Goal: Task Accomplishment & Management: Manage account settings

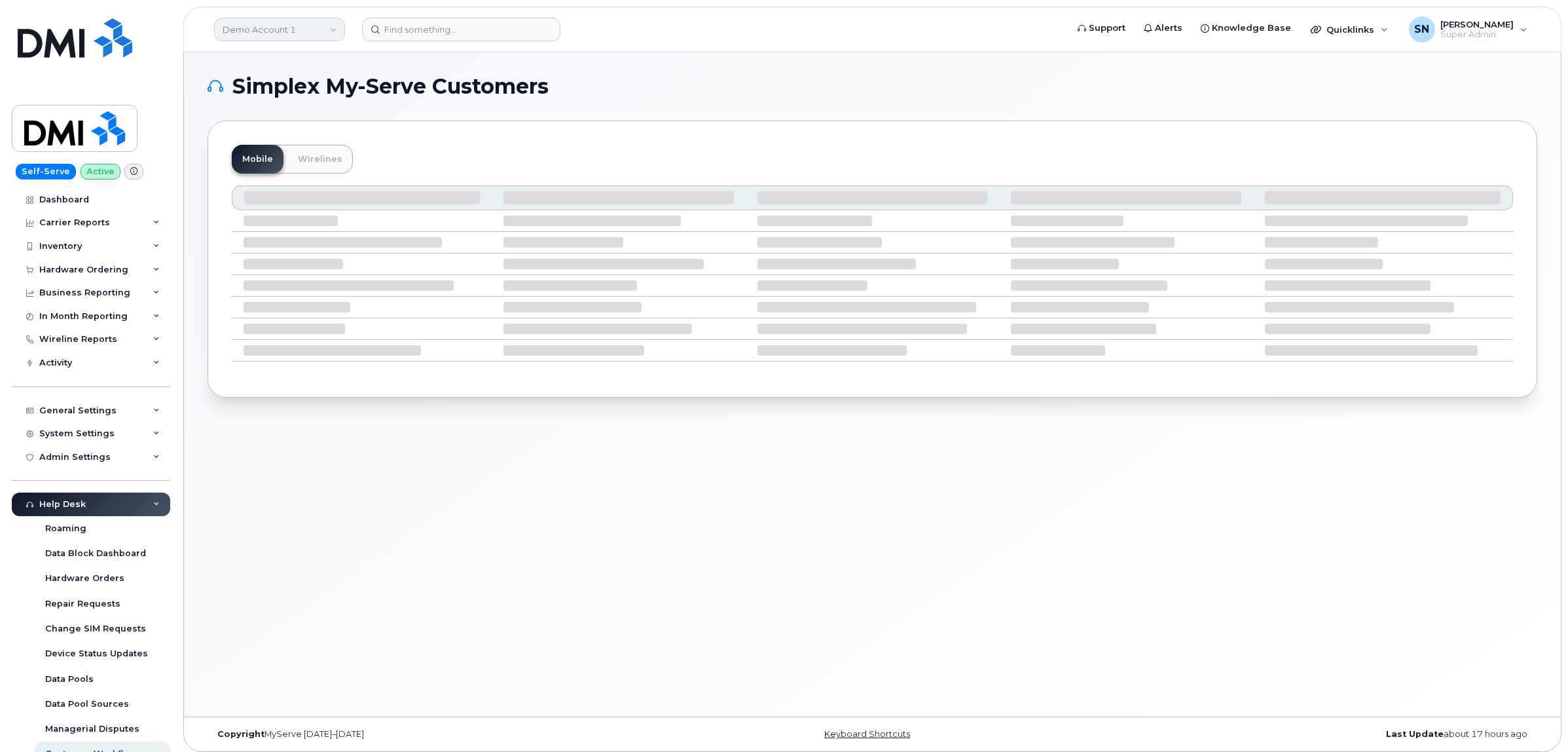
click at [303, 24] on link "Demo Account 1" at bounding box center [280, 29] width 131 height 24
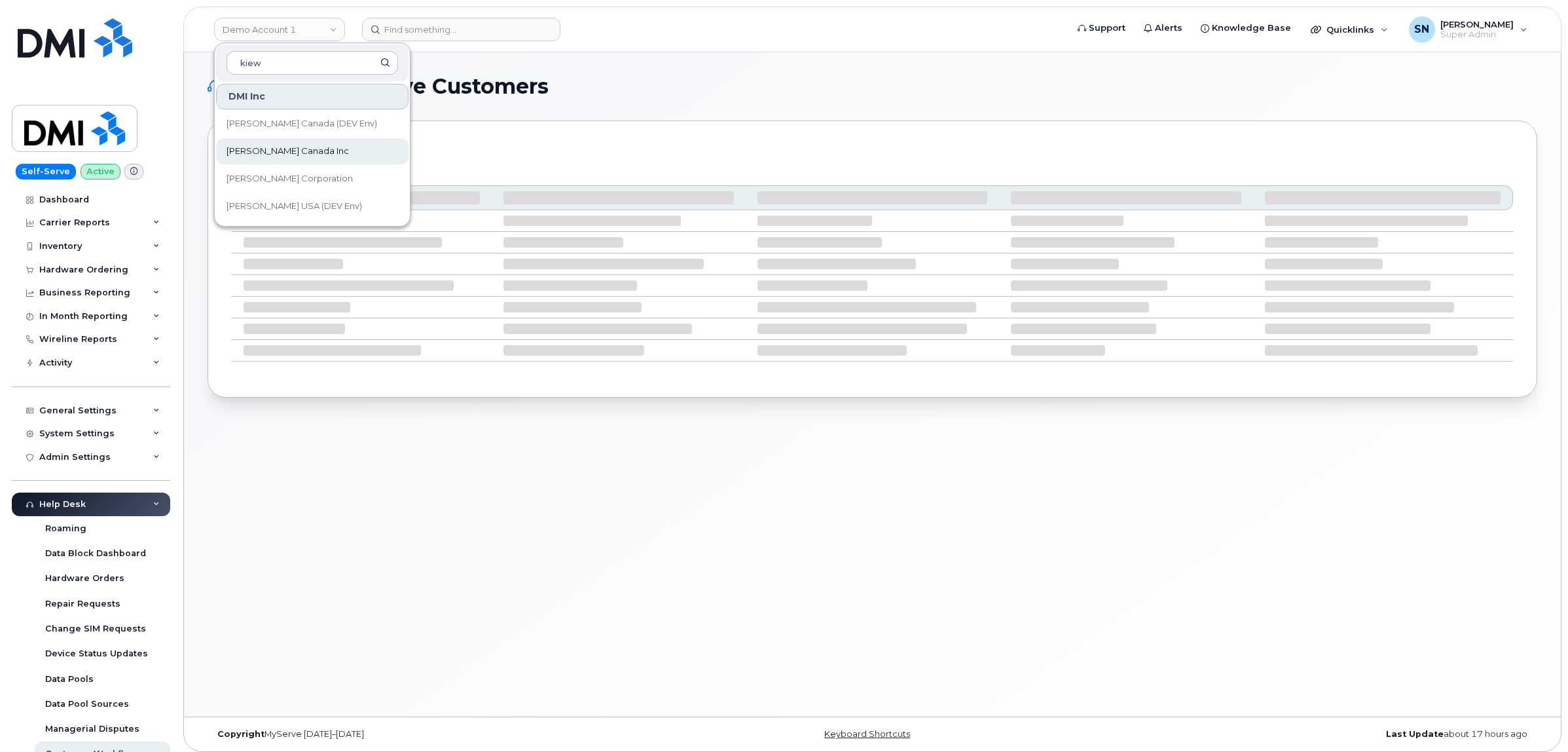
type input "kiew"
click at [313, 152] on link "Kiewit Canada Inc" at bounding box center [312, 151] width 192 height 27
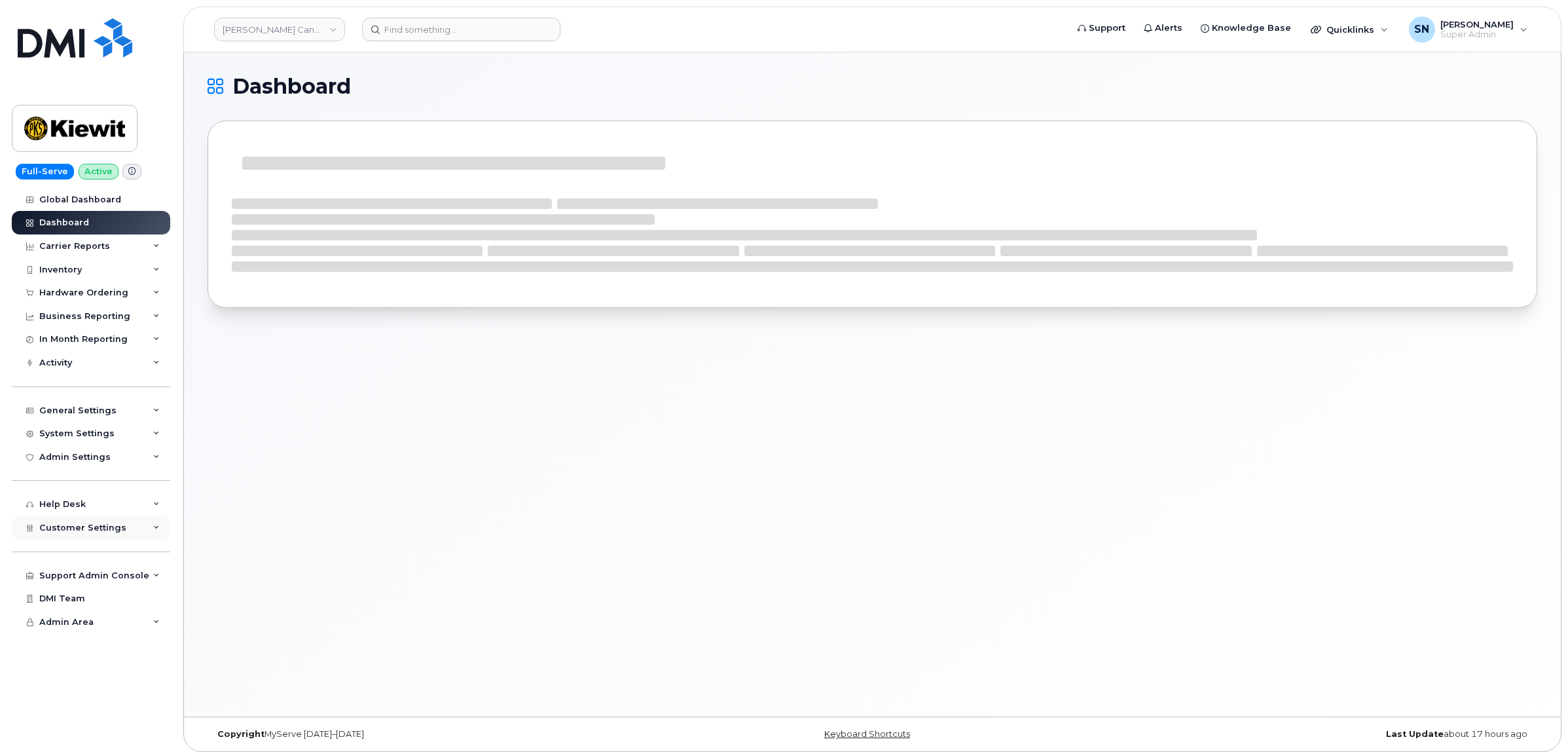
click at [108, 532] on span "Customer Settings" at bounding box center [82, 527] width 87 height 10
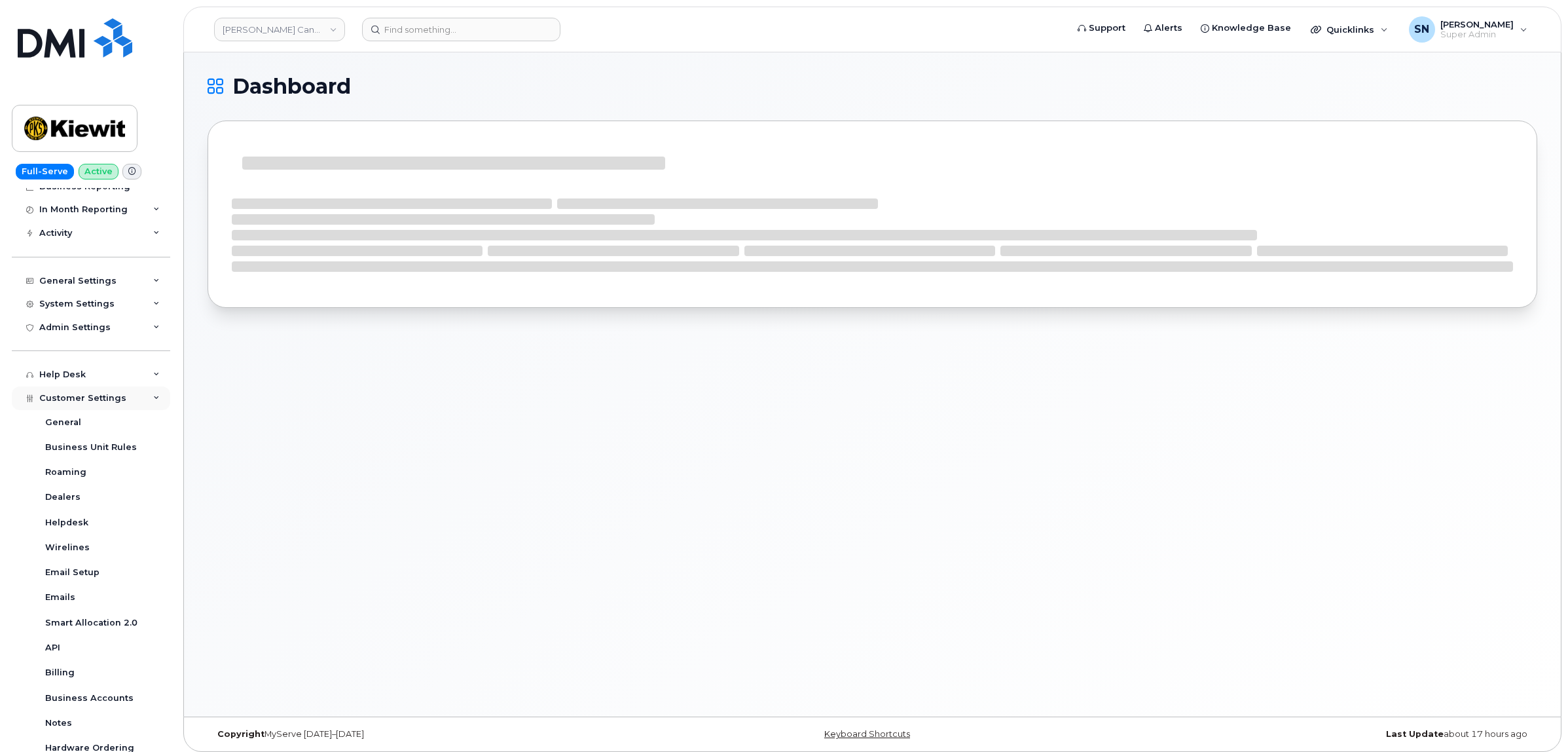
scroll to position [245, 0]
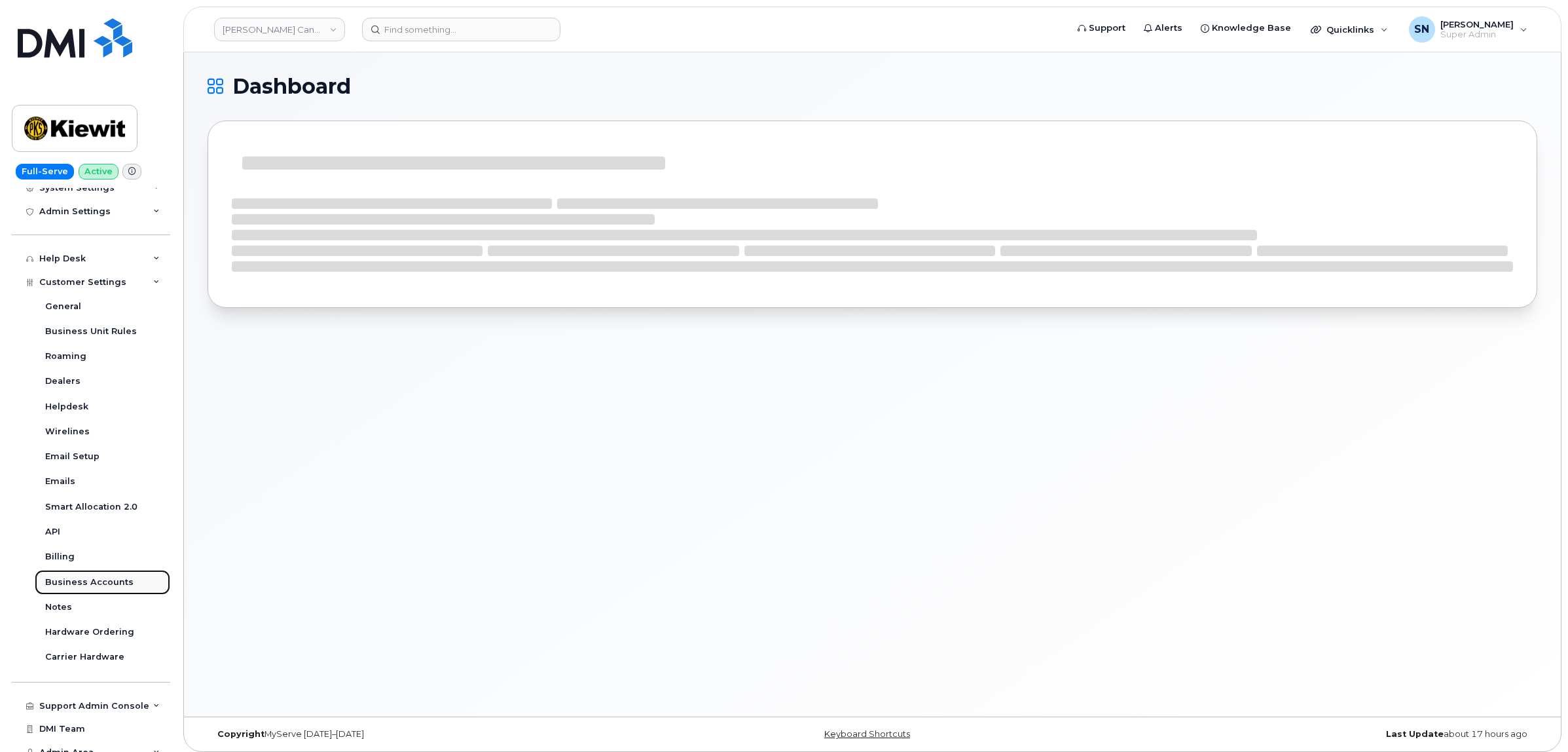
click at [116, 587] on div "Business Accounts" at bounding box center [89, 582] width 89 height 12
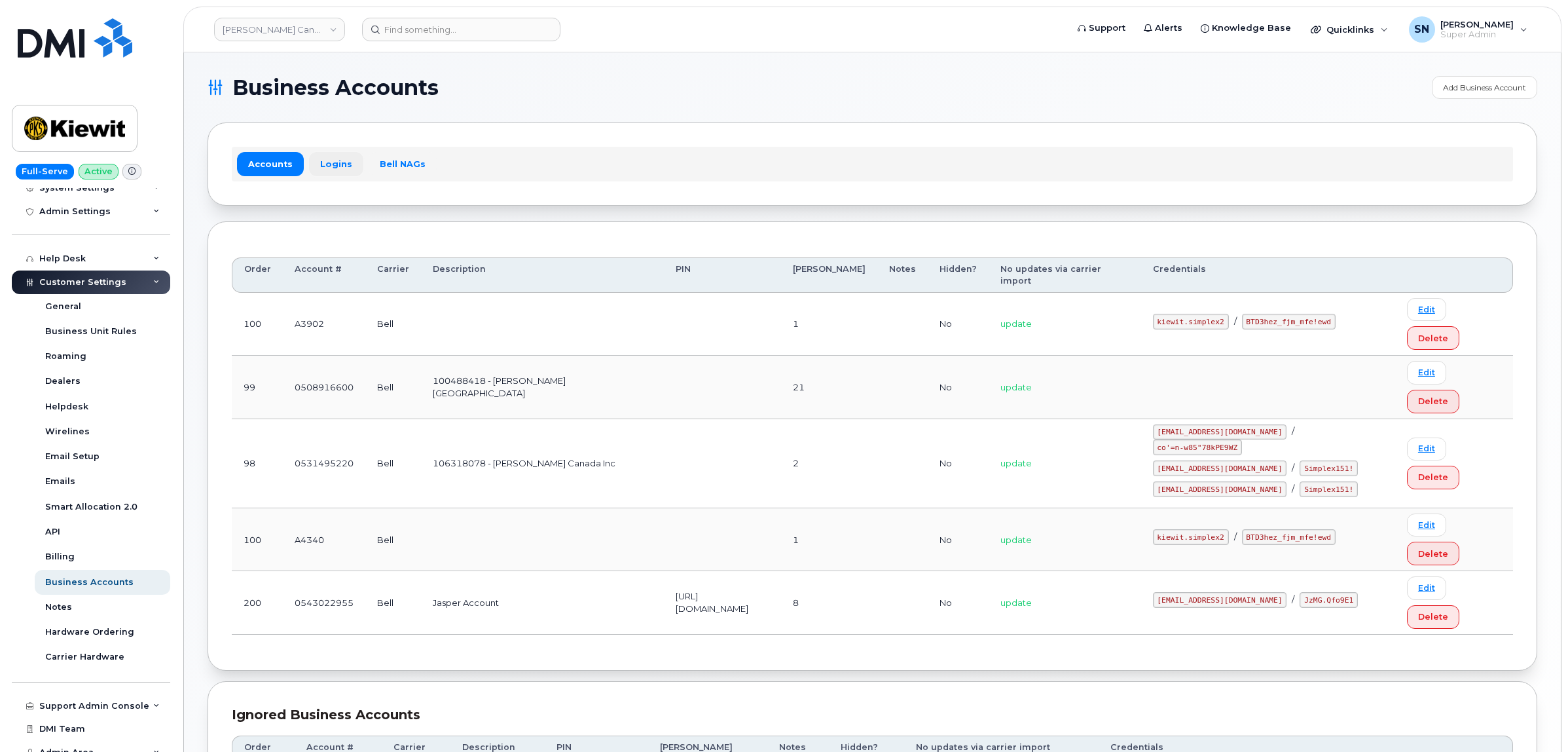
click at [328, 168] on link "Logins" at bounding box center [336, 164] width 54 height 24
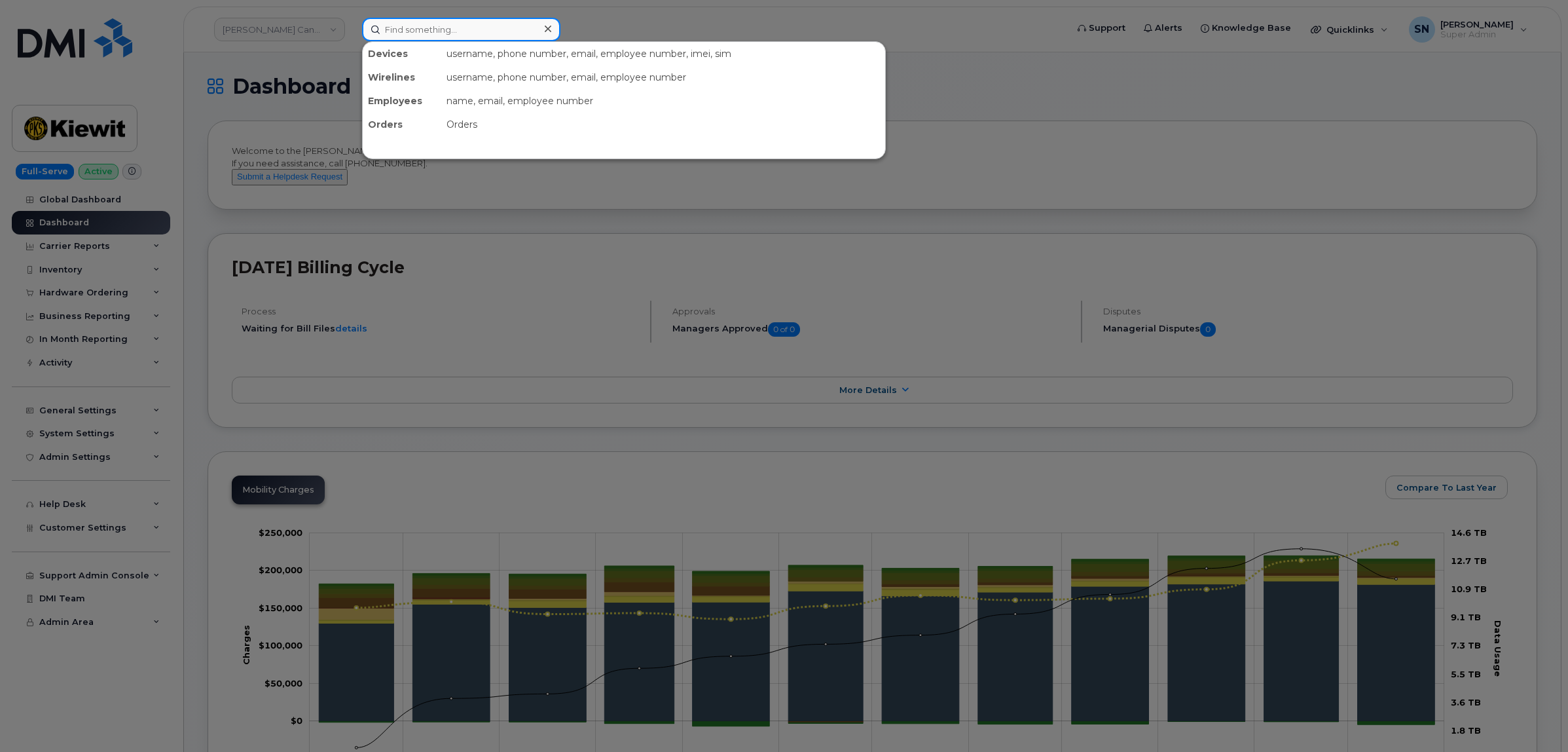
click at [464, 28] on input at bounding box center [461, 29] width 198 height 24
paste input "819.266.7091"
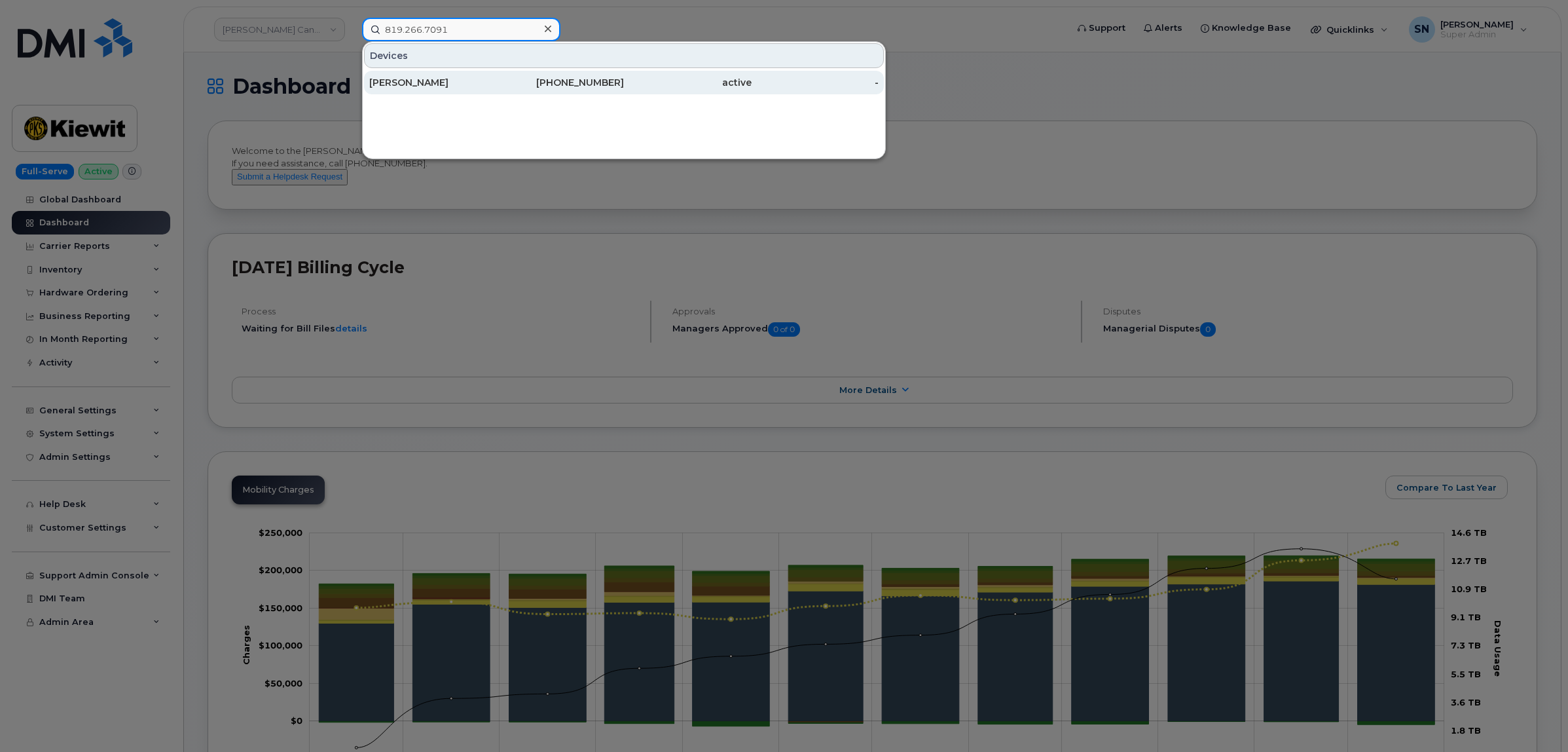
type input "819.266.7091"
click at [475, 79] on div "Samuel Lafreniere" at bounding box center [433, 82] width 127 height 13
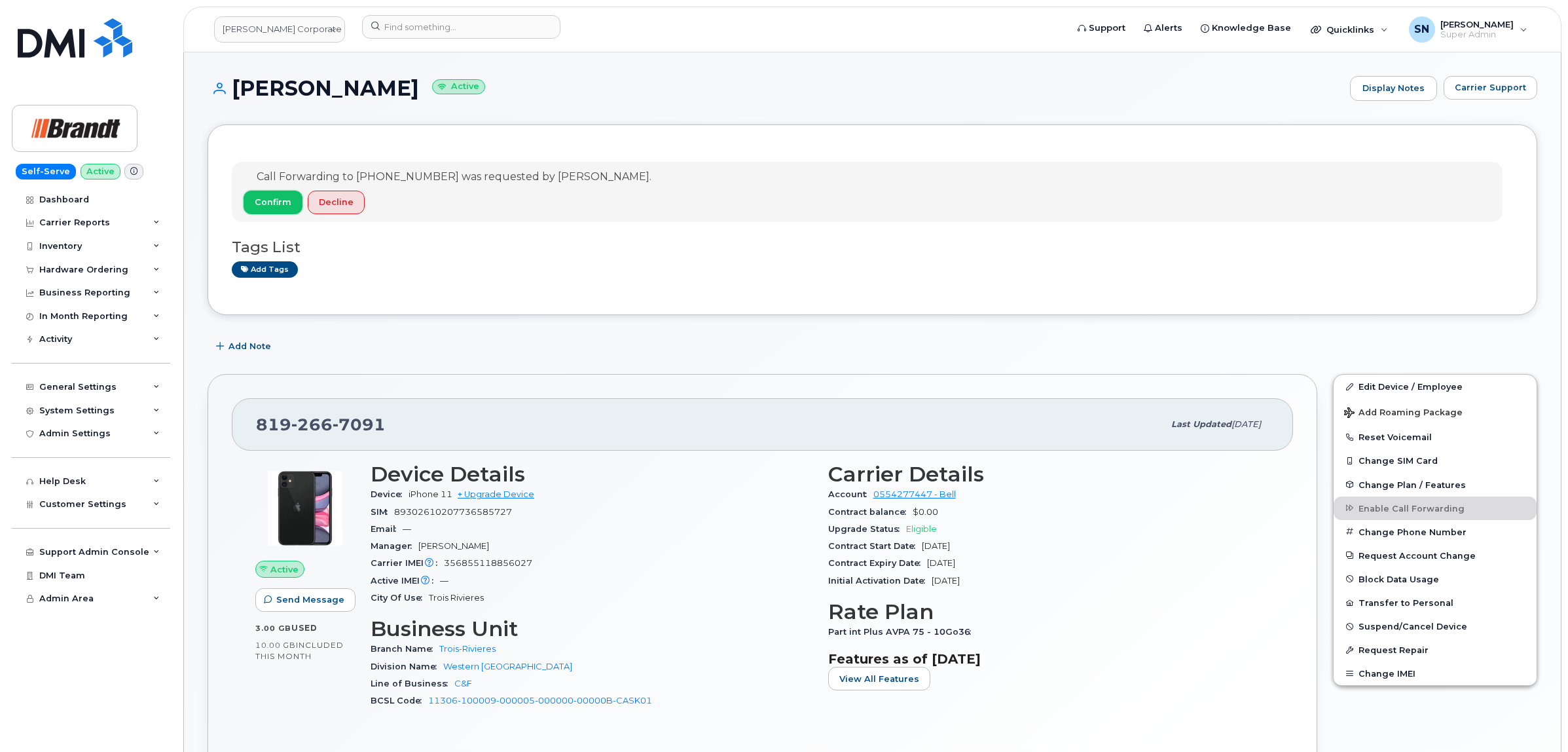
click at [263, 195] on button "Confirm" at bounding box center [273, 202] width 59 height 24
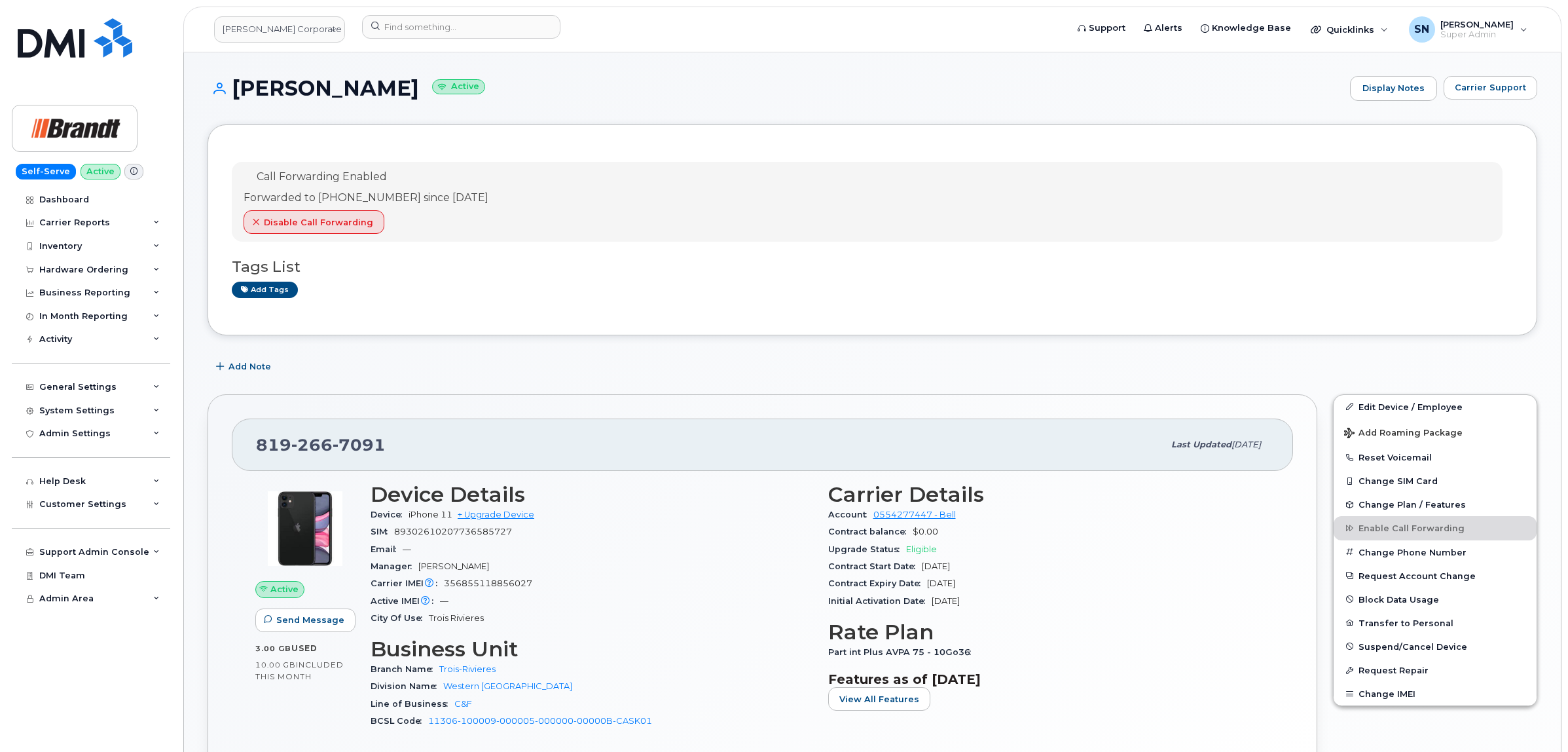
drag, startPoint x: 237, startPoint y: 87, endPoint x: 434, endPoint y: 93, distance: 197.1
click at [434, 93] on h1 "Samuel Lafreniere Active" at bounding box center [775, 89] width 1136 height 23
copy h1 "[PERSON_NAME]"
click at [397, 21] on input at bounding box center [461, 27] width 198 height 24
paste input "506.260.1483"
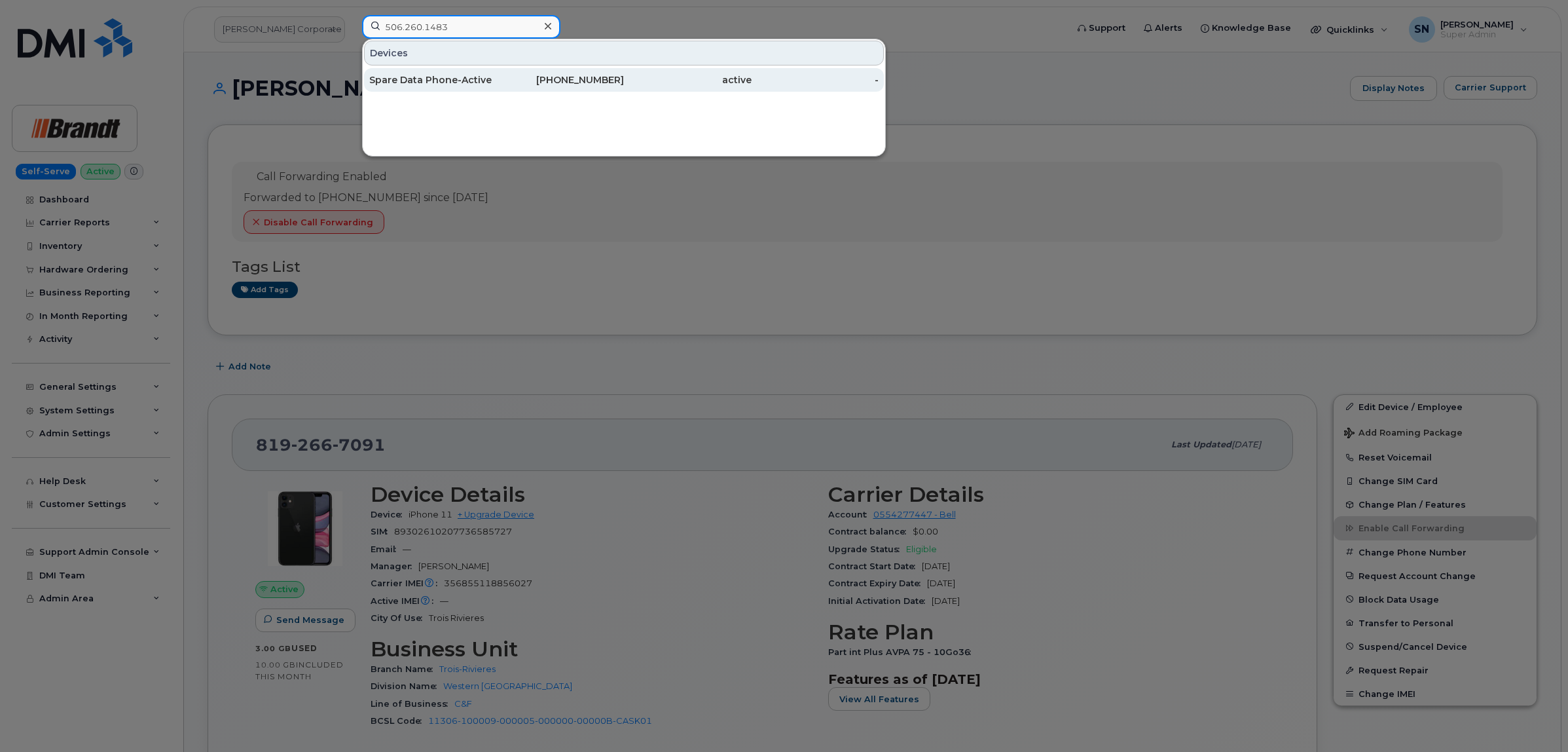
type input "506.260.1483"
click at [434, 71] on div "Spare Data Phone-Active" at bounding box center [433, 80] width 127 height 24
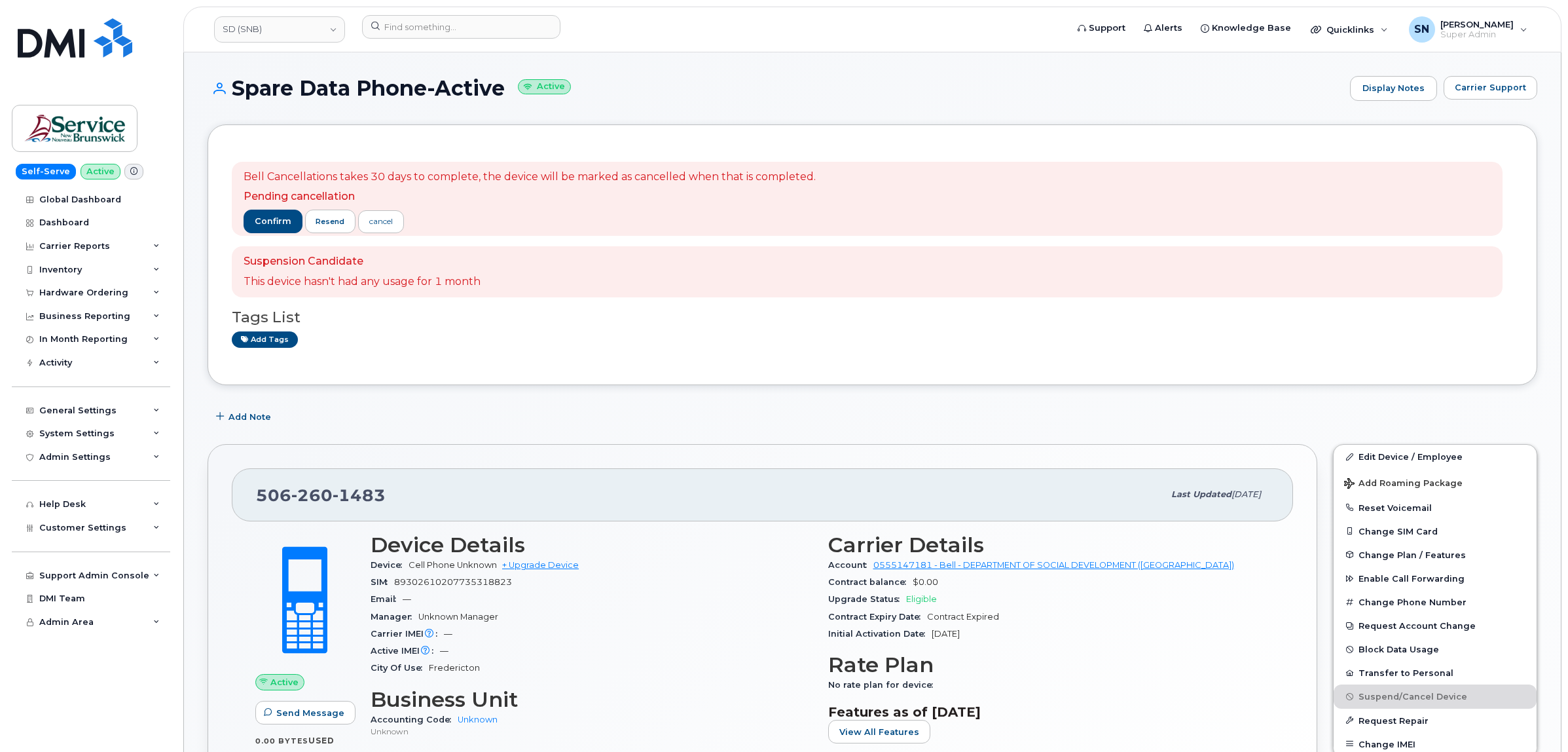
drag, startPoint x: 233, startPoint y: 89, endPoint x: 503, endPoint y: 96, distance: 270.1
click at [503, 96] on h1 "Spare Data Phone-Active Active" at bounding box center [775, 89] width 1136 height 23
copy h1 "Spare Data Phone-Active"
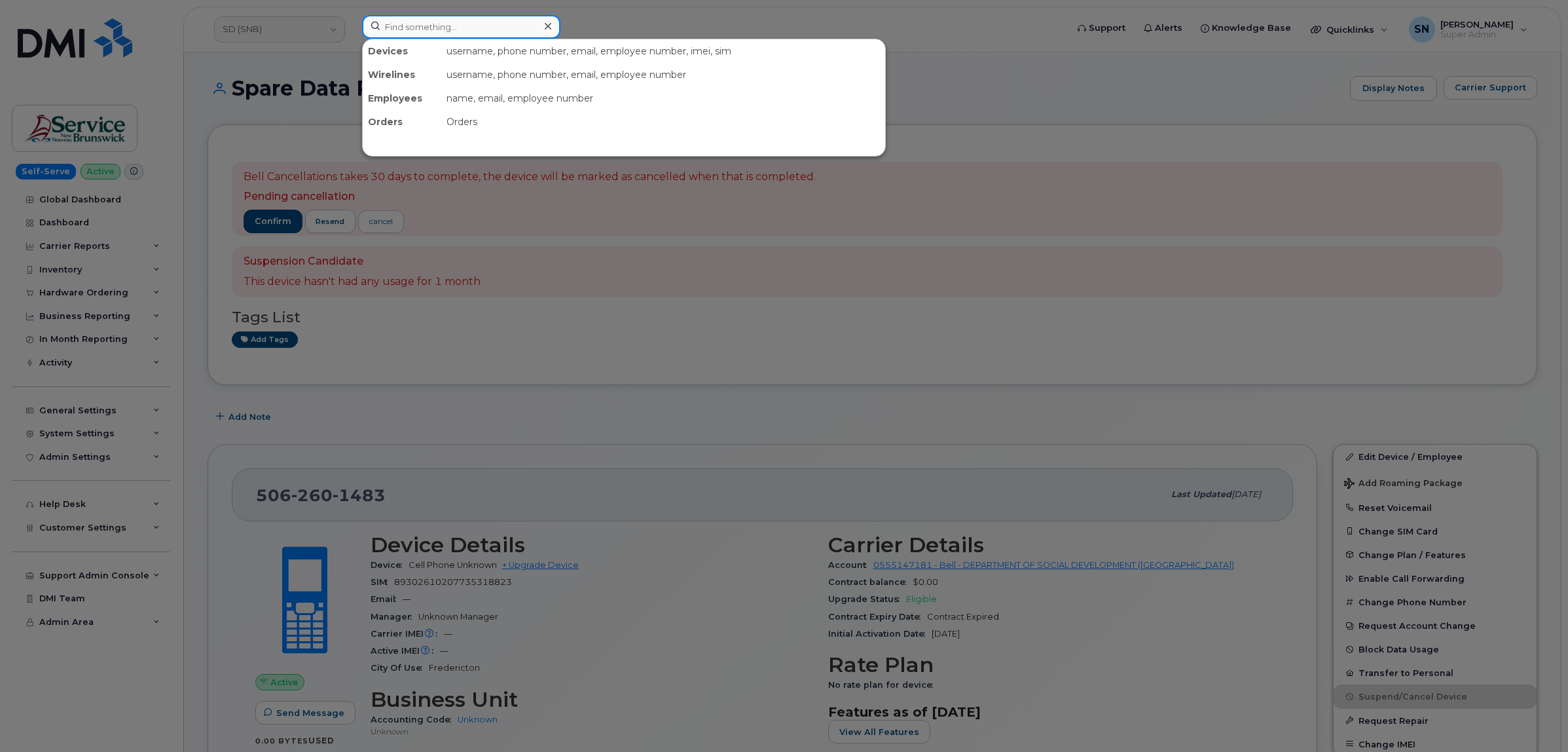
click at [413, 20] on input at bounding box center [461, 27] width 198 height 24
paste input "343.961.9654"
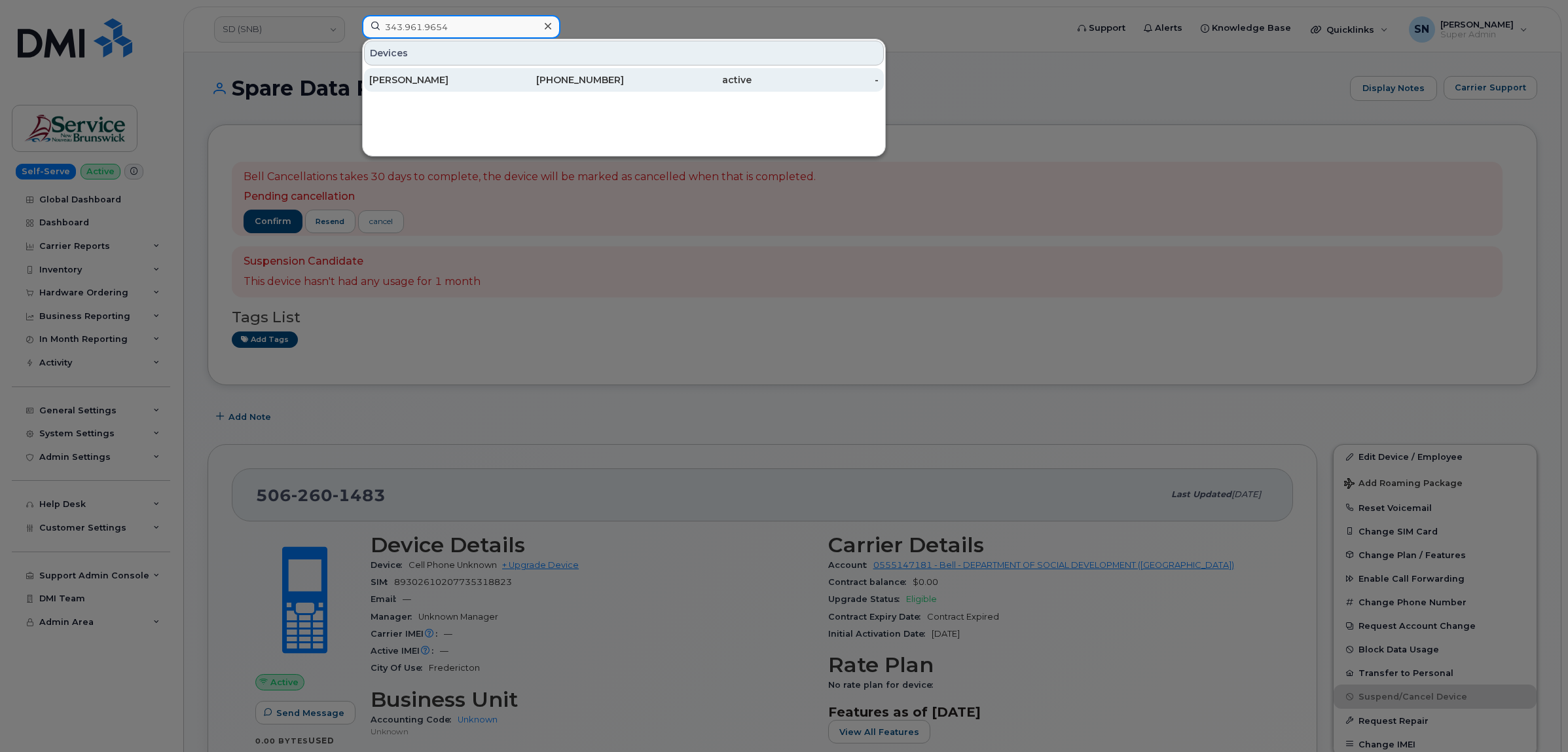
type input "343.961.9654"
click at [467, 77] on div "Tyler Savage" at bounding box center [433, 80] width 127 height 13
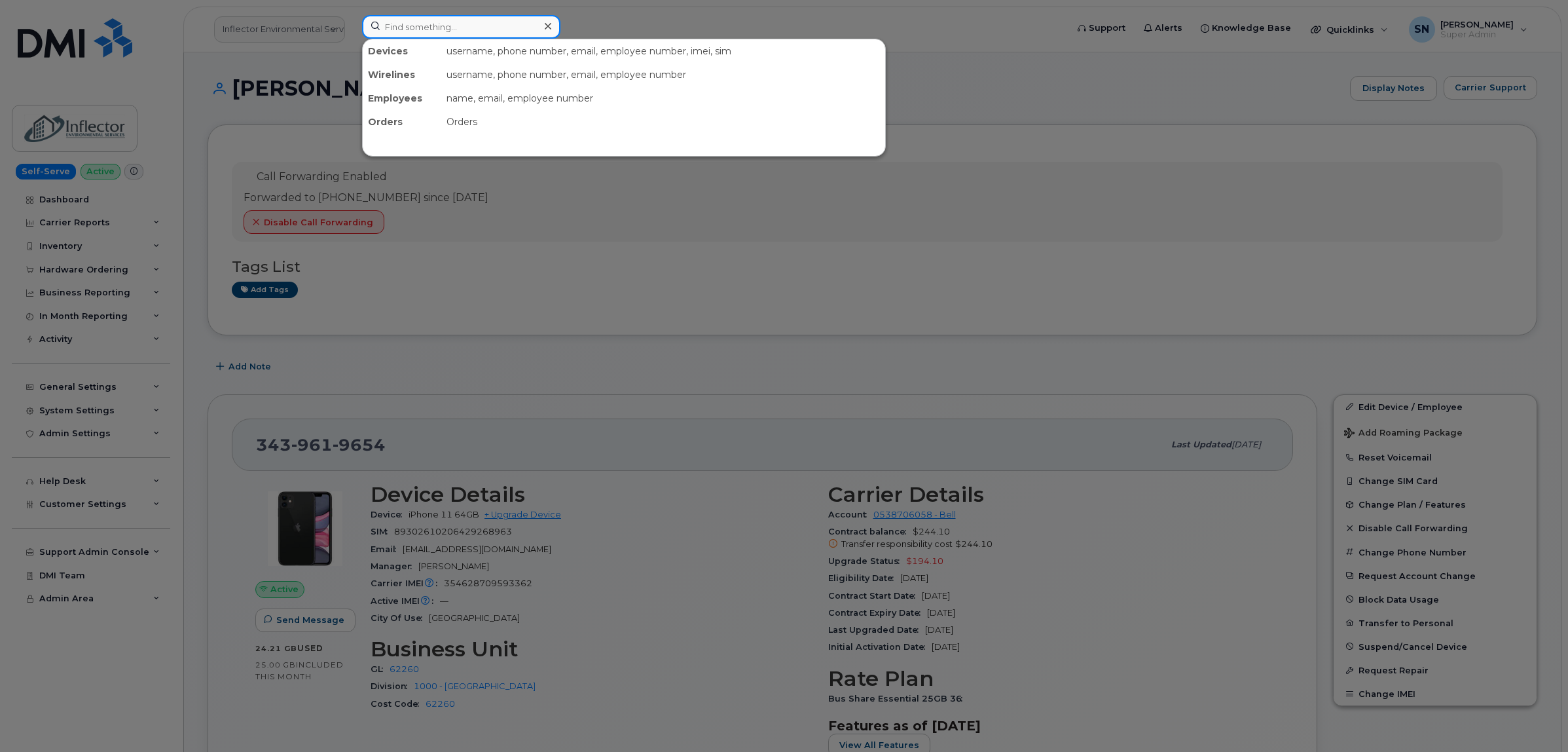
click at [456, 27] on input at bounding box center [461, 27] width 198 height 24
paste input "306.361.8204"
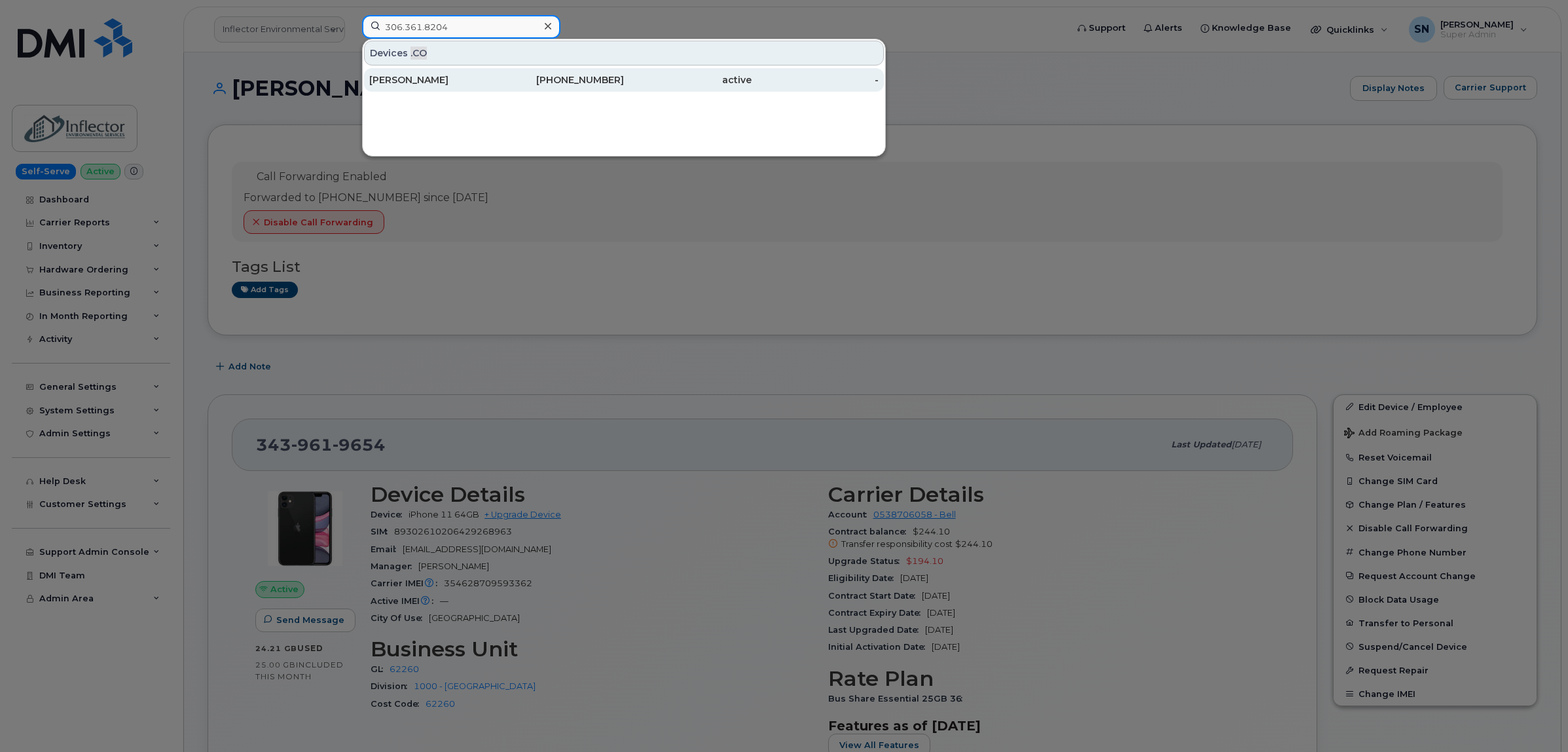
type input "306.361.8204"
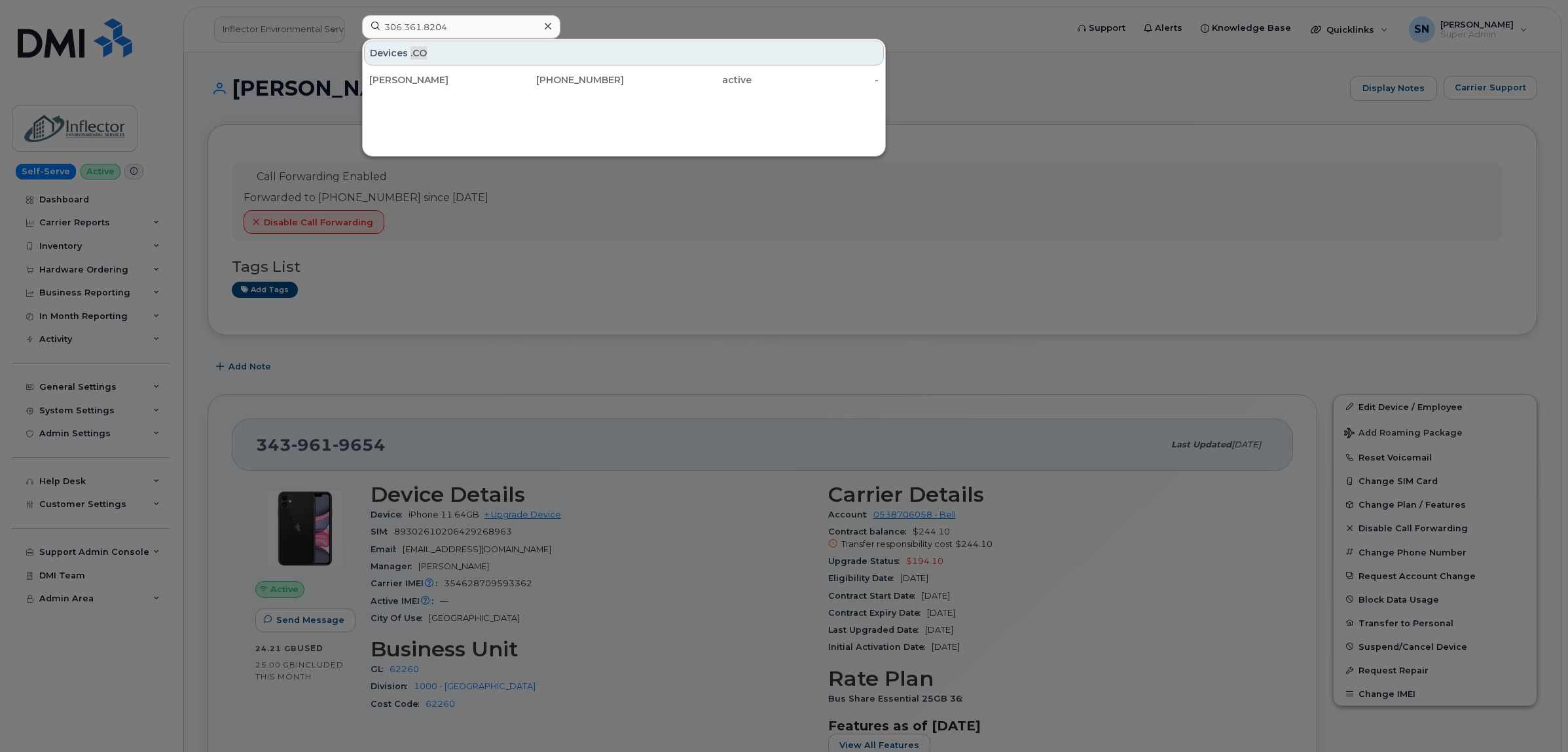
drag, startPoint x: 594, startPoint y: 27, endPoint x: 576, endPoint y: 25, distance: 18.1
click at [593, 27] on div at bounding box center [784, 376] width 1568 height 752
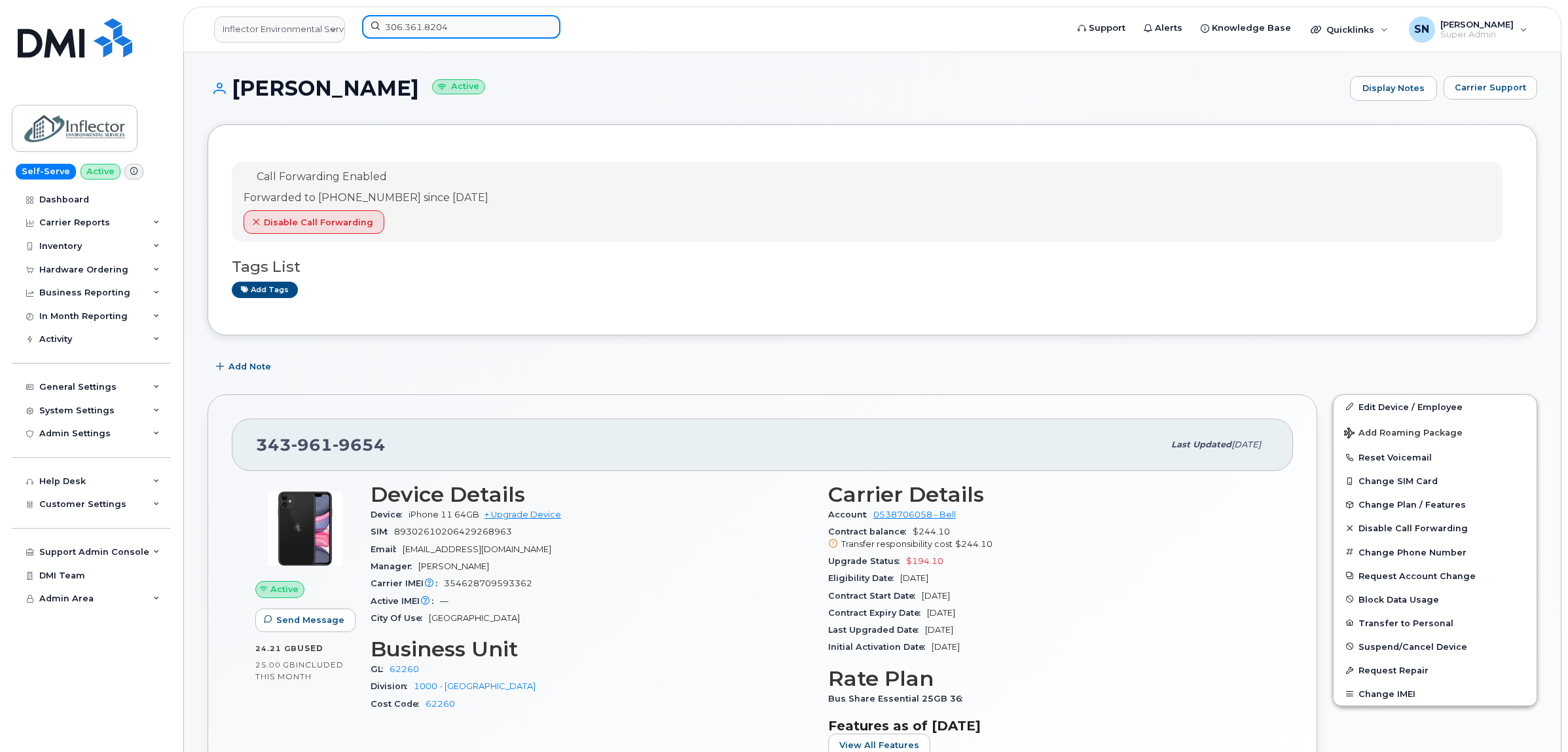
click at [529, 27] on input "306.361.8204" at bounding box center [461, 27] width 198 height 24
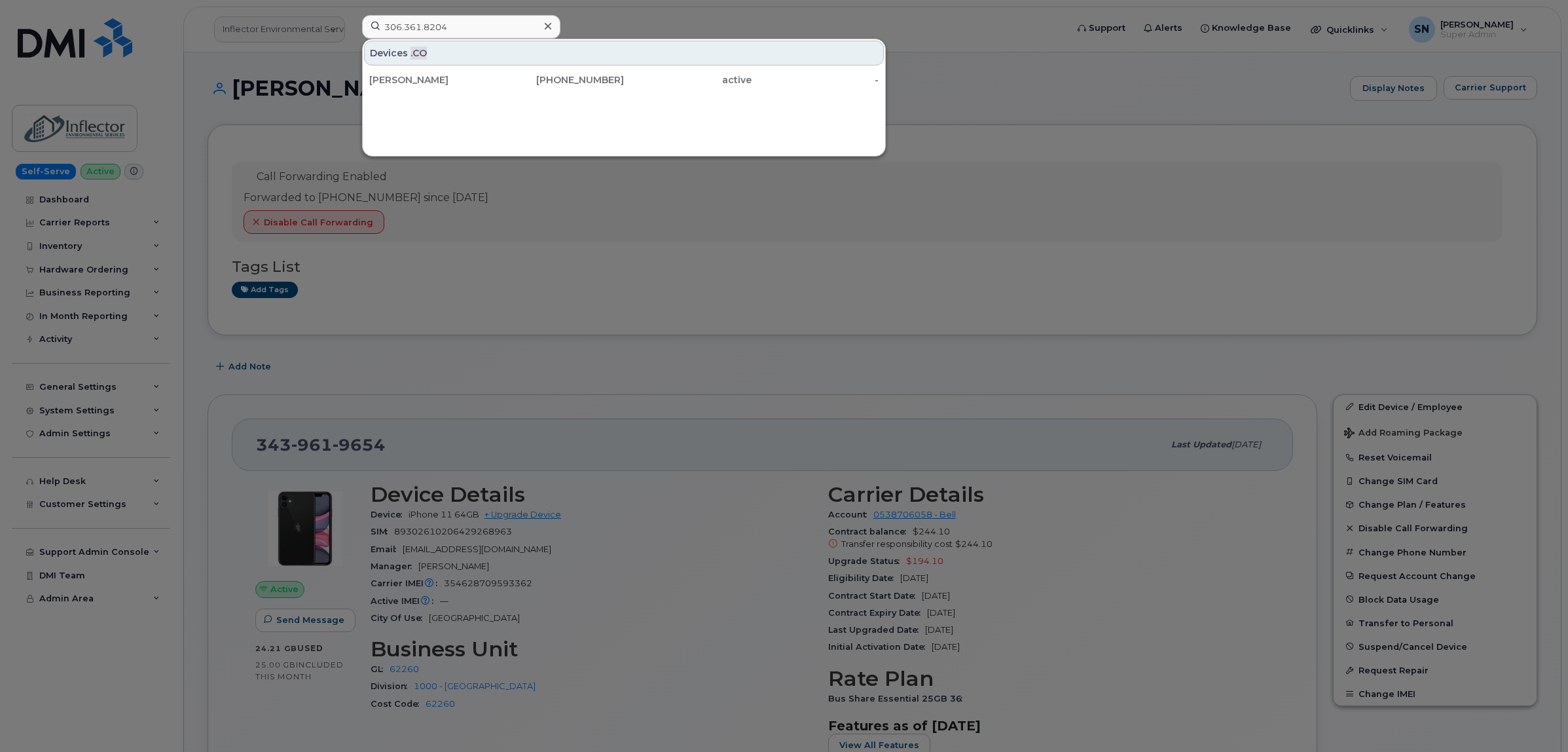
click at [547, 25] on icon at bounding box center [547, 27] width 6 height 11
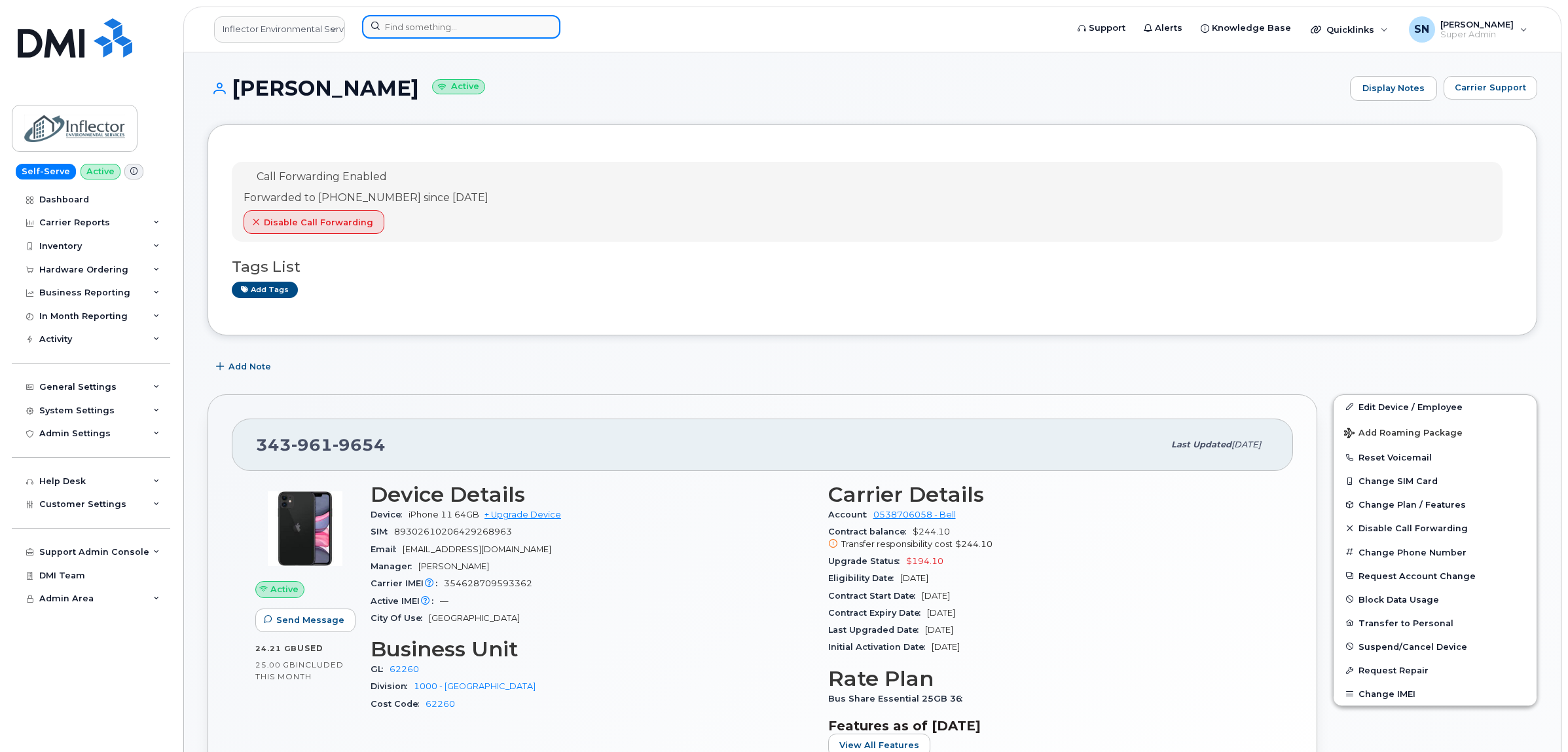
paste input "5193246017"
click at [491, 19] on input at bounding box center [461, 27] width 198 height 24
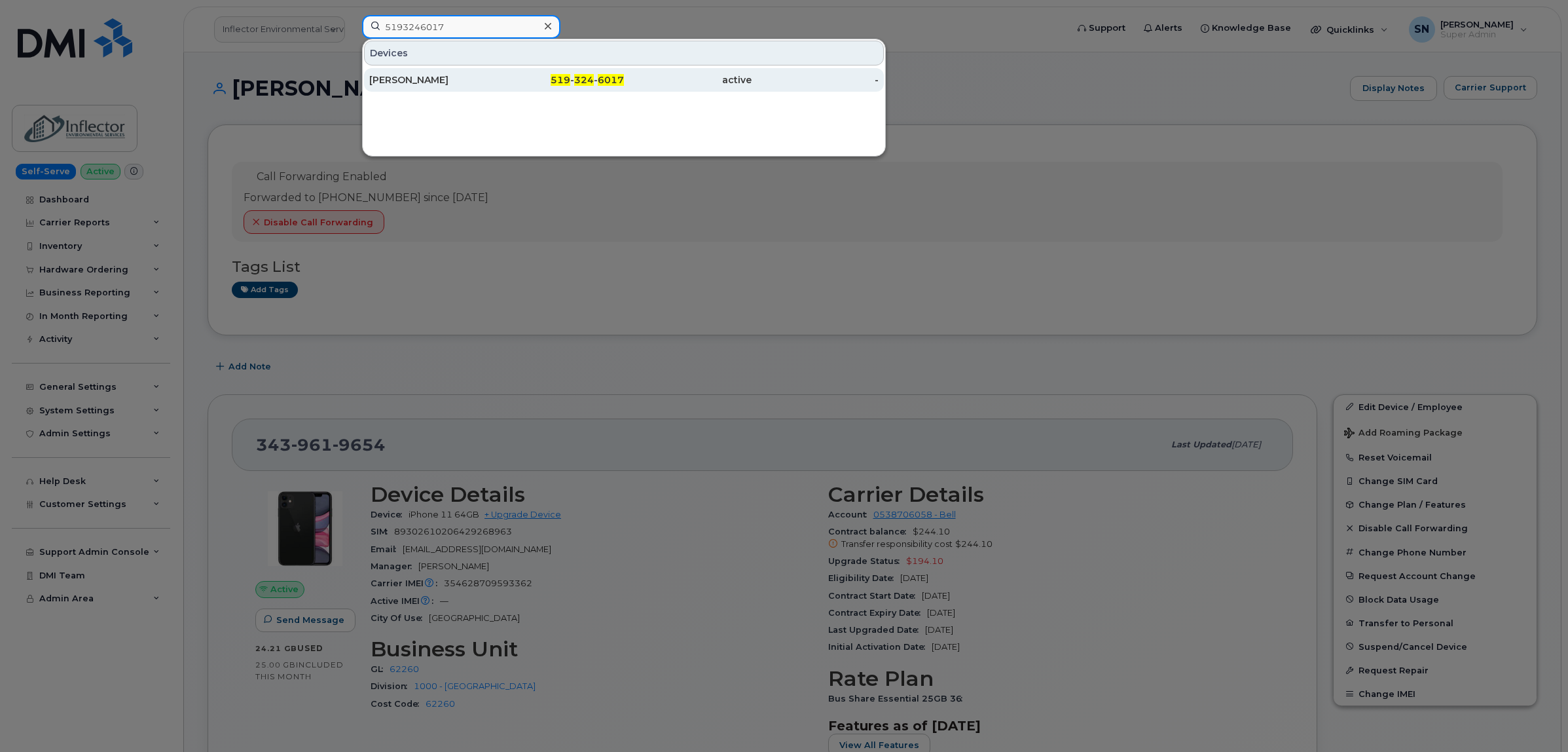
type input "5193246017"
click at [492, 24] on input "5193246017" at bounding box center [461, 27] width 198 height 24
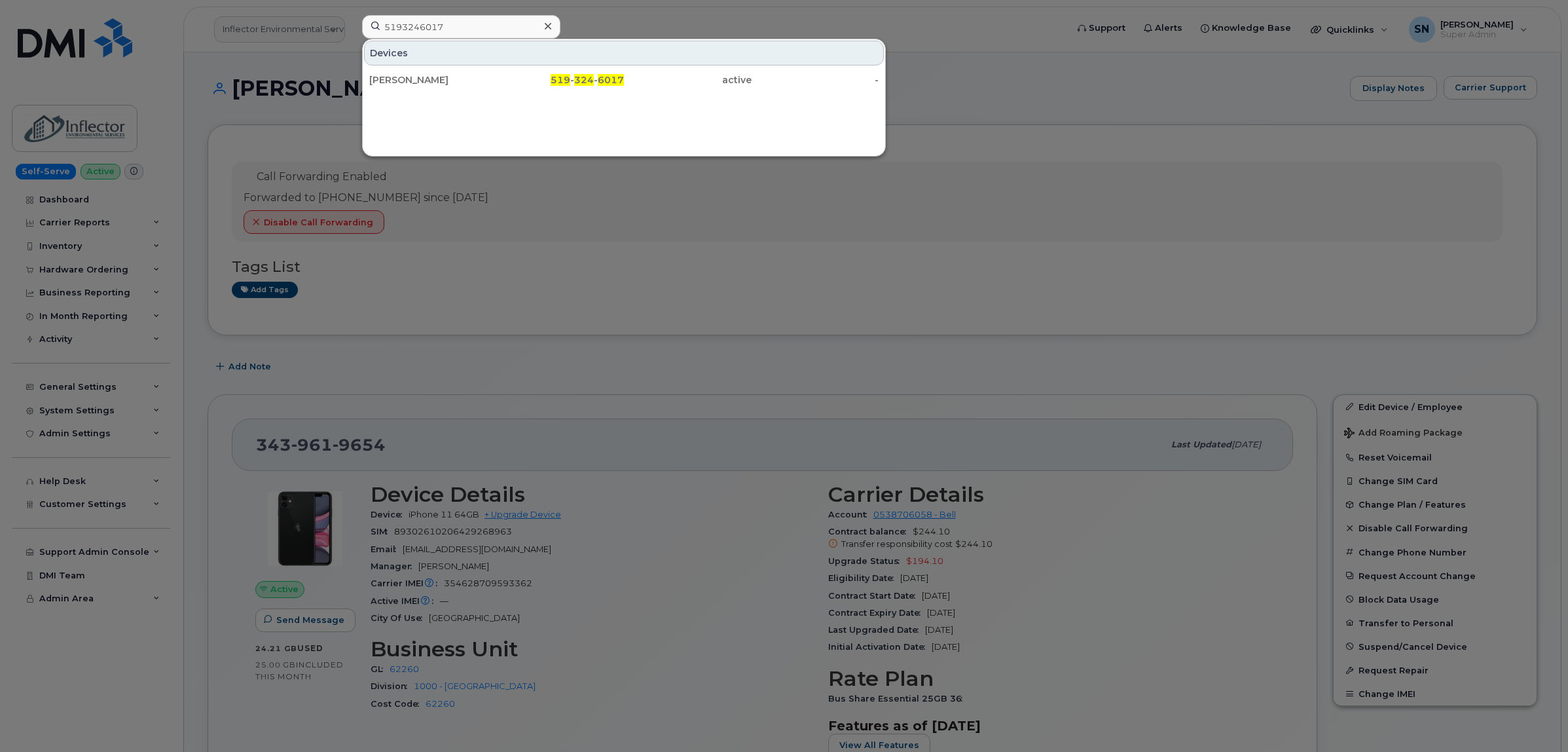
click at [539, 28] on div at bounding box center [547, 26] width 19 height 19
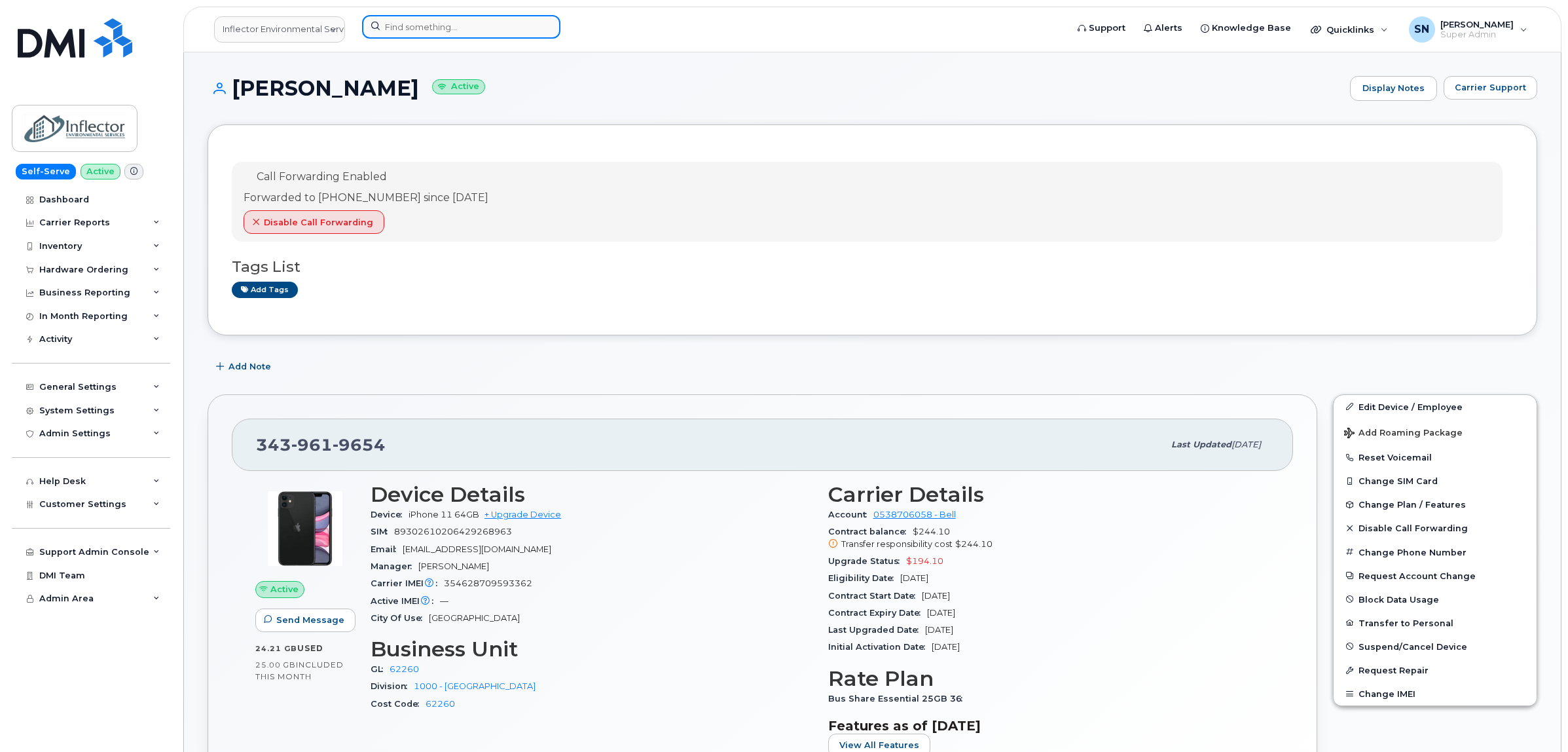
click at [540, 28] on div at bounding box center [461, 27] width 198 height 24
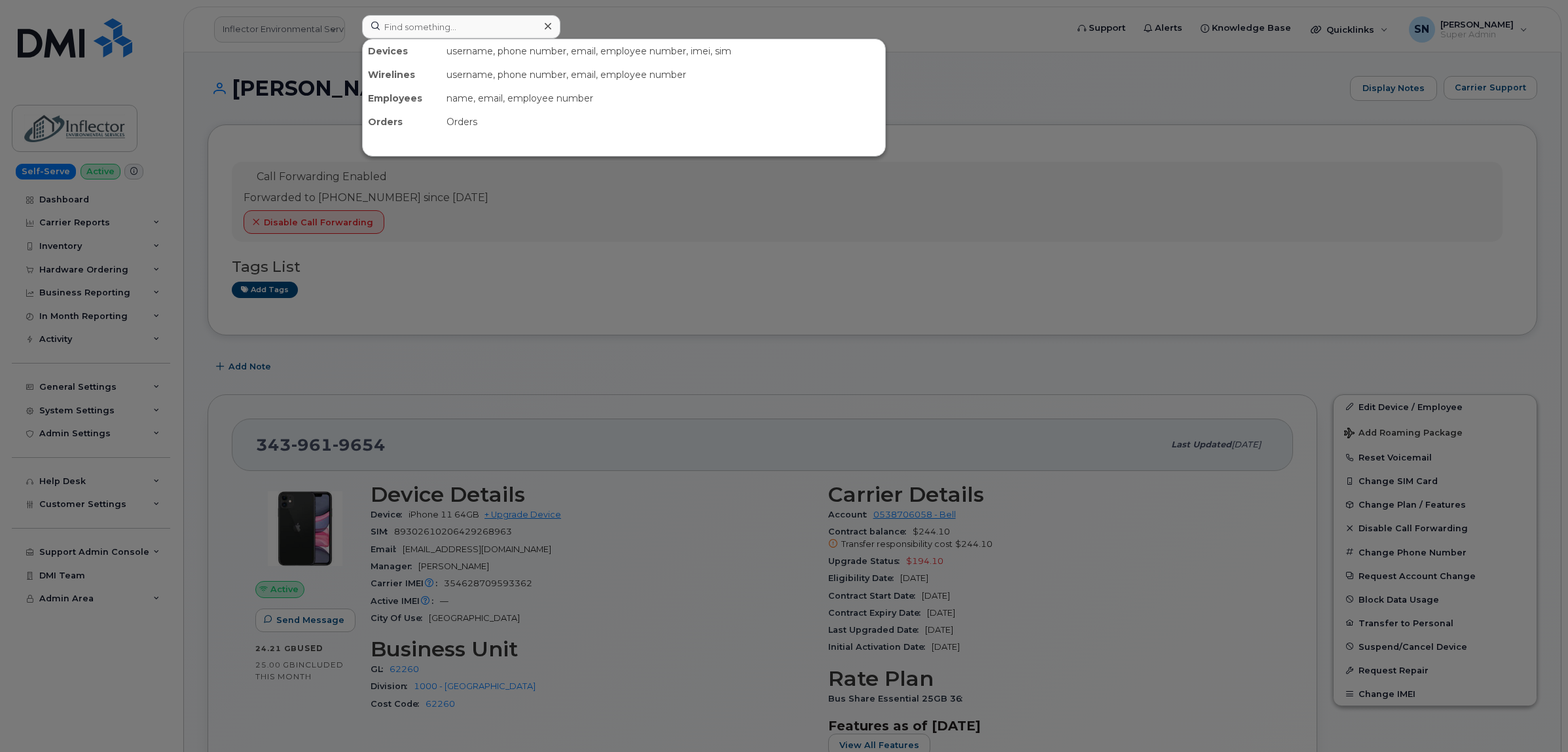
click at [545, 27] on icon at bounding box center [547, 27] width 6 height 11
click at [505, 27] on input at bounding box center [461, 27] width 198 height 24
paste input "204.782.7533"
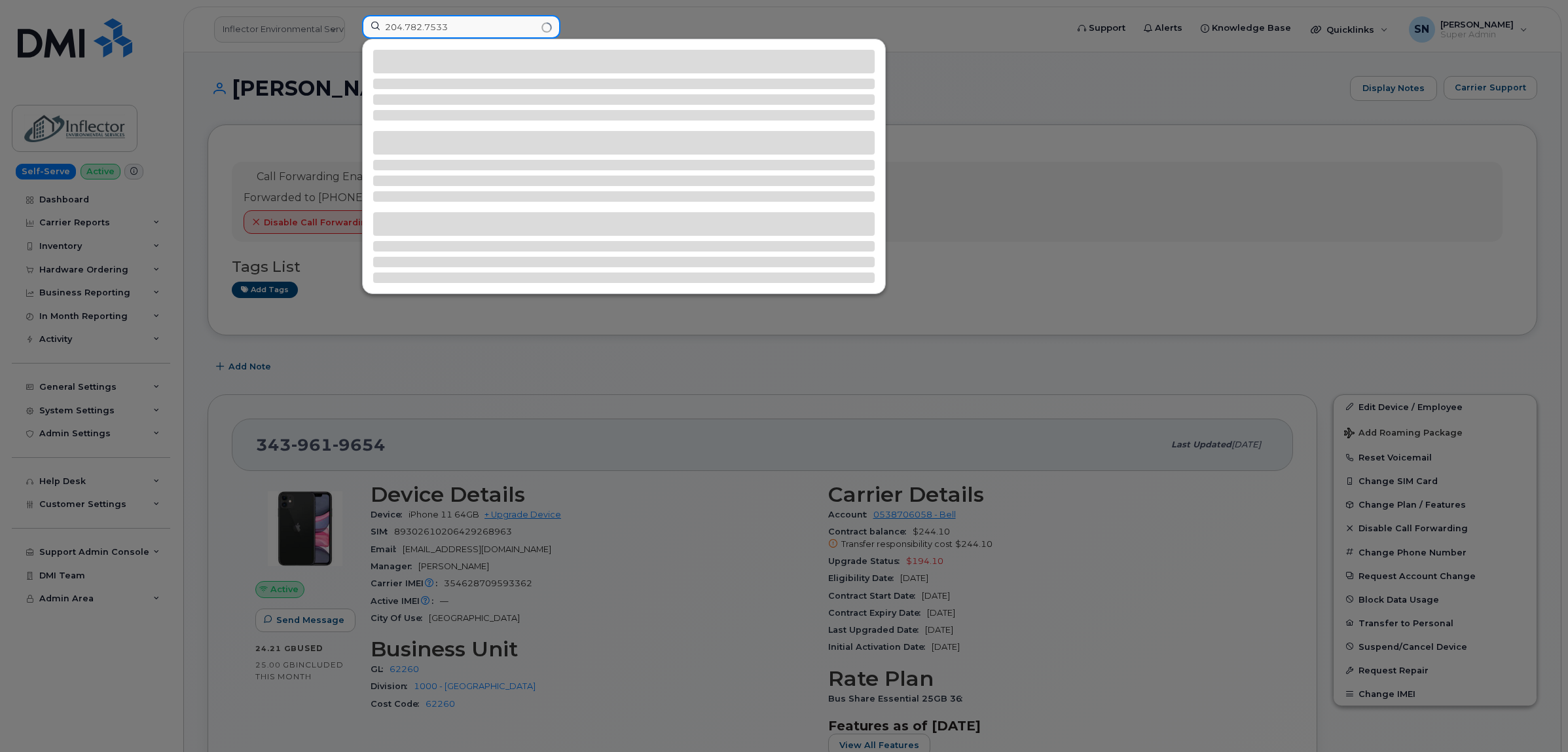
type input "204.782.7533"
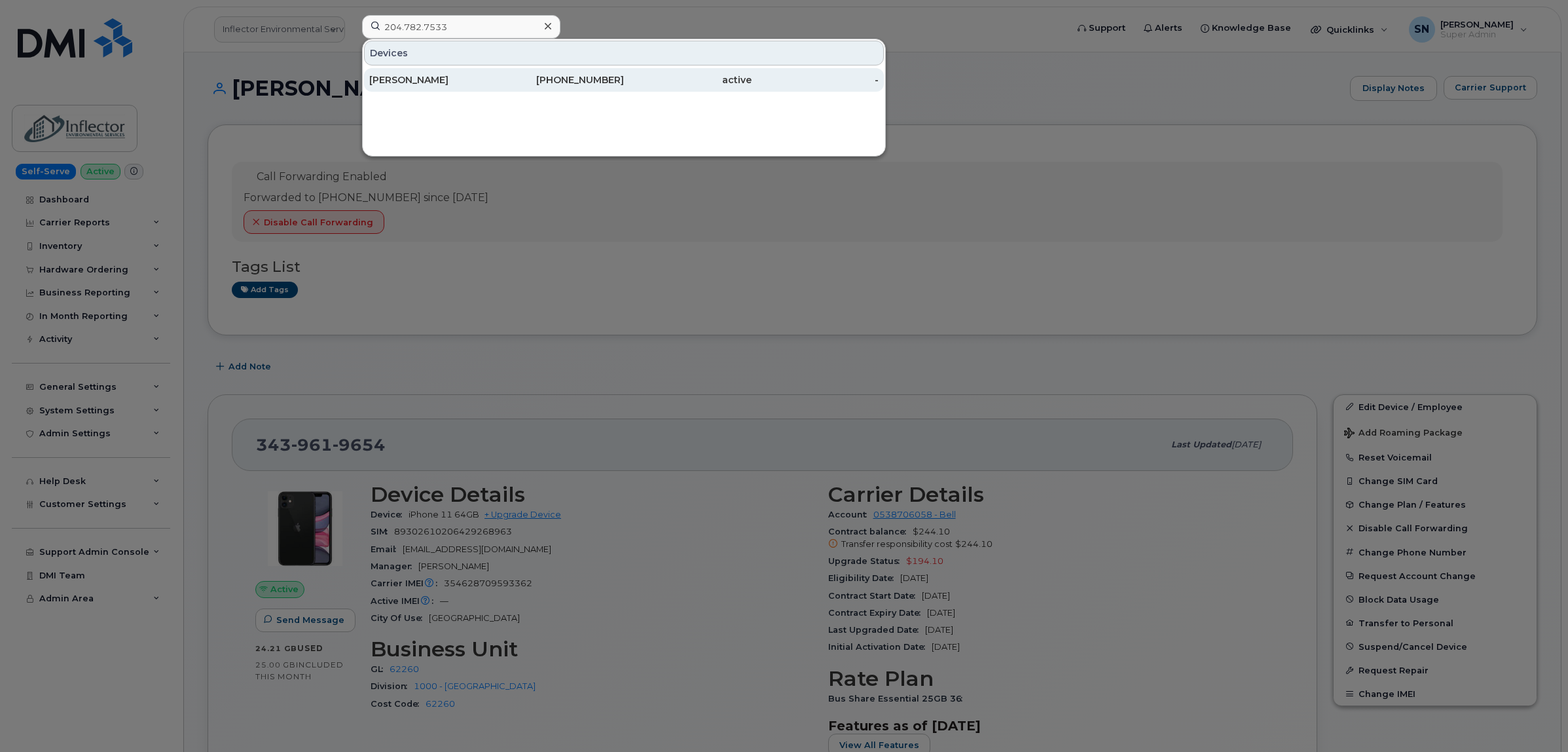
click at [439, 87] on div "[PERSON_NAME]" at bounding box center [433, 80] width 127 height 13
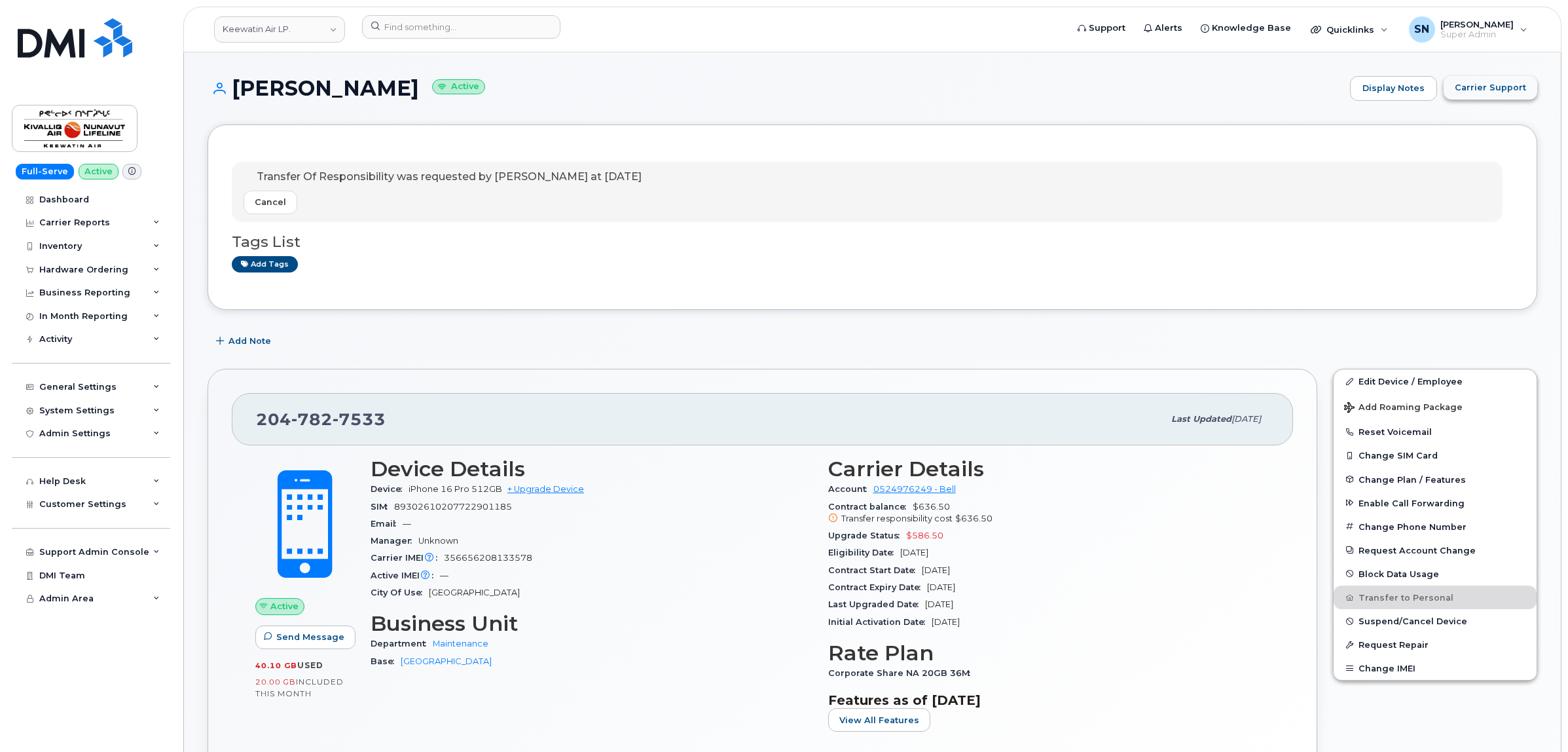
click at [1486, 86] on span "Carrier Support" at bounding box center [1490, 88] width 72 height 12
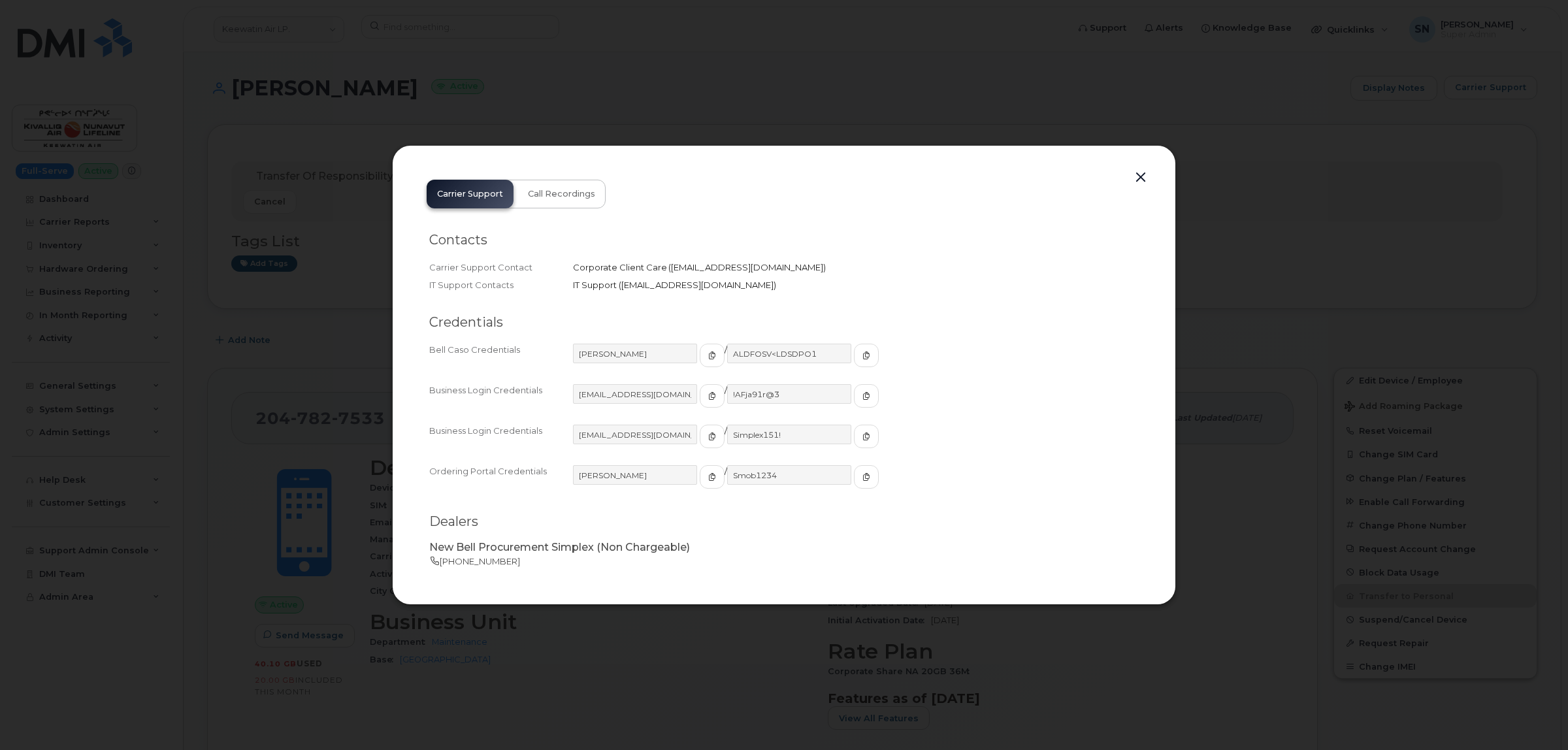
click at [1143, 179] on button "button" at bounding box center [1140, 178] width 19 height 19
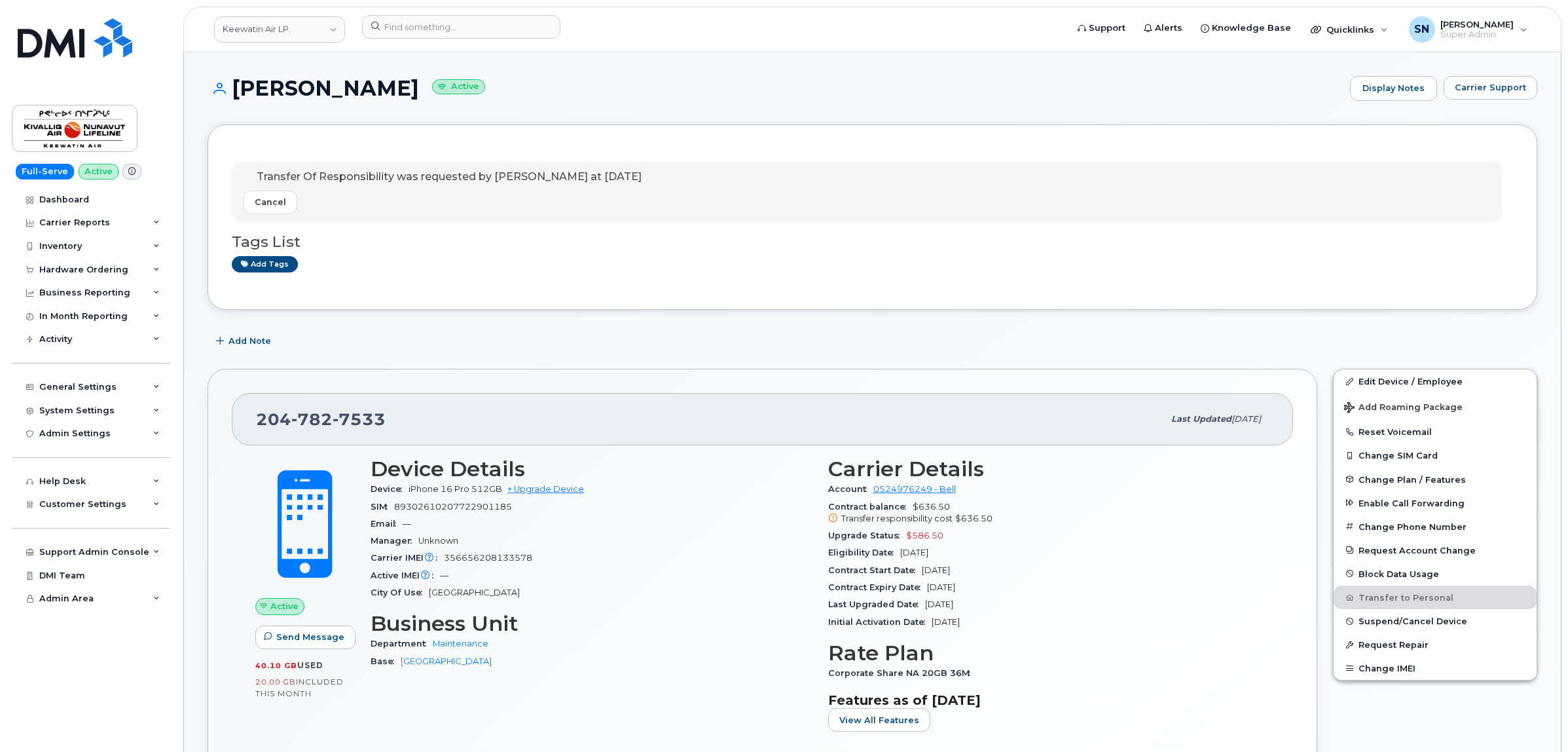
drag, startPoint x: 255, startPoint y: 414, endPoint x: 419, endPoint y: 420, distance: 164.1
click at [419, 420] on div "204 782 7533 Last updated Oct 15, 2025" at bounding box center [762, 419] width 1062 height 52
copy span "[PHONE_NUMBER]"
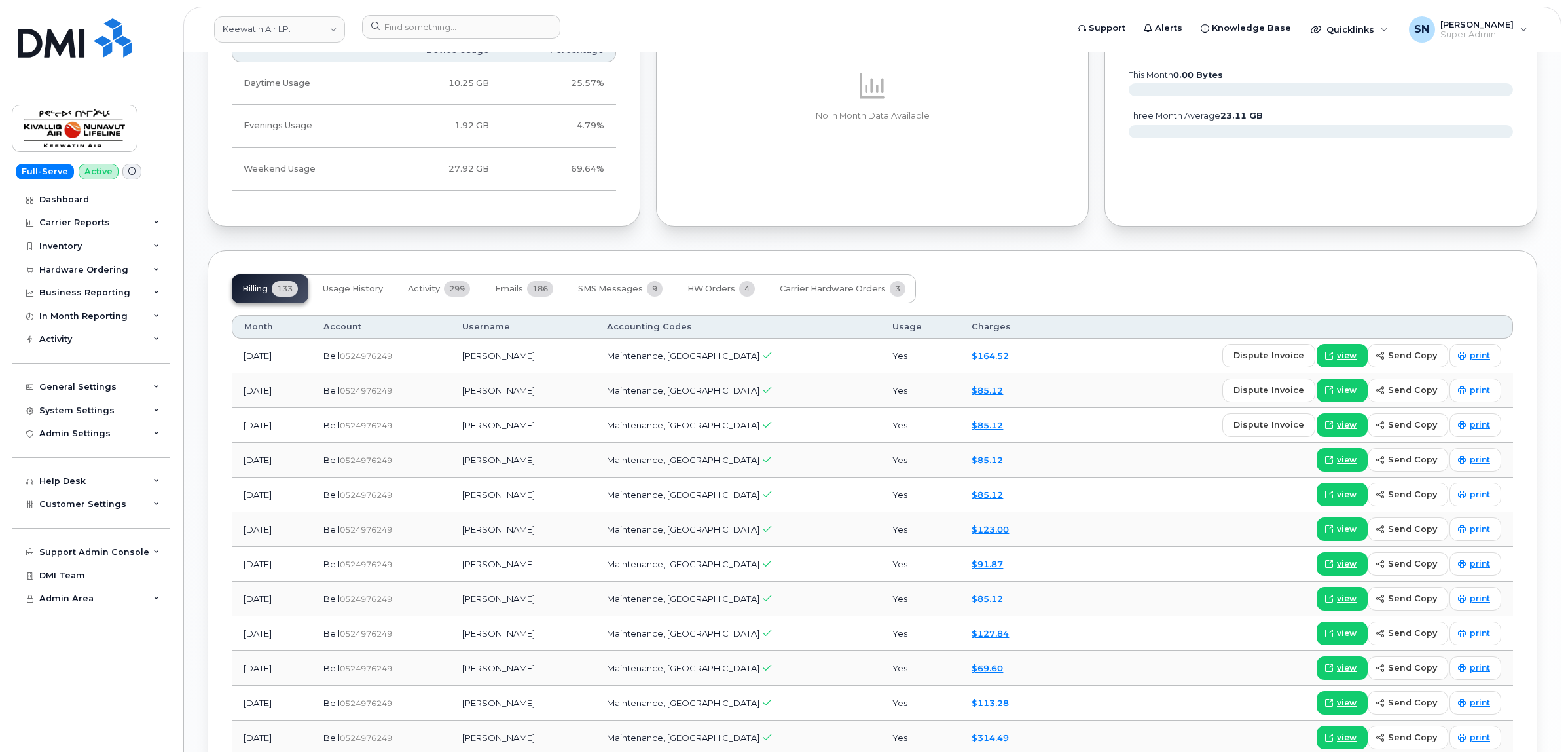
scroll to position [901, 0]
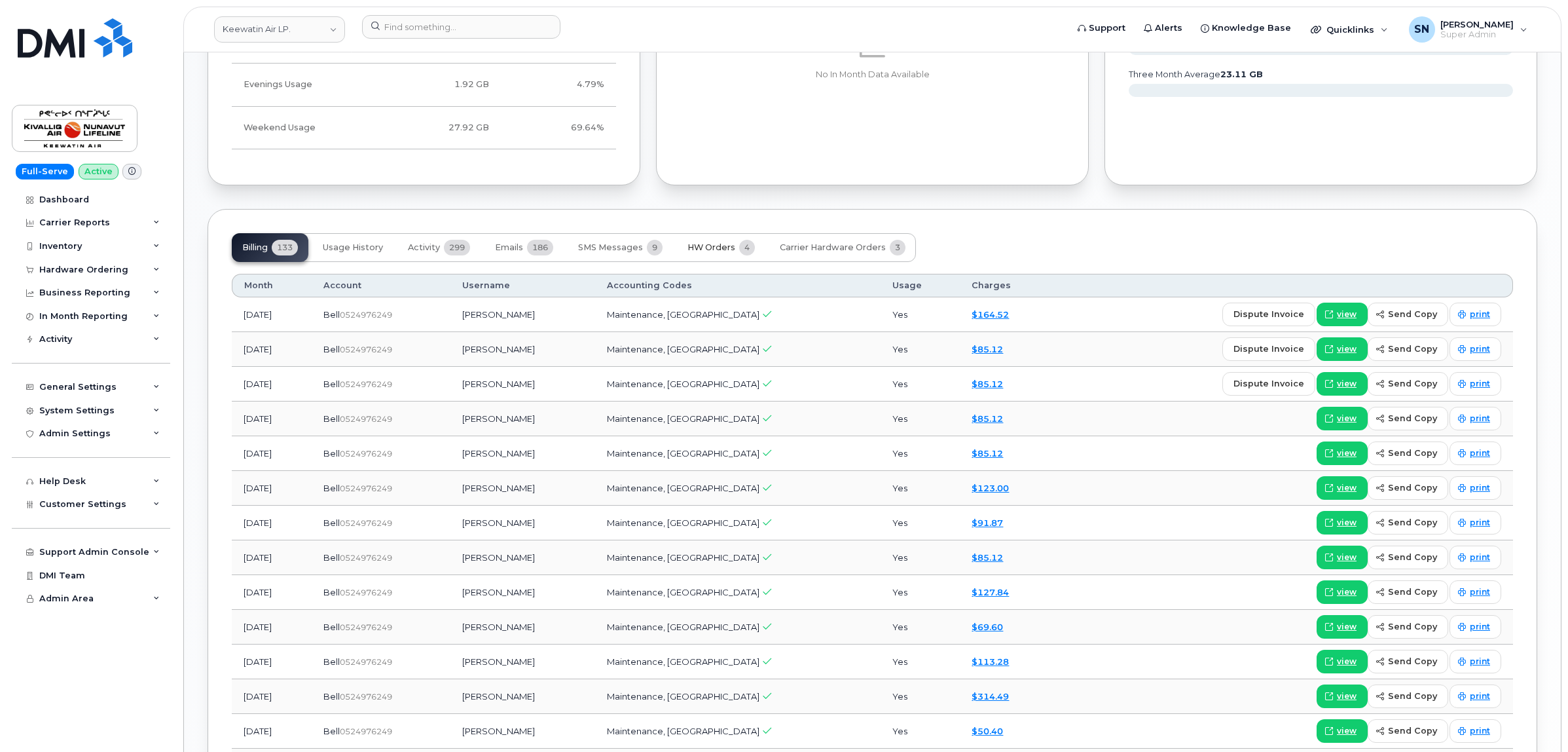
click at [711, 248] on span "HW Orders" at bounding box center [712, 248] width 48 height 11
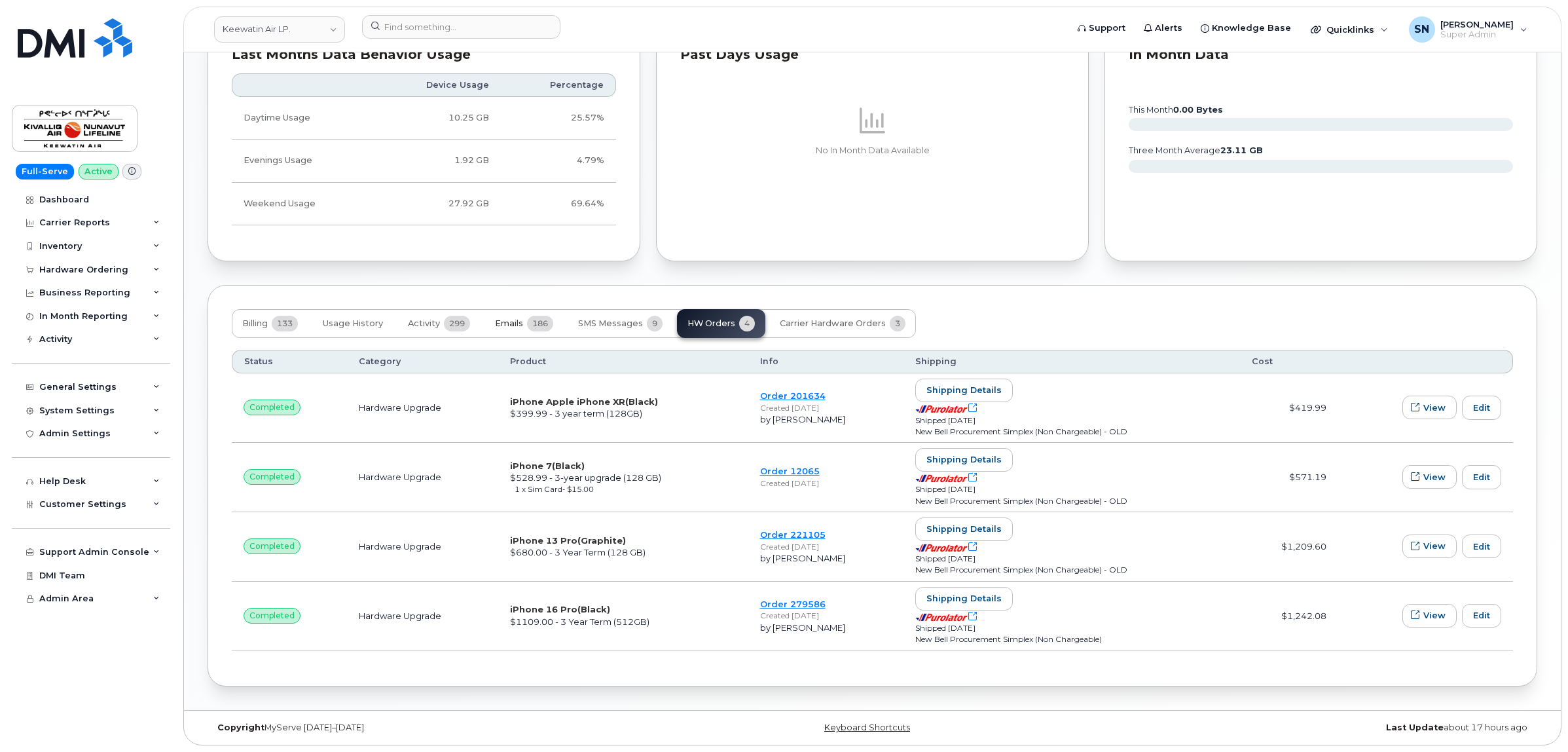
click at [511, 326] on button "Emails 186" at bounding box center [523, 323] width 79 height 29
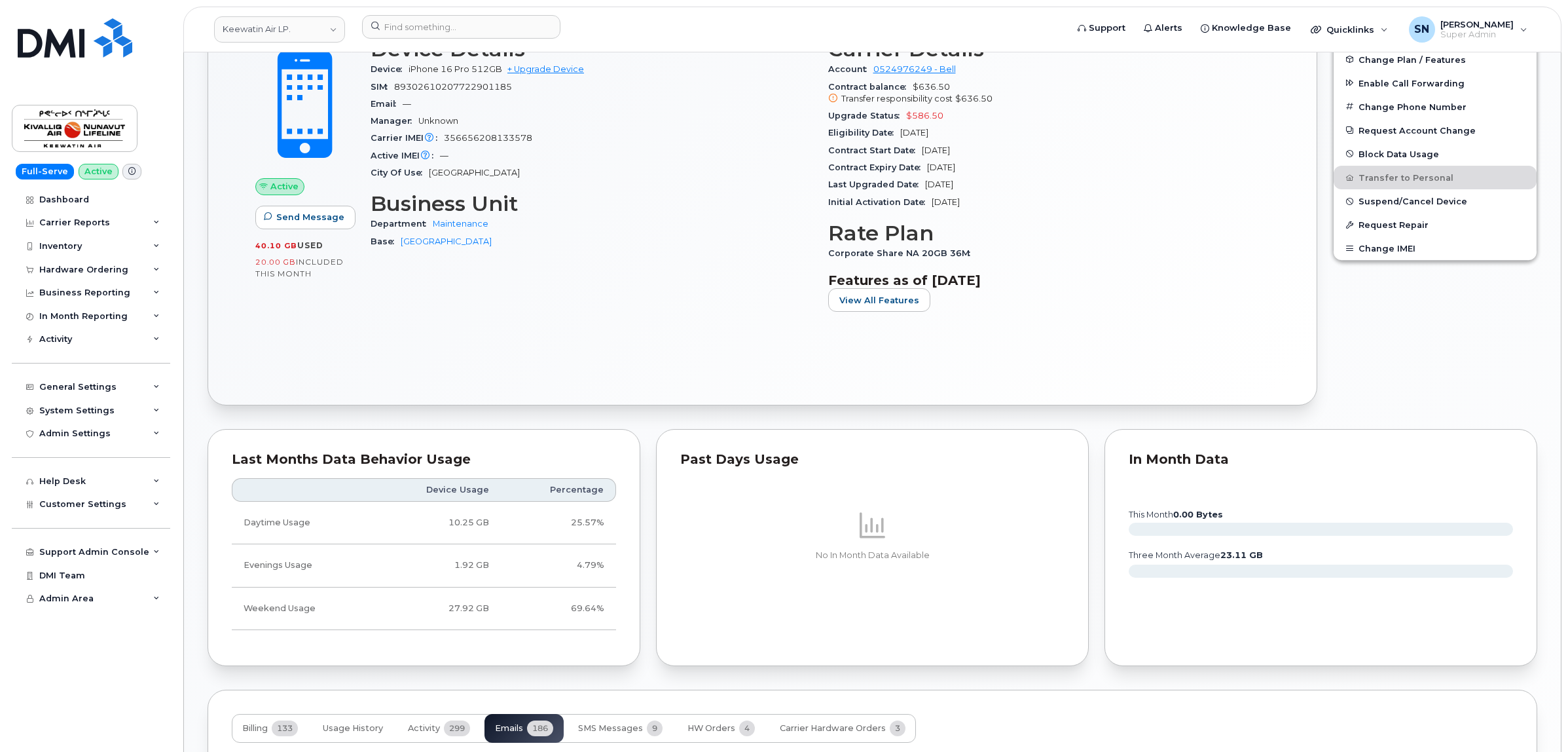
scroll to position [0, 0]
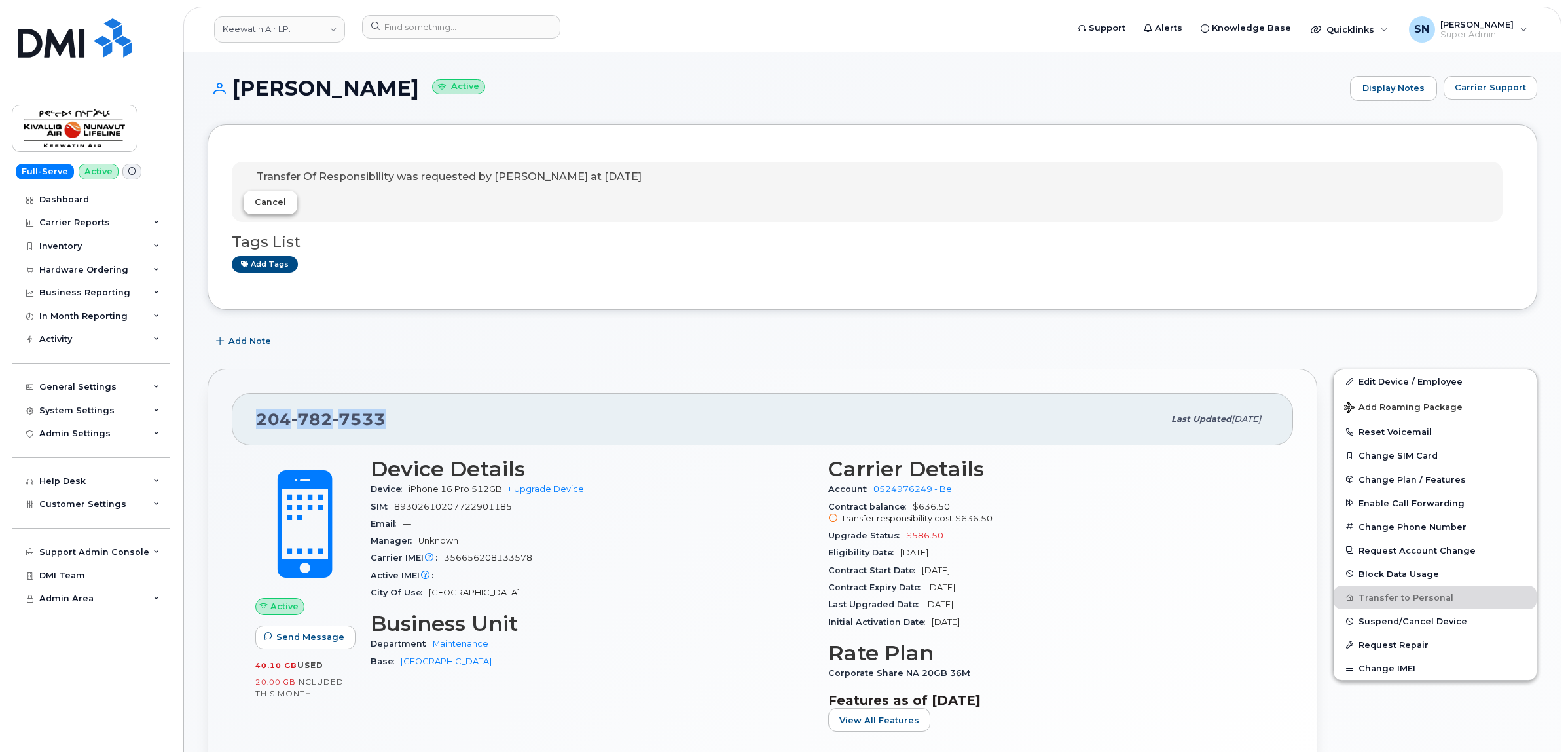
click at [274, 200] on span "Cancel" at bounding box center [271, 202] width 32 height 12
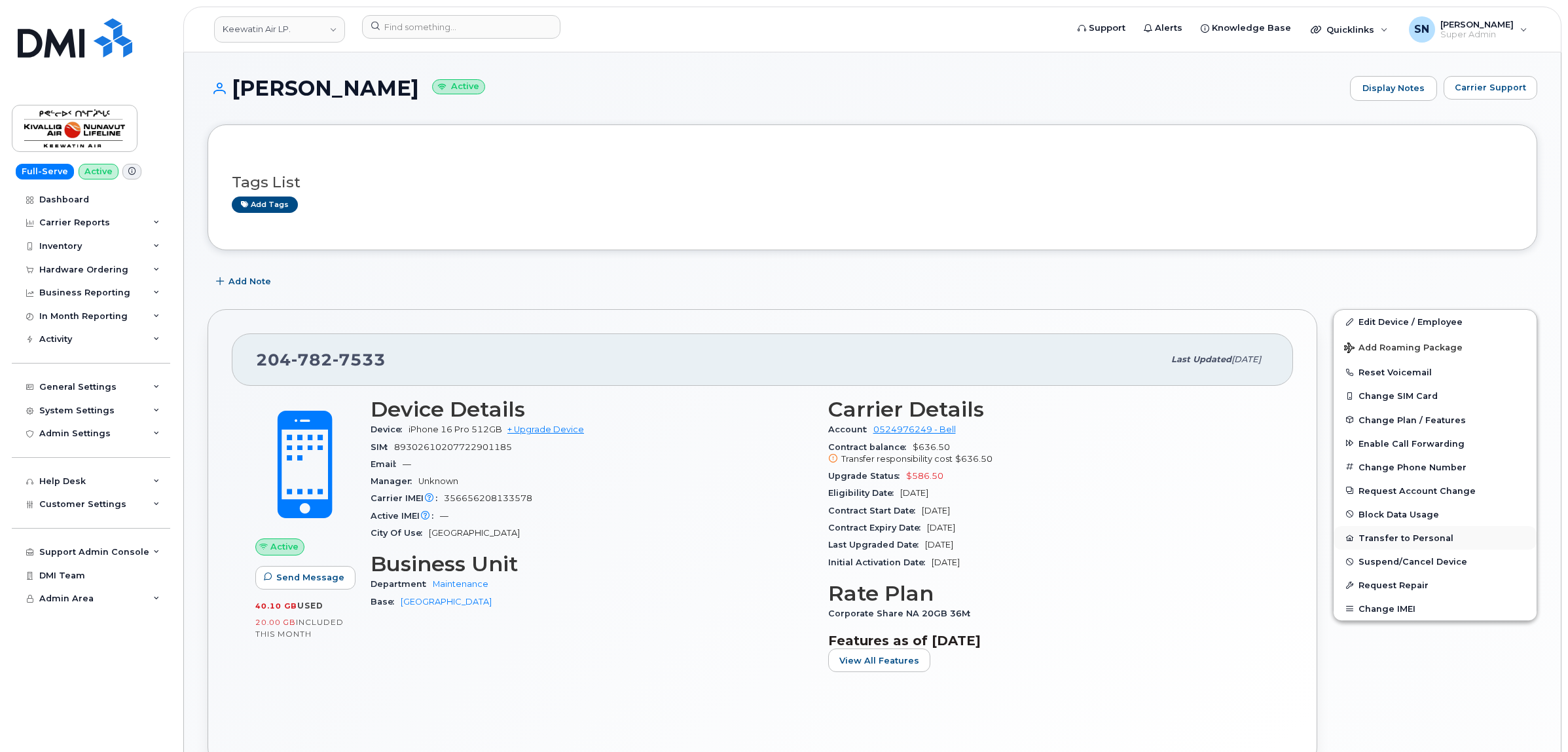
click at [1397, 540] on button "Transfer to Personal" at bounding box center [1435, 538] width 203 height 24
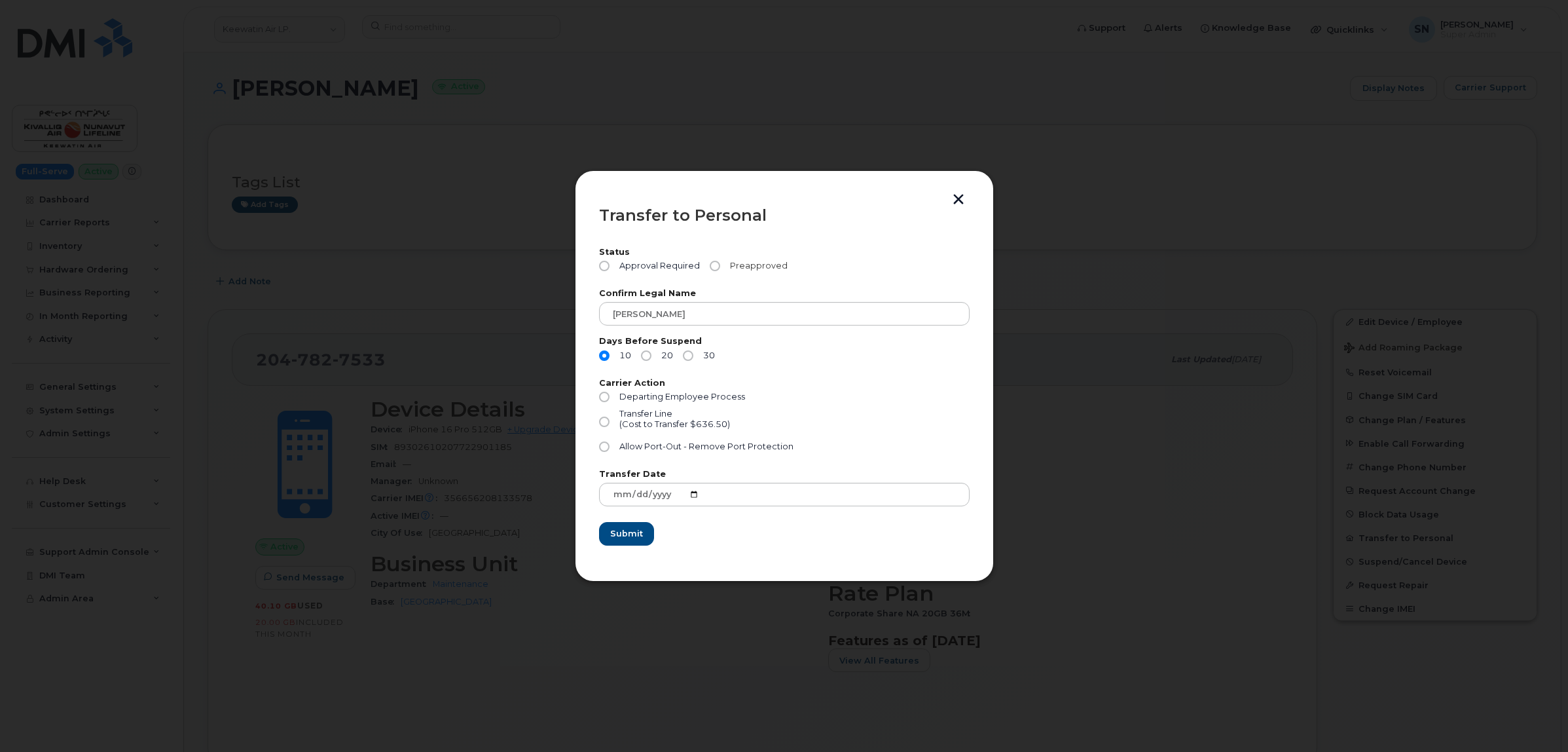
click at [713, 268] on input "Preapproved" at bounding box center [715, 266] width 11 height 11
radio input "true"
click at [606, 446] on input "Allow Port-Out - Remove Port Protection" at bounding box center [605, 447] width 11 height 11
radio input "true"
click at [634, 535] on span "Submit" at bounding box center [626, 533] width 33 height 12
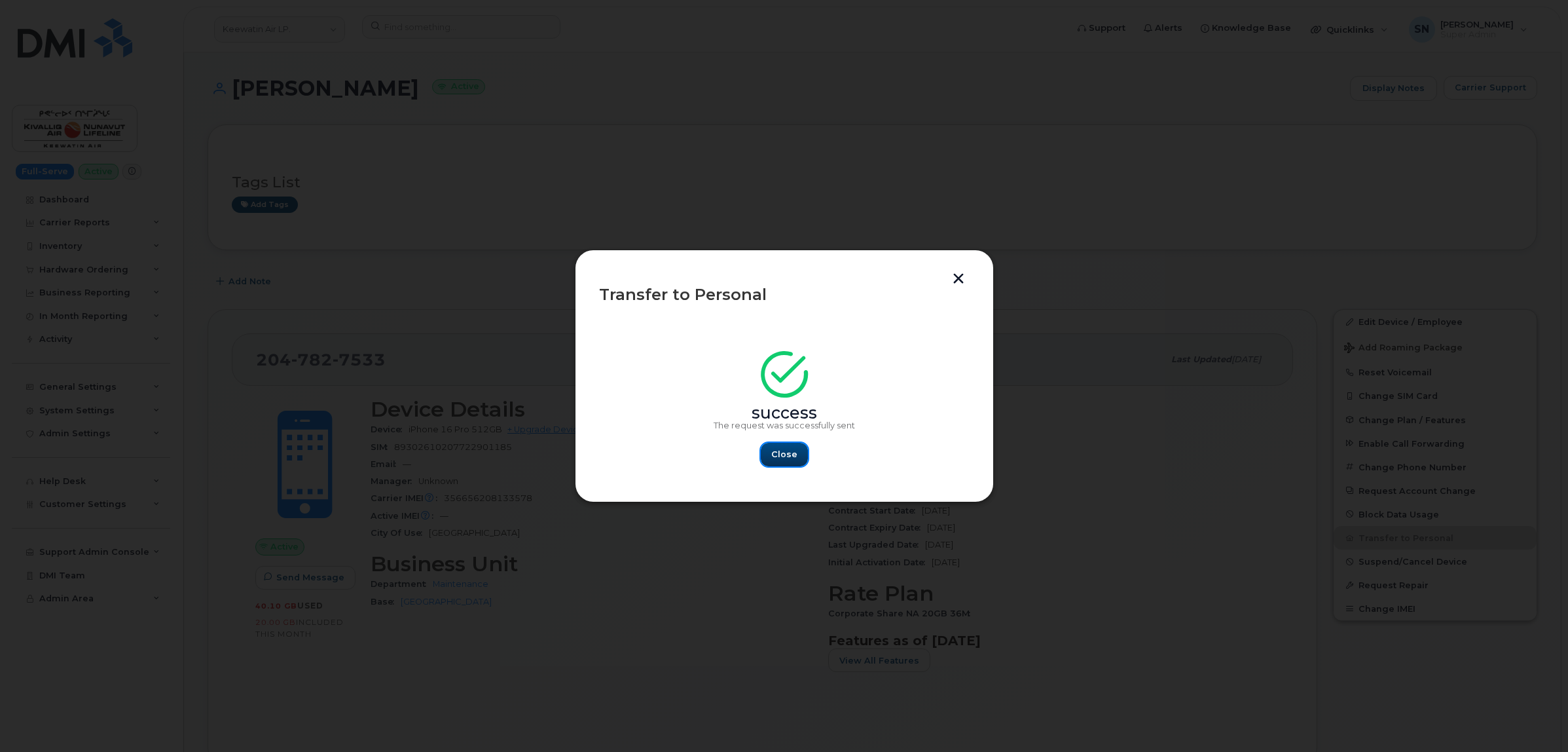
click at [779, 459] on span "Close" at bounding box center [784, 454] width 27 height 12
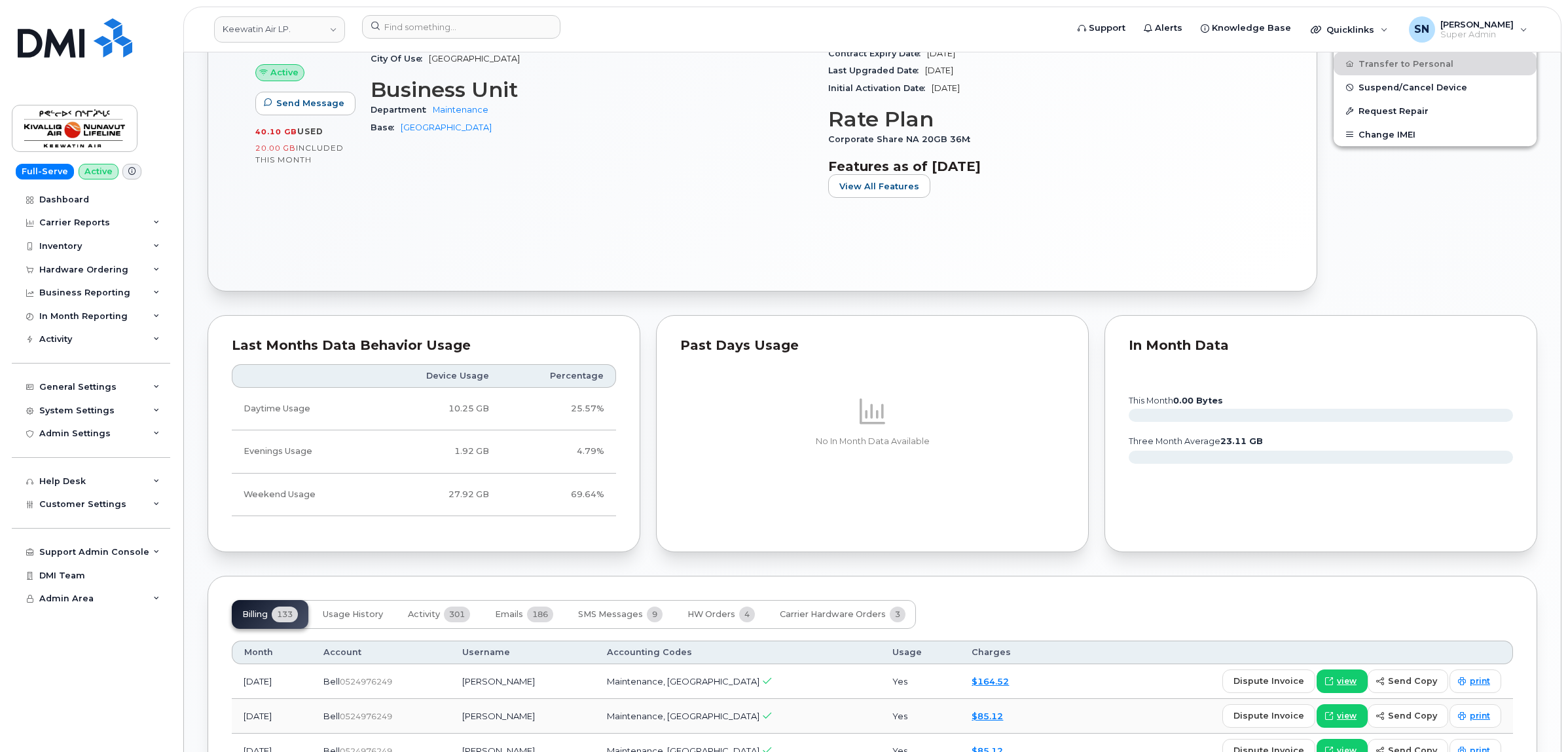
scroll to position [737, 0]
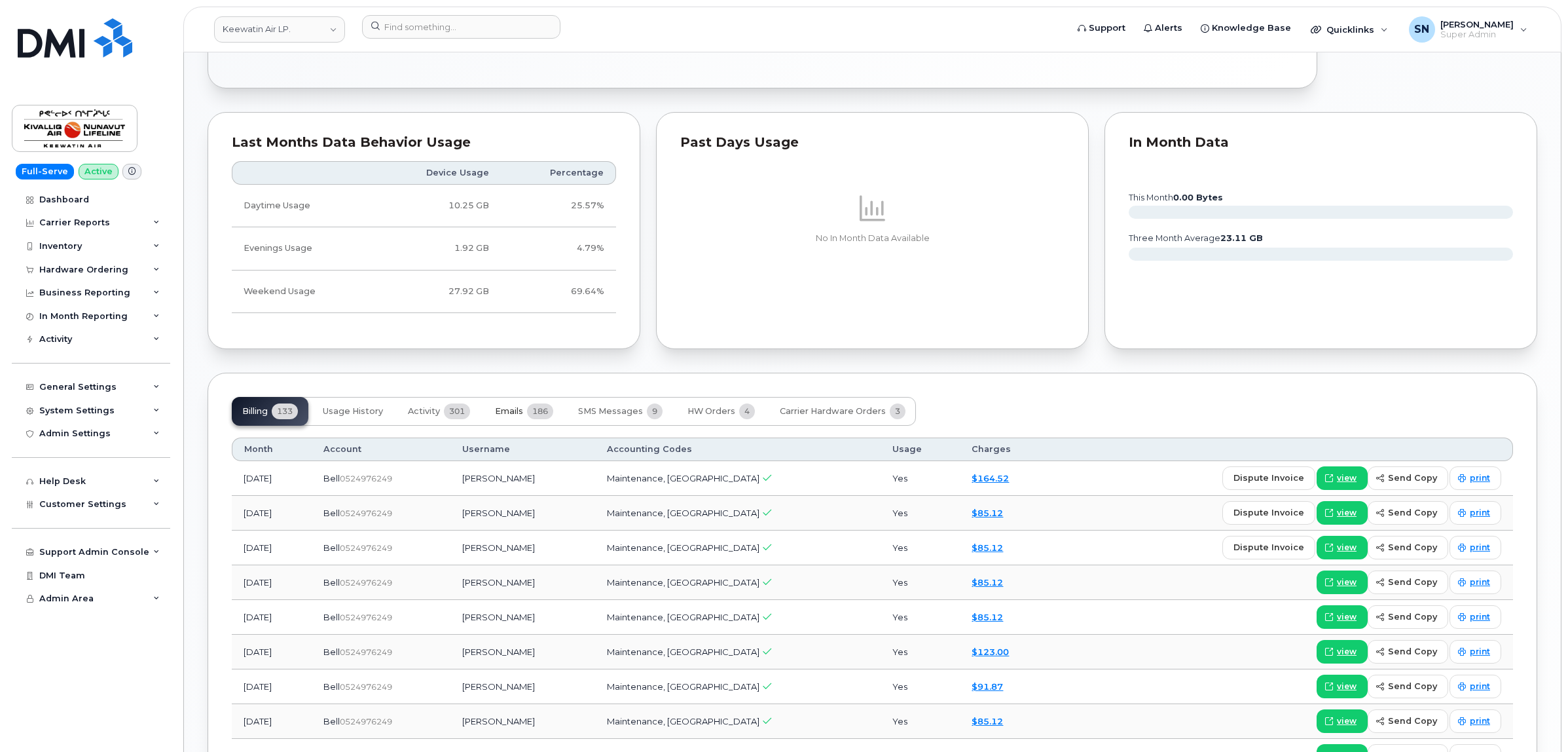
click at [509, 414] on span "Emails" at bounding box center [509, 412] width 28 height 11
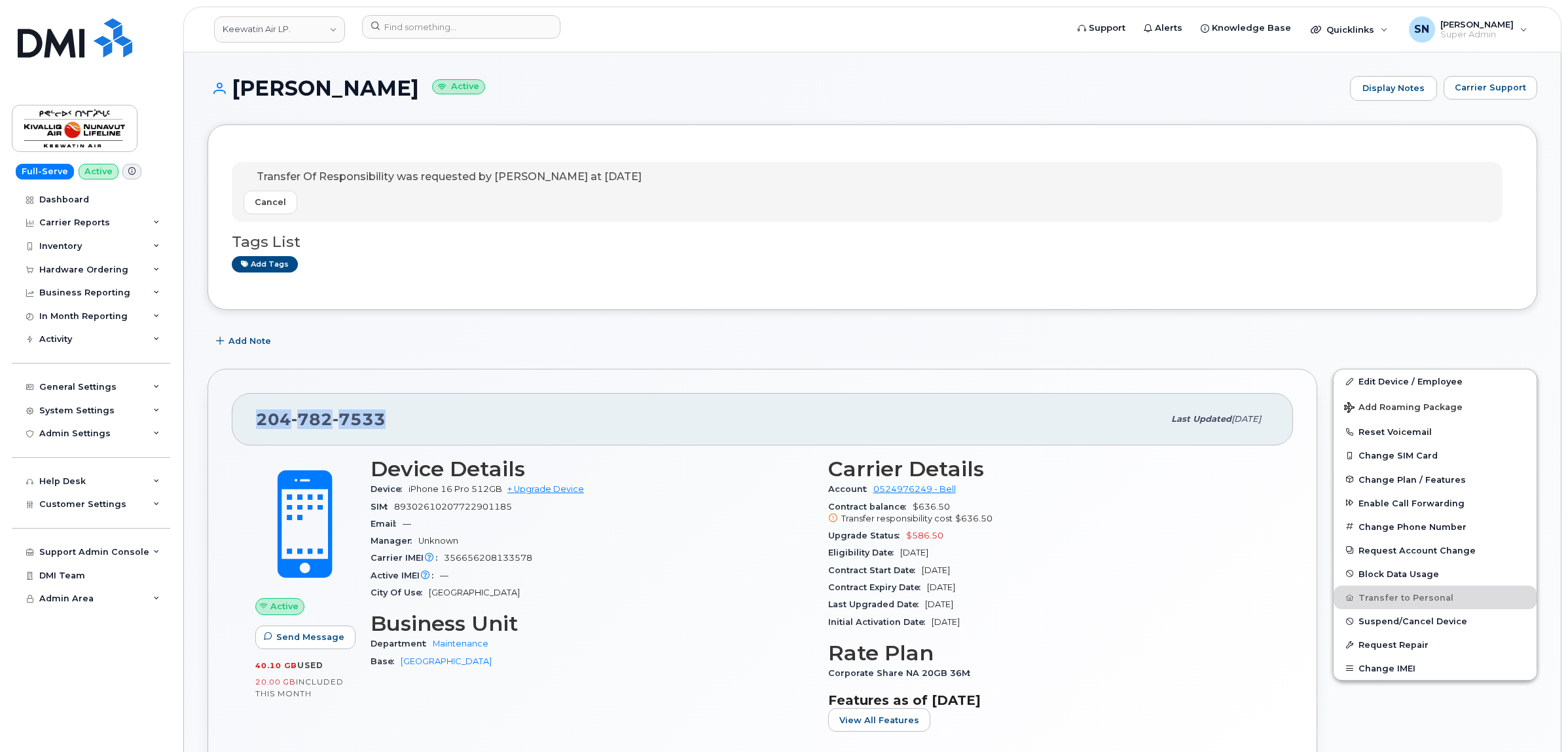
drag, startPoint x: 254, startPoint y: 410, endPoint x: 390, endPoint y: 416, distance: 136.1
click at [390, 416] on div "204 782 7533 Last updated Oct 15, 2025" at bounding box center [762, 419] width 1062 height 52
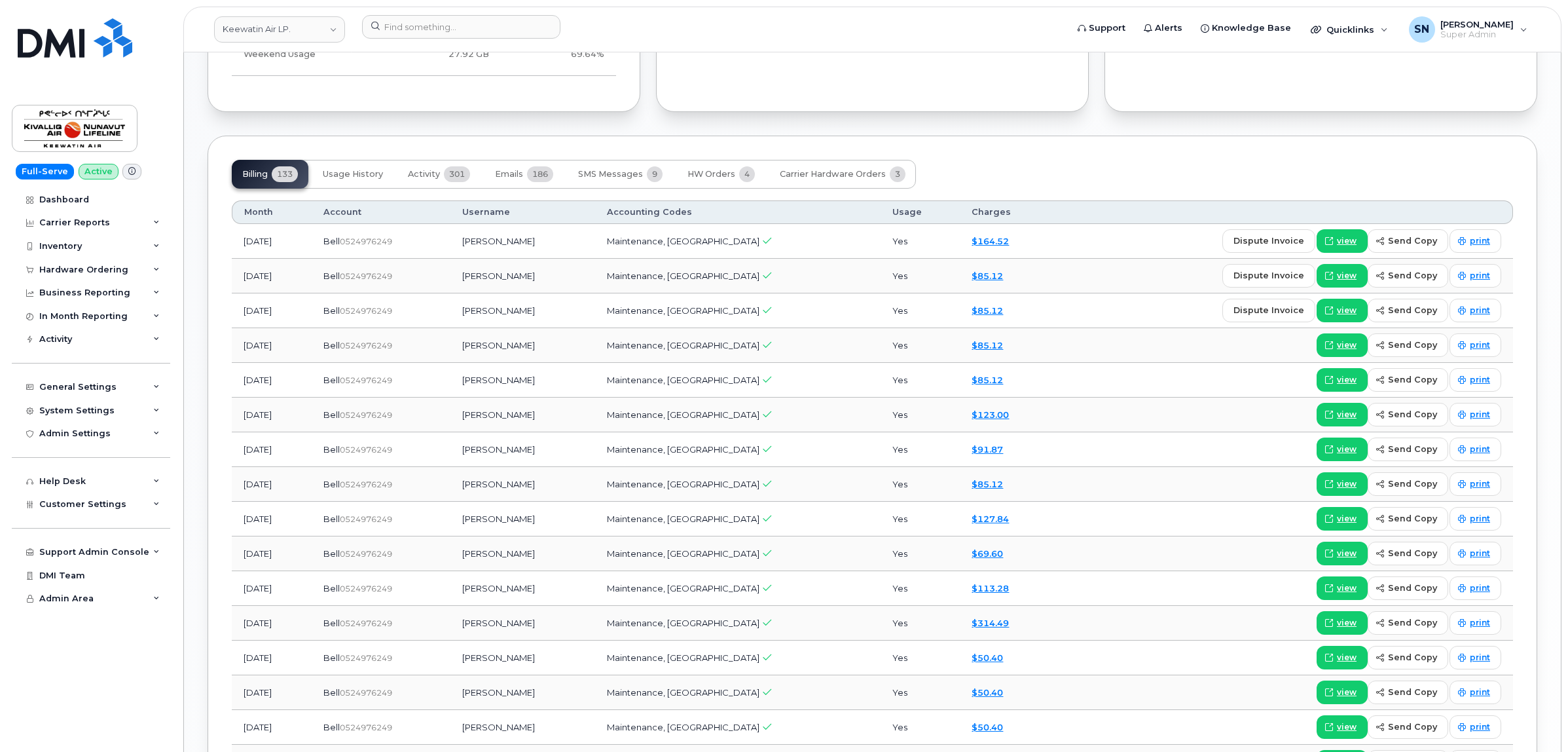
scroll to position [982, 0]
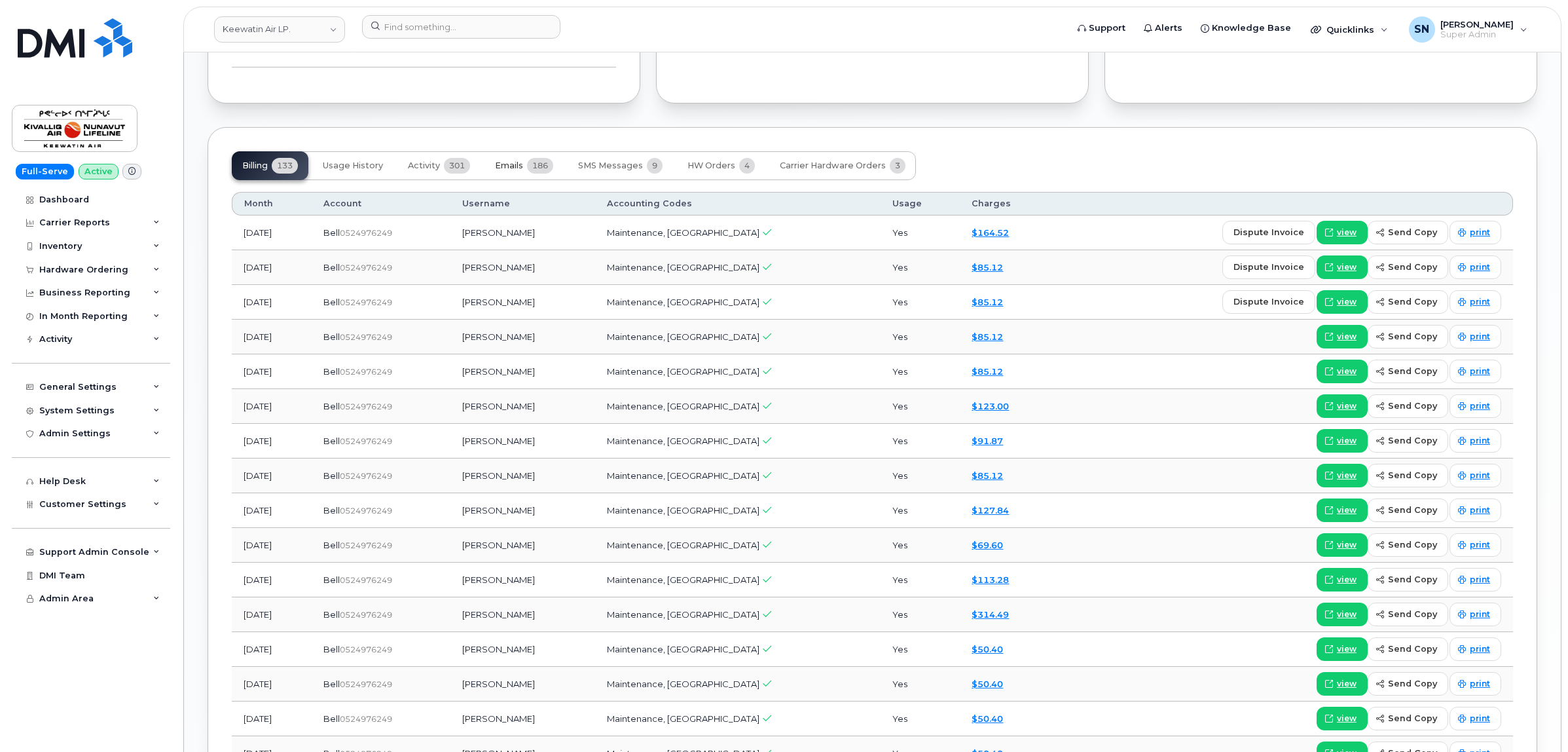
click at [512, 166] on span "Emails" at bounding box center [509, 166] width 28 height 11
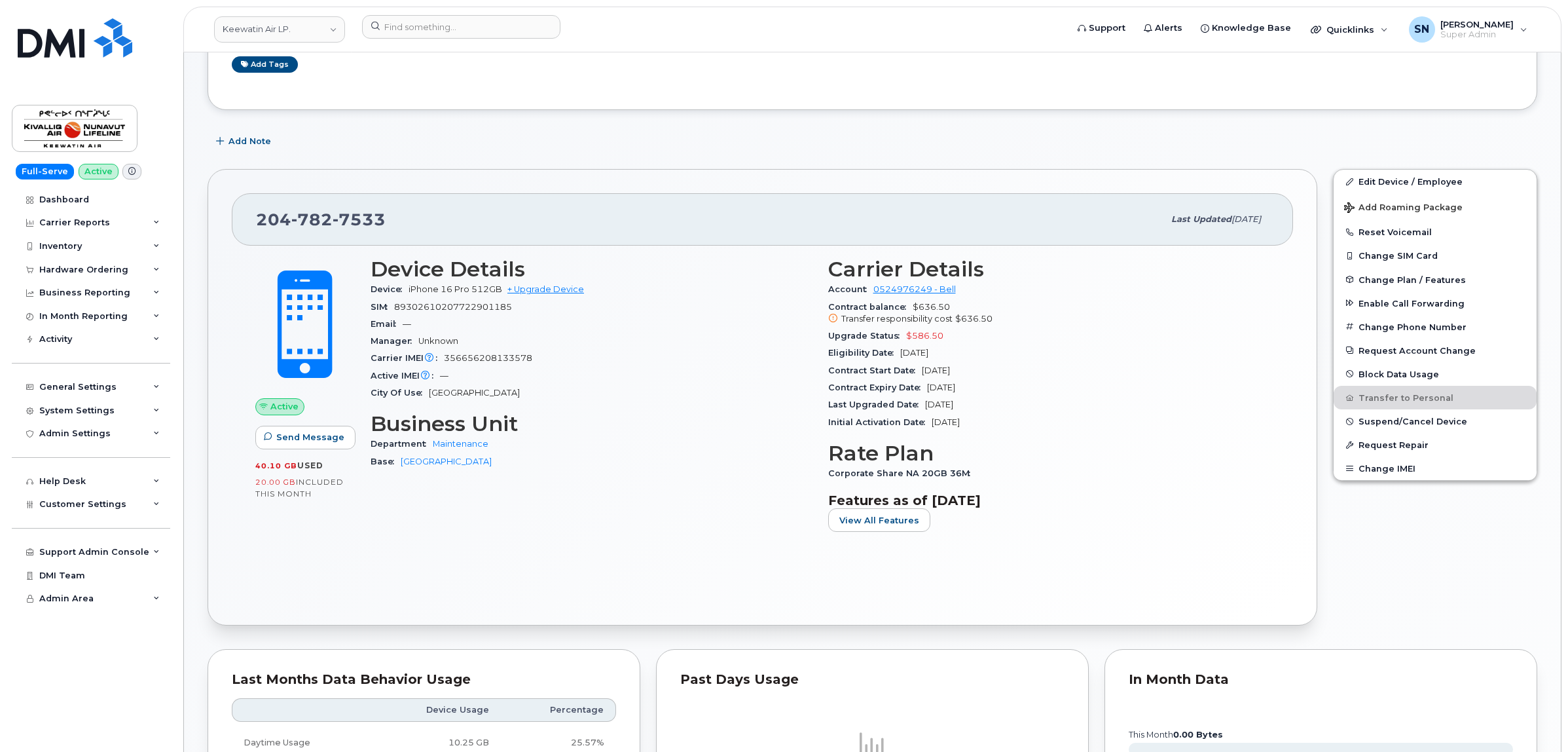
scroll to position [0, 0]
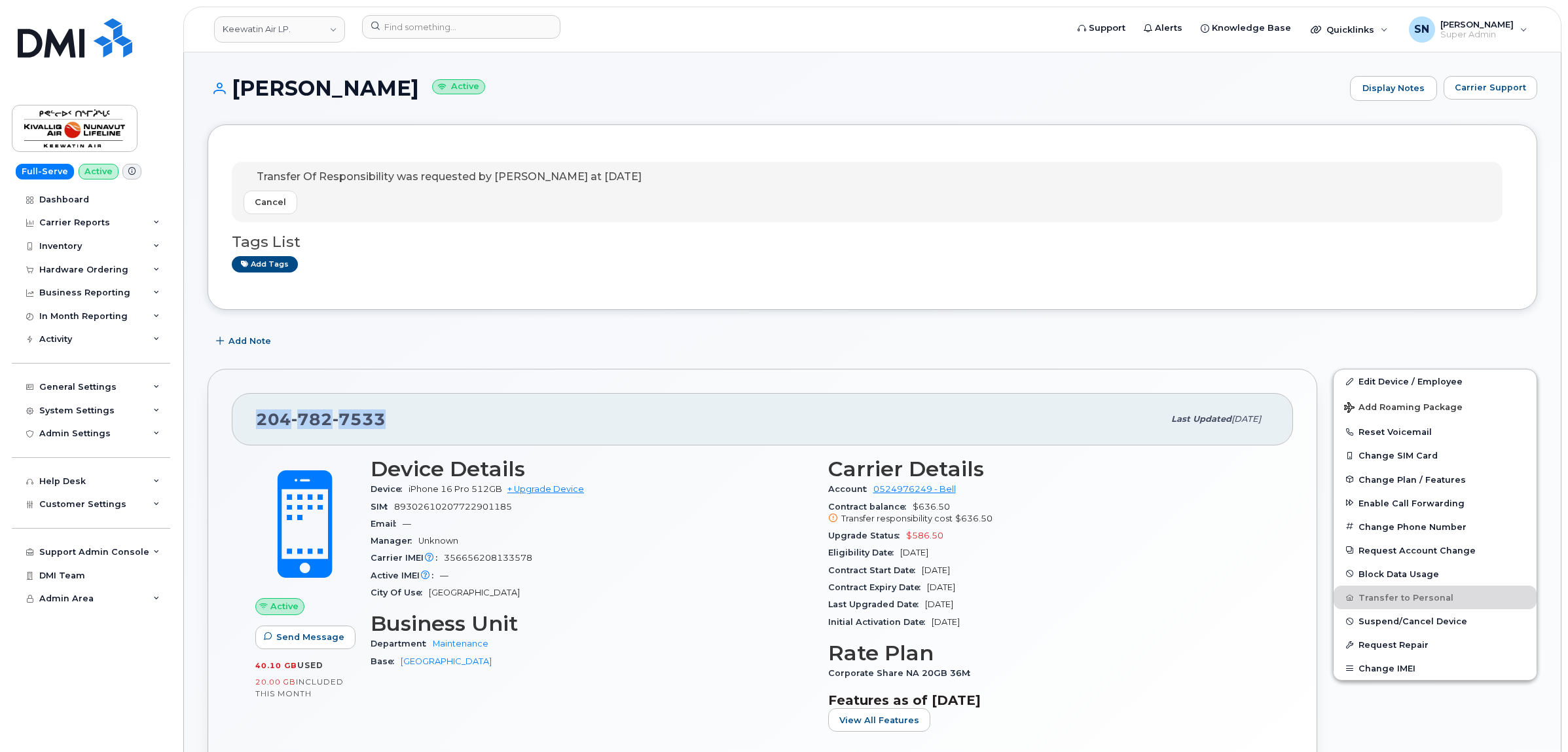
drag, startPoint x: 260, startPoint y: 414, endPoint x: 391, endPoint y: 424, distance: 131.4
click at [391, 424] on div "204 782 7533" at bounding box center [709, 419] width 908 height 27
copy span "204 782 7533"
drag, startPoint x: 234, startPoint y: 83, endPoint x: 383, endPoint y: 92, distance: 149.3
click at [383, 92] on h1 "Jason Kendall Active" at bounding box center [775, 89] width 1136 height 23
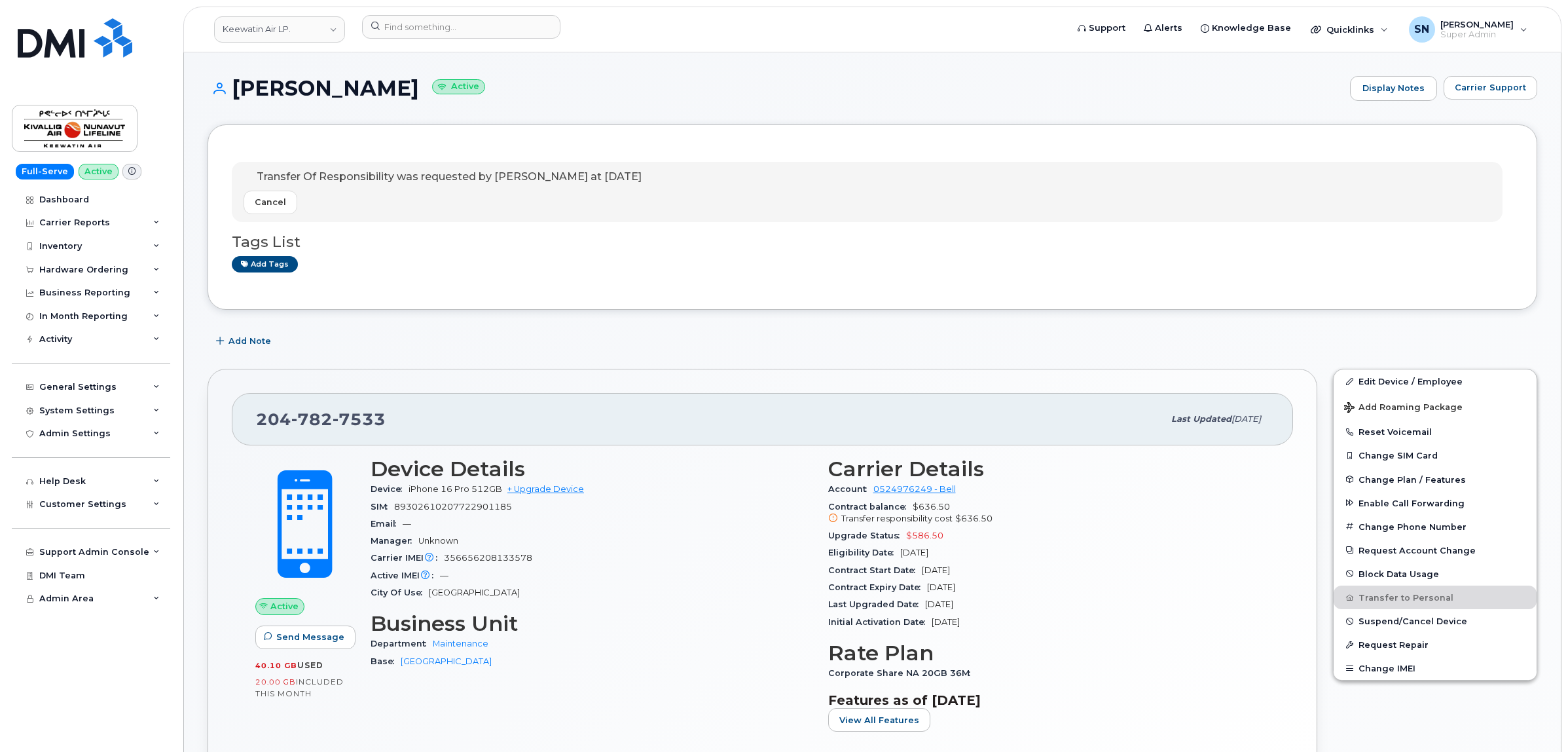
copy h1 "[PERSON_NAME]"
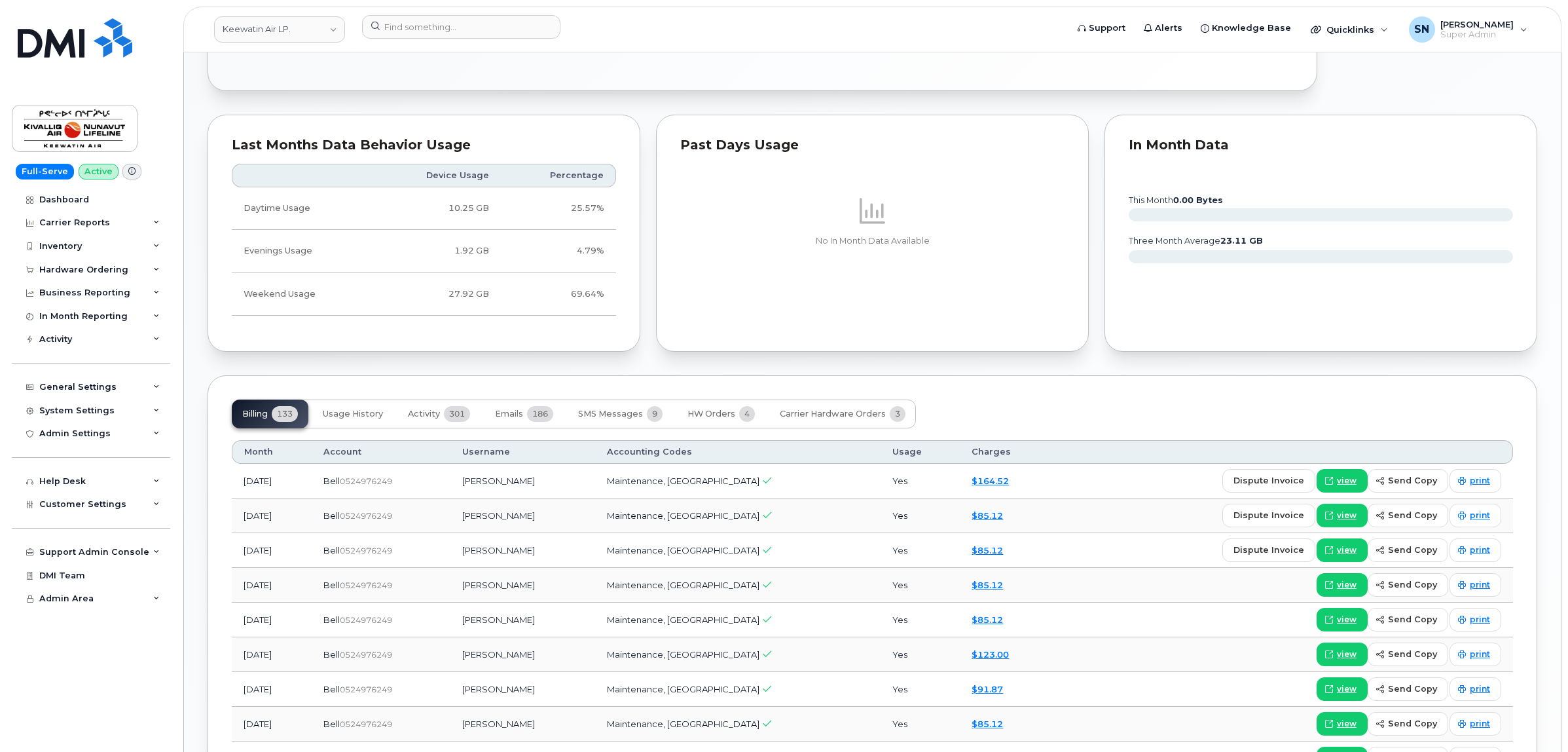
scroll to position [737, 0]
click at [514, 416] on span "Emails" at bounding box center [509, 412] width 28 height 11
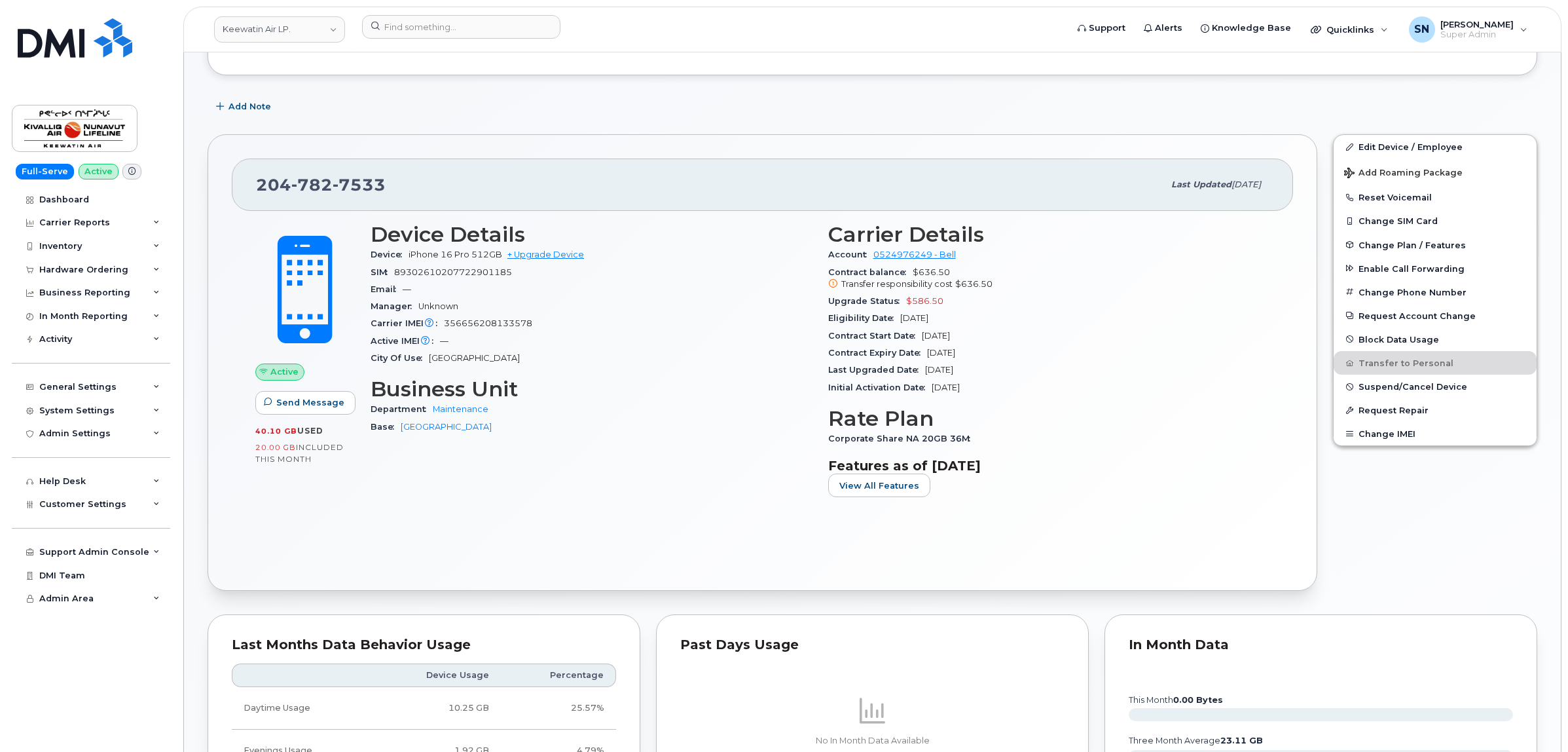
scroll to position [0, 0]
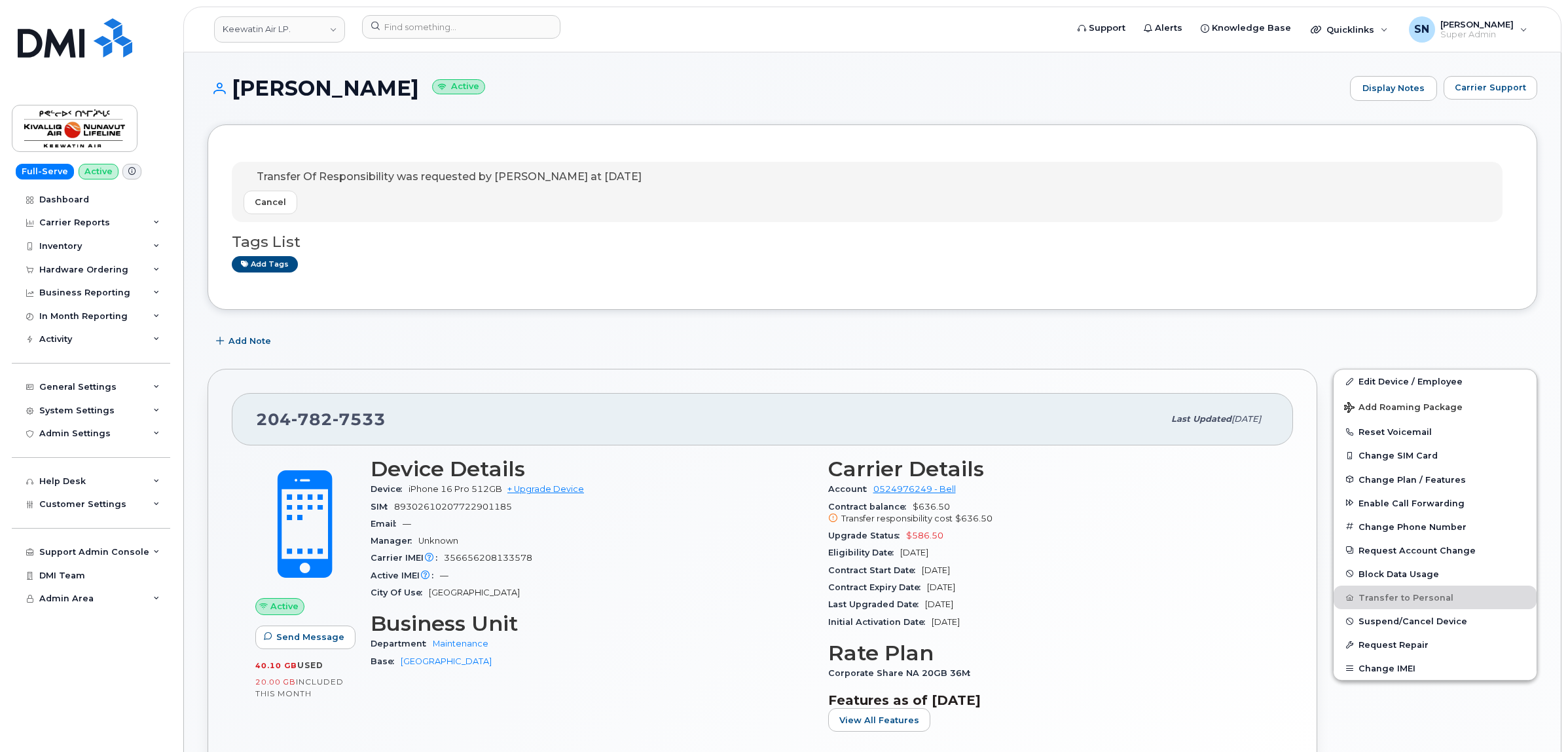
click at [882, 106] on div "Jason Kendall Active Display Notes Carrier Support" at bounding box center [872, 100] width 1330 height 49
drag, startPoint x: 260, startPoint y: 416, endPoint x: 386, endPoint y: 417, distance: 126.0
click at [386, 417] on div "204 782 7533" at bounding box center [709, 419] width 908 height 27
copy span "204 782 7533"
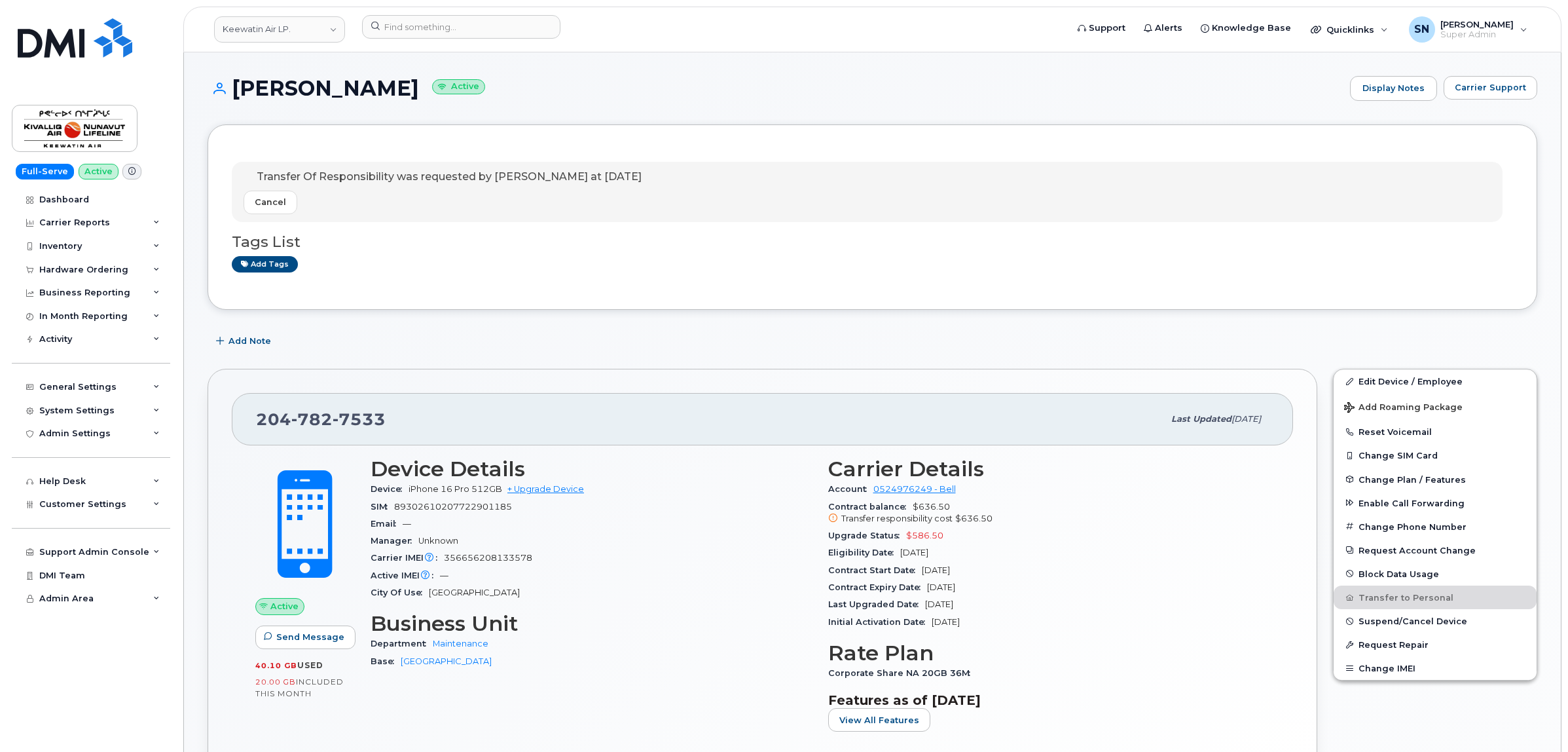
click at [534, 140] on div "Transfer Of Responsibility was requested by Sabrina Nguyen at Oct 15, 2025 Canc…" at bounding box center [872, 217] width 1330 height 185
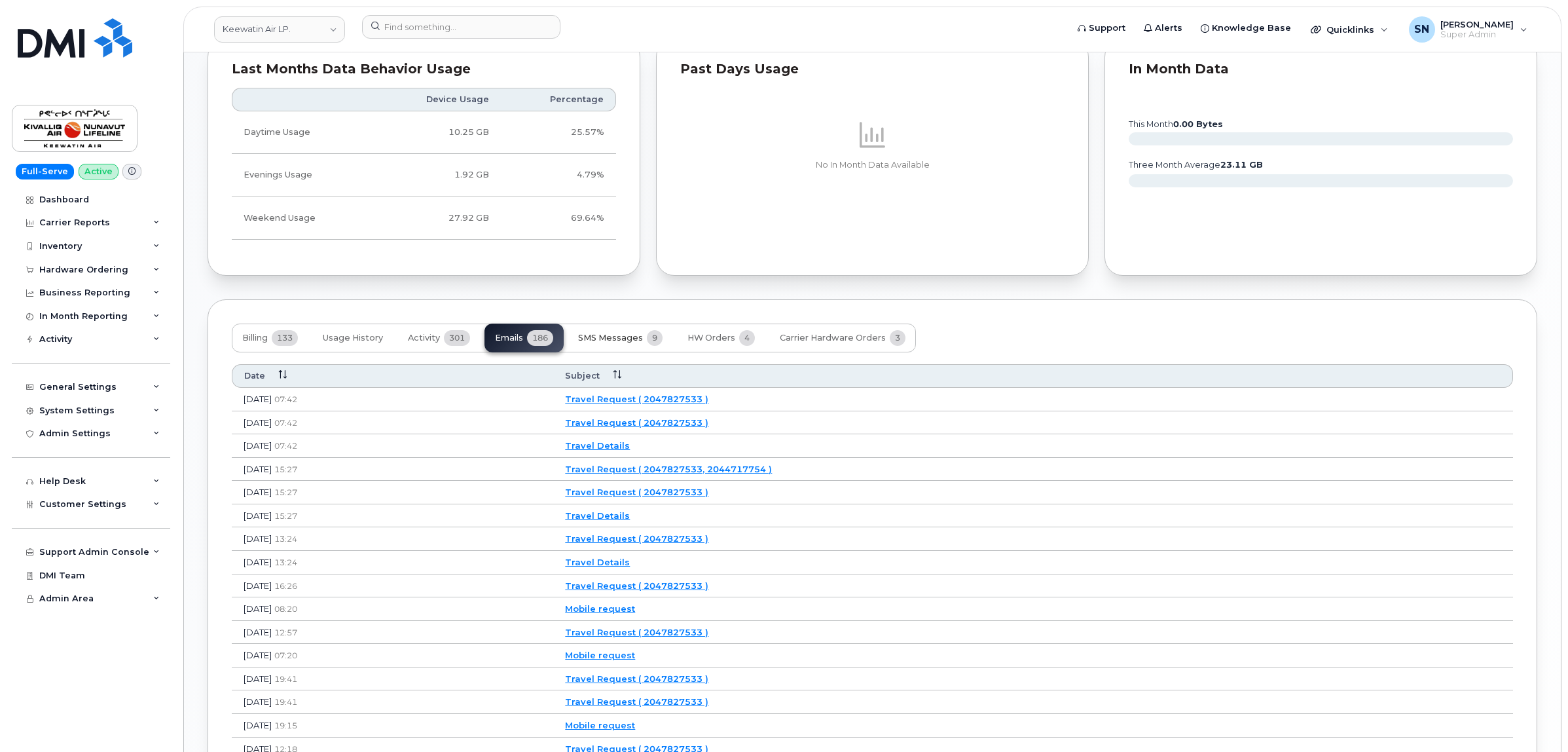
scroll to position [819, 0]
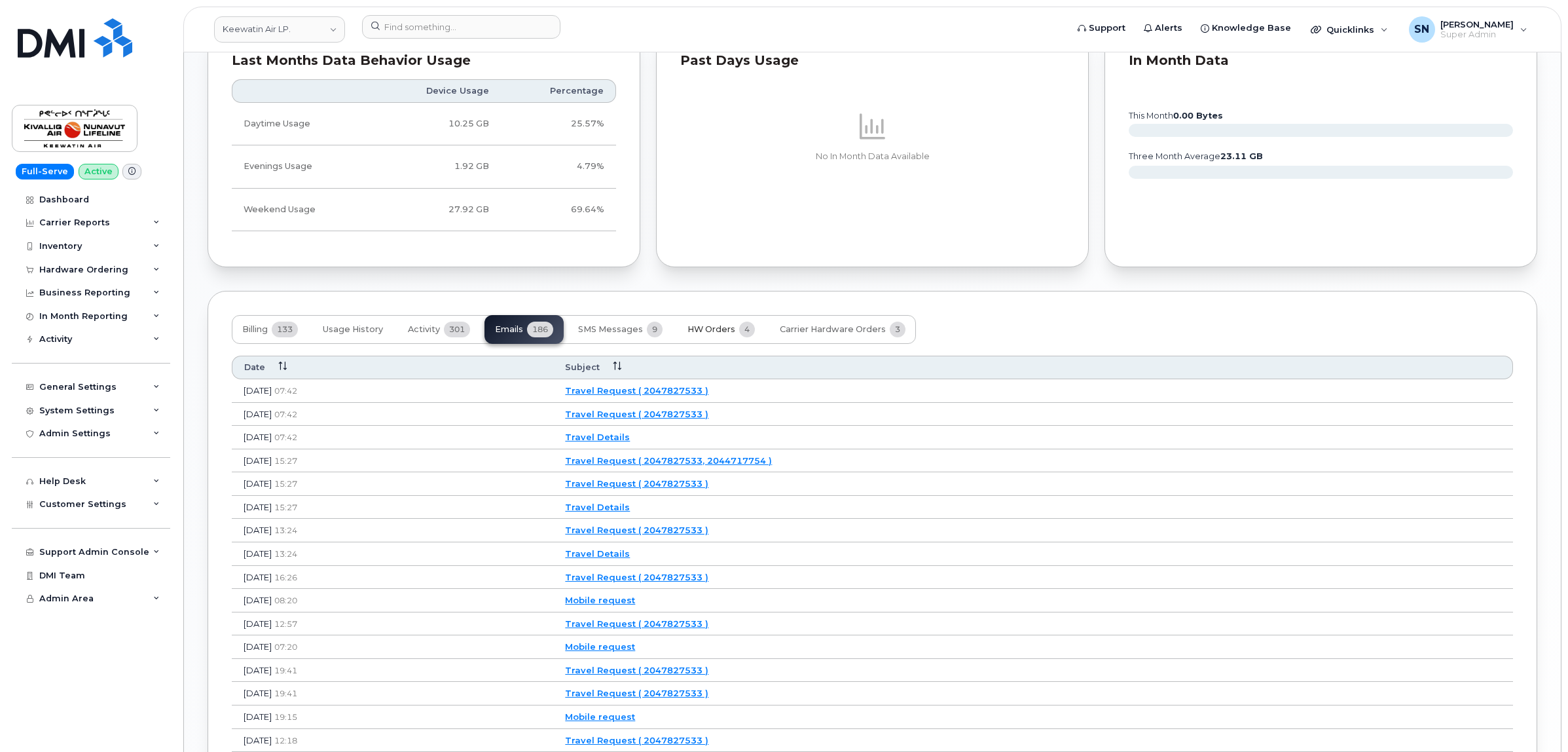
click at [706, 329] on span "HW Orders" at bounding box center [712, 329] width 48 height 11
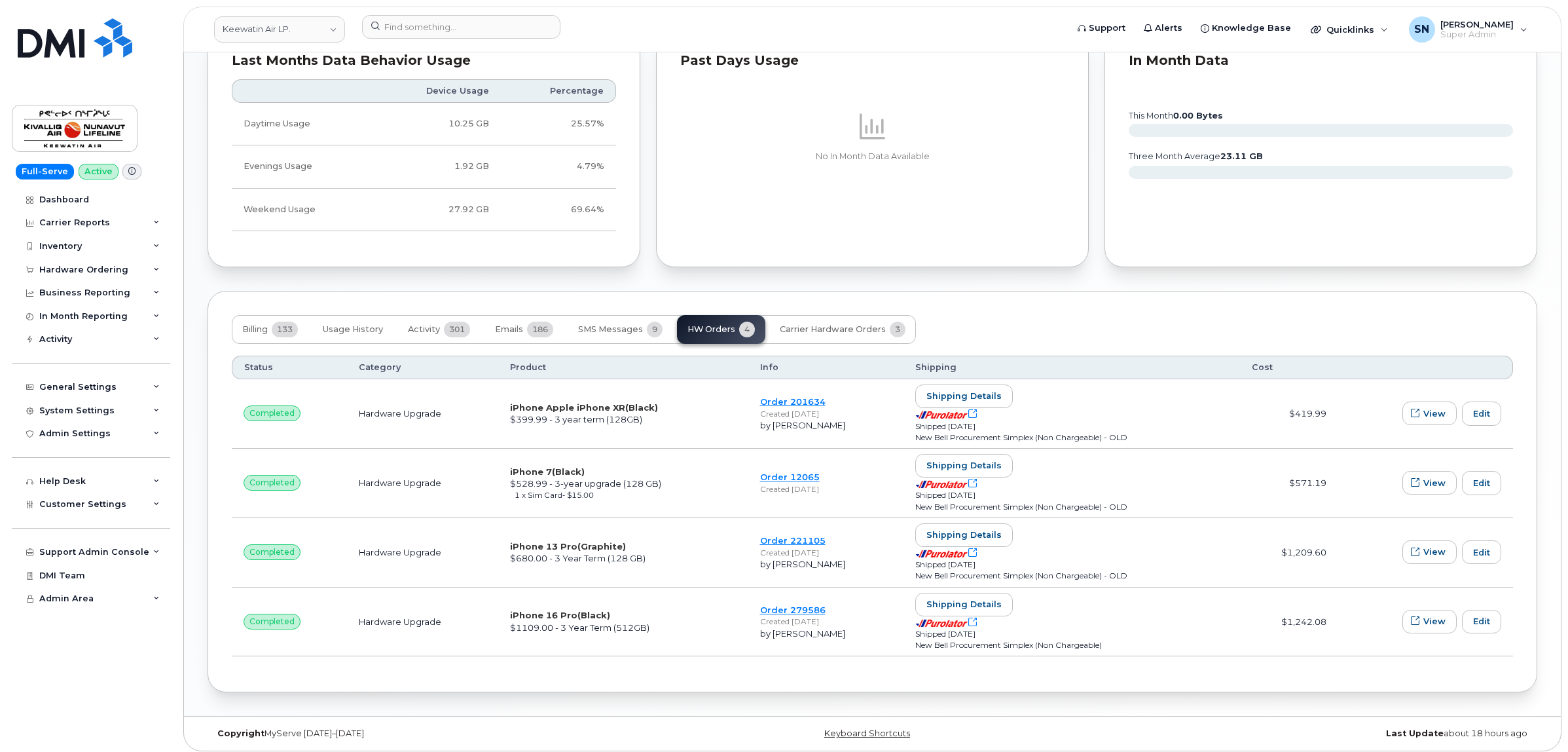
click at [1099, 323] on div "Billing 133 Usage History Activity 301 Emails 186 SMS Messages 9 HW Orders 4 Ca…" at bounding box center [872, 329] width 1281 height 29
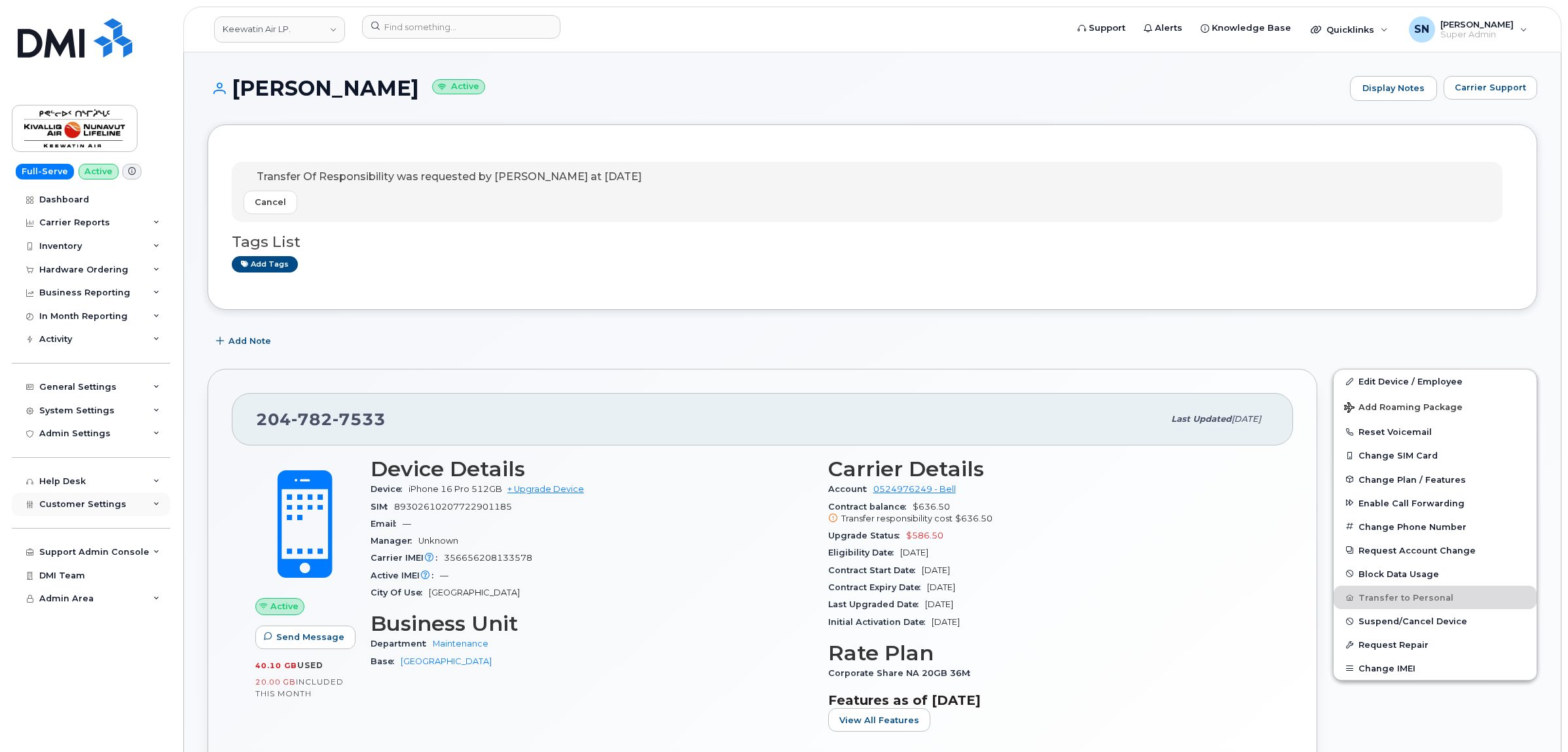
click at [97, 509] on span "Customer Settings" at bounding box center [82, 504] width 87 height 10
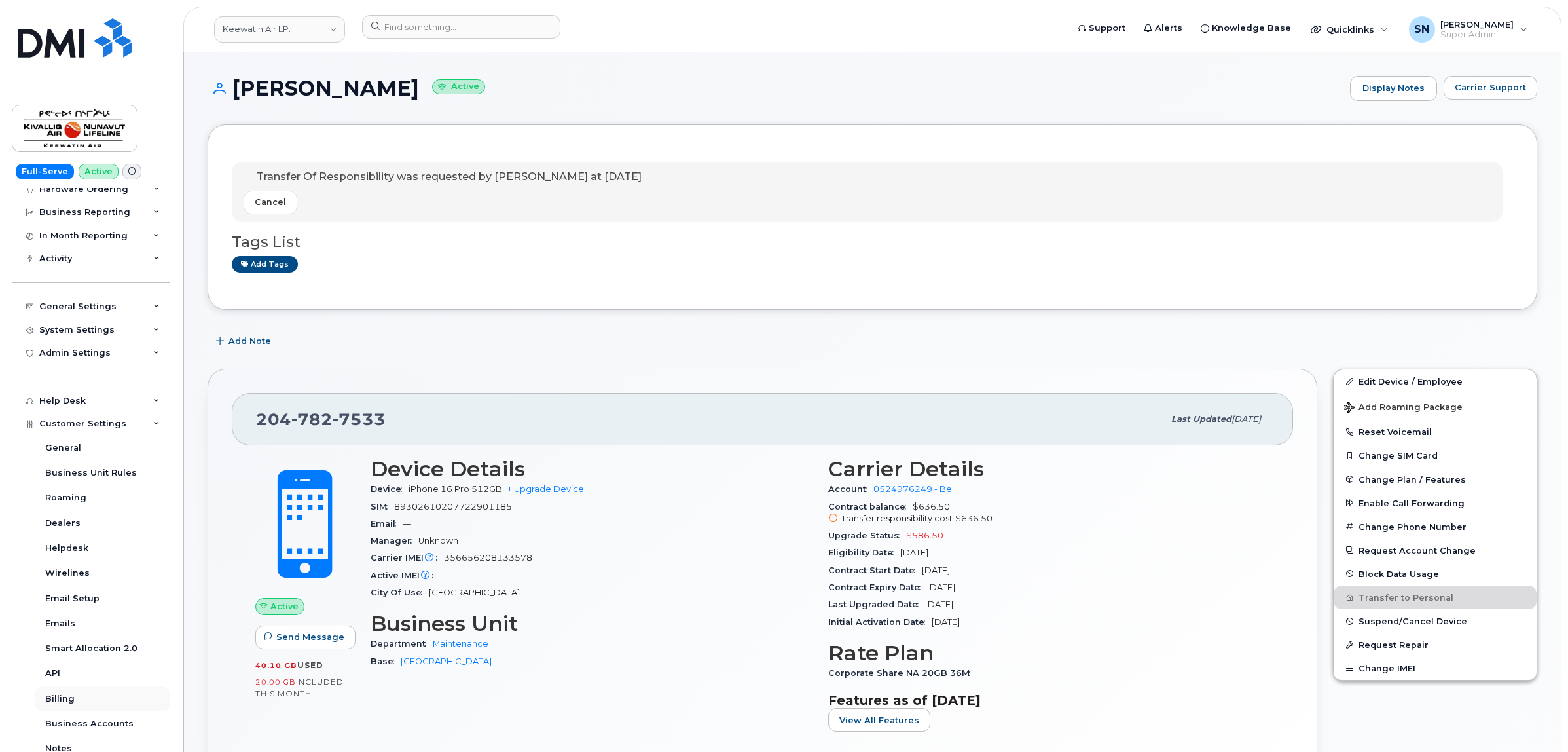
scroll to position [164, 0]
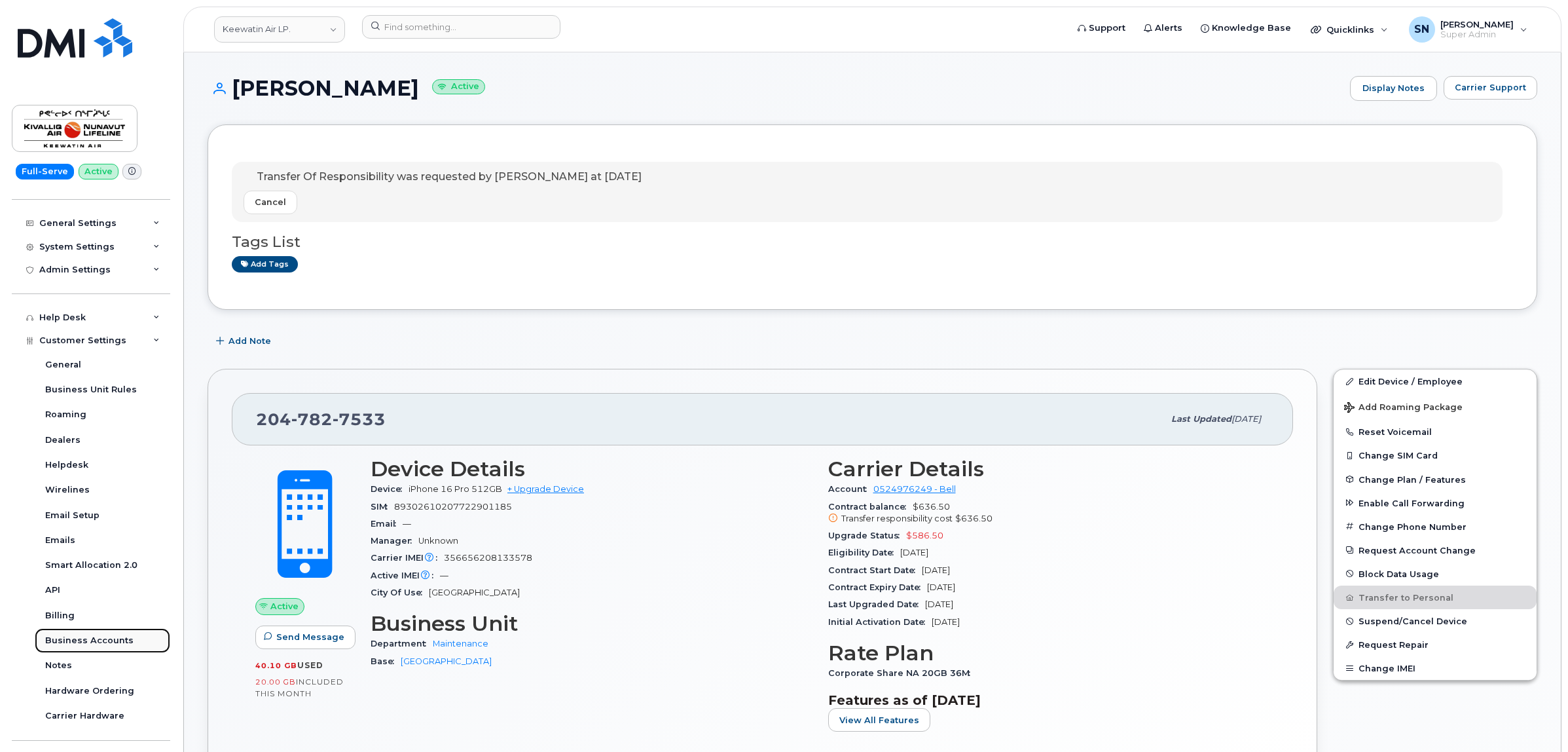
click at [105, 643] on div "Business Accounts" at bounding box center [89, 640] width 89 height 12
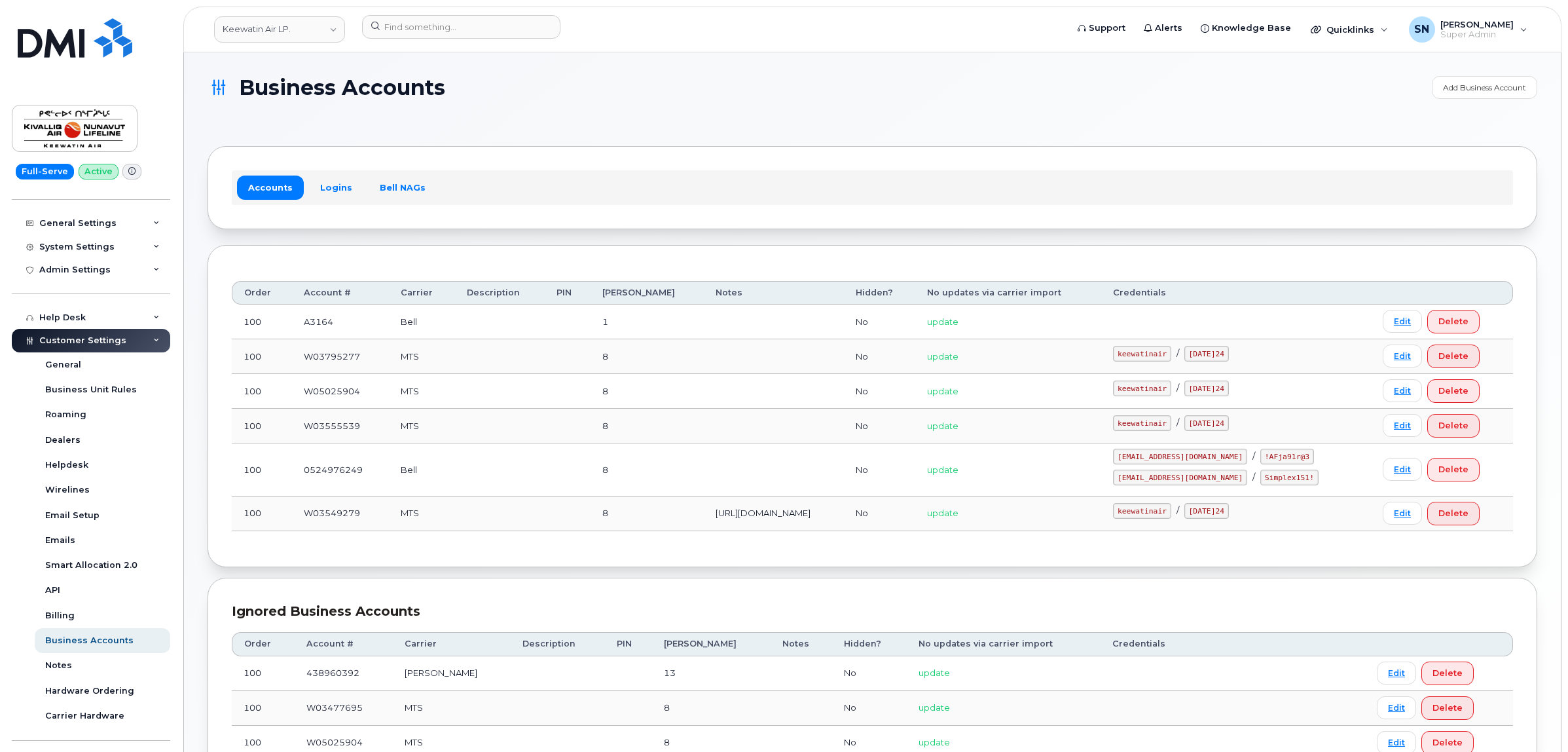
click at [673, 86] on h1 "Business Accounts" at bounding box center [816, 88] width 1218 height 23
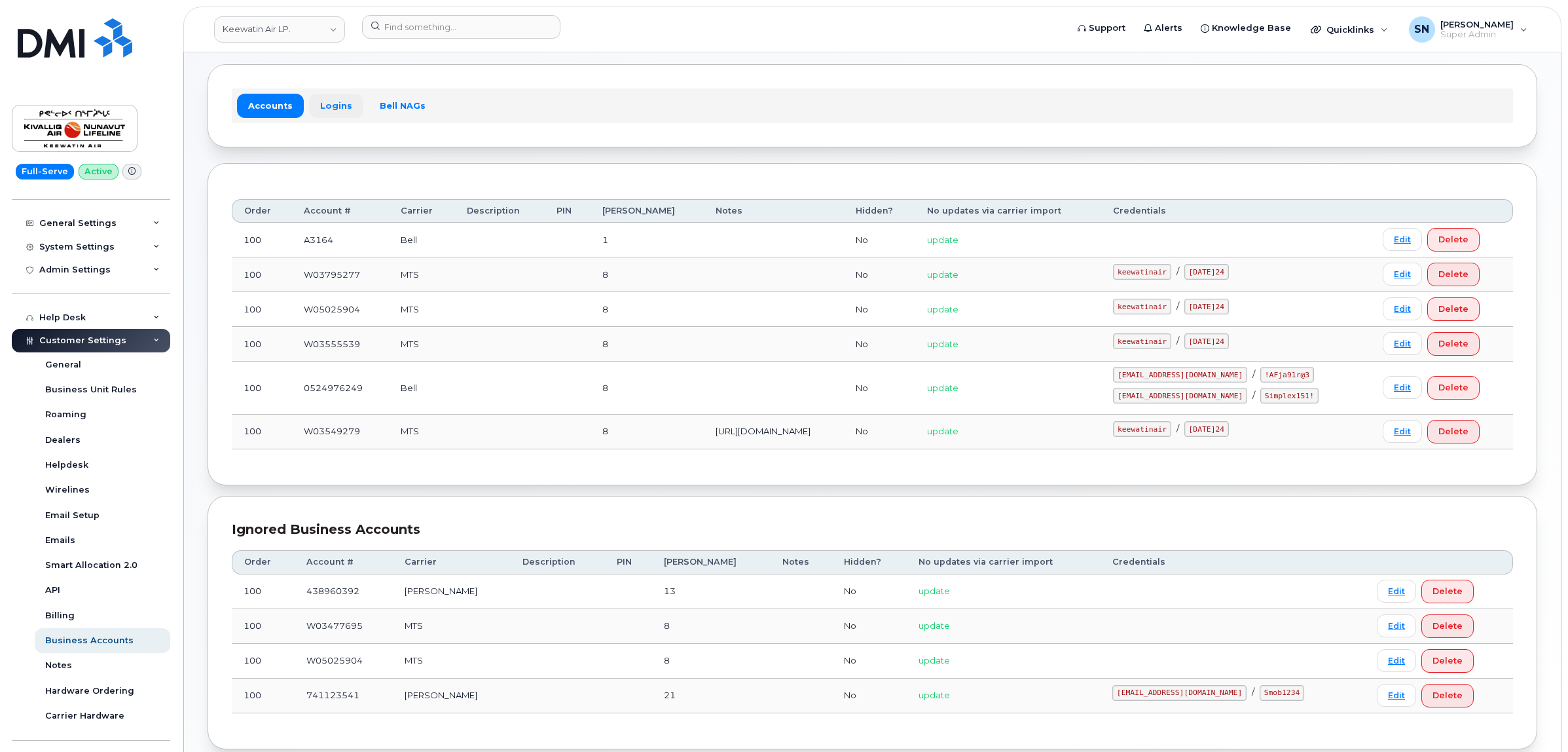
click at [331, 97] on link "Logins" at bounding box center [336, 105] width 54 height 24
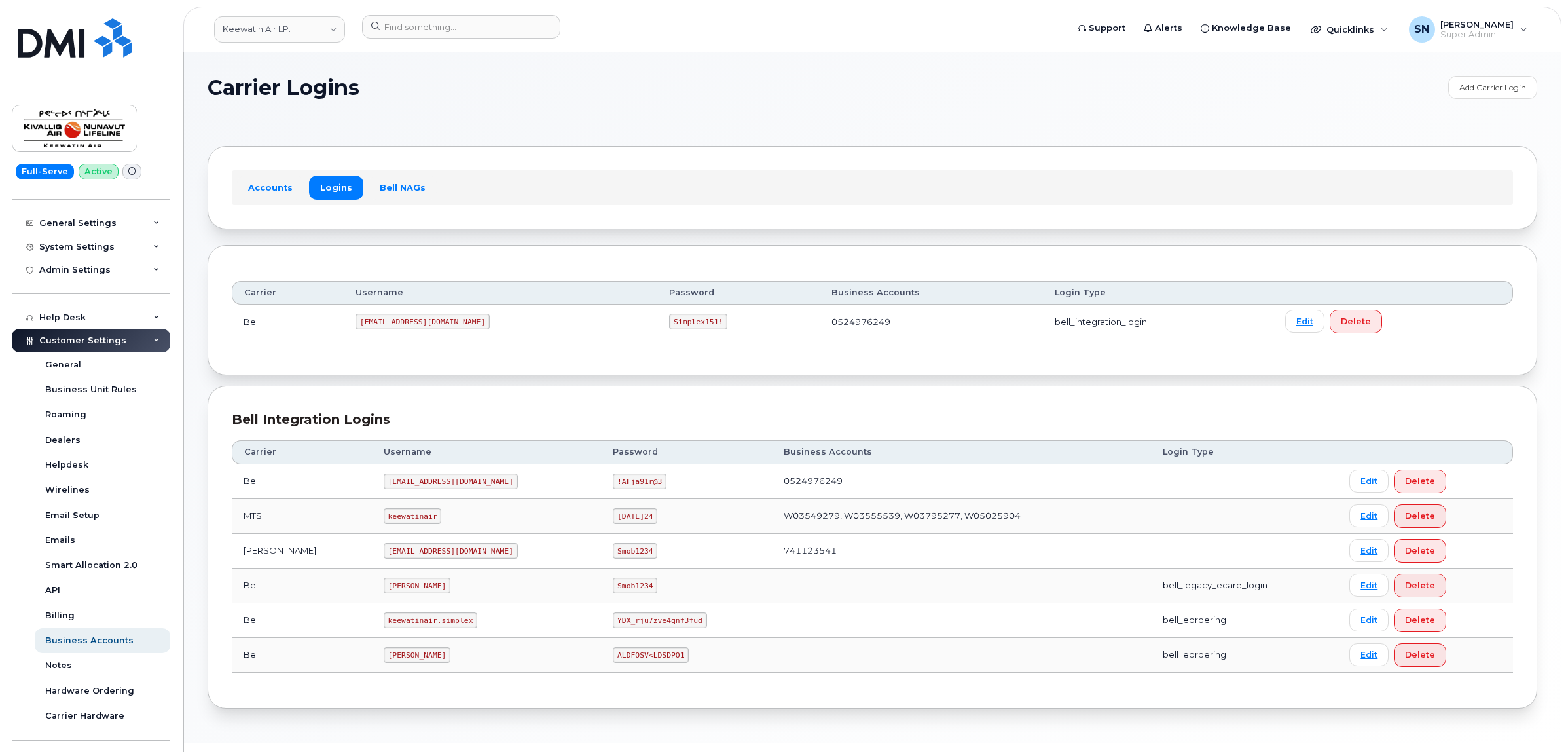
click at [268, 173] on div "Accounts Logins Bell NAGs" at bounding box center [872, 187] width 1281 height 34
click at [275, 185] on link "Accounts" at bounding box center [270, 187] width 66 height 24
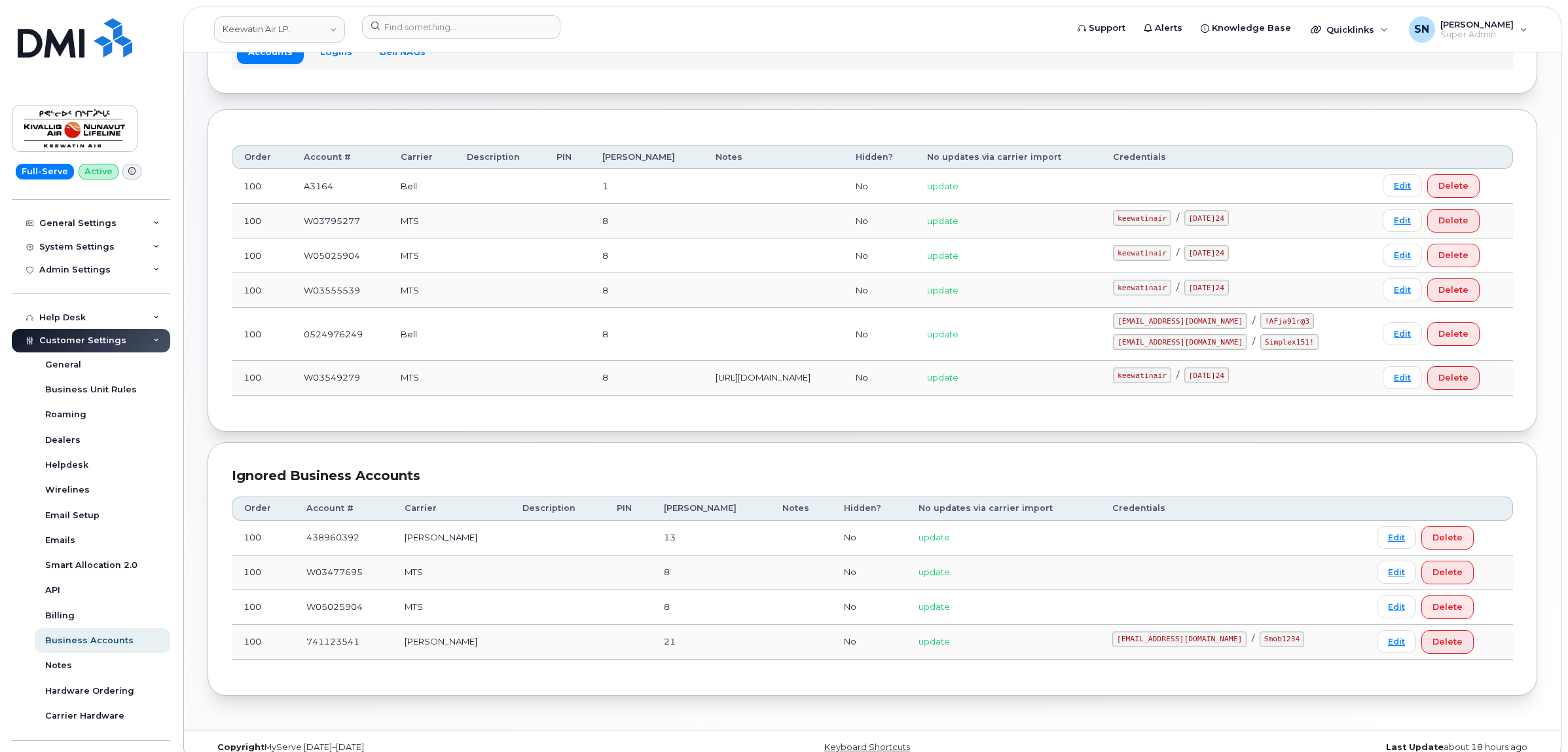
scroll to position [159, 0]
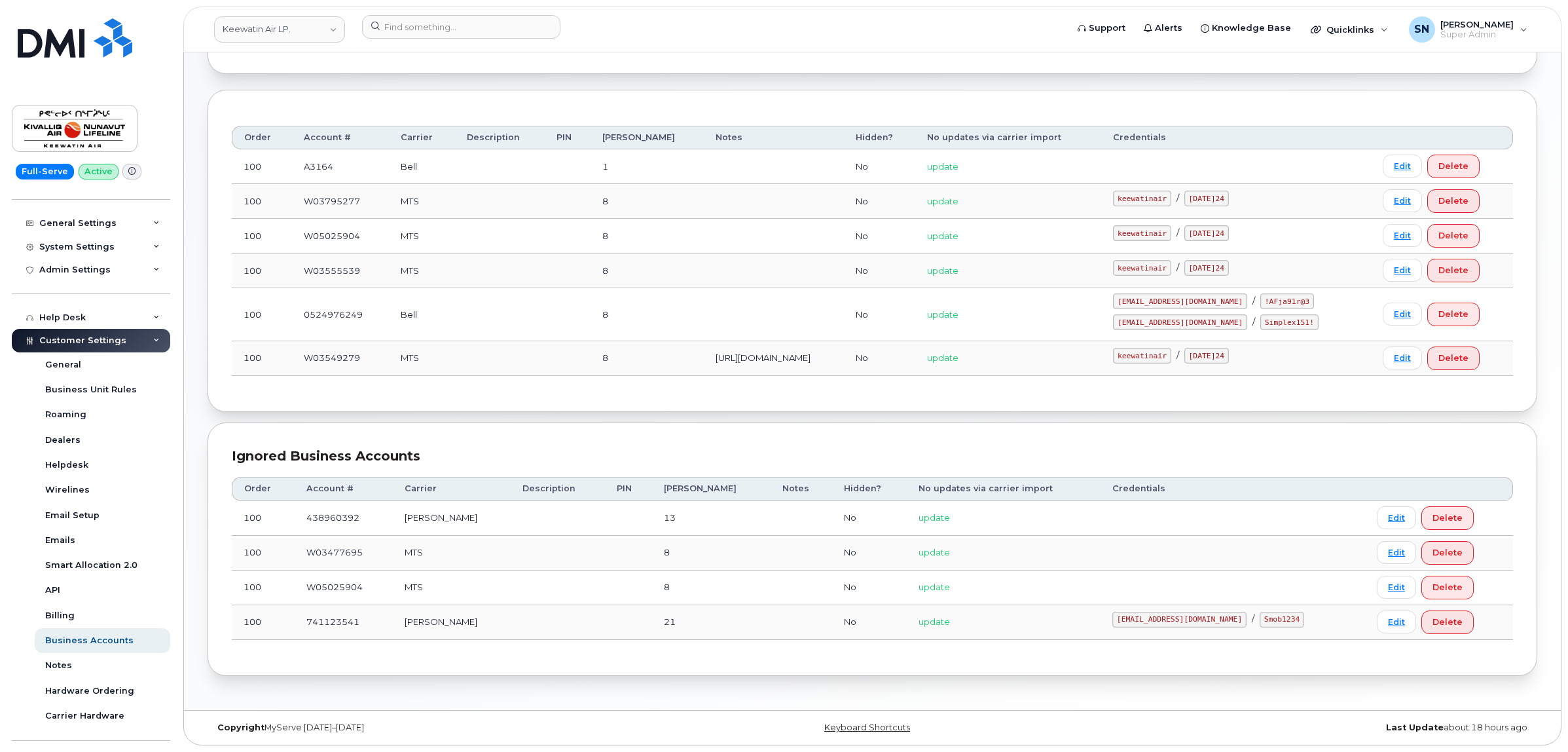
click at [621, 114] on div "Order Account # Carrier Description PIN Bill Day Notes Hidden? No updates via c…" at bounding box center [872, 251] width 1281 height 274
click at [580, 107] on div "Order Account # Carrier Description PIN Bill Day Notes Hidden? No updates via c…" at bounding box center [872, 251] width 1330 height 322
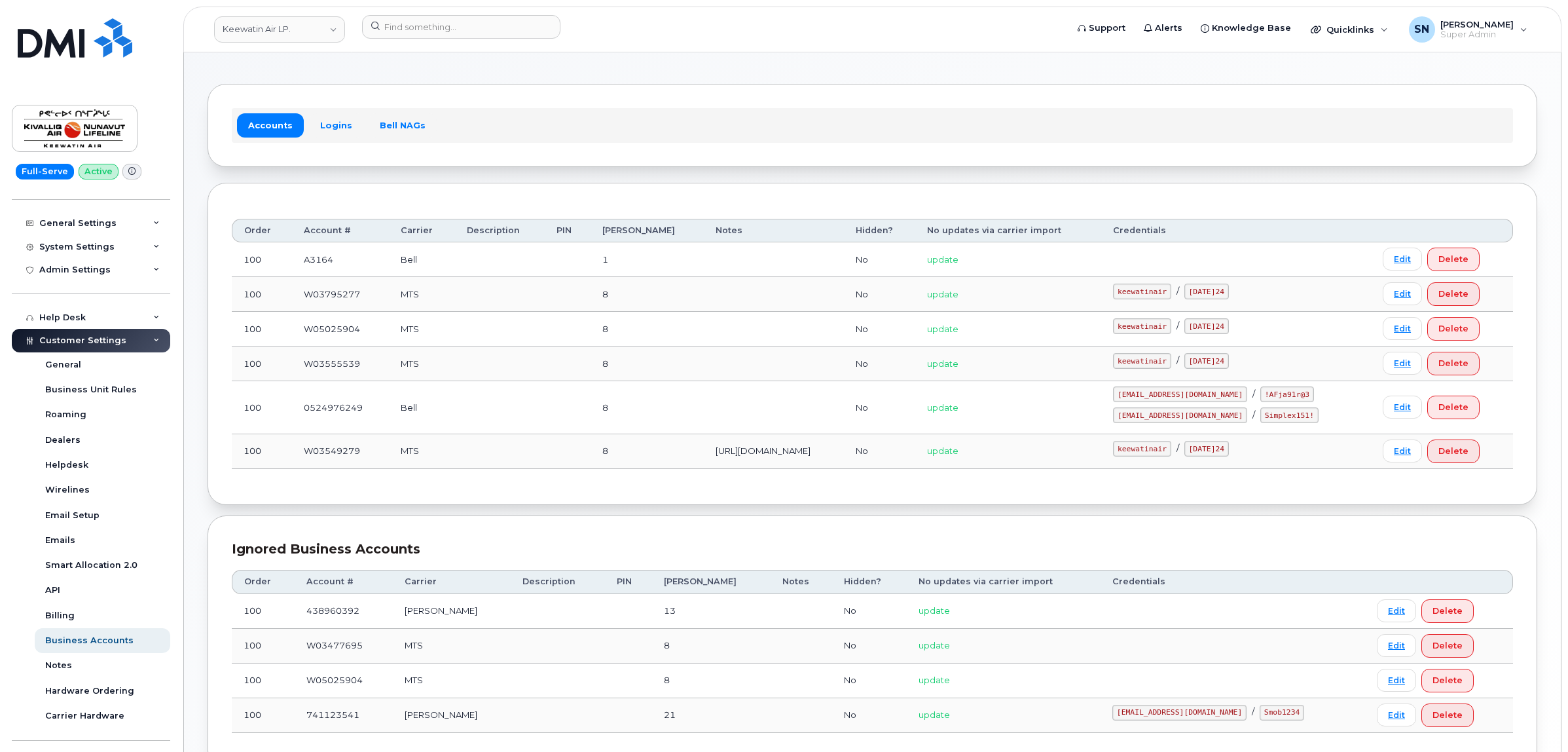
scroll to position [0, 0]
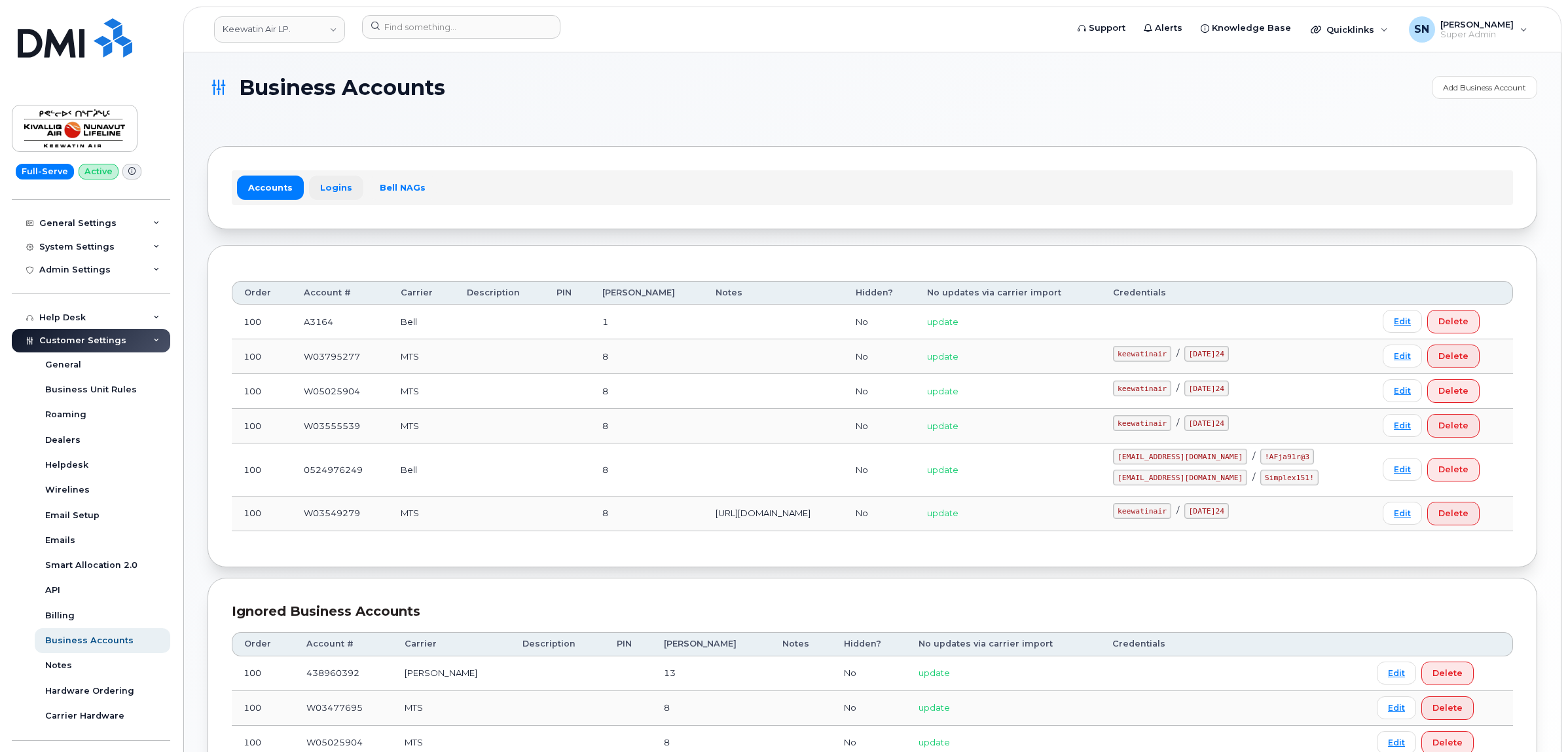
click at [328, 190] on link "Logins" at bounding box center [336, 187] width 54 height 24
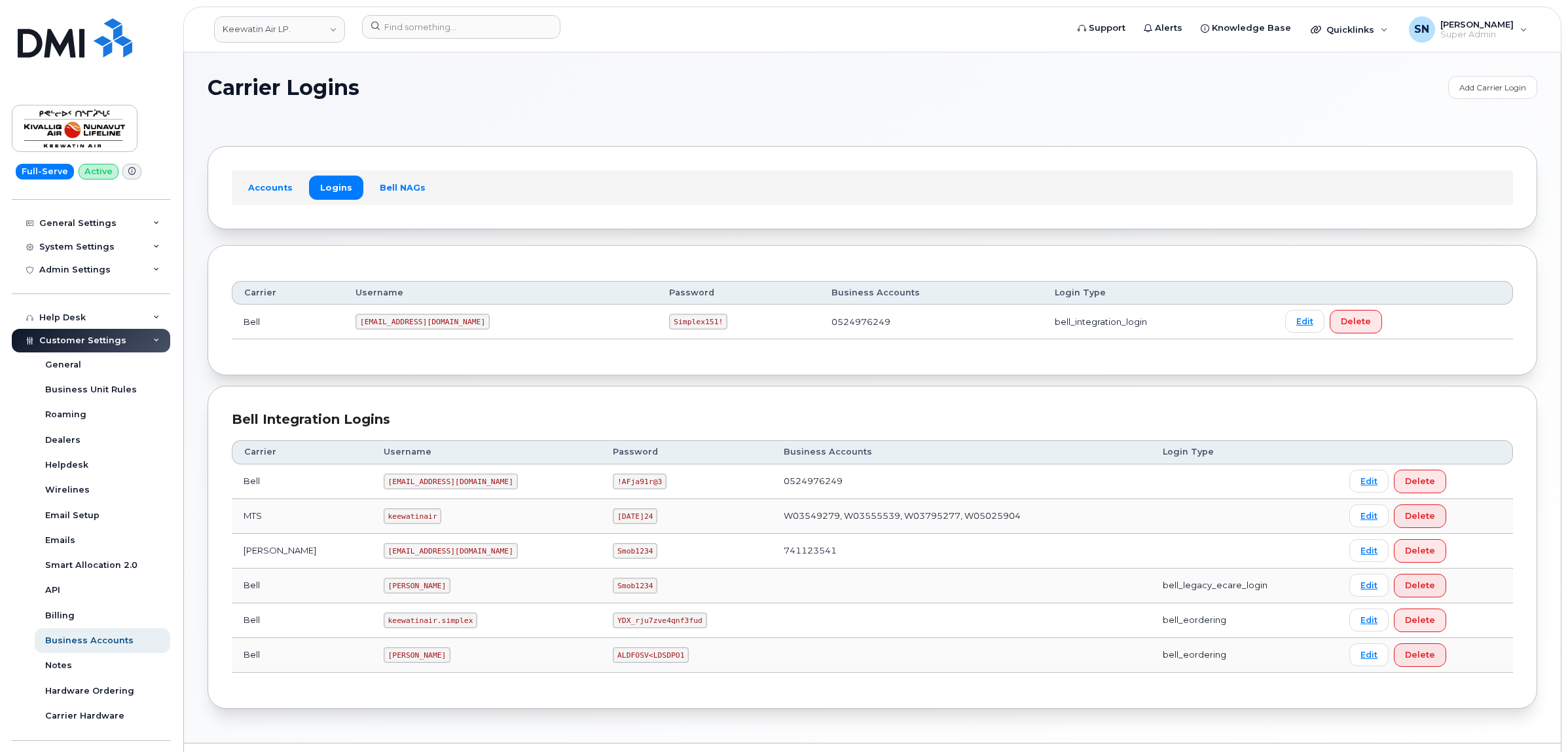
click at [451, 85] on h1 "Carrier Logins" at bounding box center [824, 88] width 1234 height 23
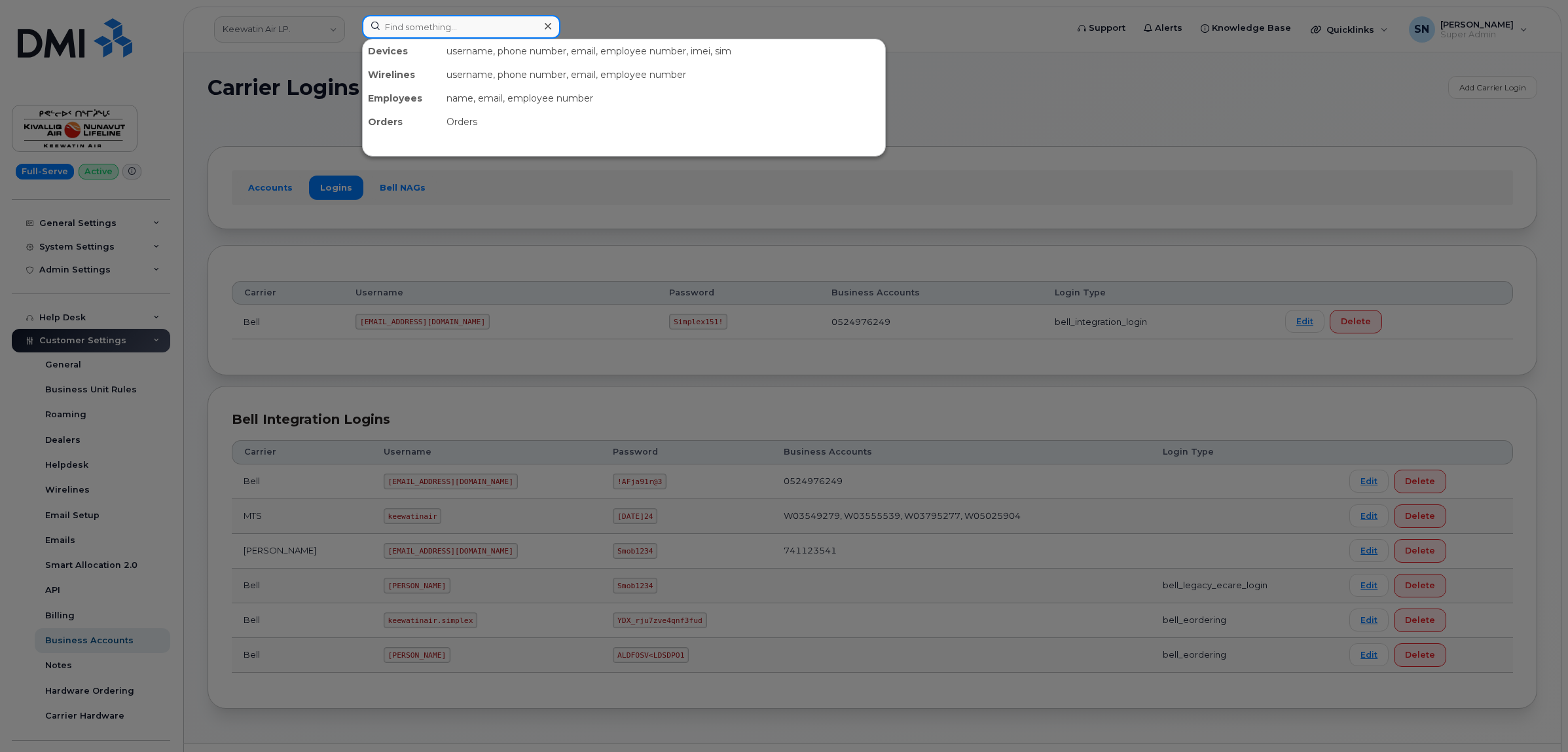
click at [475, 29] on input at bounding box center [461, 27] width 198 height 24
paste input "5193246017"
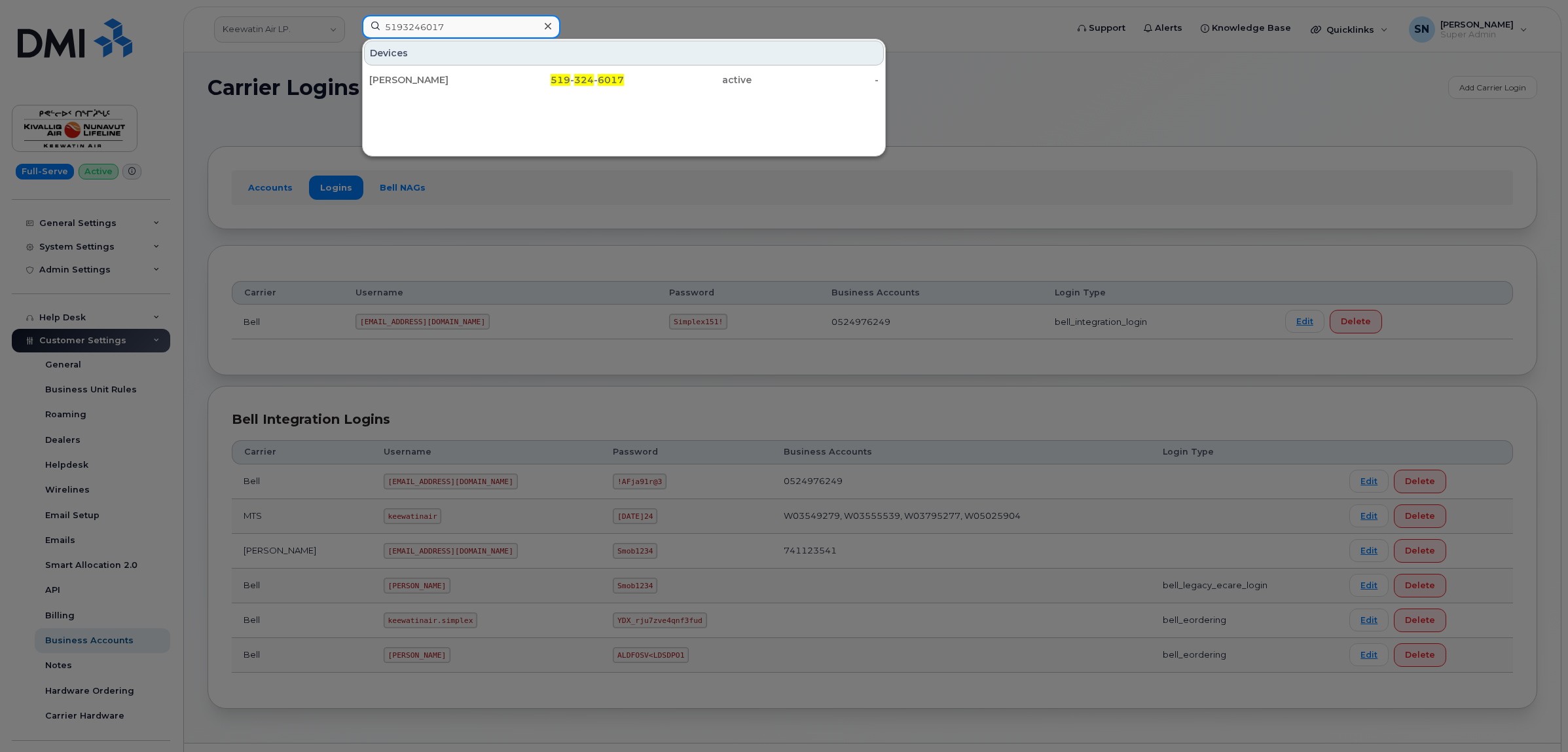
type input "5193246017"
click at [468, 81] on div "Theresa Rotteau" at bounding box center [433, 80] width 127 height 13
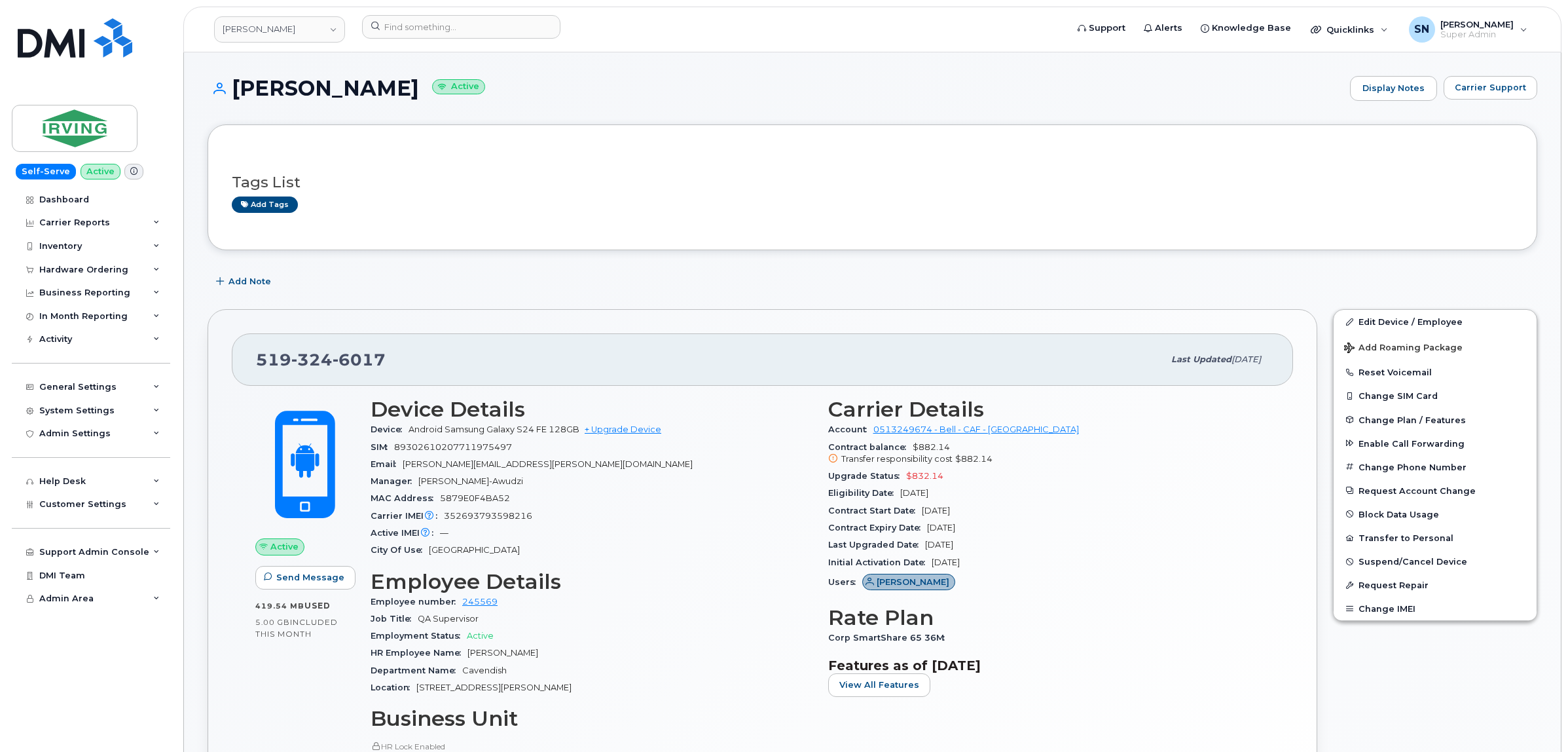
click at [1464, 92] on span "Carrier Support" at bounding box center [1490, 88] width 72 height 12
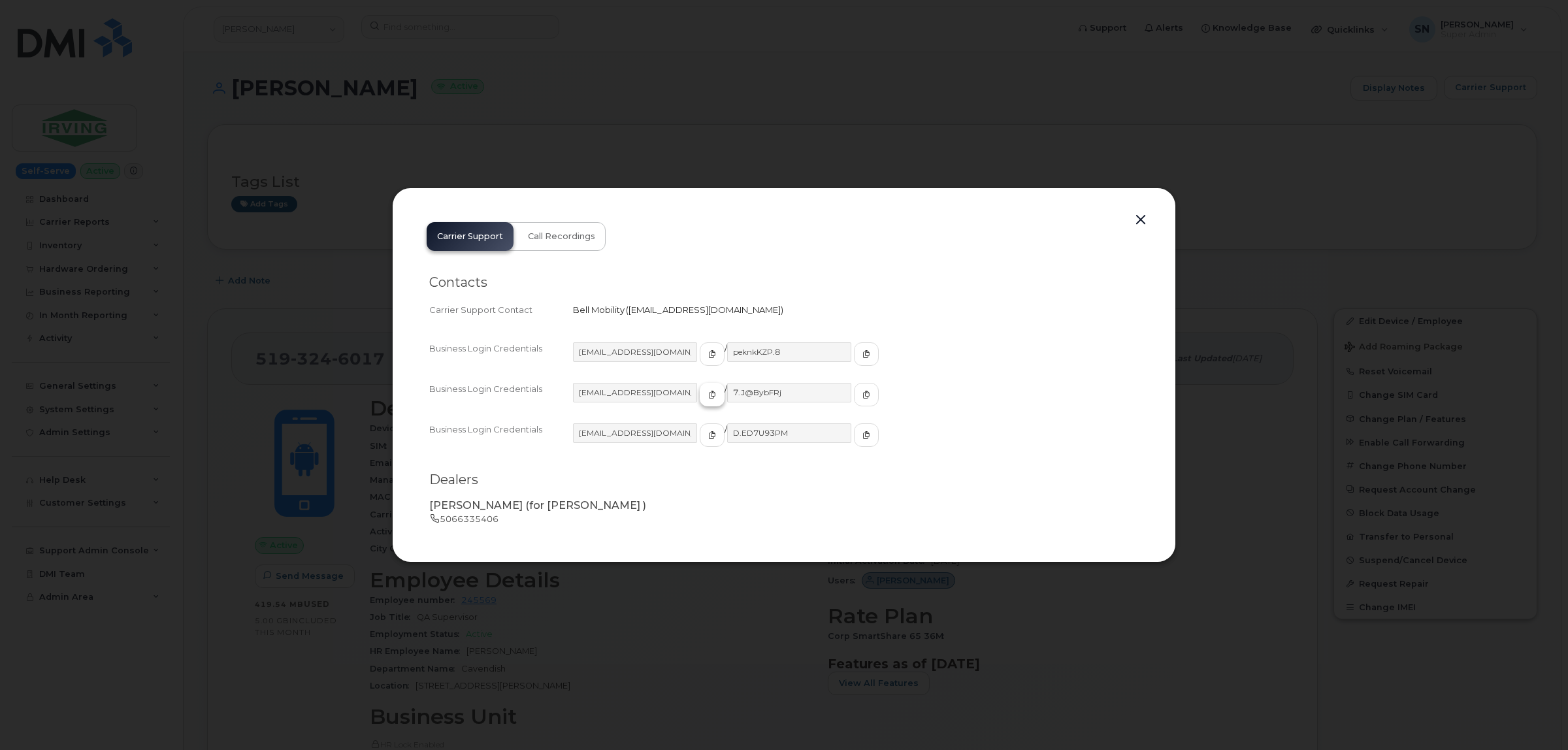
click at [700, 386] on button "button" at bounding box center [712, 394] width 25 height 24
click at [854, 386] on button "button" at bounding box center [867, 394] width 25 height 24
click at [1140, 222] on button "button" at bounding box center [1140, 220] width 19 height 19
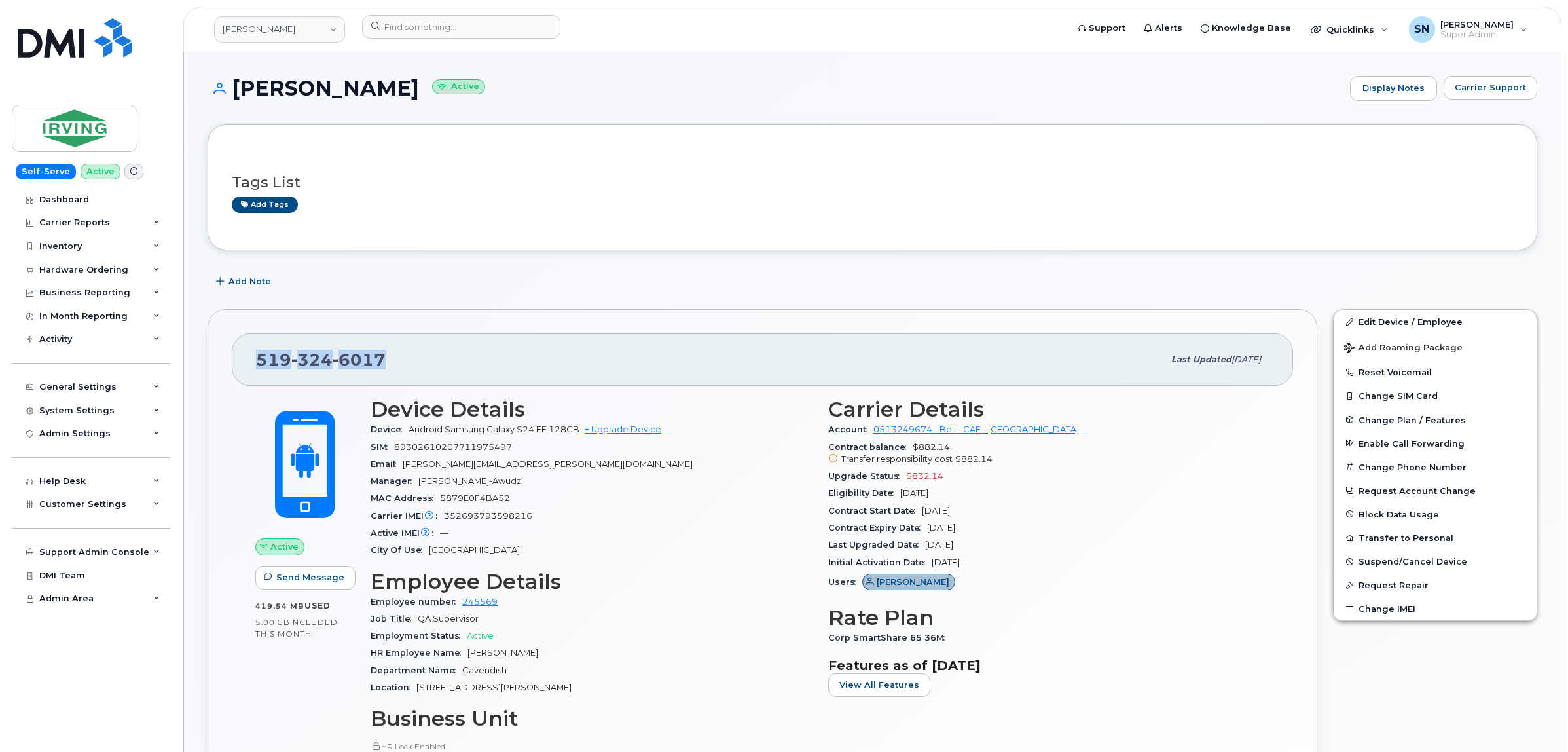
drag, startPoint x: 259, startPoint y: 355, endPoint x: 382, endPoint y: 361, distance: 123.1
click at [382, 361] on span "519 324 6017" at bounding box center [321, 360] width 129 height 19
copy span "519 324 6017"
click at [1502, 93] on span "Carrier Support" at bounding box center [1490, 88] width 72 height 12
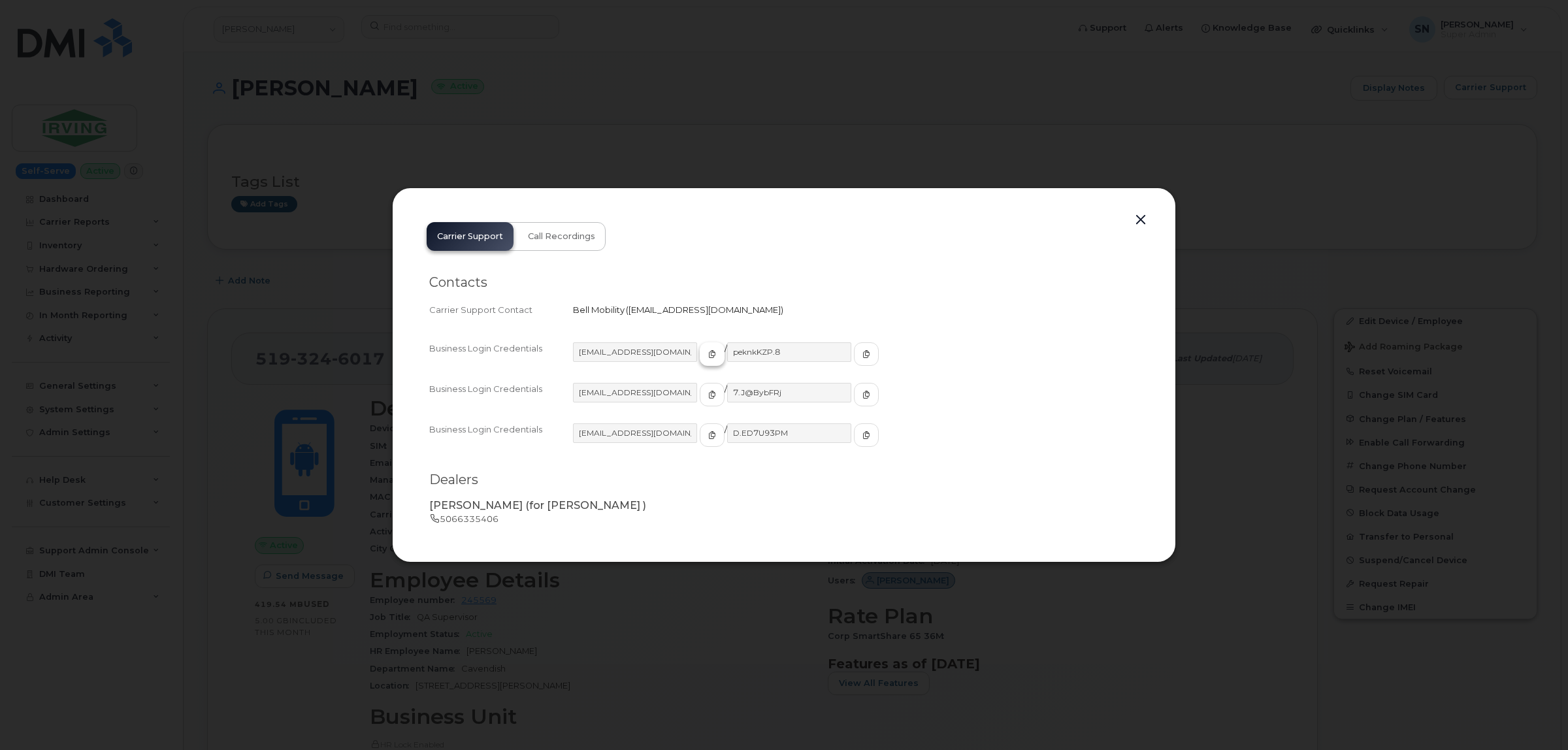
click at [707, 350] on span "button" at bounding box center [712, 353] width 11 height 11
click at [862, 353] on icon "button" at bounding box center [866, 353] width 8 height 8
click at [1141, 223] on button "button" at bounding box center [1140, 220] width 19 height 19
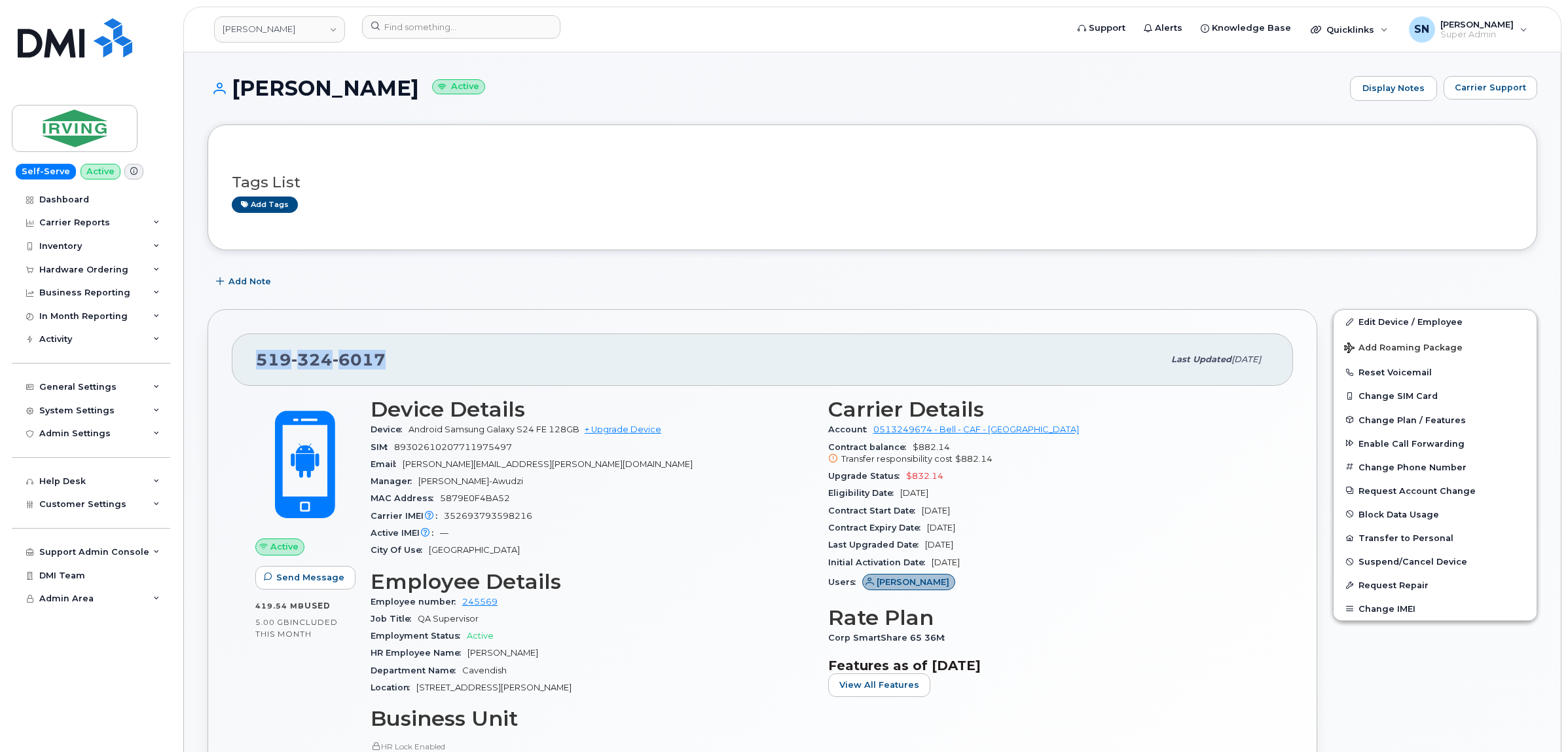
drag, startPoint x: 259, startPoint y: 359, endPoint x: 395, endPoint y: 368, distance: 136.3
click at [395, 368] on div "519 324 6017" at bounding box center [709, 360] width 908 height 27
copy span "519 324 6017"
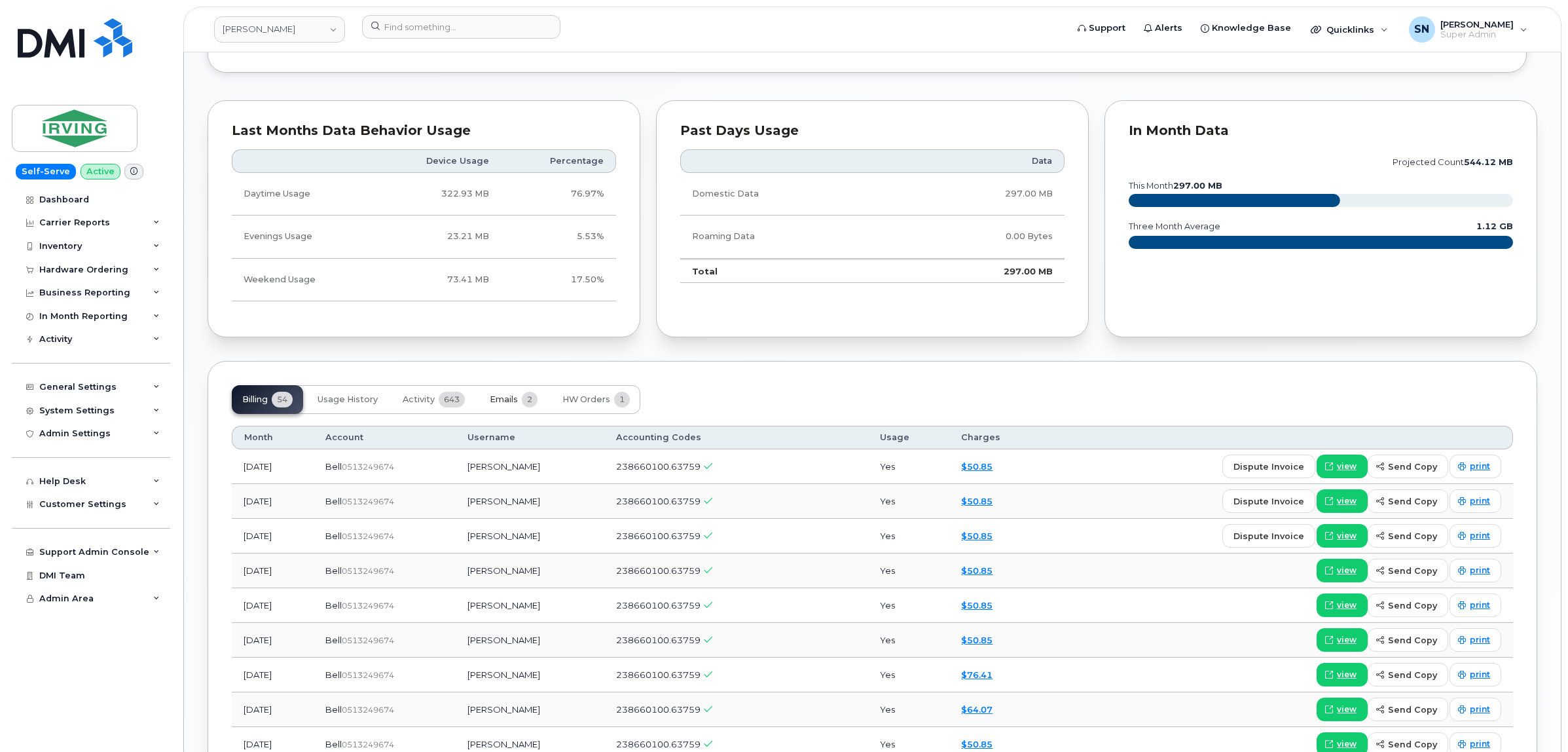
click at [495, 405] on span "Emails" at bounding box center [504, 399] width 28 height 11
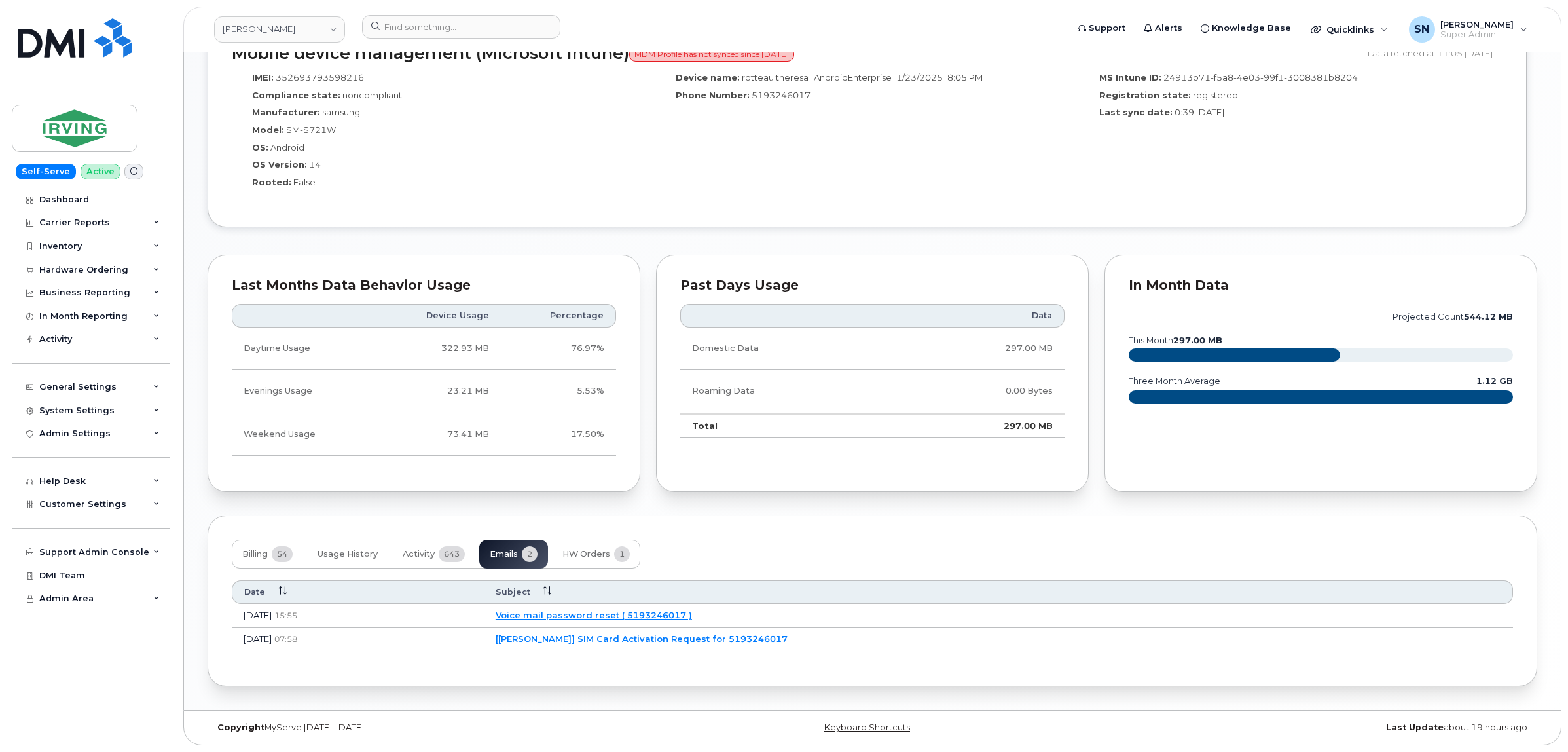
scroll to position [914, 0]
click at [420, 550] on span "Activity" at bounding box center [419, 554] width 32 height 11
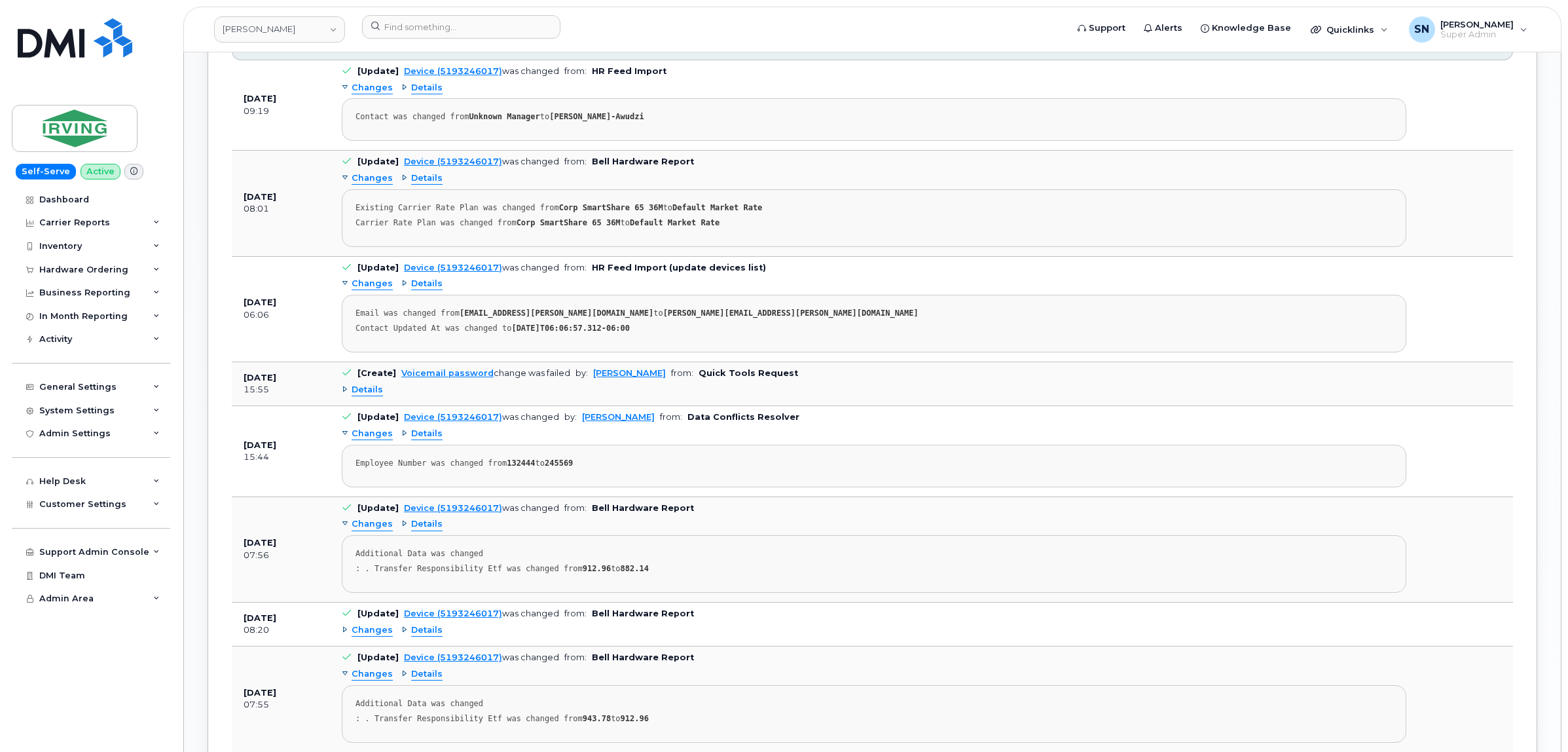
scroll to position [1487, 0]
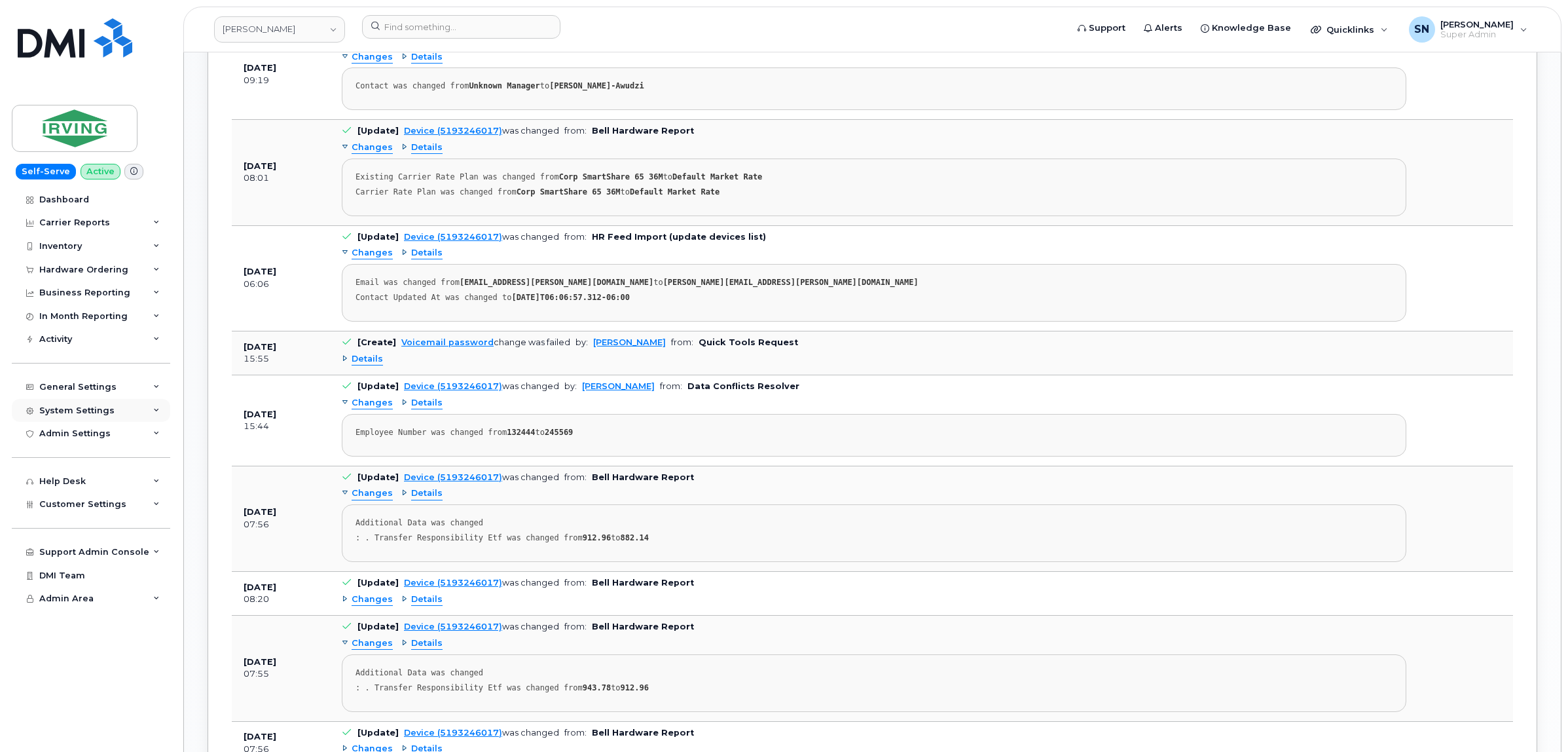
click at [72, 421] on div "System Settings" at bounding box center [90, 410] width 158 height 24
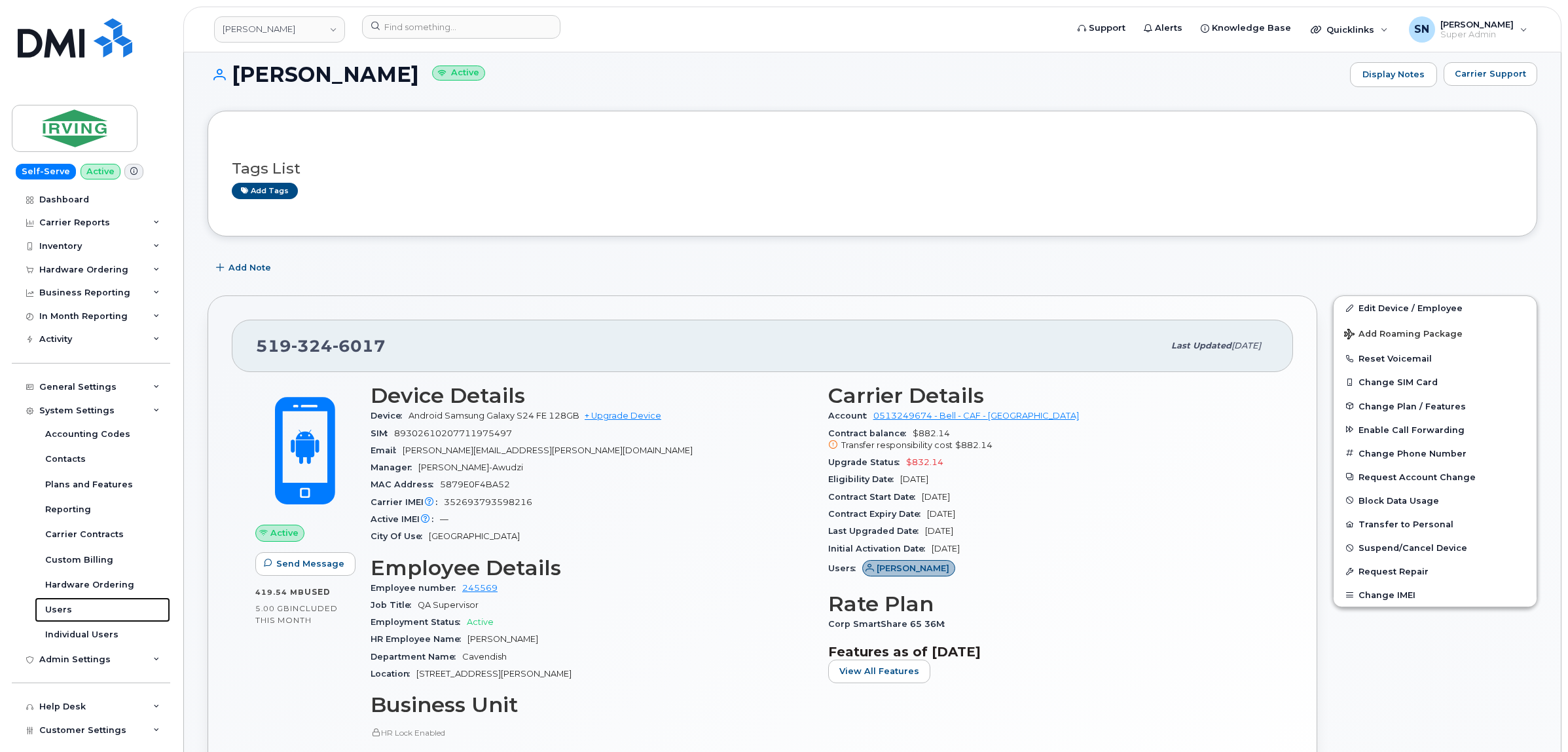
scroll to position [0, 0]
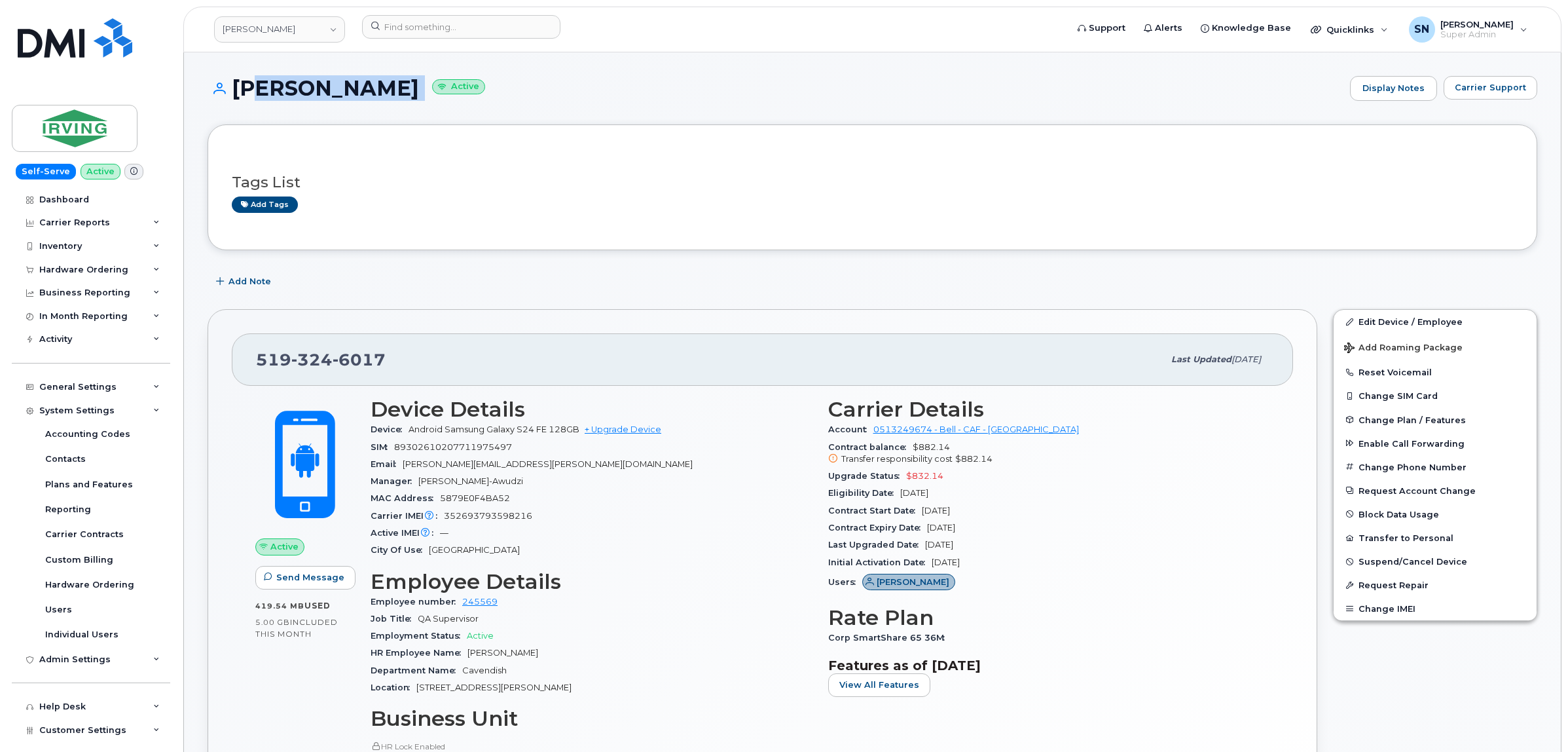
drag, startPoint x: 240, startPoint y: 89, endPoint x: 411, endPoint y: 81, distance: 171.2
click at [416, 83] on h1 "Theresa Rotteau Active" at bounding box center [775, 89] width 1136 height 23
drag, startPoint x: 236, startPoint y: 81, endPoint x: 413, endPoint y: 89, distance: 177.2
click at [413, 89] on h1 "Theresa Rotteau Active" at bounding box center [775, 89] width 1136 height 23
copy h1 "Theresa Rotteau"
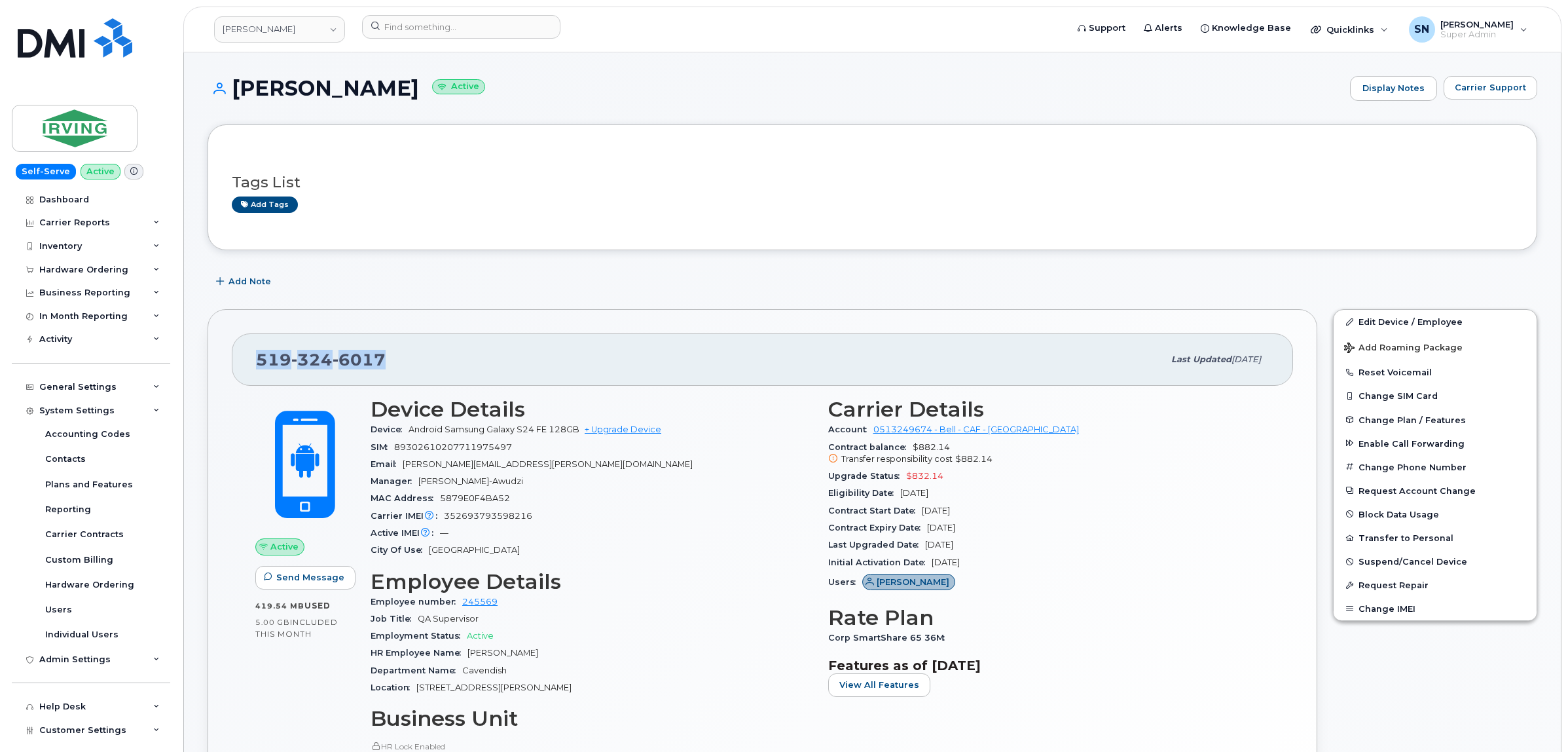
drag, startPoint x: 246, startPoint y: 368, endPoint x: 386, endPoint y: 368, distance: 140.0
click at [386, 368] on div "519 324 6017 Last updated Oct 15, 2025" at bounding box center [762, 359] width 1062 height 52
copy span "519 324 6017"
click at [410, 30] on input at bounding box center [461, 27] width 198 height 24
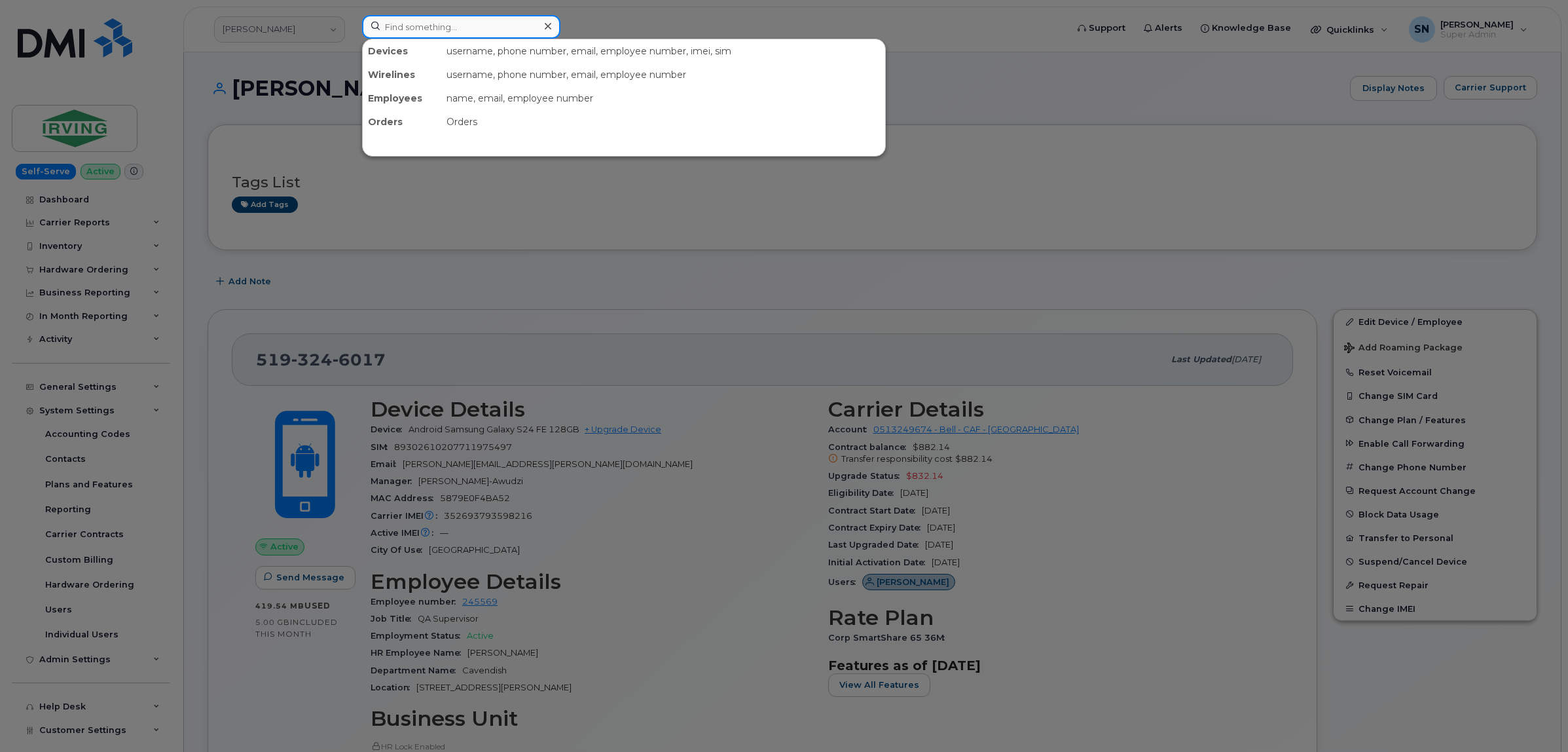
paste input "4028045762"
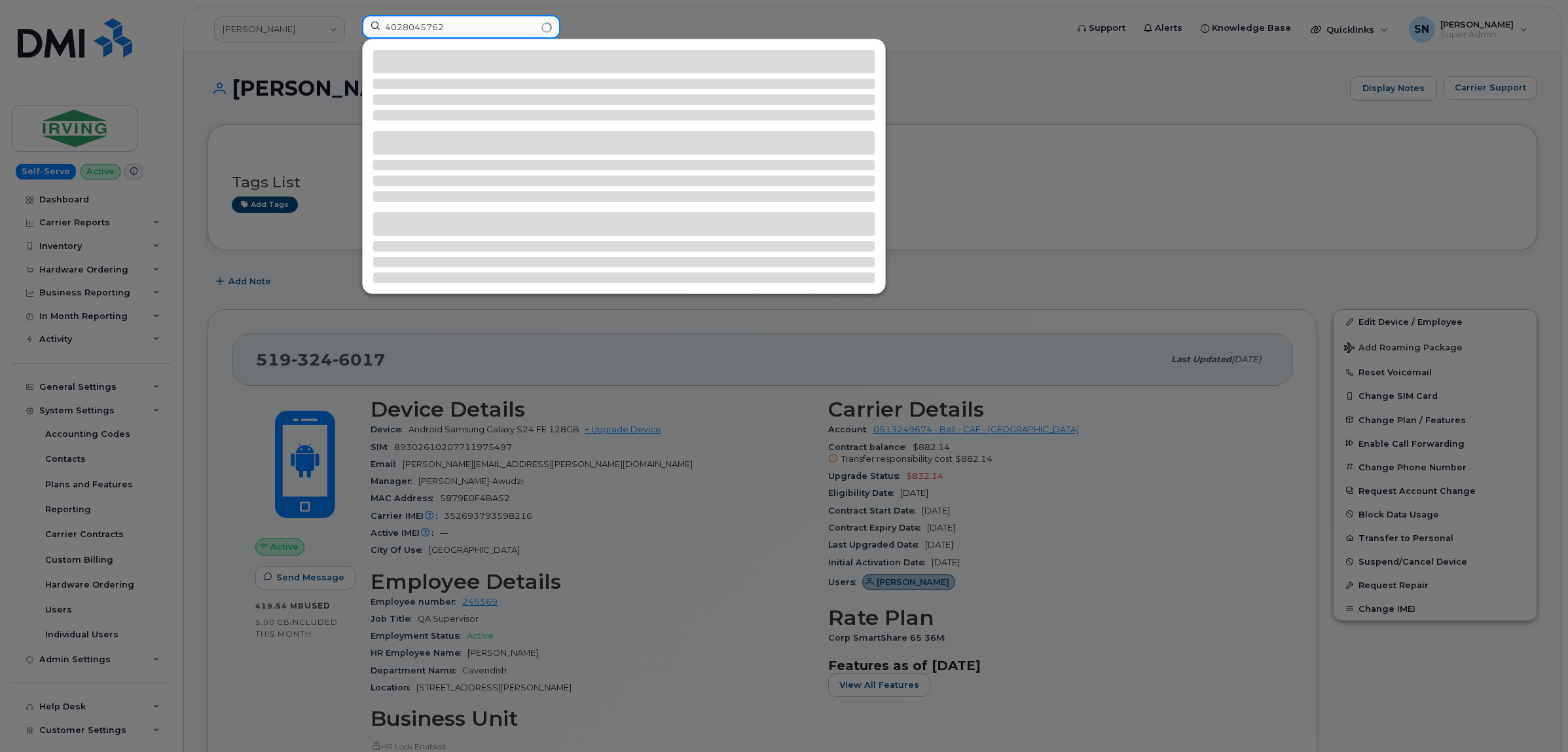
type input "4028045762"
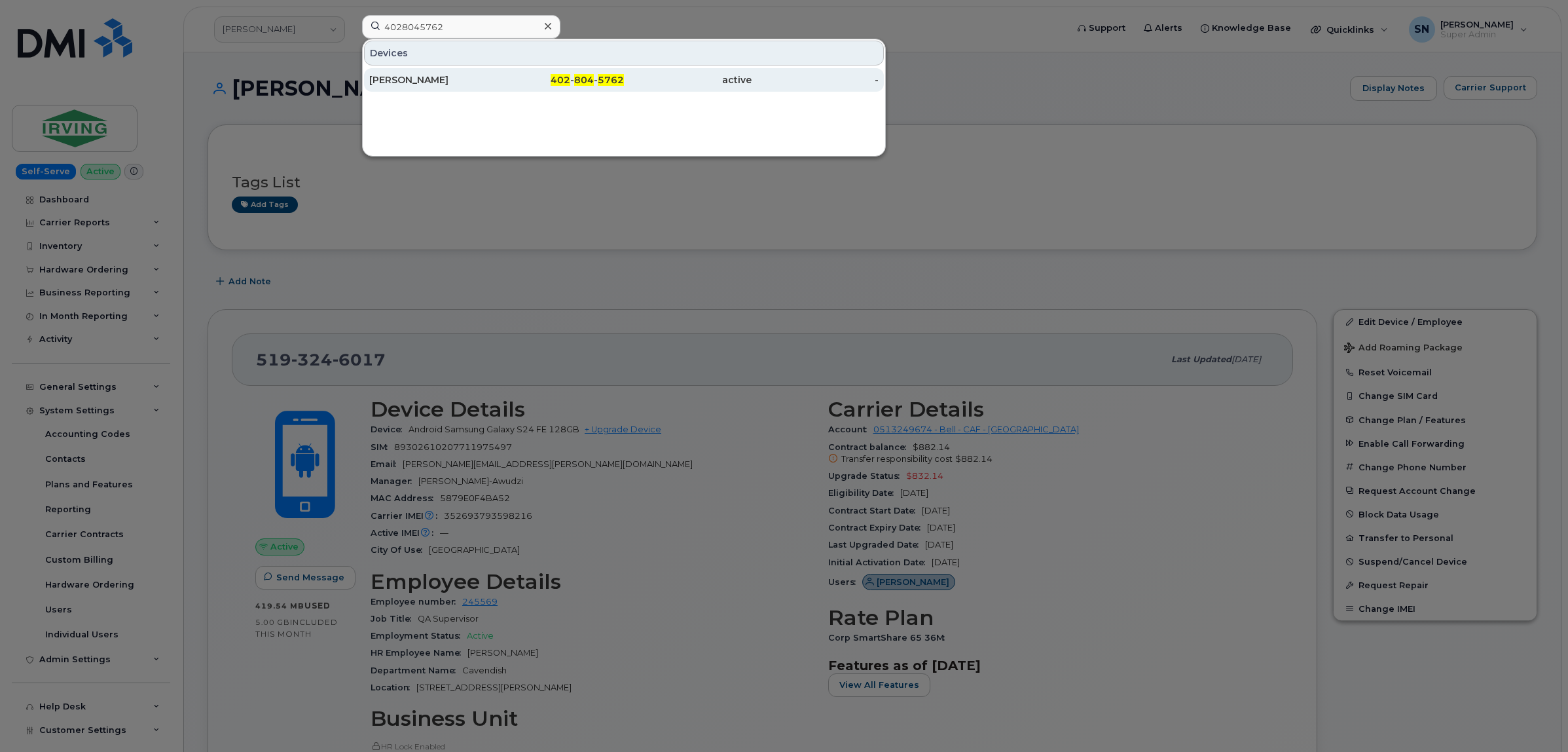
click at [449, 81] on div "ANNE VANKIRK" at bounding box center [433, 80] width 127 height 13
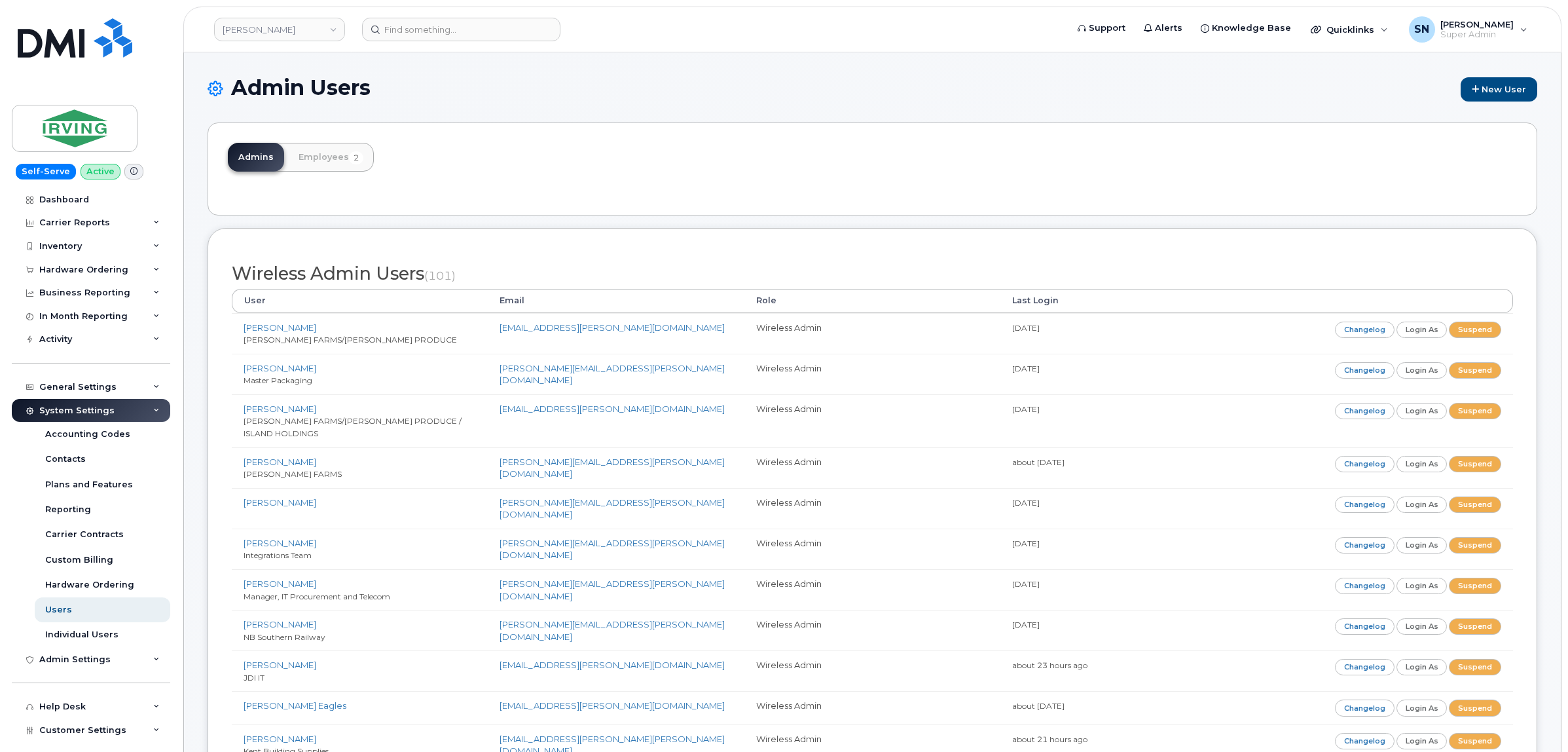
scroll to position [2209, 0]
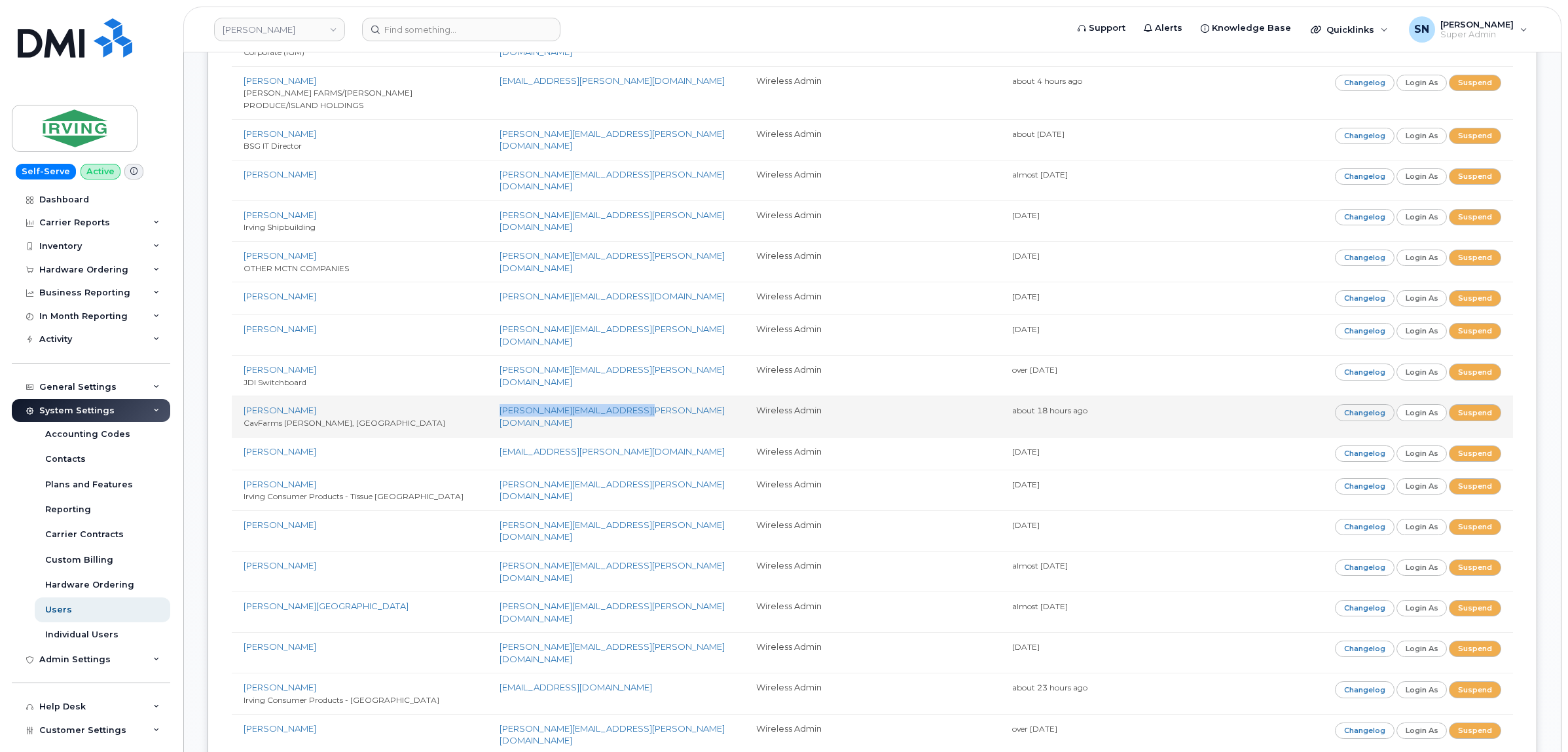
copy link "[PERSON_NAME][EMAIL_ADDRESS][PERSON_NAME][DOMAIN_NAME]"
drag, startPoint x: 497, startPoint y: 377, endPoint x: 645, endPoint y: 381, distance: 148.1
click at [645, 396] on td "[PERSON_NAME][EMAIL_ADDRESS][PERSON_NAME][DOMAIN_NAME]" at bounding box center [615, 416] width 256 height 41
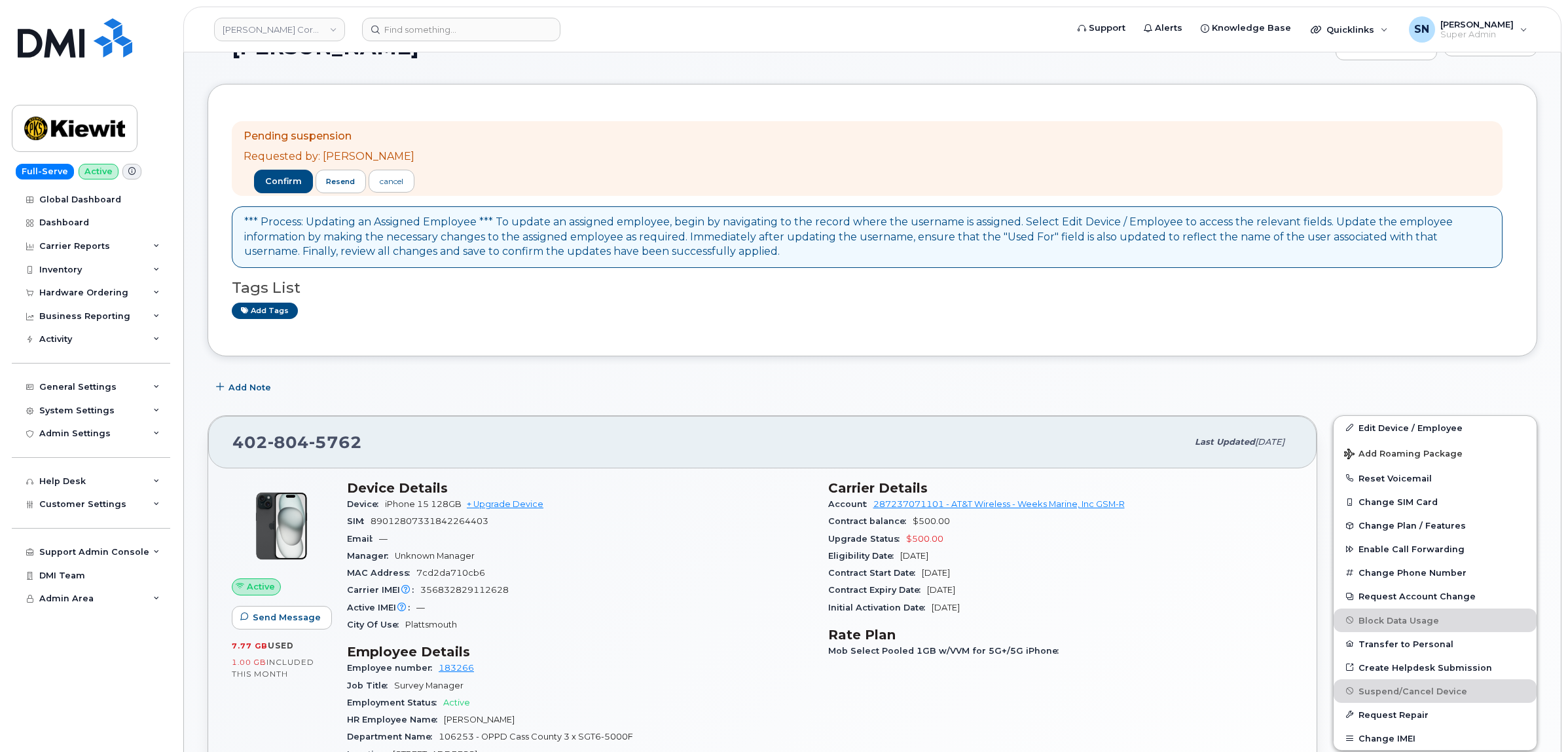
scroll to position [81, 0]
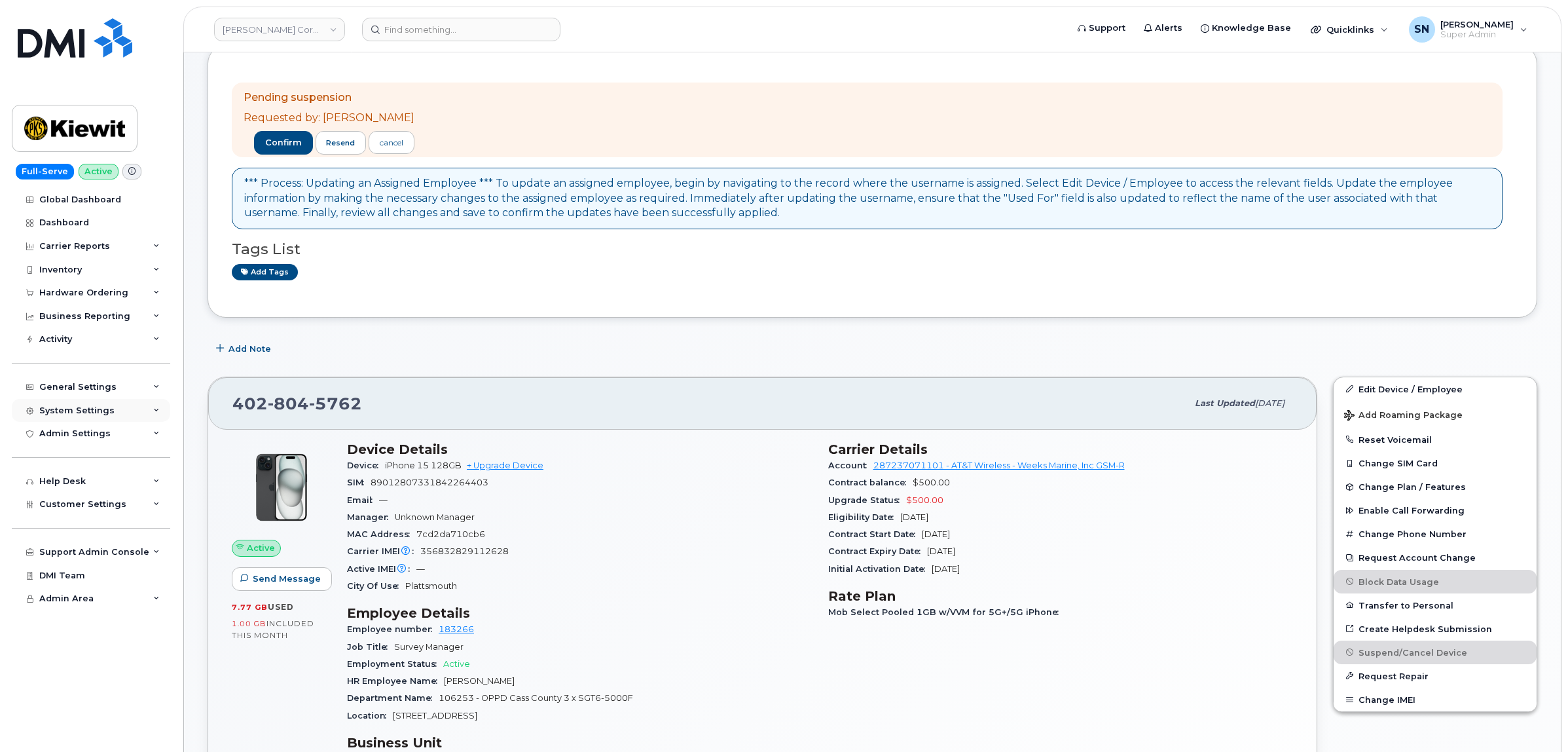
click at [97, 411] on div "System Settings" at bounding box center [76, 411] width 75 height 11
click at [104, 405] on div "System Settings" at bounding box center [90, 410] width 158 height 24
click at [102, 377] on div "General Settings My Account Approval Mapping Financial Lead Mapping Locations M…" at bounding box center [92, 375] width 162 height 48
click at [102, 386] on div "General Settings" at bounding box center [77, 387] width 77 height 11
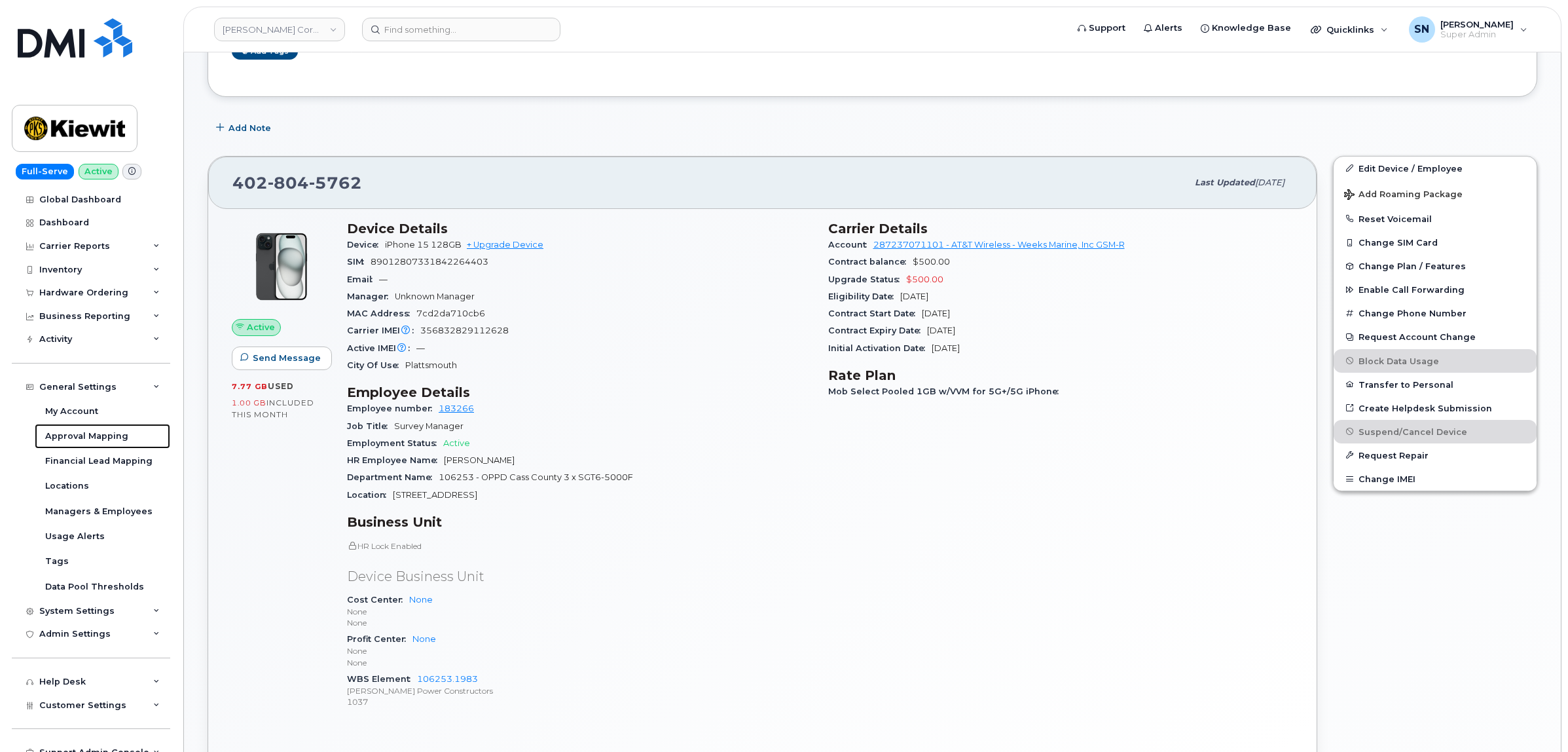
scroll to position [328, 0]
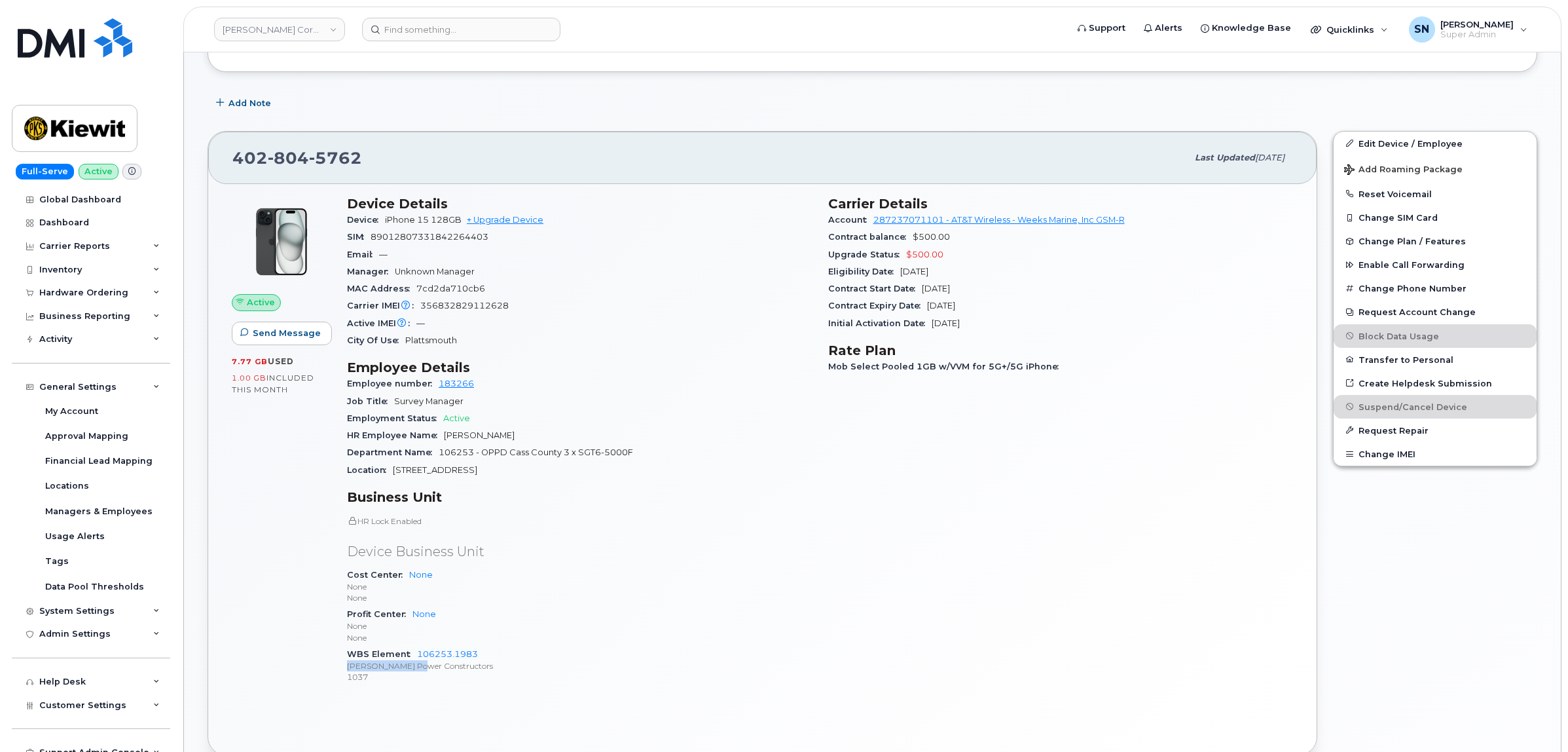
drag, startPoint x: 483, startPoint y: 657, endPoint x: 418, endPoint y: 662, distance: 65.2
click at [418, 662] on div "WBS Element 106253.1983 Kiewit Power Constructors 1037" at bounding box center [580, 665] width 466 height 40
copy span "Kiewit Power Con"
click at [513, 620] on div "Profit Center None None None" at bounding box center [580, 625] width 466 height 40
drag, startPoint x: 496, startPoint y: 654, endPoint x: 417, endPoint y: 658, distance: 79.1
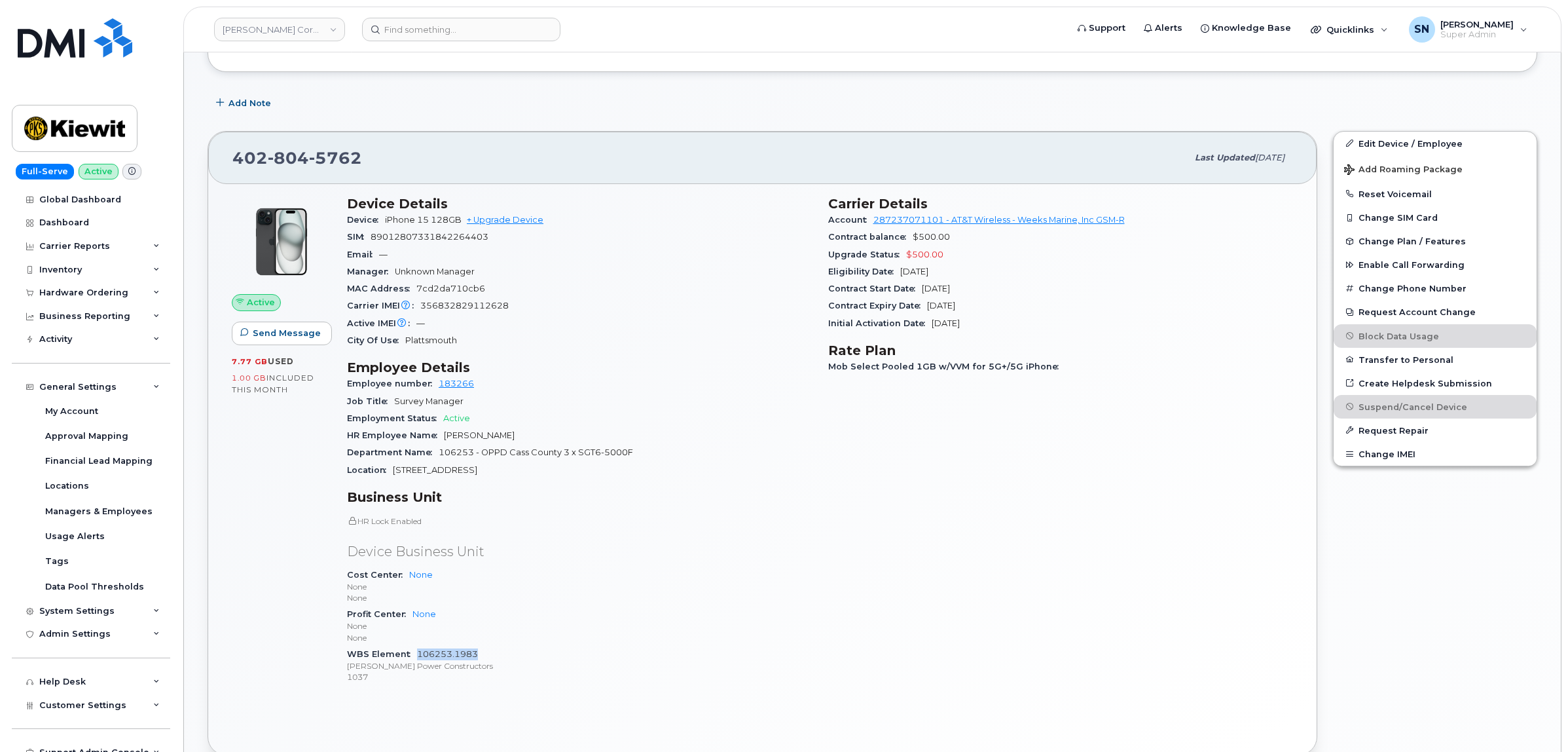
click at [417, 658] on div "WBS Element 106253.1983 Kiewit Power Constructors 1037" at bounding box center [580, 665] width 466 height 40
copy link "106253.1983"
drag, startPoint x: 235, startPoint y: 158, endPoint x: 359, endPoint y: 156, distance: 124.0
click at [359, 156] on span "402 804 5762" at bounding box center [297, 158] width 129 height 19
copy span "402 804 5762"
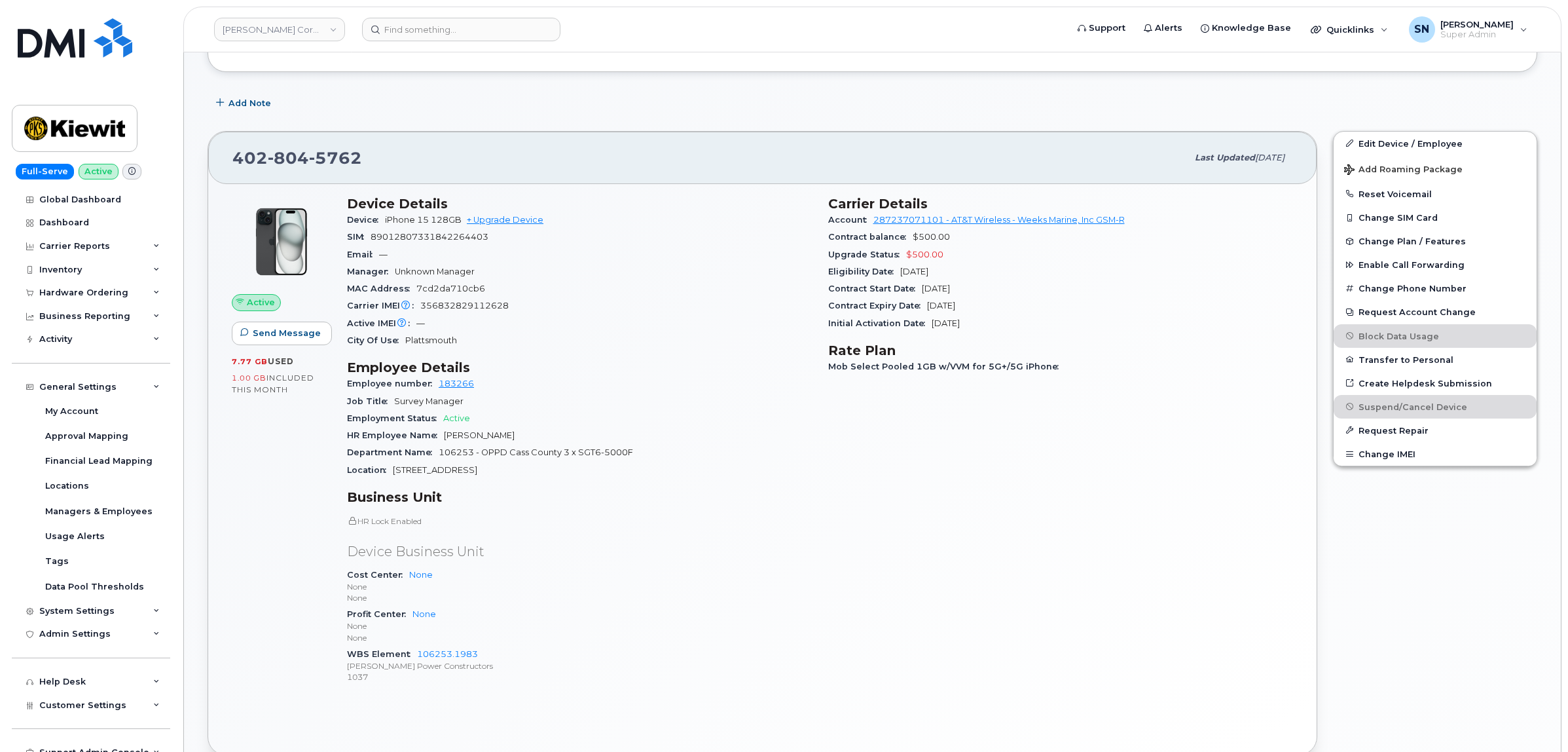
click at [524, 89] on div "Pending suspension Requested by: Logan Ellison confirm resend cancel *** Proces…" at bounding box center [872, 679] width 1330 height 1760
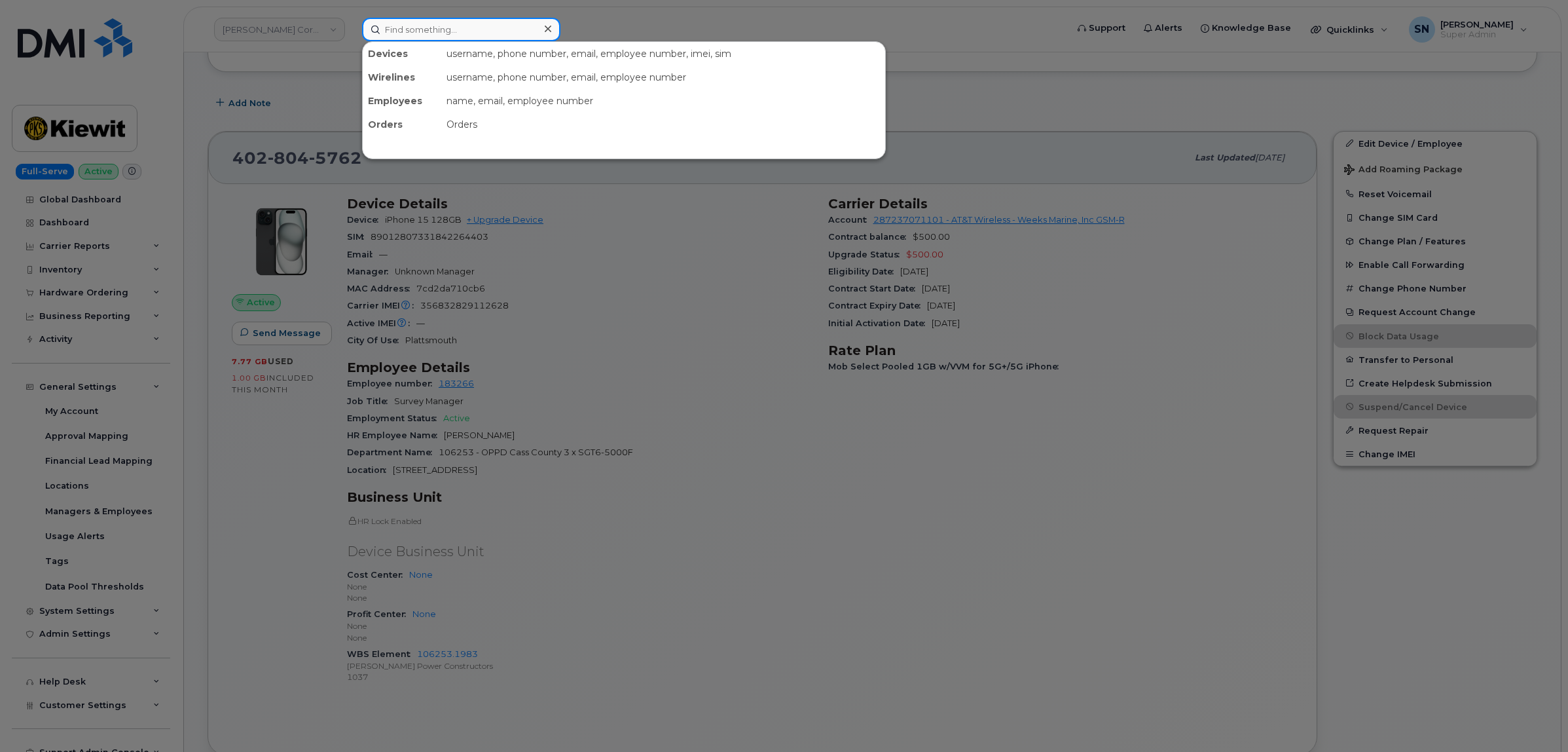
click at [535, 27] on input at bounding box center [461, 29] width 198 height 24
paste input "4048892455"
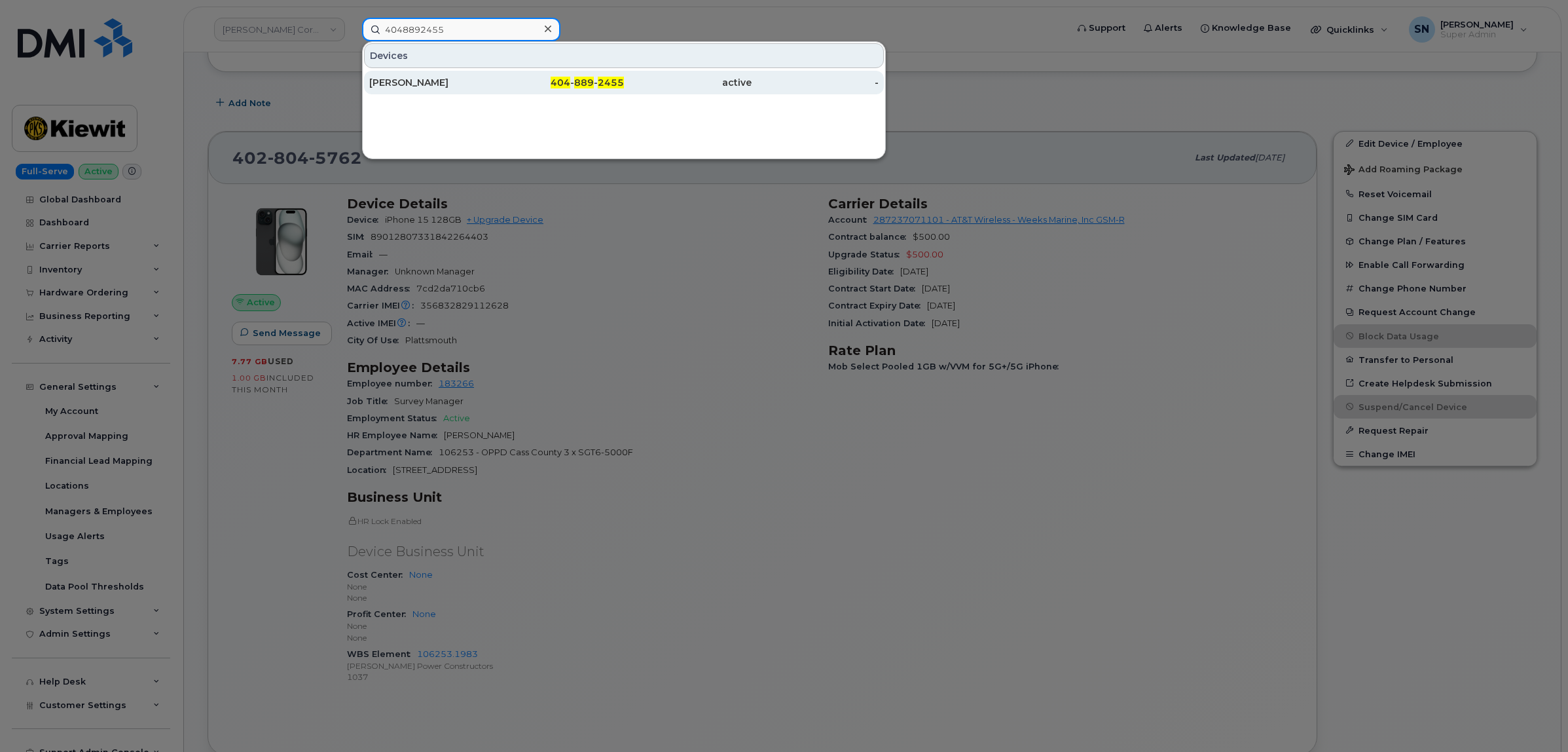
type input "4048892455"
click at [552, 80] on div "404 - 889 - 2455" at bounding box center [560, 82] width 127 height 13
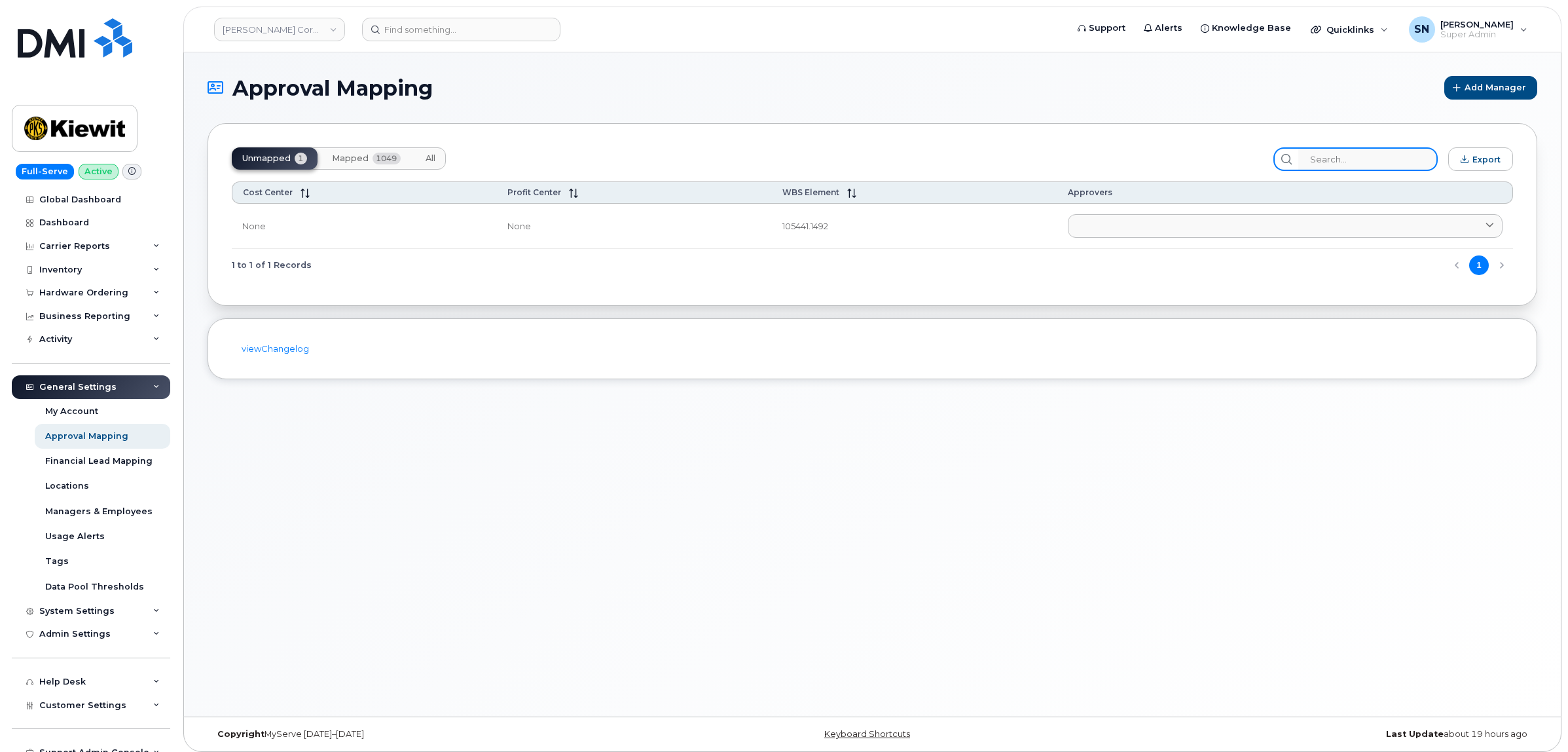
click at [1337, 147] on input "search" at bounding box center [1369, 159] width 140 height 24
paste input "106253.1983"
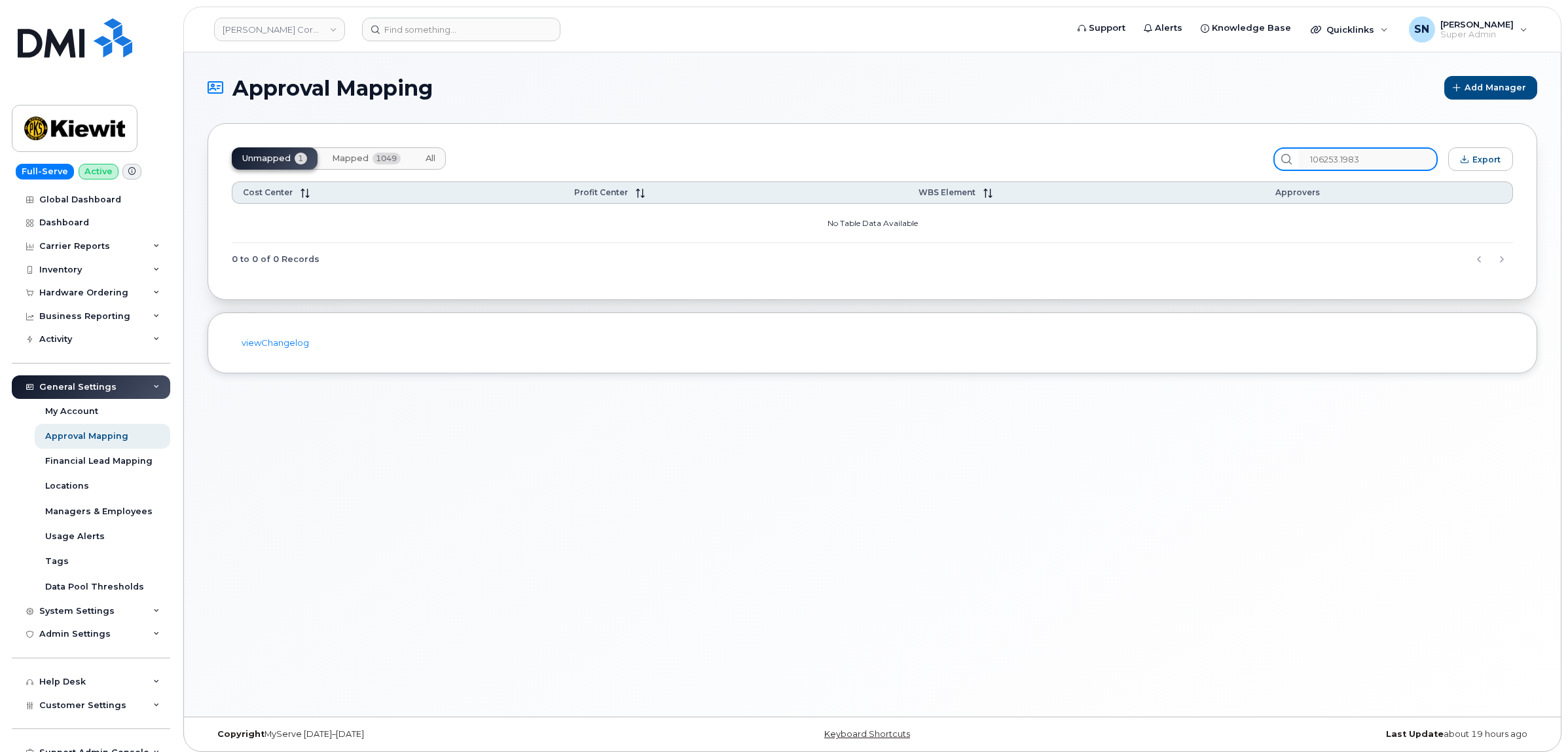
type input "106253.1983"
click at [351, 151] on button "Mapped 1049" at bounding box center [366, 158] width 89 height 22
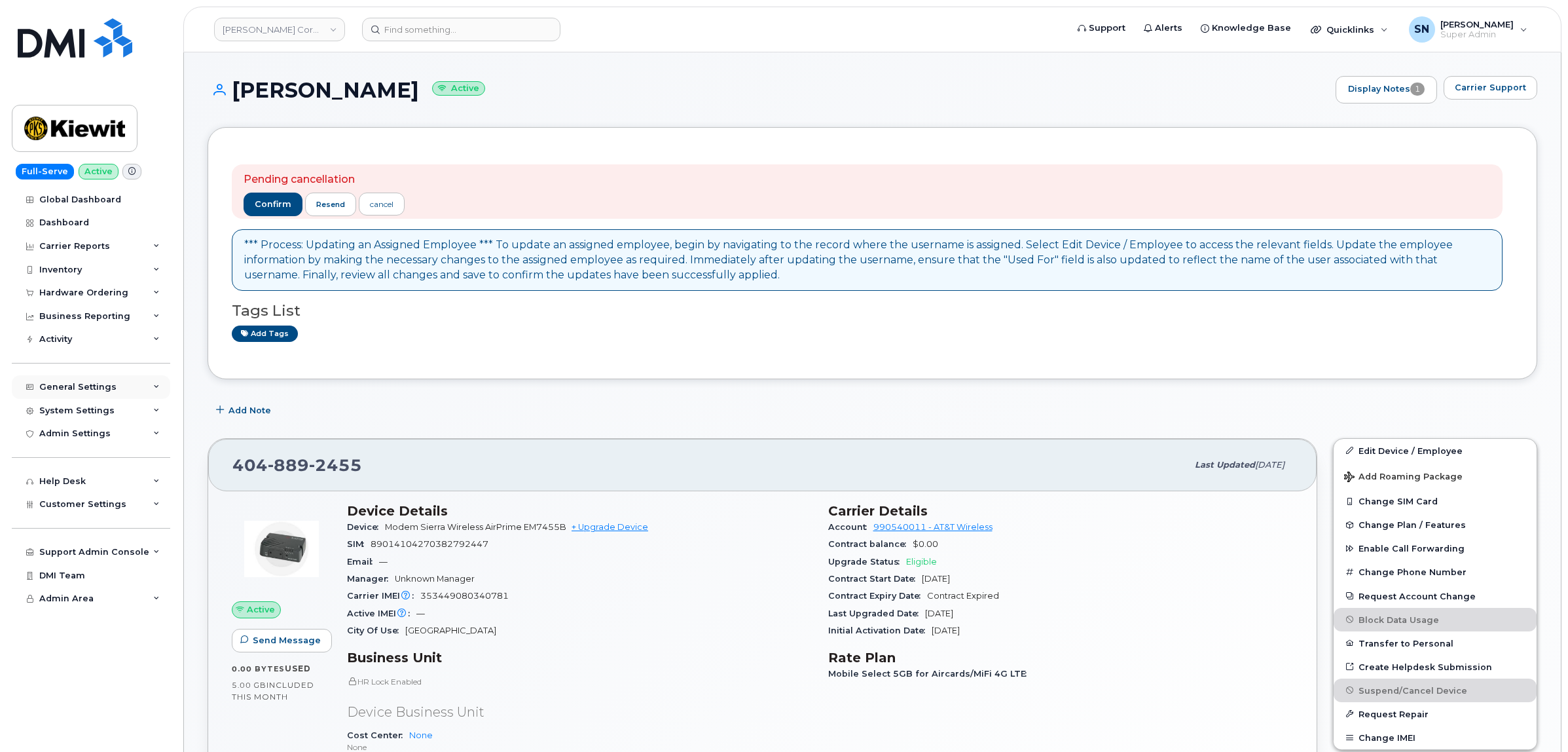
click at [79, 384] on div "General Settings" at bounding box center [77, 387] width 77 height 11
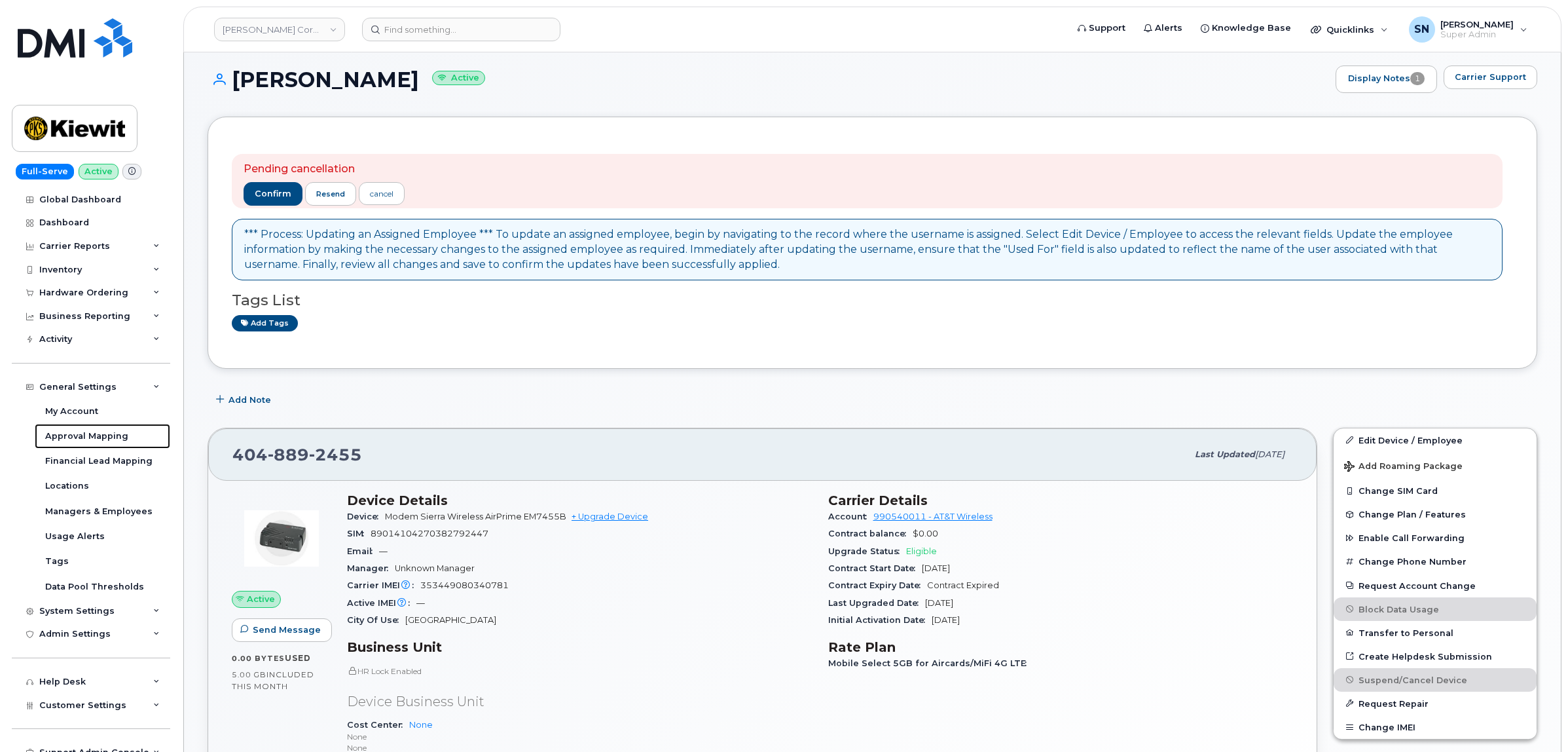
scroll to position [164, 0]
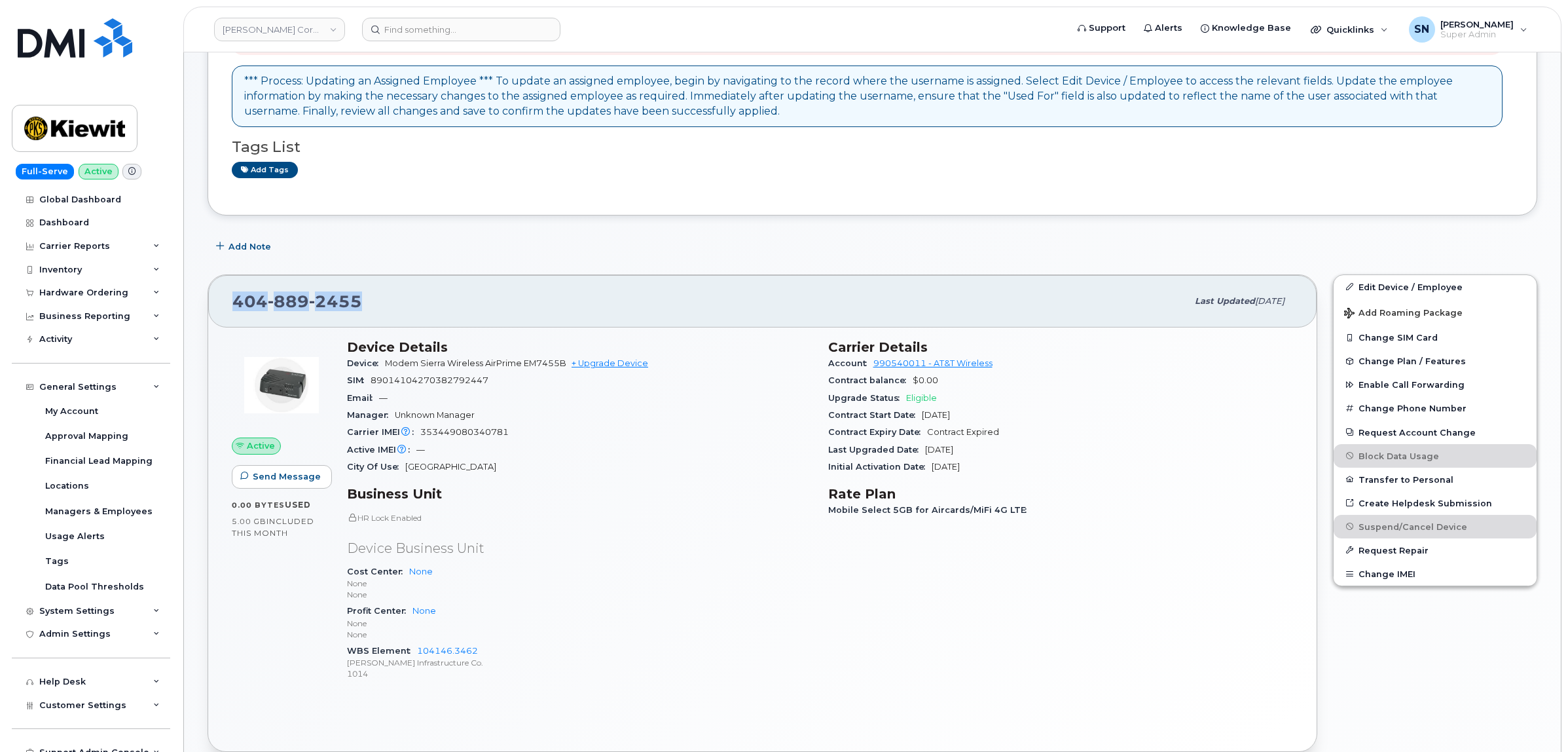
drag, startPoint x: 214, startPoint y: 306, endPoint x: 374, endPoint y: 305, distance: 160.0
click at [374, 305] on div "[PHONE_NUMBER] Last updated [DATE]" at bounding box center [762, 301] width 1108 height 52
copy span "[PHONE_NUMBER]"
drag, startPoint x: 483, startPoint y: 650, endPoint x: 417, endPoint y: 648, distance: 66.0
click at [417, 648] on div "WBS Element 104146.3462 [PERSON_NAME] Infrastructure Co. 1014" at bounding box center [580, 663] width 466 height 40
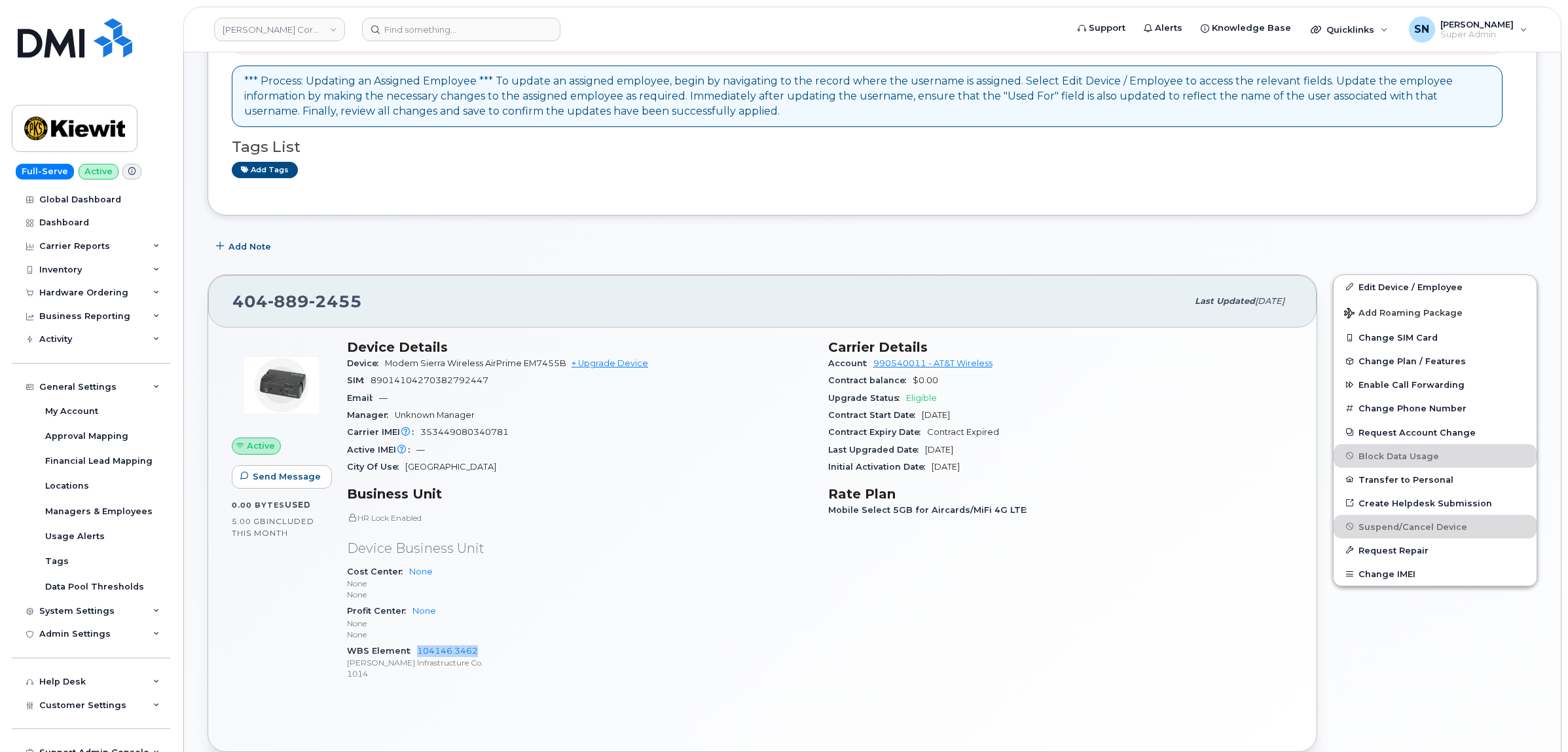
copy link "104146.3462"
click at [575, 189] on div "Pending cancellation confirm resend cancel *** Process: Updating an Assigned Em…" at bounding box center [872, 89] width 1281 height 204
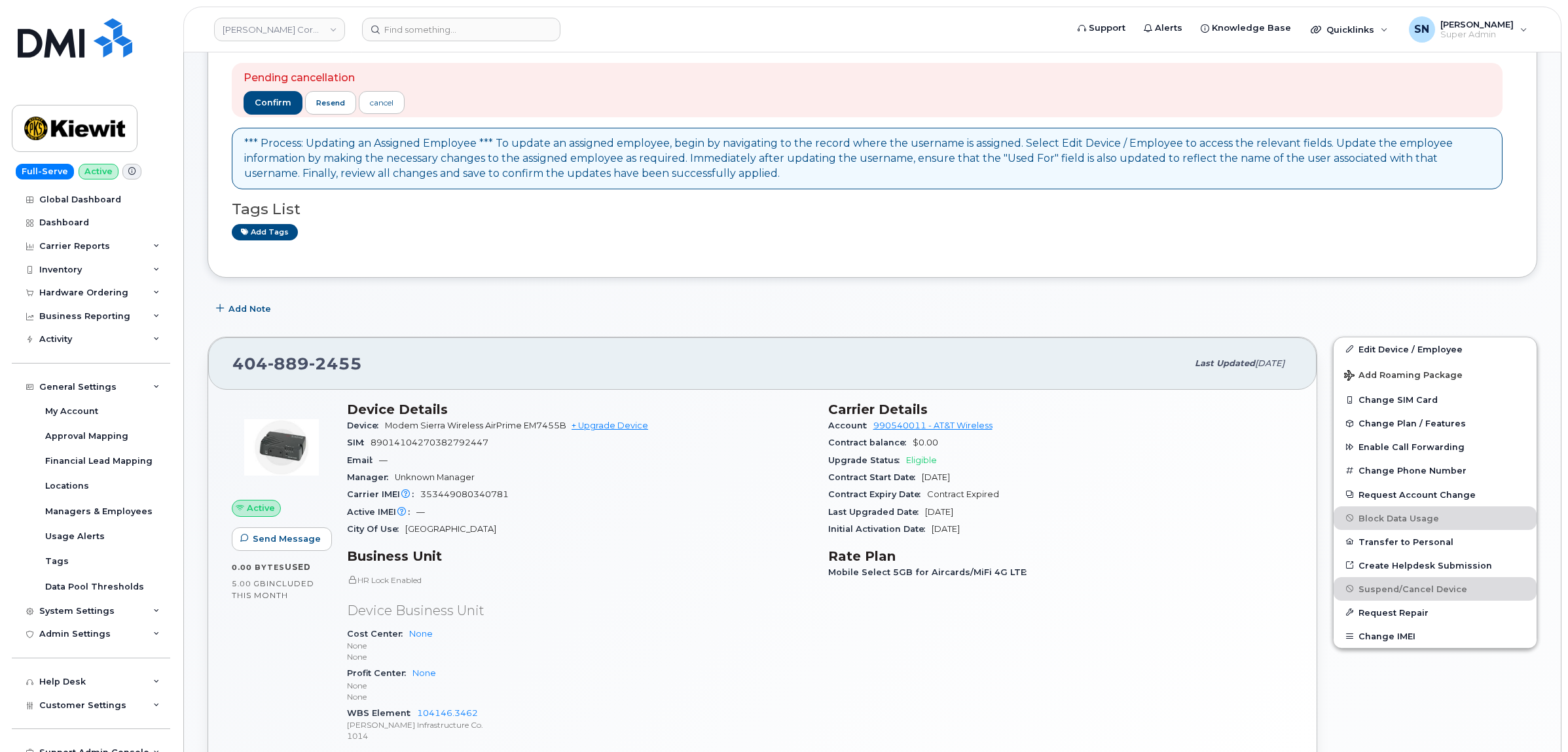
scroll to position [0, 0]
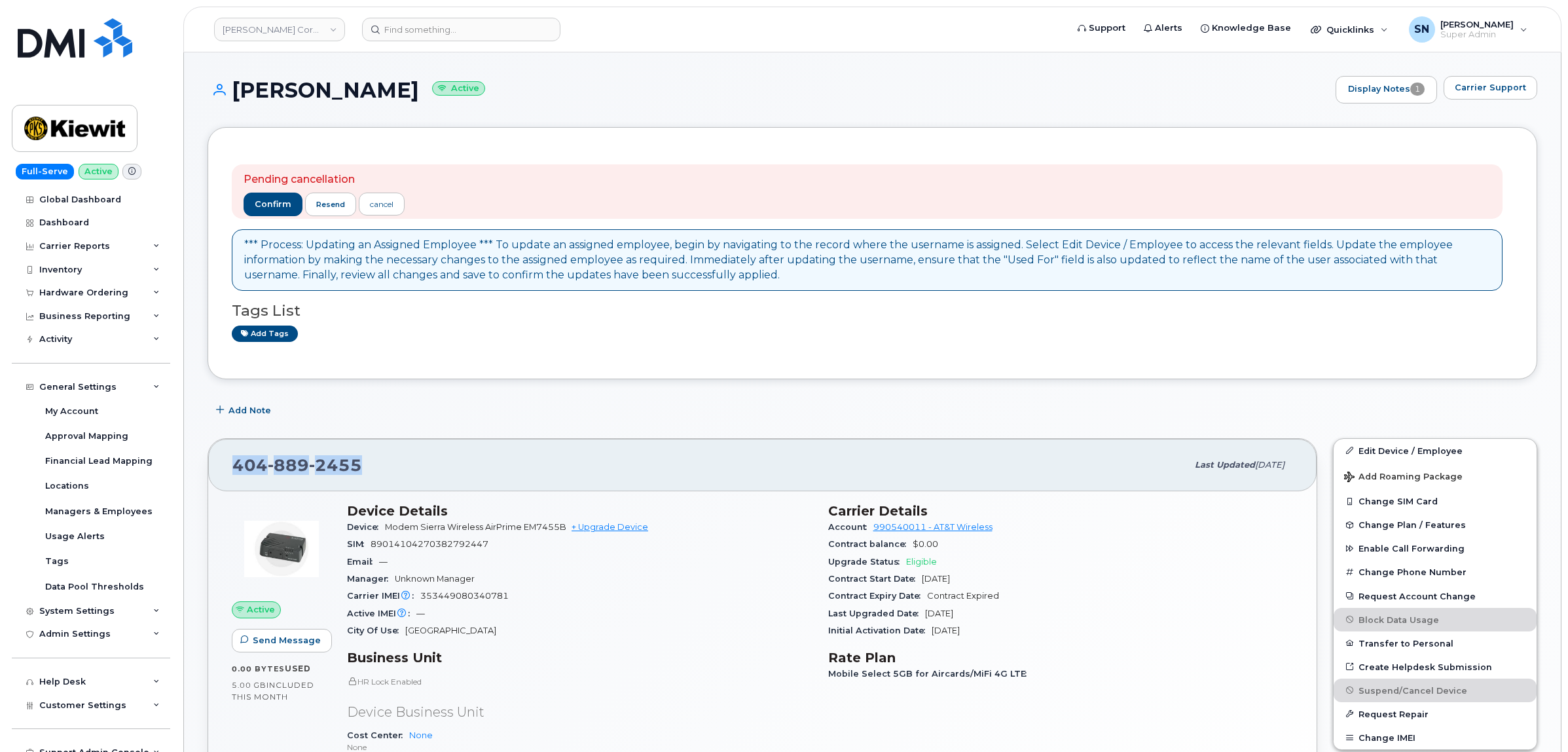
drag, startPoint x: 234, startPoint y: 464, endPoint x: 359, endPoint y: 461, distance: 125.0
click at [359, 461] on span "404 889 2455" at bounding box center [297, 465] width 129 height 19
copy span "404 889 2455"
click at [469, 14] on header "Kiewit Corporation Support Alerts Knowledge Base Quicklinks Suspend / Cancel De…" at bounding box center [872, 29] width 1379 height 46
click at [475, 23] on input at bounding box center [461, 29] width 198 height 24
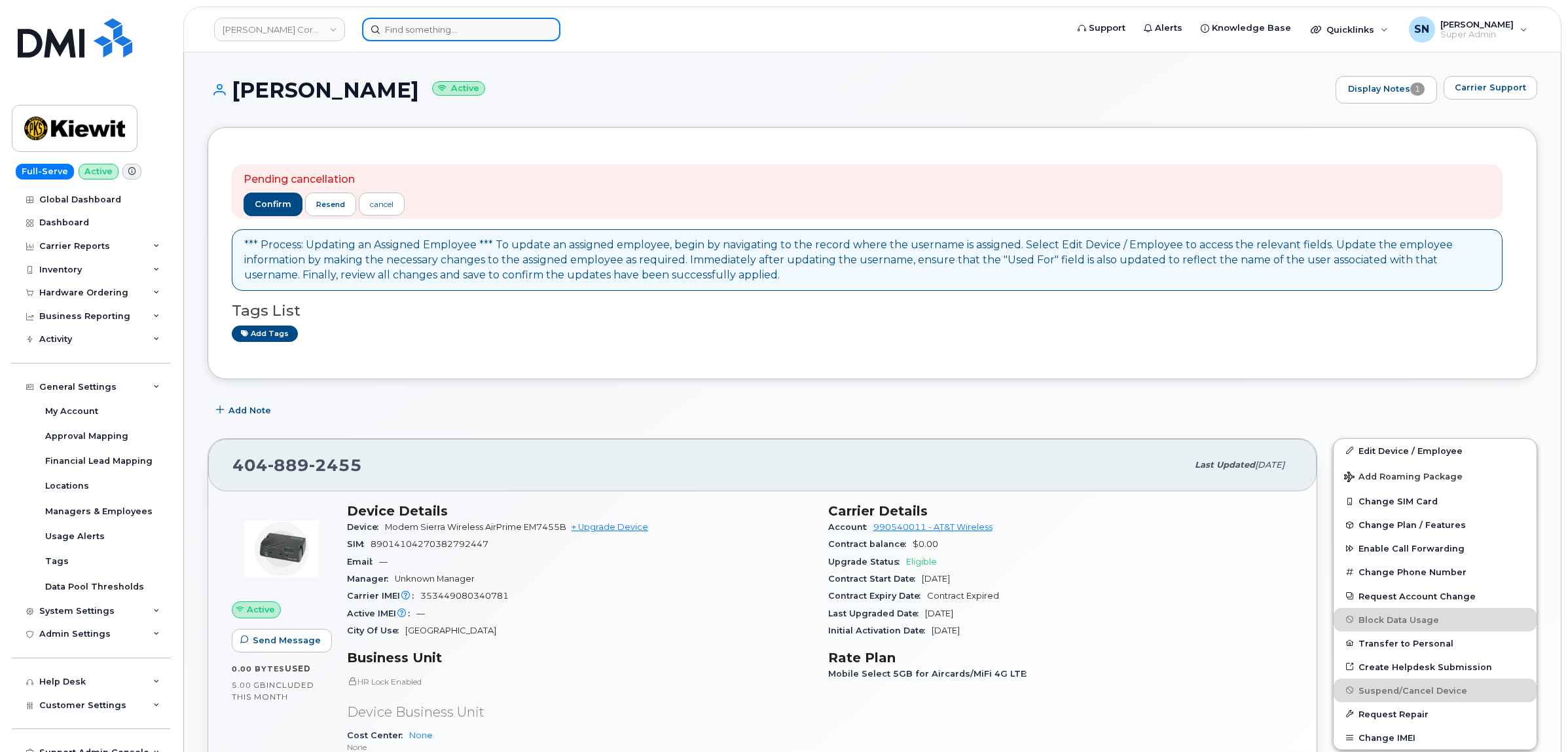
paste input "343-552-2765"
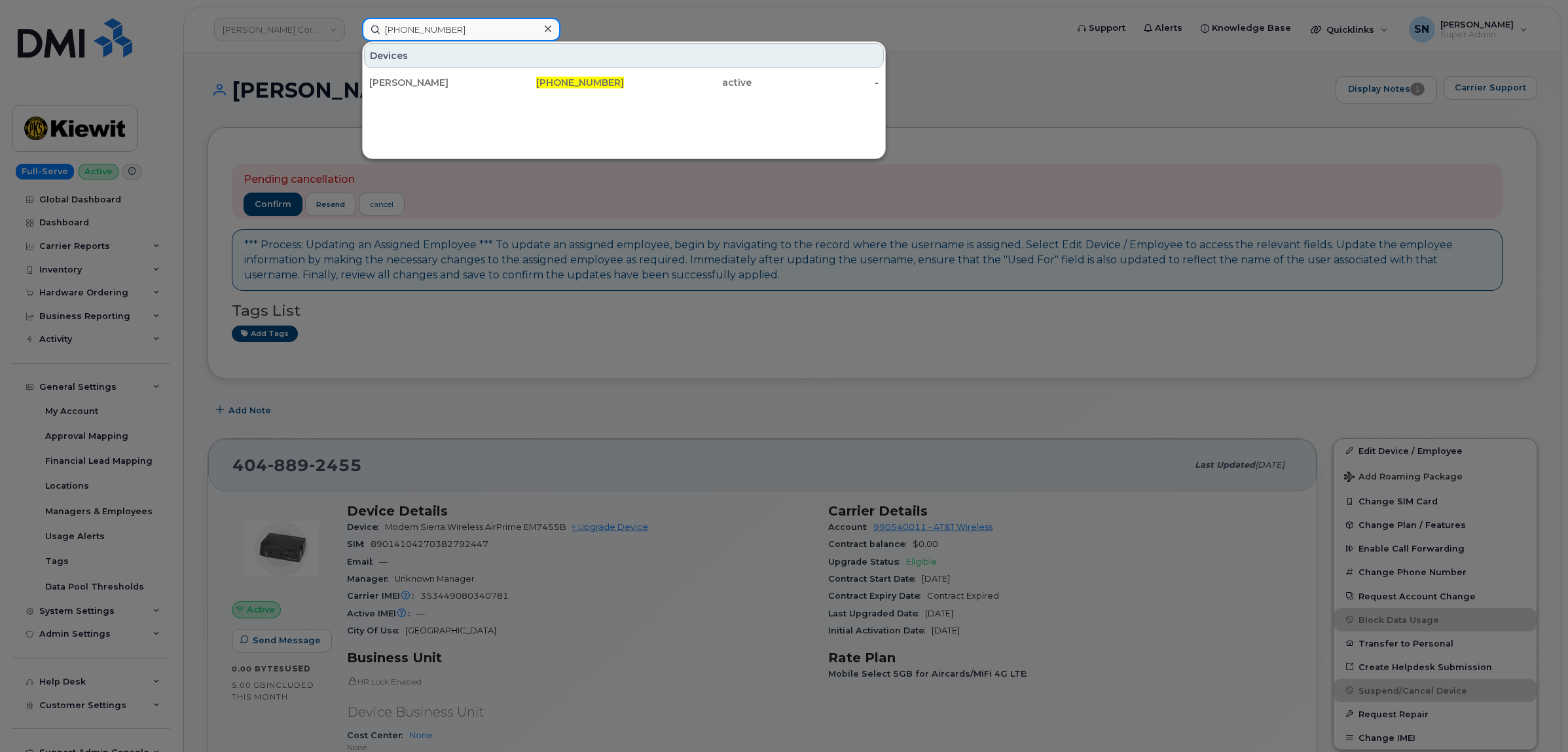
type input "343-552-2765"
click at [467, 76] on div "[PERSON_NAME]" at bounding box center [433, 82] width 127 height 13
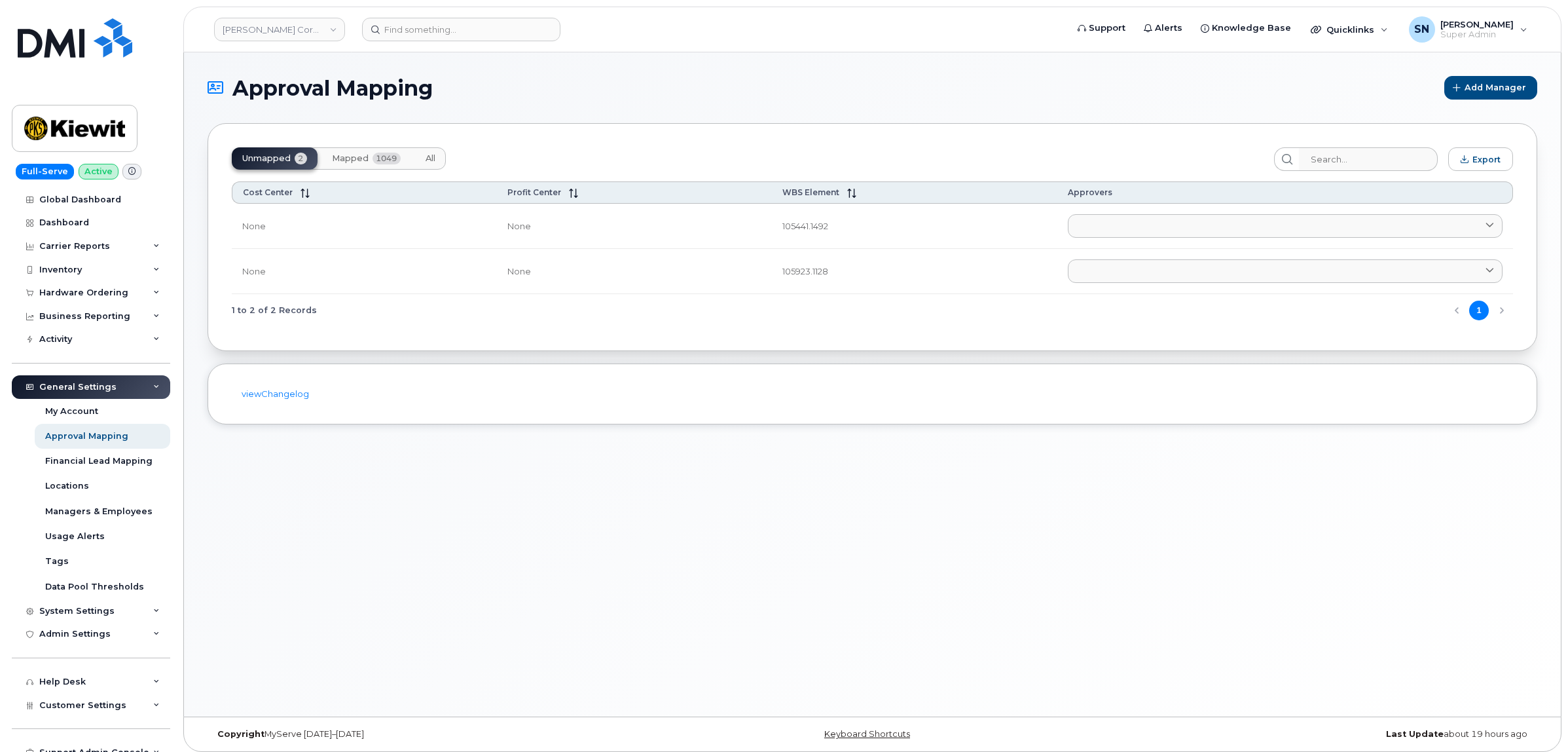
click at [351, 159] on span "Mapped" at bounding box center [350, 159] width 36 height 11
click at [1394, 156] on input "search" at bounding box center [1369, 159] width 140 height 24
paste input "104146.3462"
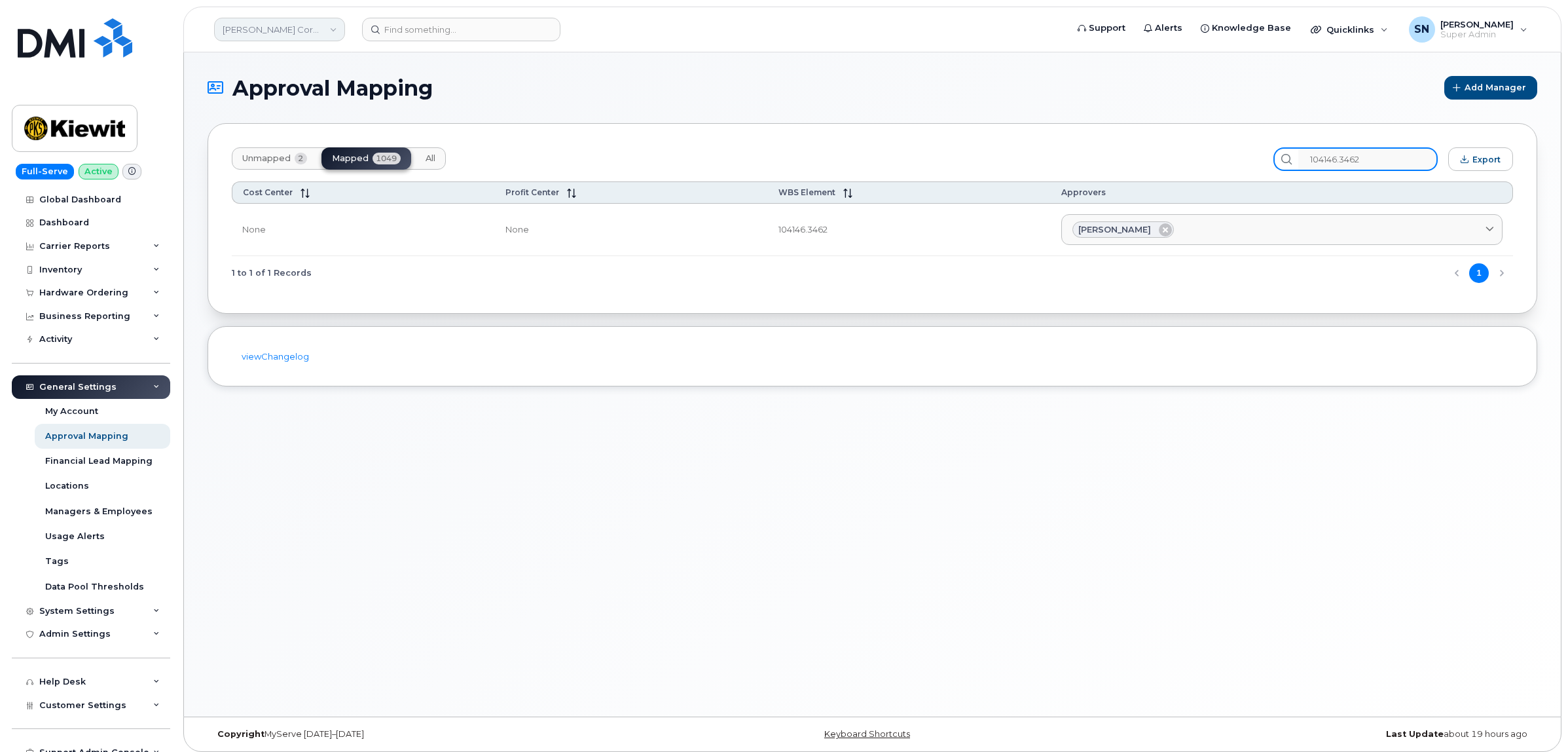
type input "104146.3462"
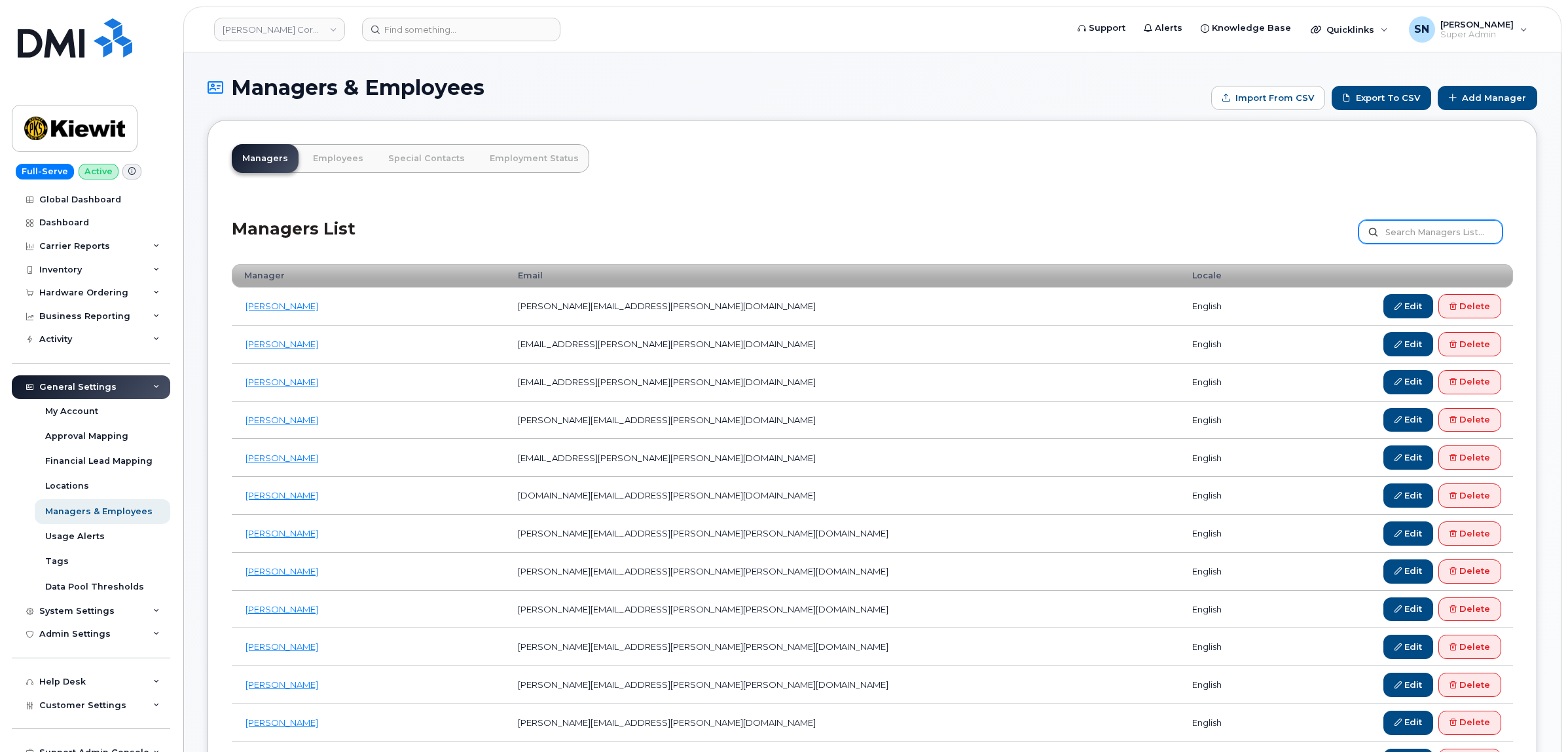
click at [1422, 228] on input "text" at bounding box center [1431, 232] width 144 height 24
paste input "Jason Cottrel"
type input "Jason Cottrel"
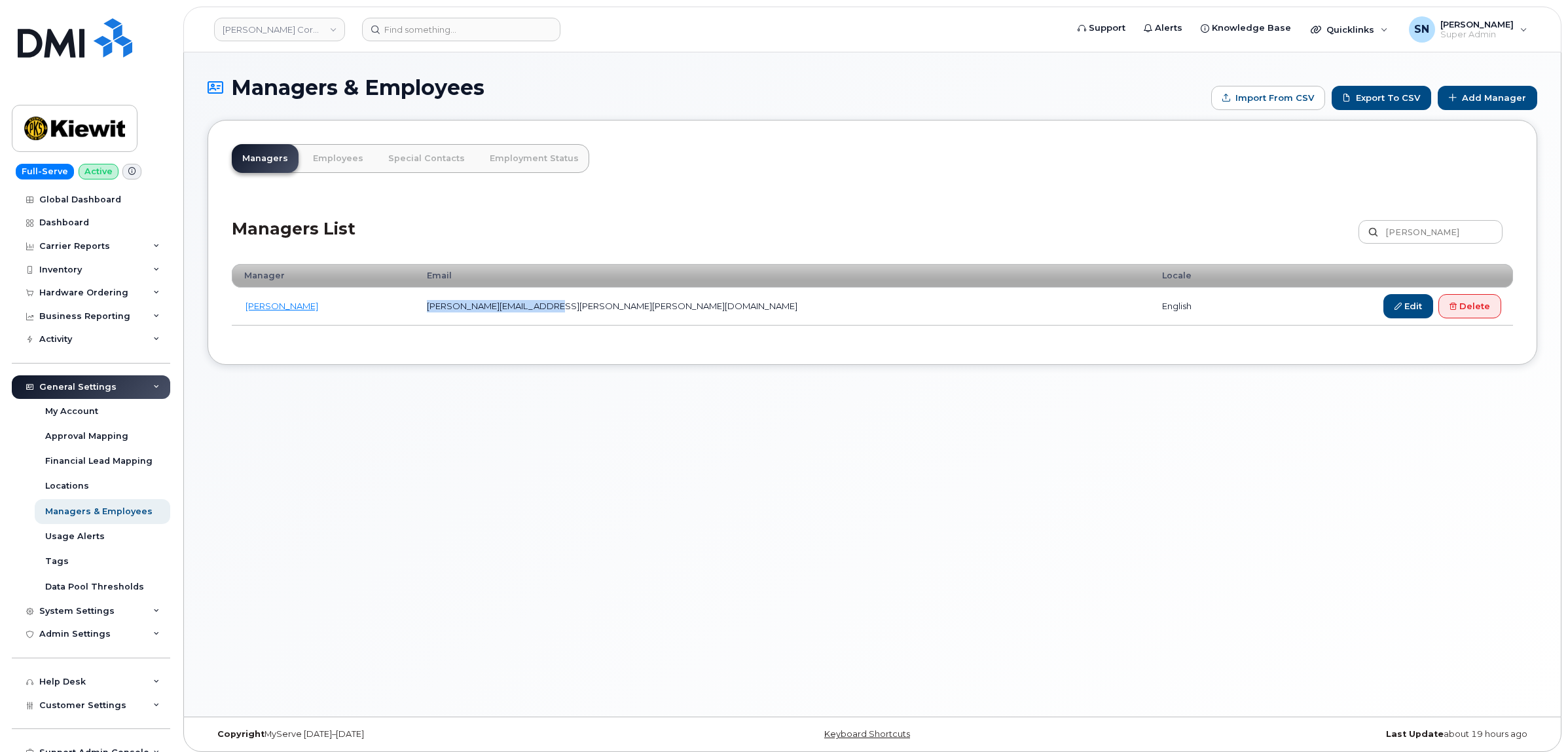
drag, startPoint x: 480, startPoint y: 310, endPoint x: 619, endPoint y: 324, distance: 139.7
click at [619, 324] on td "[PERSON_NAME][EMAIL_ADDRESS][PERSON_NAME][PERSON_NAME][DOMAIN_NAME]" at bounding box center [783, 306] width 736 height 38
copy td "[PERSON_NAME][EMAIL_ADDRESS][PERSON_NAME][PERSON_NAME][DOMAIN_NAME]"
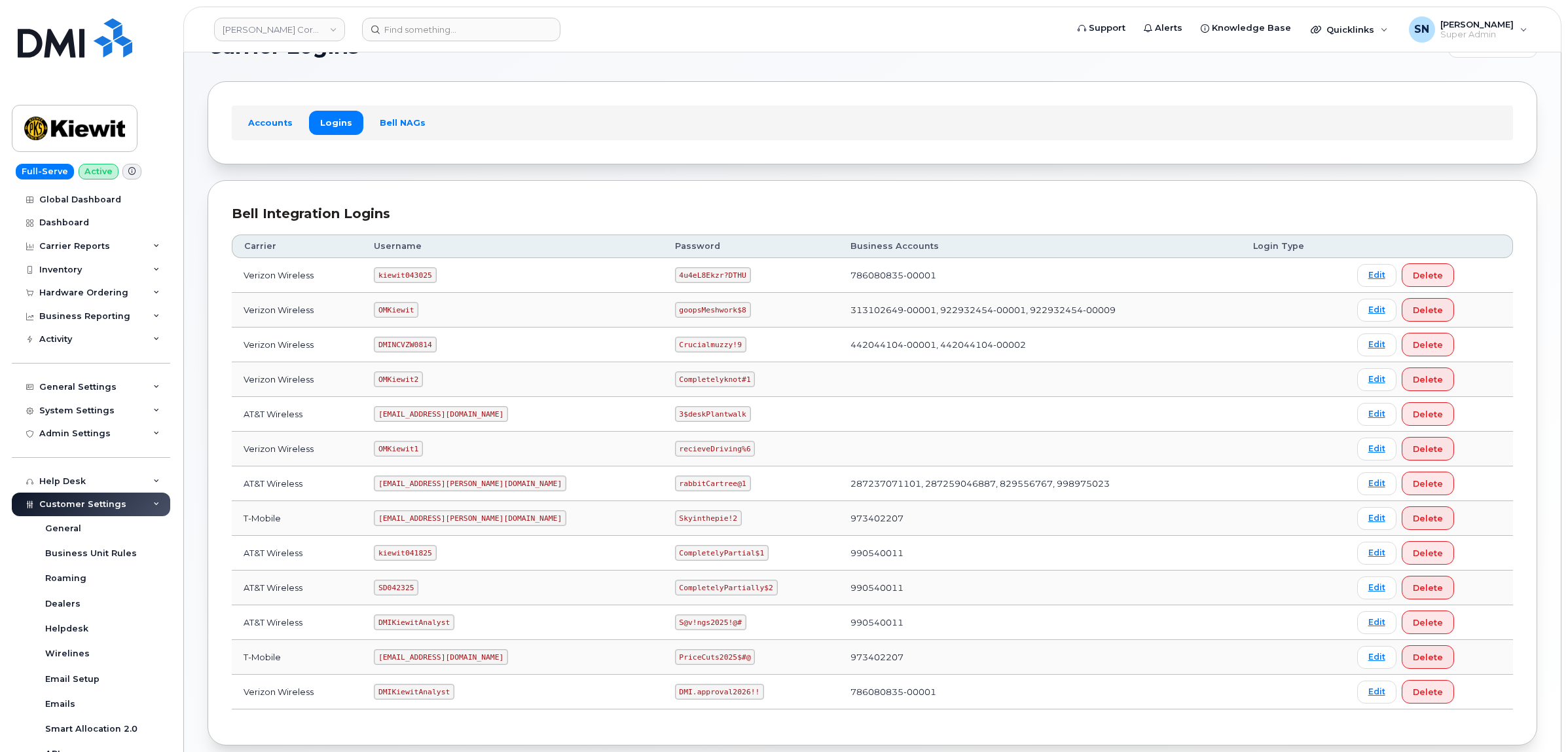
scroll to position [81, 0]
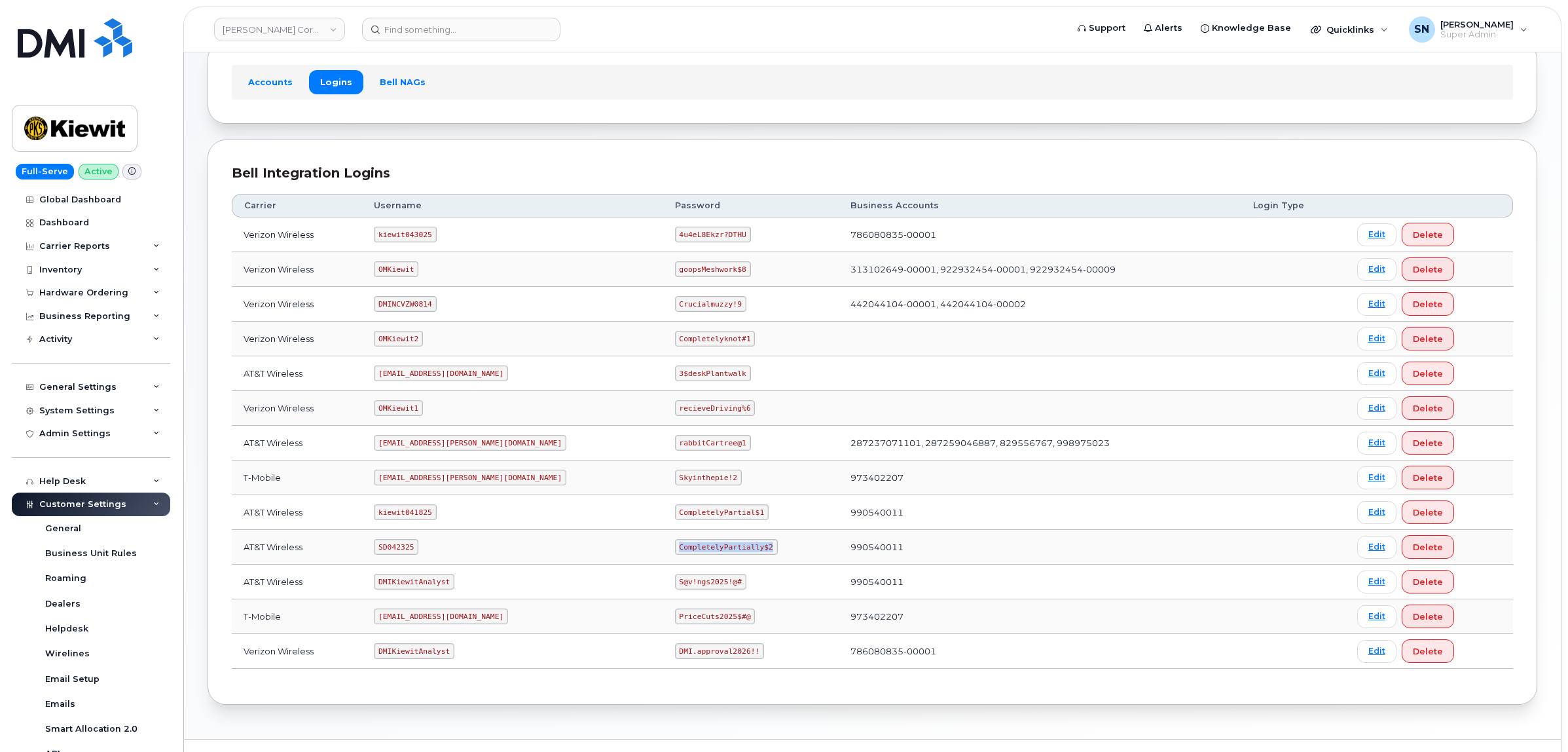
drag, startPoint x: 621, startPoint y: 550, endPoint x: 708, endPoint y: 554, distance: 87.1
click at [708, 554] on code "CompletelyPartially$2" at bounding box center [727, 547] width 103 height 16
copy code "CompletelyPartially$2"
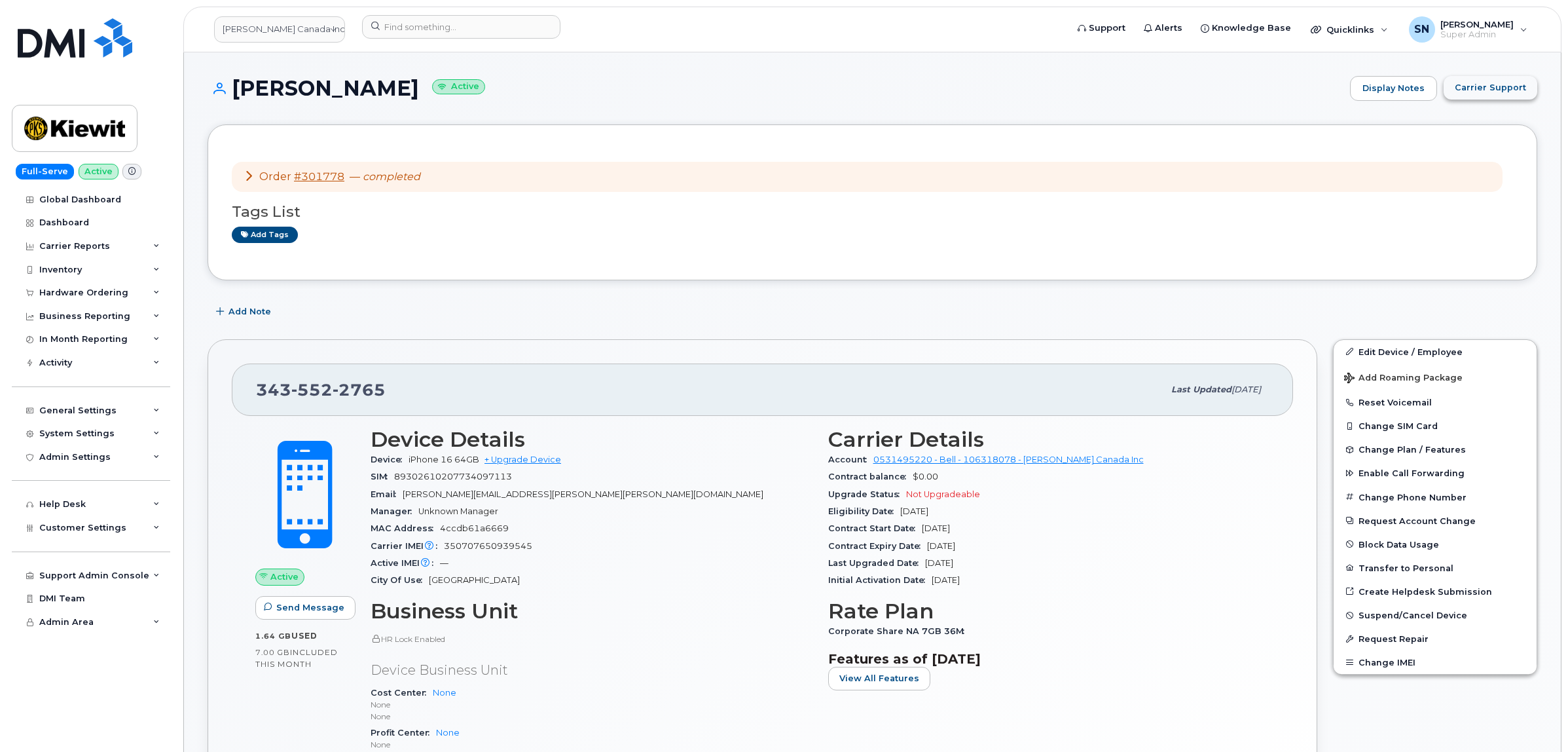
click at [1498, 90] on span "Carrier Support" at bounding box center [1490, 88] width 72 height 12
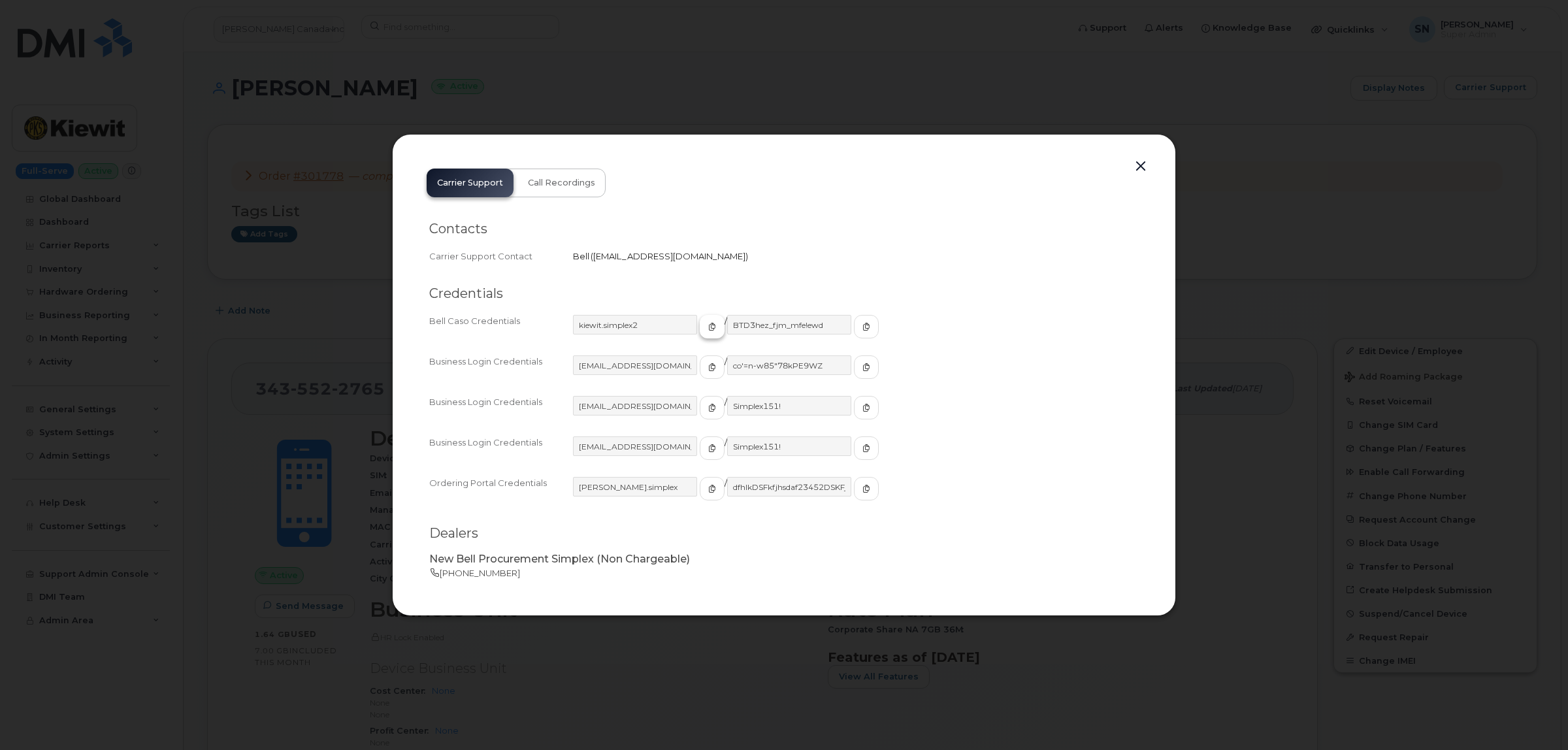
click at [700, 328] on button "button" at bounding box center [712, 327] width 25 height 24
click at [860, 331] on span "button" at bounding box center [866, 326] width 11 height 11
drag, startPoint x: 1142, startPoint y: 167, endPoint x: 1128, endPoint y: 163, distance: 14.6
click at [1142, 167] on button "button" at bounding box center [1140, 166] width 19 height 19
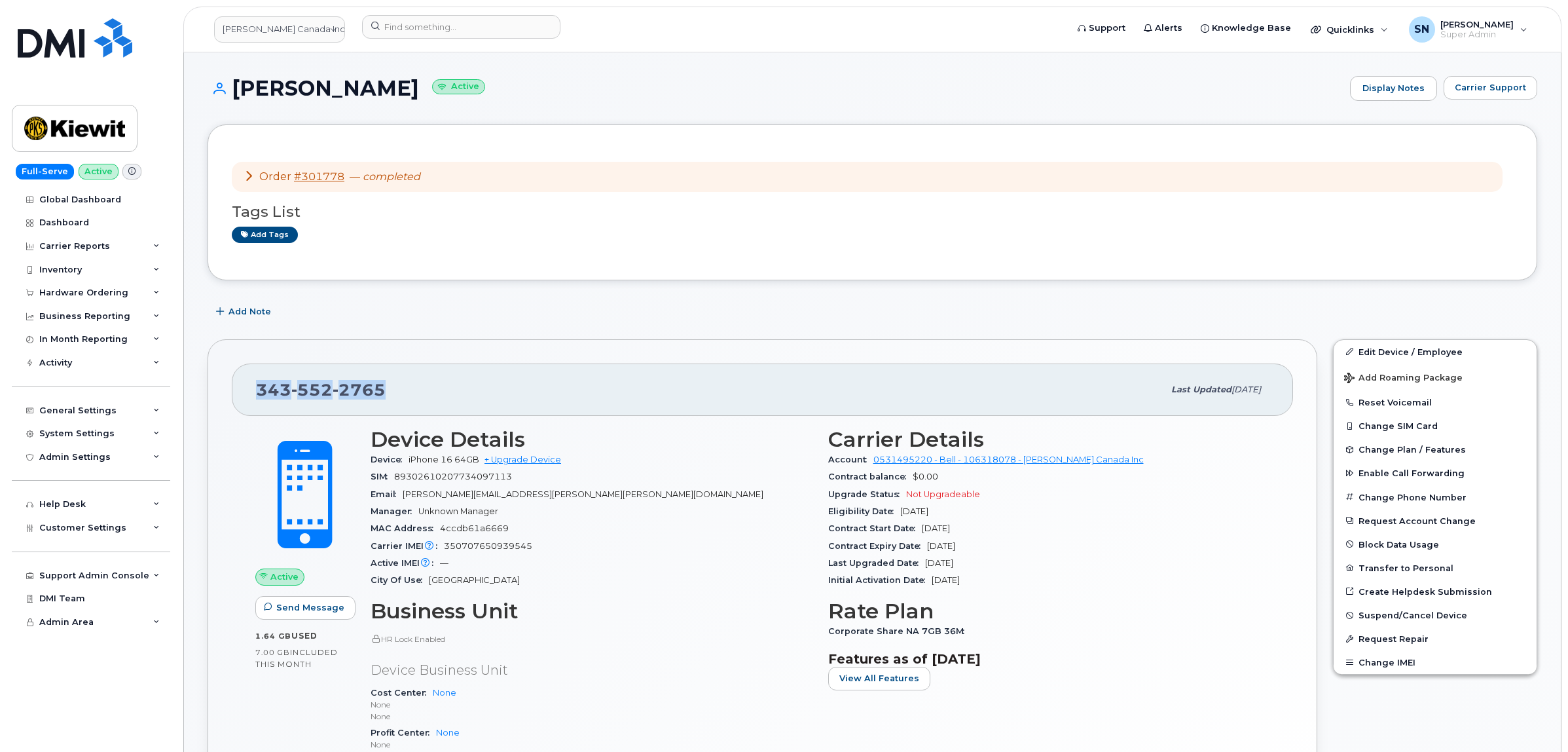
drag, startPoint x: 257, startPoint y: 390, endPoint x: 401, endPoint y: 399, distance: 144.3
click at [401, 399] on div "343 552 2765 Last updated Oct 15, 2025" at bounding box center [762, 389] width 1062 height 52
copy span "343 552 2765"
click at [403, 27] on input at bounding box center [461, 27] width 198 height 24
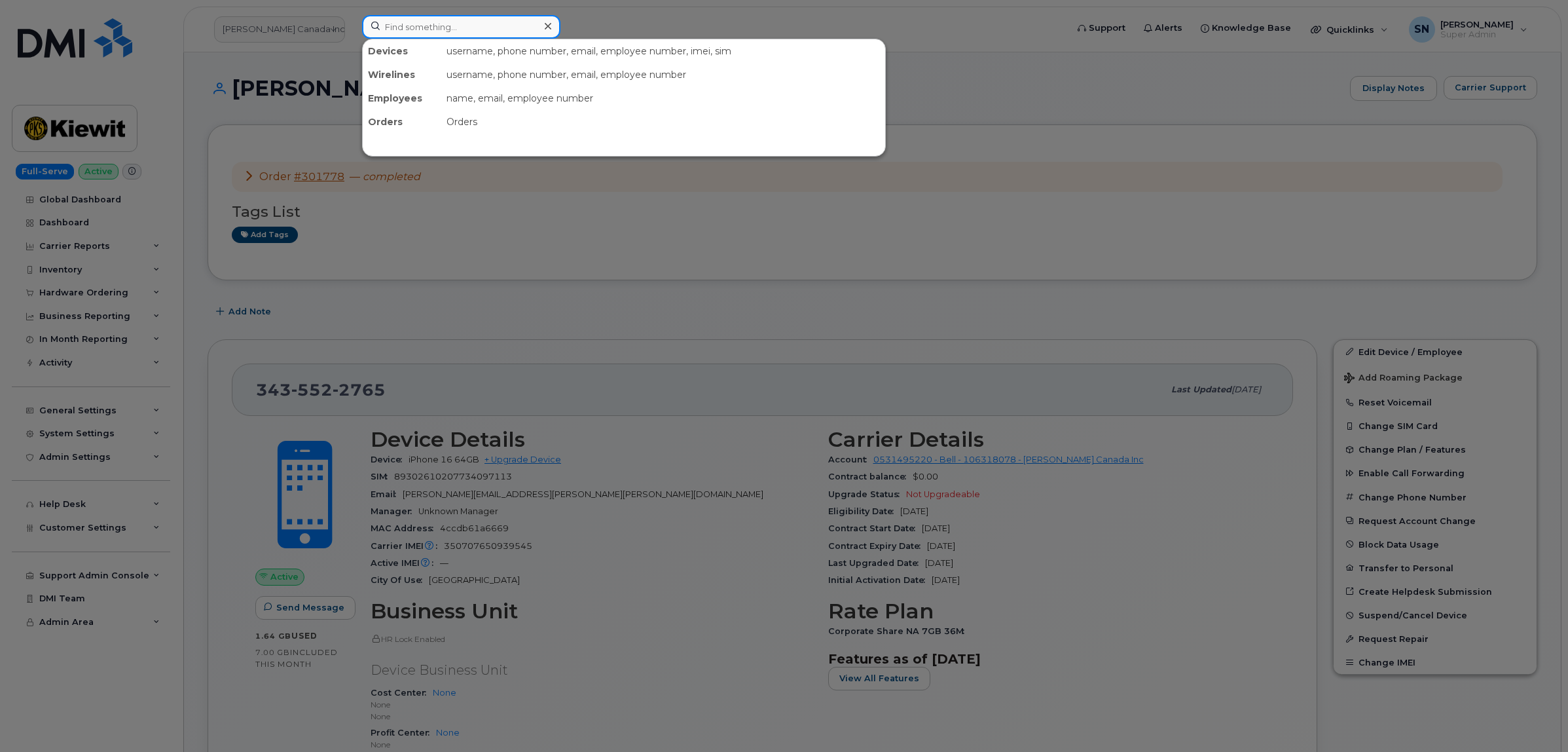
paste input "705-372-3176"
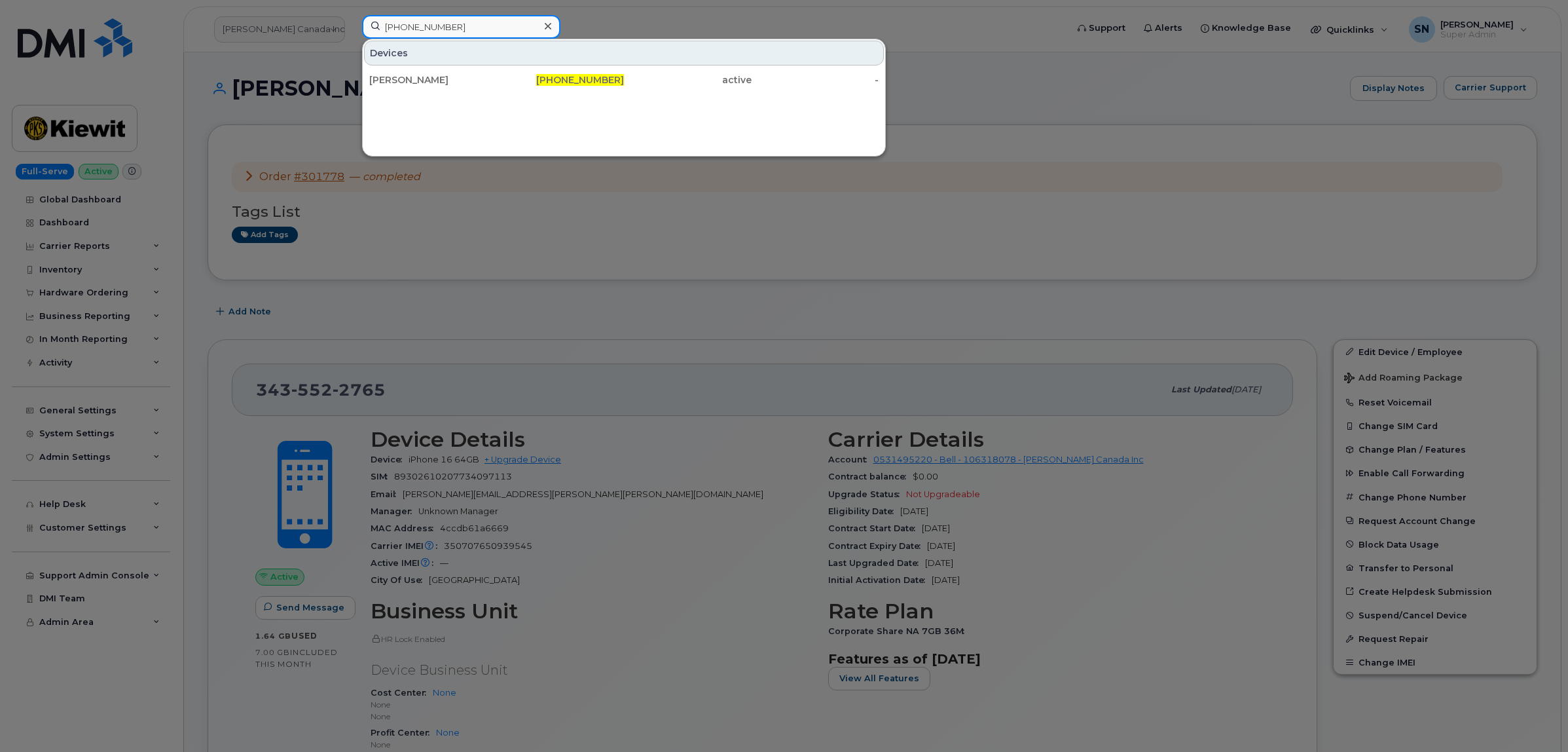
type input "705-372-3176"
click at [452, 74] on div "Joshua Hynes" at bounding box center [433, 80] width 127 height 13
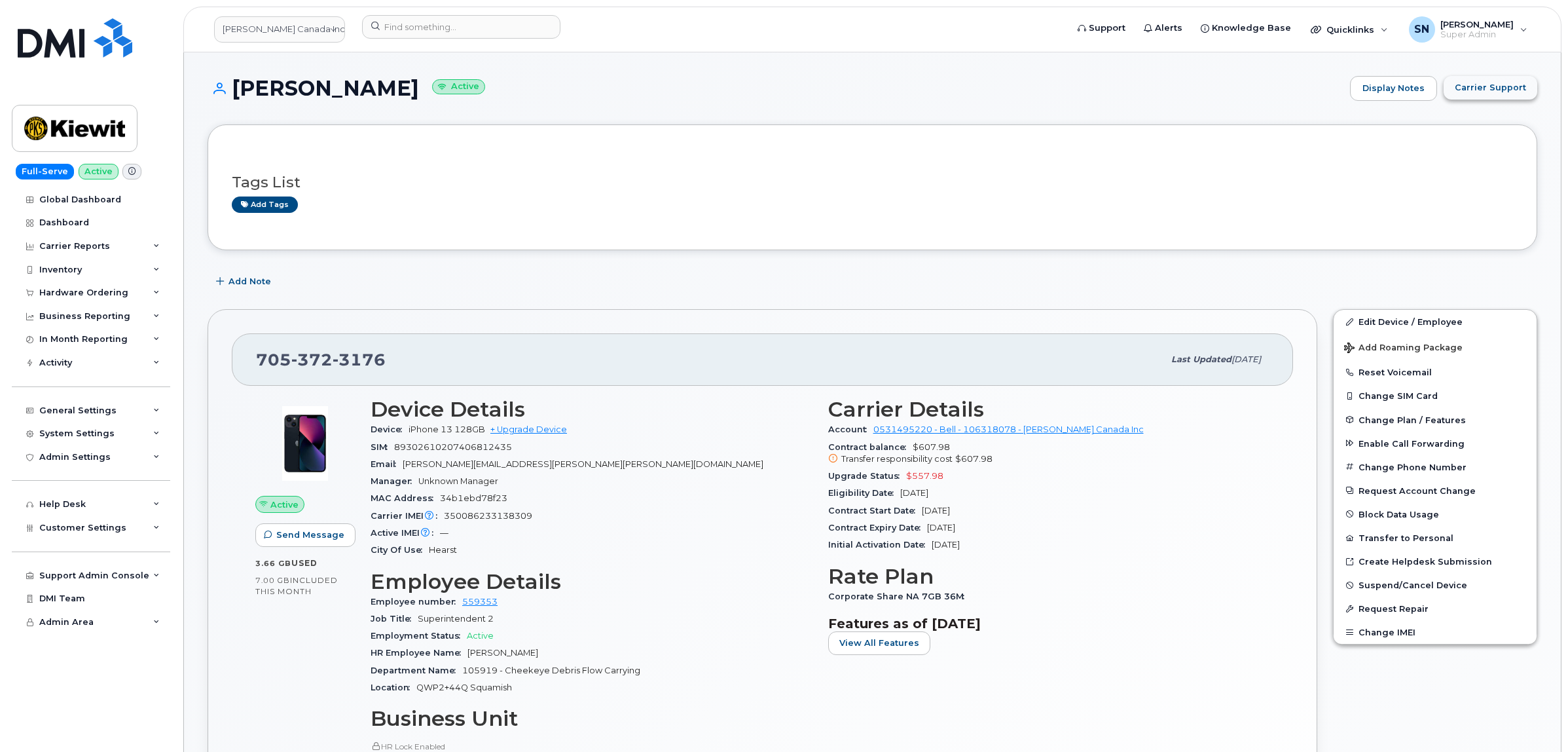
click at [1501, 87] on span "Carrier Support" at bounding box center [1490, 88] width 72 height 12
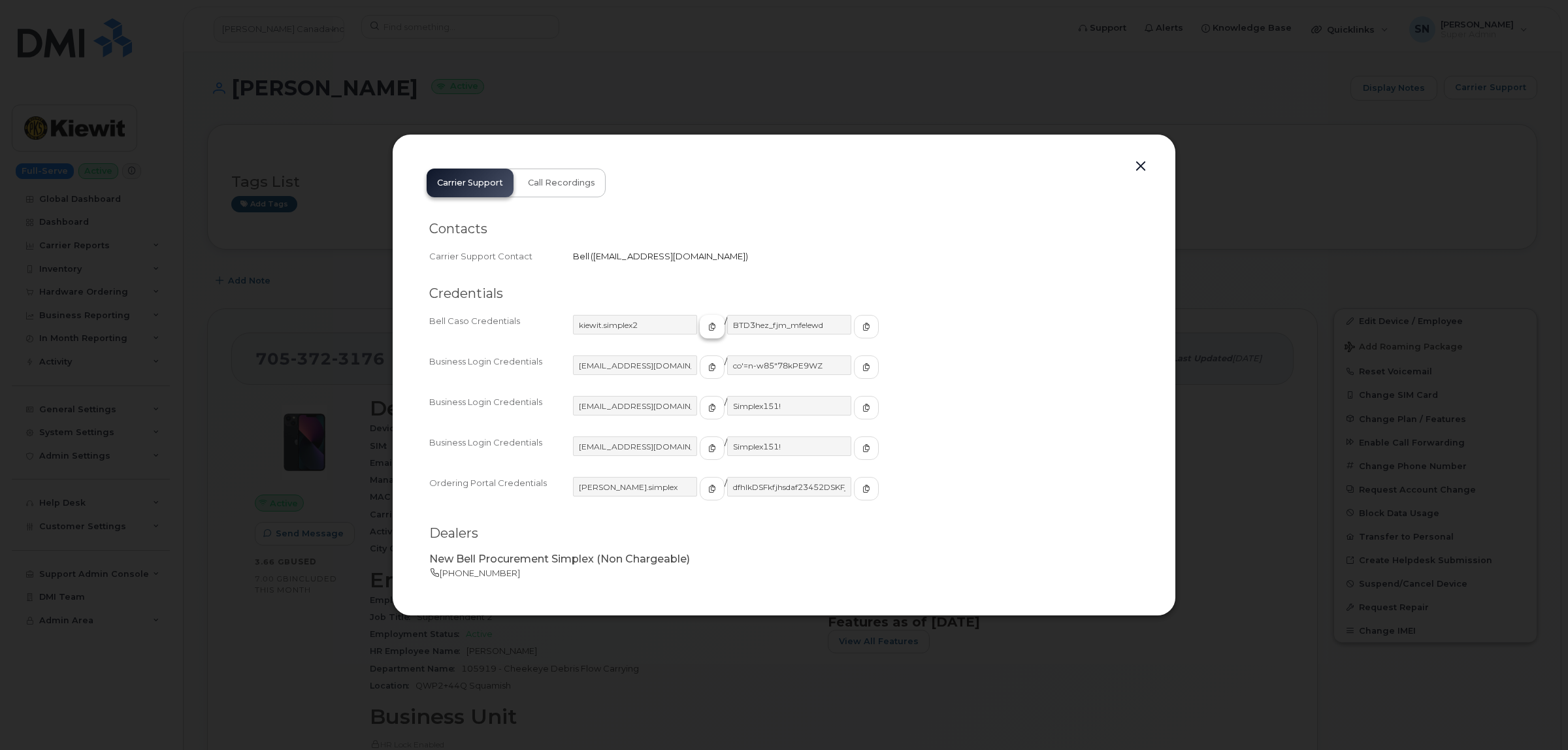
click at [708, 322] on icon "button" at bounding box center [712, 326] width 8 height 8
drag, startPoint x: 828, startPoint y: 323, endPoint x: 819, endPoint y: 323, distance: 9.0
click at [860, 323] on span "button" at bounding box center [866, 326] width 11 height 11
click at [1142, 164] on button "button" at bounding box center [1140, 166] width 19 height 19
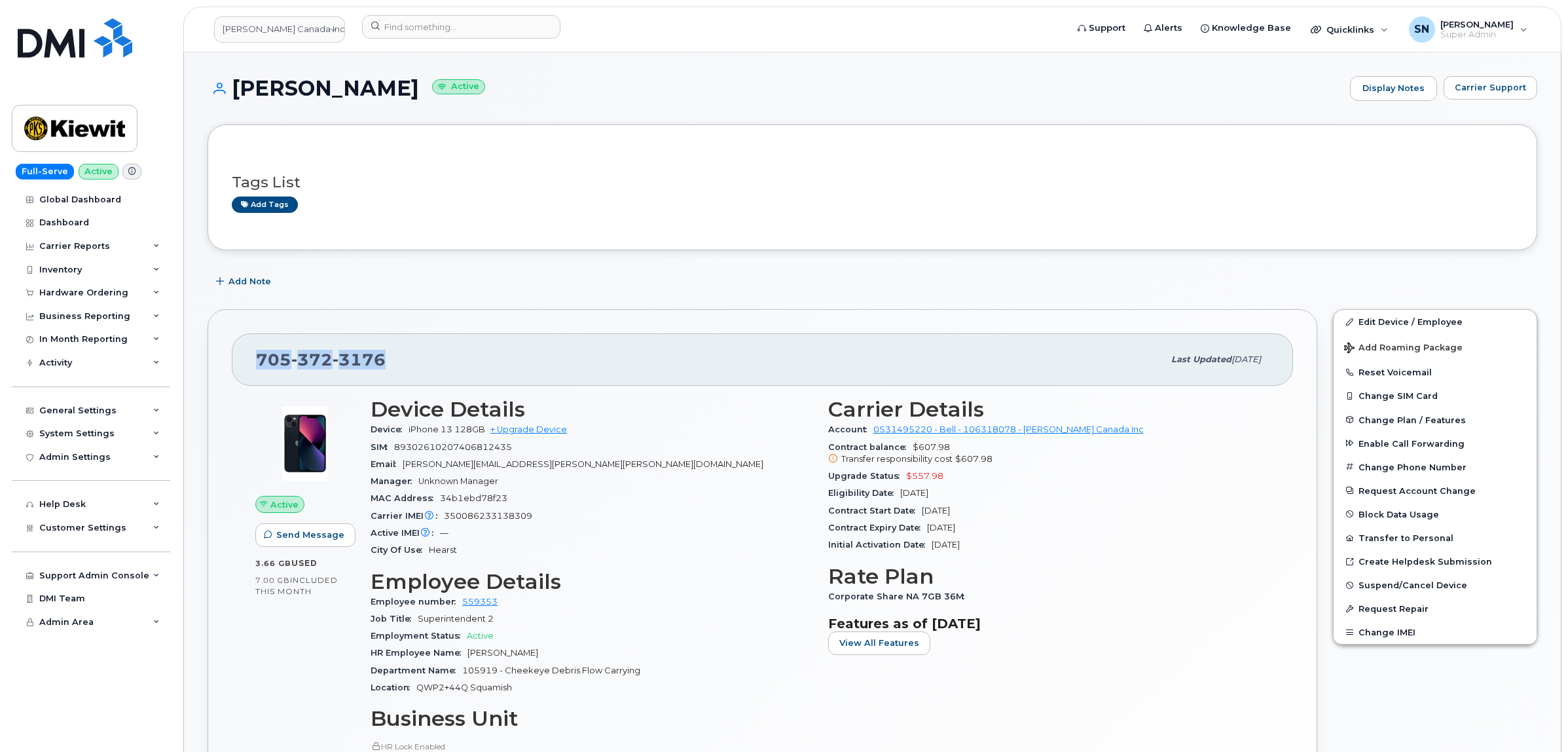
drag, startPoint x: 260, startPoint y: 359, endPoint x: 403, endPoint y: 367, distance: 143.2
click at [403, 367] on div "[PHONE_NUMBER]" at bounding box center [709, 360] width 908 height 27
copy span "[PHONE_NUMBER]"
click at [444, 103] on div "[PERSON_NAME] Active Display Notes Carrier Support" at bounding box center [872, 100] width 1330 height 49
click at [263, 27] on link "Kiewit Canada Inc" at bounding box center [280, 29] width 131 height 27
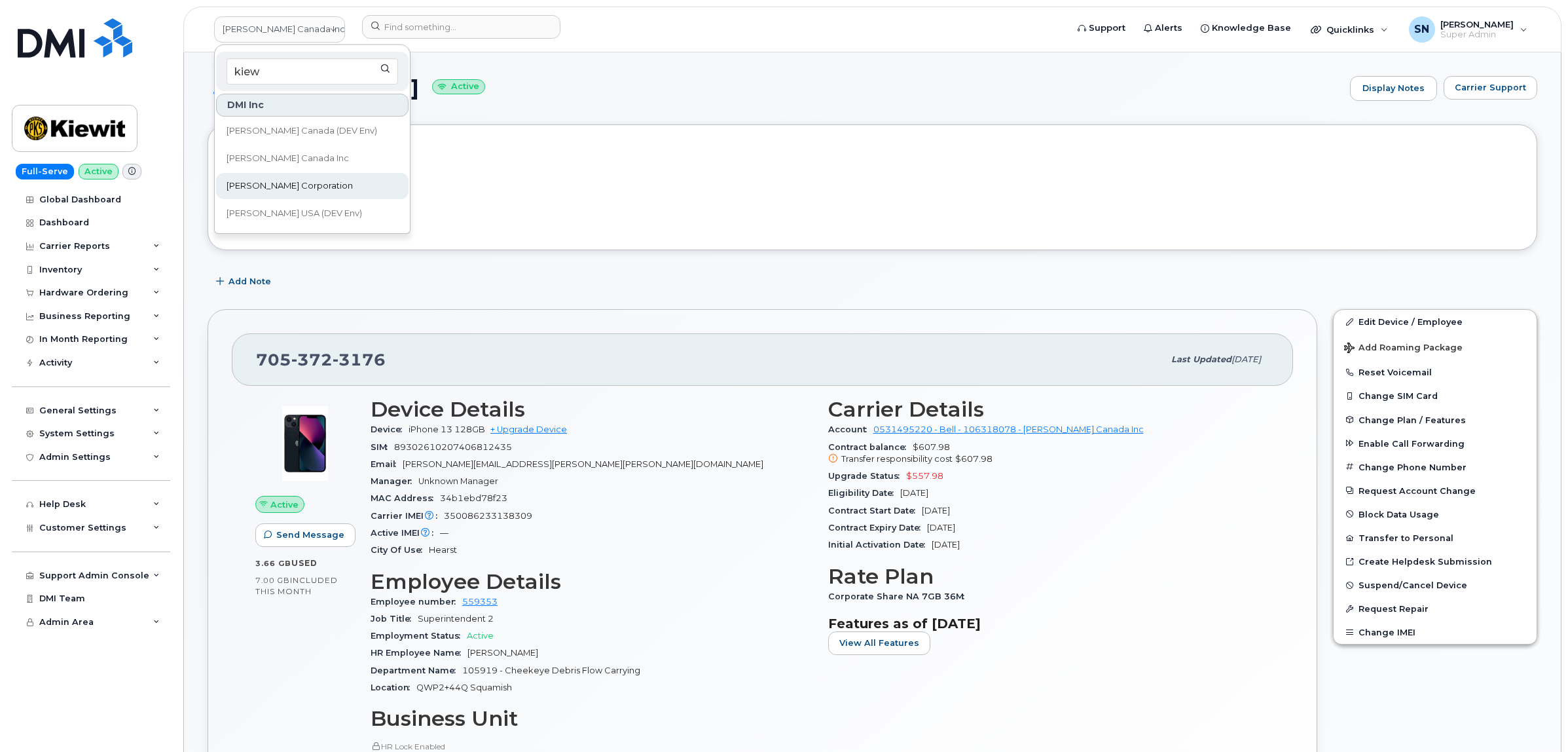
type input "kiew"
click at [280, 181] on span "[PERSON_NAME] Corporation" at bounding box center [290, 186] width 127 height 13
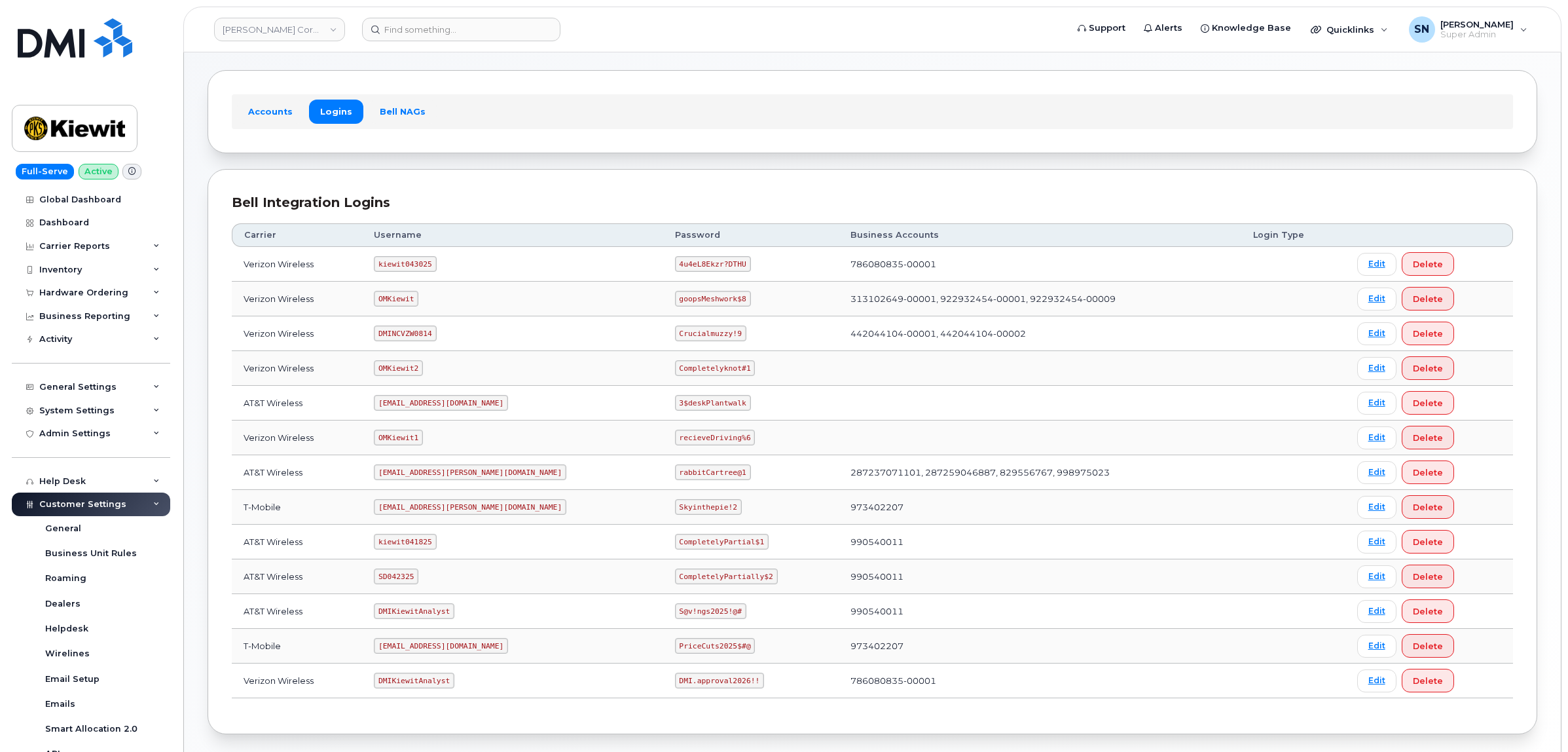
scroll to position [114, 0]
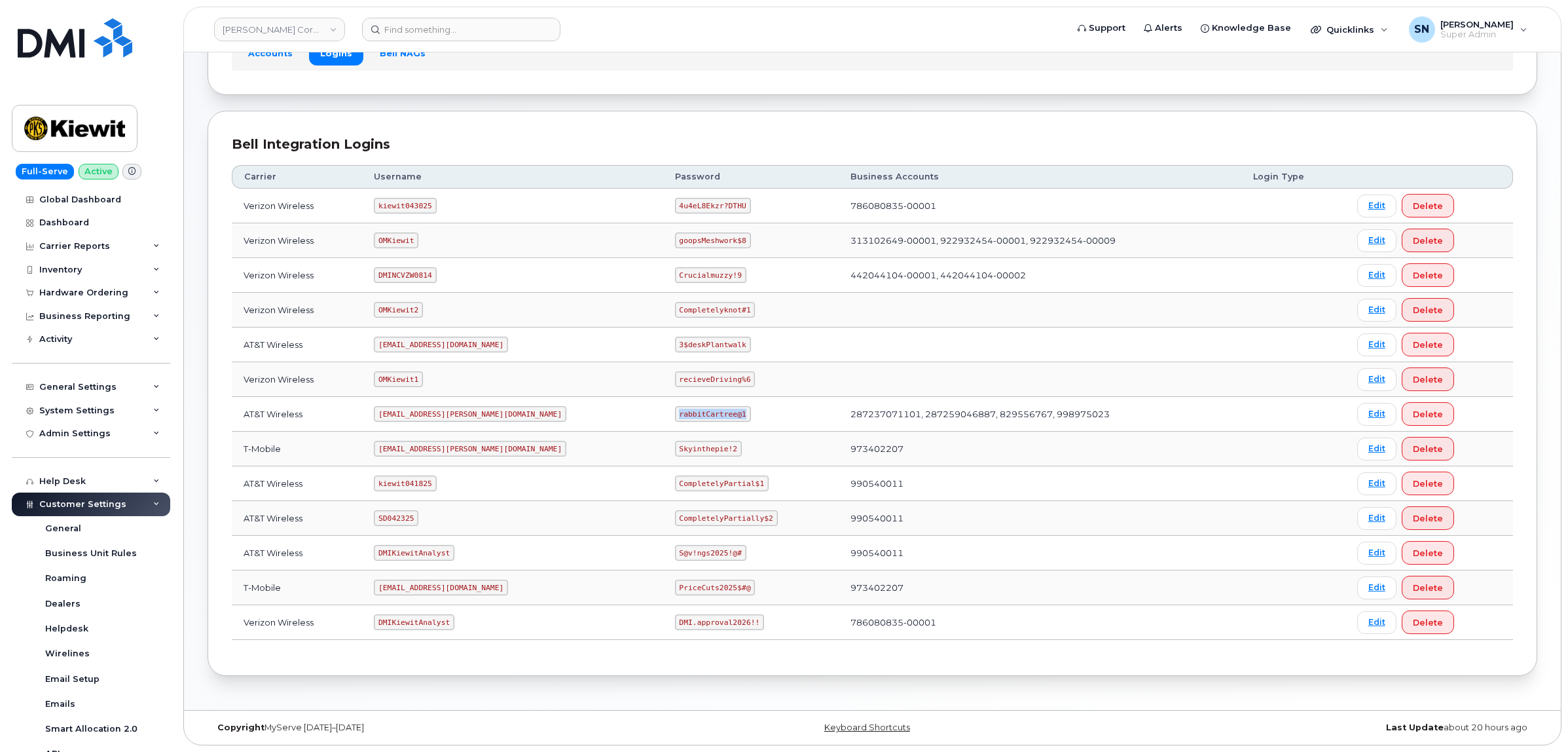
drag, startPoint x: 620, startPoint y: 416, endPoint x: 685, endPoint y: 416, distance: 65.0
click at [685, 416] on code "rabbitCartree@1" at bounding box center [714, 415] width 76 height 16
copy code "rabbitCartree@1"
drag, startPoint x: 386, startPoint y: 522, endPoint x: 424, endPoint y: 521, distance: 38.0
click at [419, 521] on code "SD042325" at bounding box center [396, 518] width 44 height 16
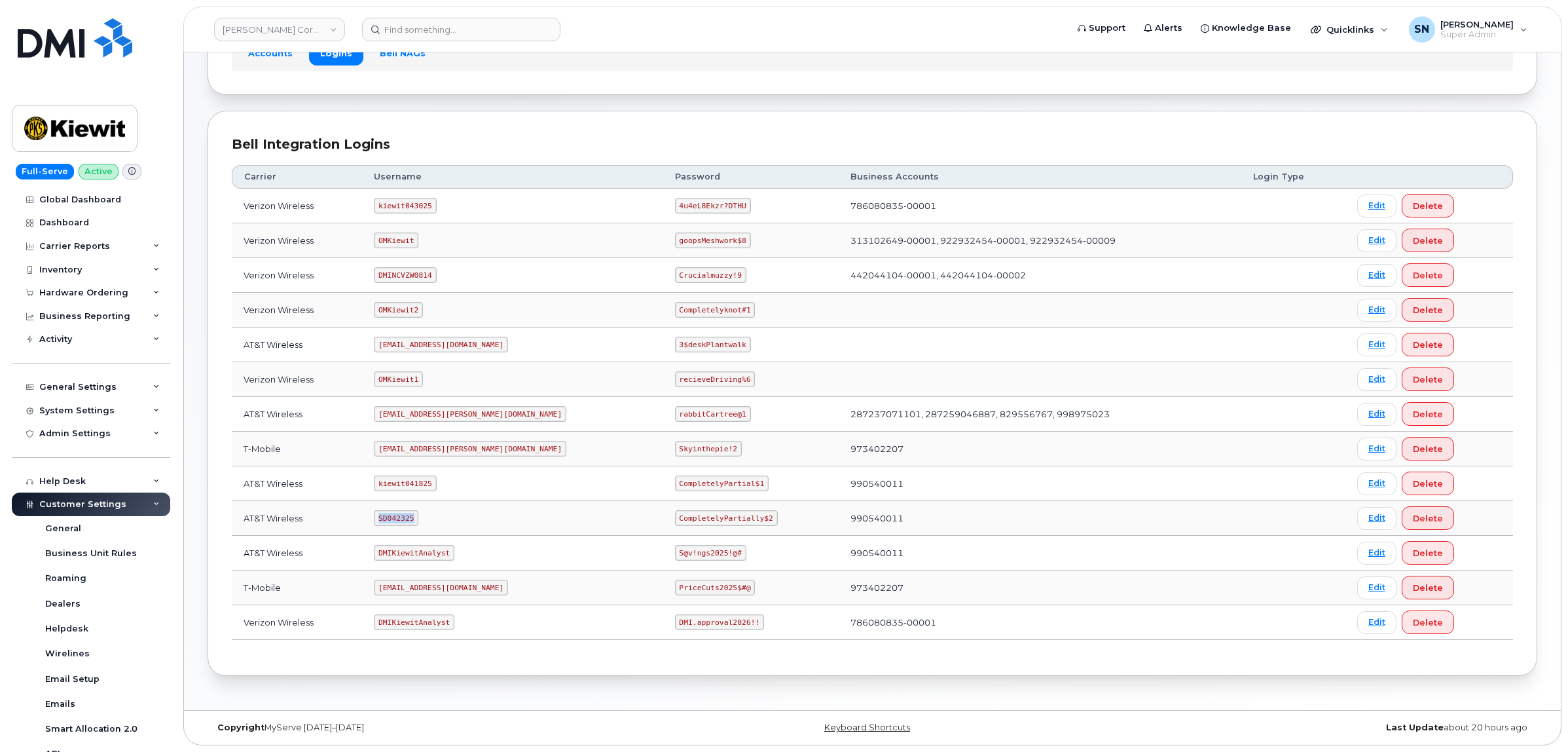
copy code "SD042325"
drag, startPoint x: 622, startPoint y: 518, endPoint x: 718, endPoint y: 521, distance: 96.0
click at [718, 521] on td "CompletelyPartially$2" at bounding box center [751, 518] width 176 height 35
copy code "CompletelyPartially$2"
click at [79, 292] on div "Hardware Ordering" at bounding box center [83, 293] width 89 height 11
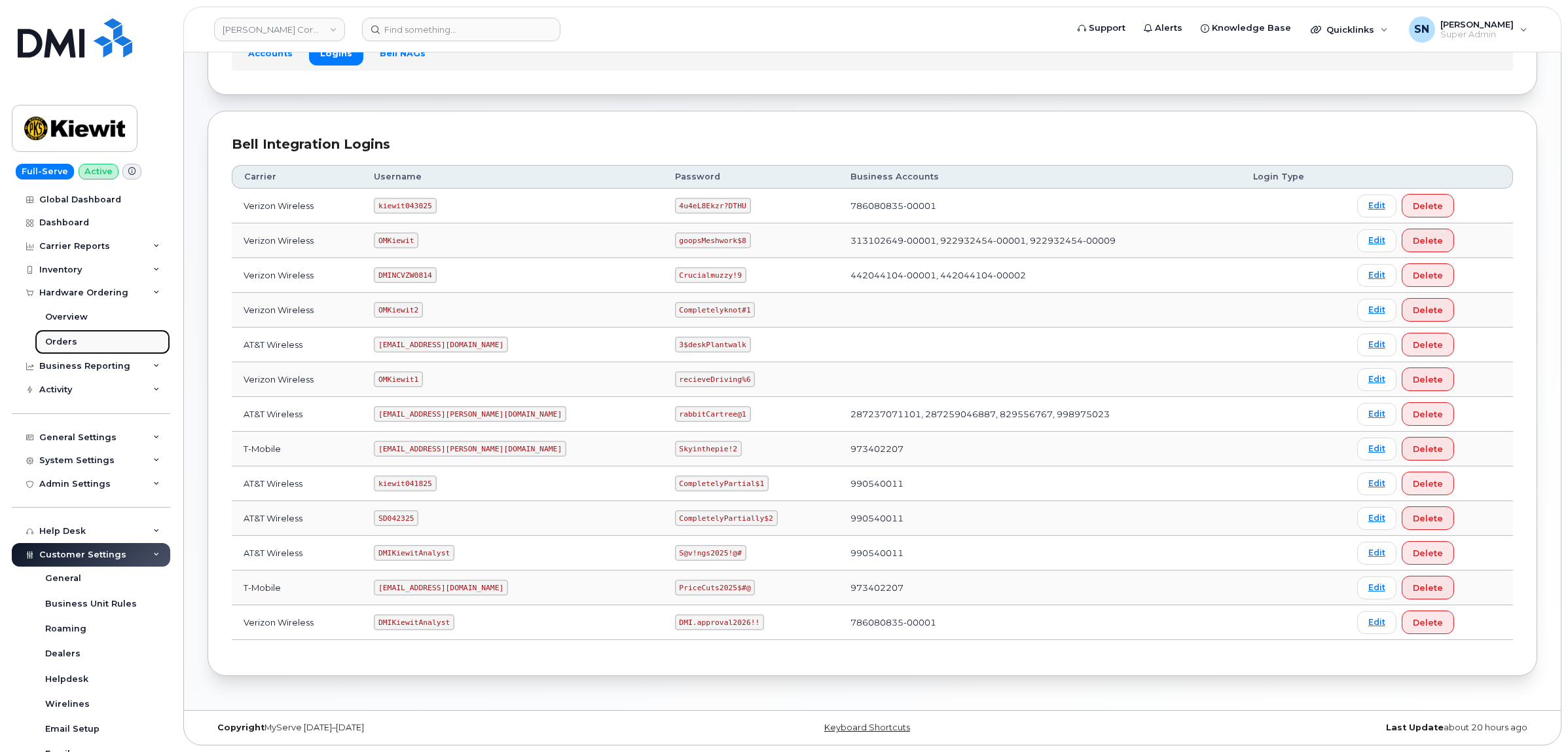
click at [76, 342] on link "Orders" at bounding box center [102, 342] width 135 height 25
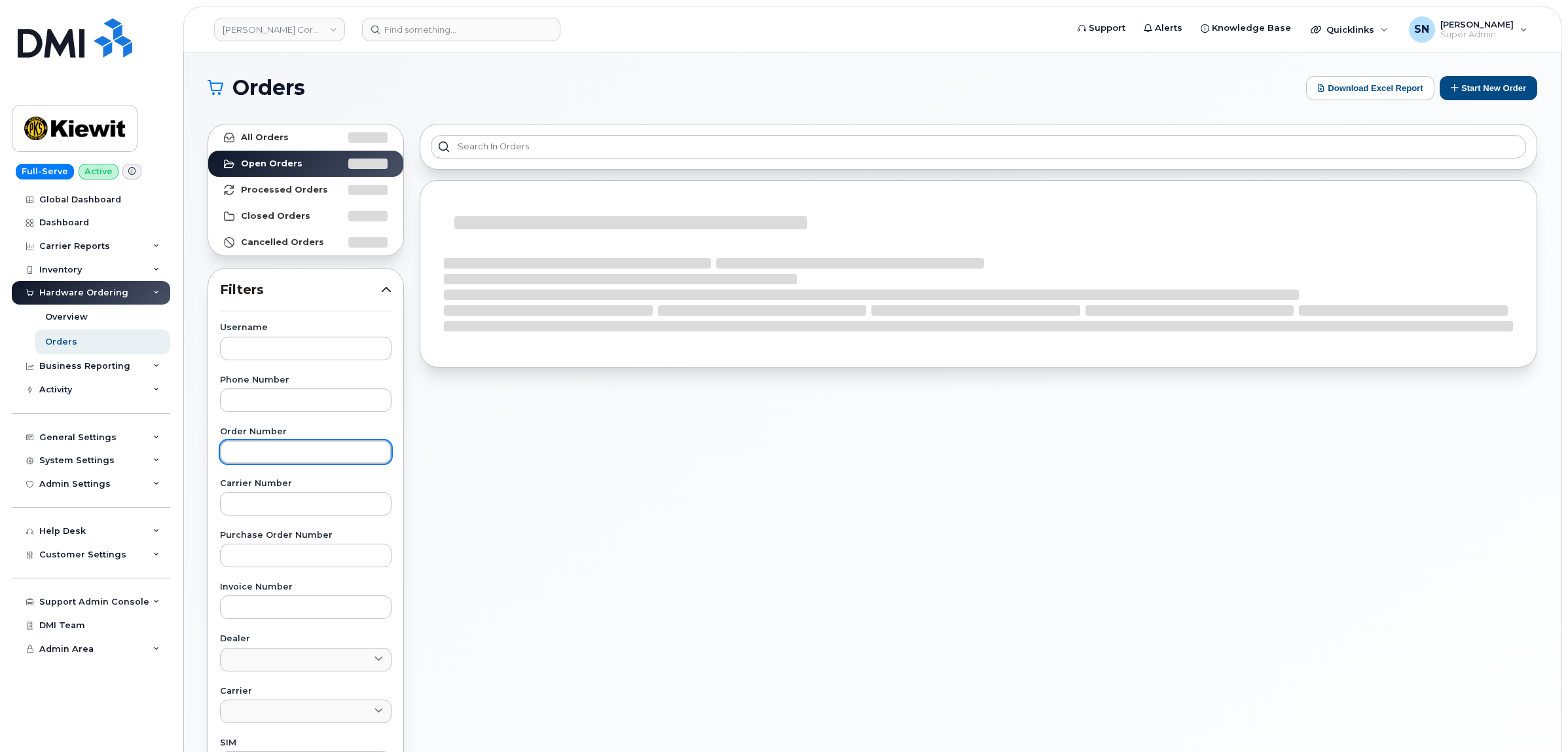
click at [297, 457] on input "text" at bounding box center [306, 452] width 172 height 24
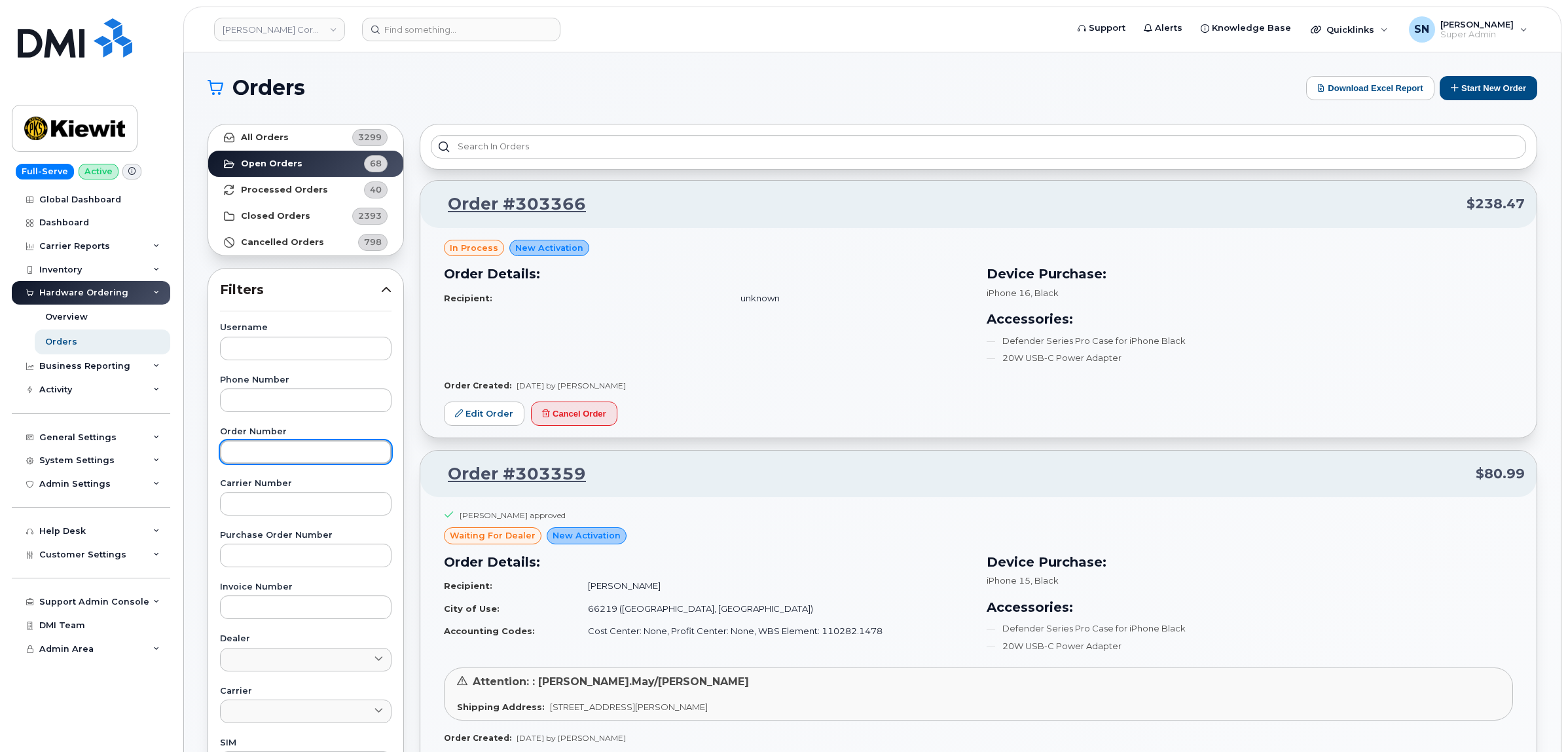
paste input "303354"
type input "303354"
click at [305, 125] on link "All Orders 3299" at bounding box center [305, 138] width 195 height 27
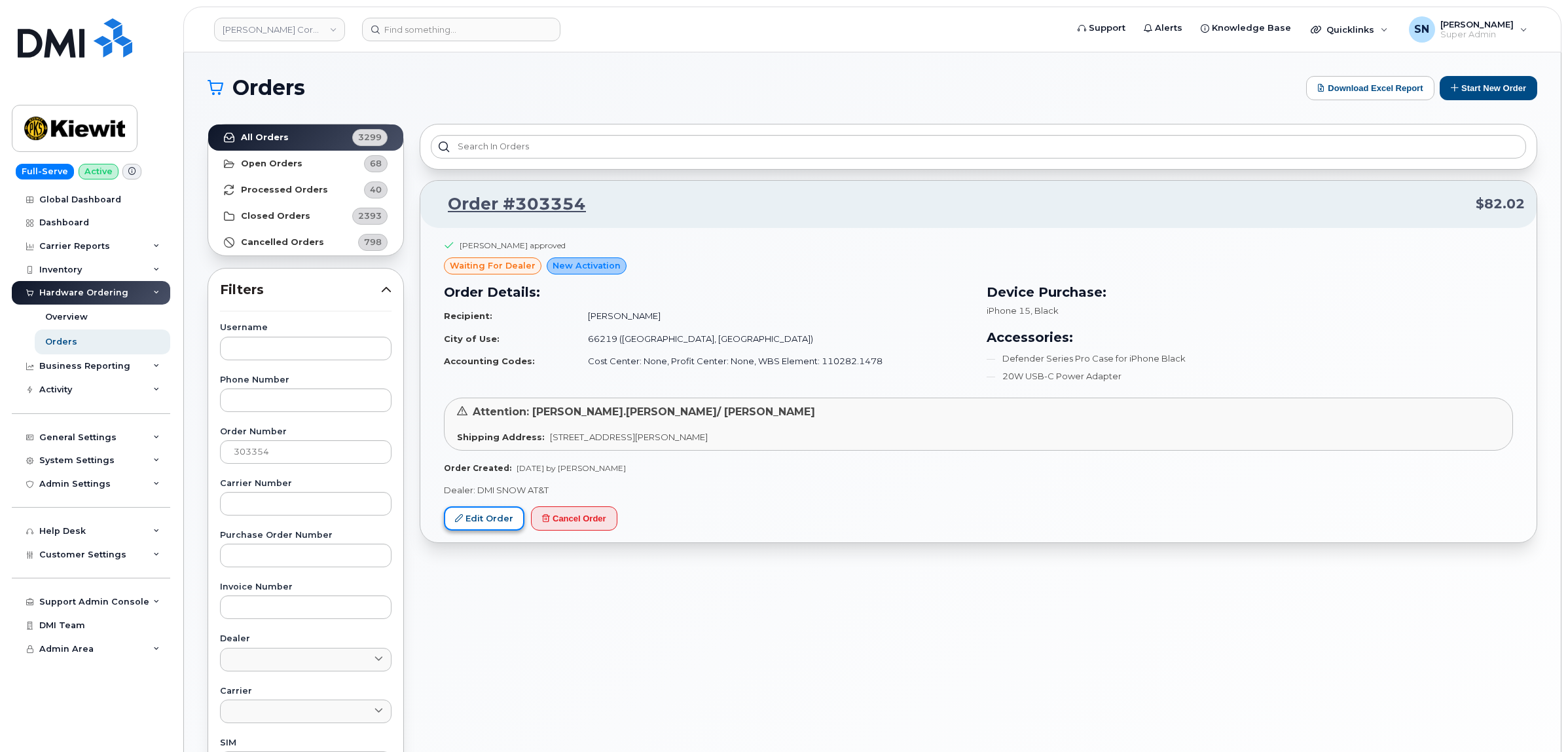
click at [501, 521] on link "Edit Order" at bounding box center [483, 518] width 81 height 24
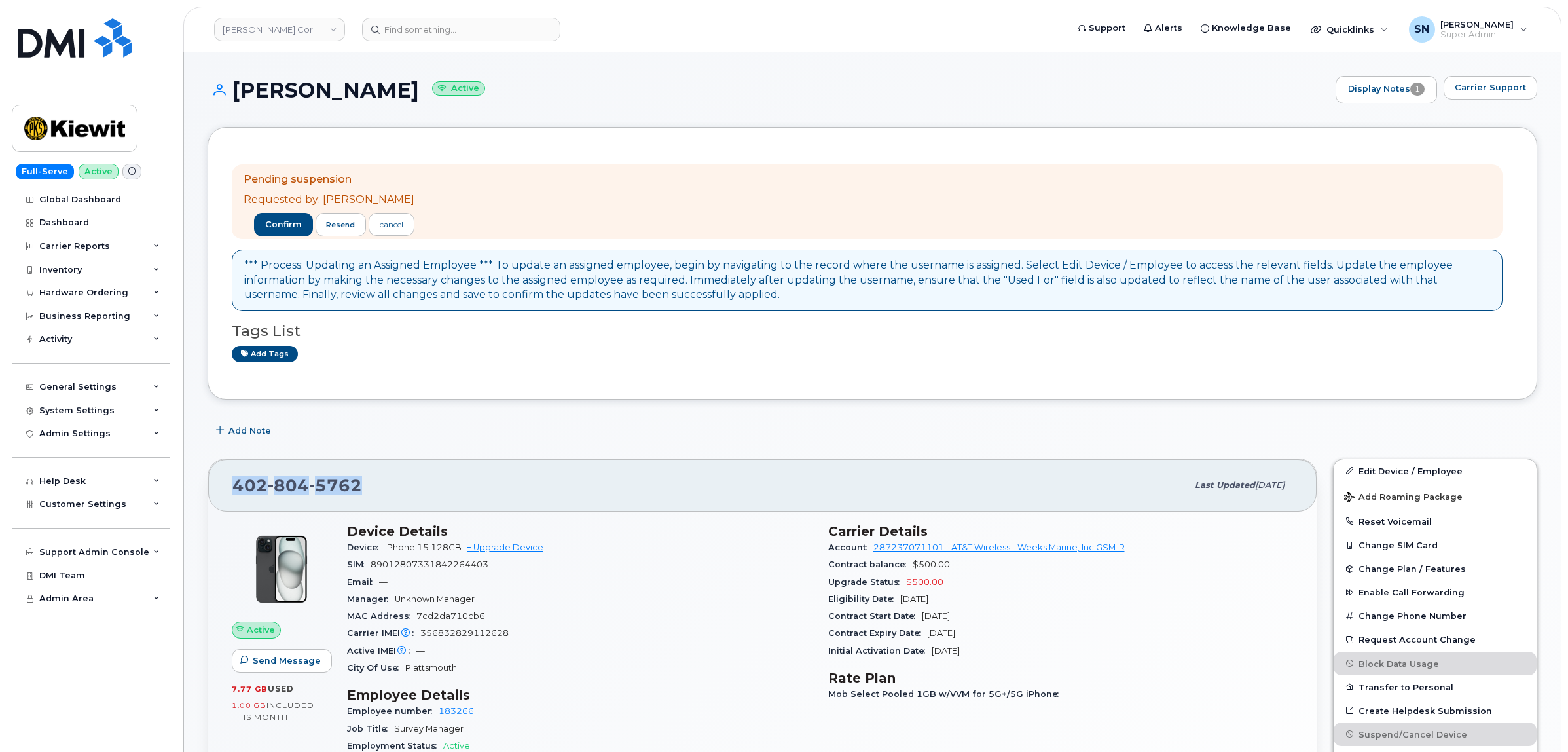
drag, startPoint x: 235, startPoint y: 482, endPoint x: 357, endPoint y: 485, distance: 122.0
click at [357, 485] on span "[PHONE_NUMBER]" at bounding box center [297, 485] width 129 height 19
copy span "[PHONE_NUMBER]"
click at [82, 298] on div "Hardware Ordering" at bounding box center [83, 293] width 89 height 11
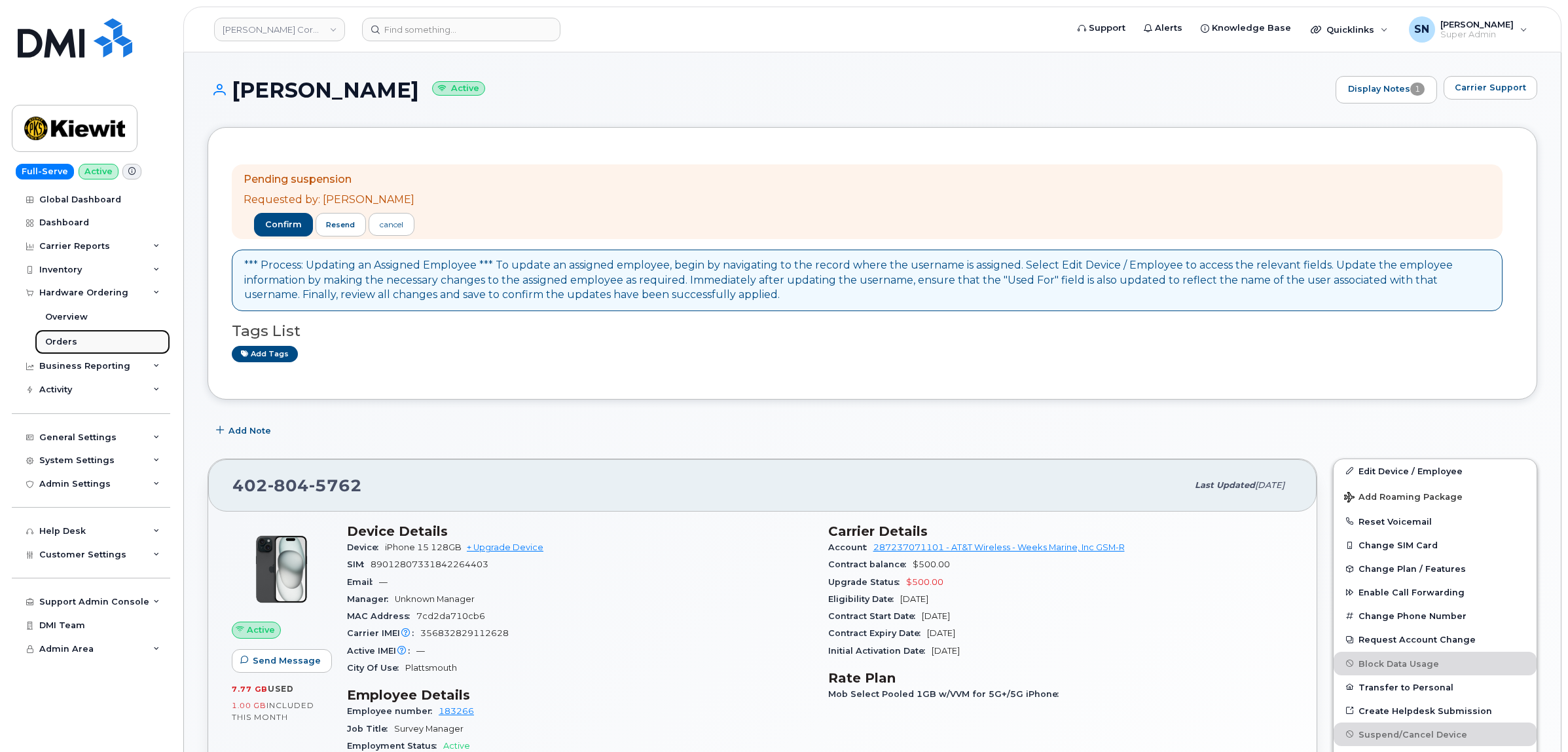
click at [67, 342] on div "Orders" at bounding box center [61, 341] width 32 height 12
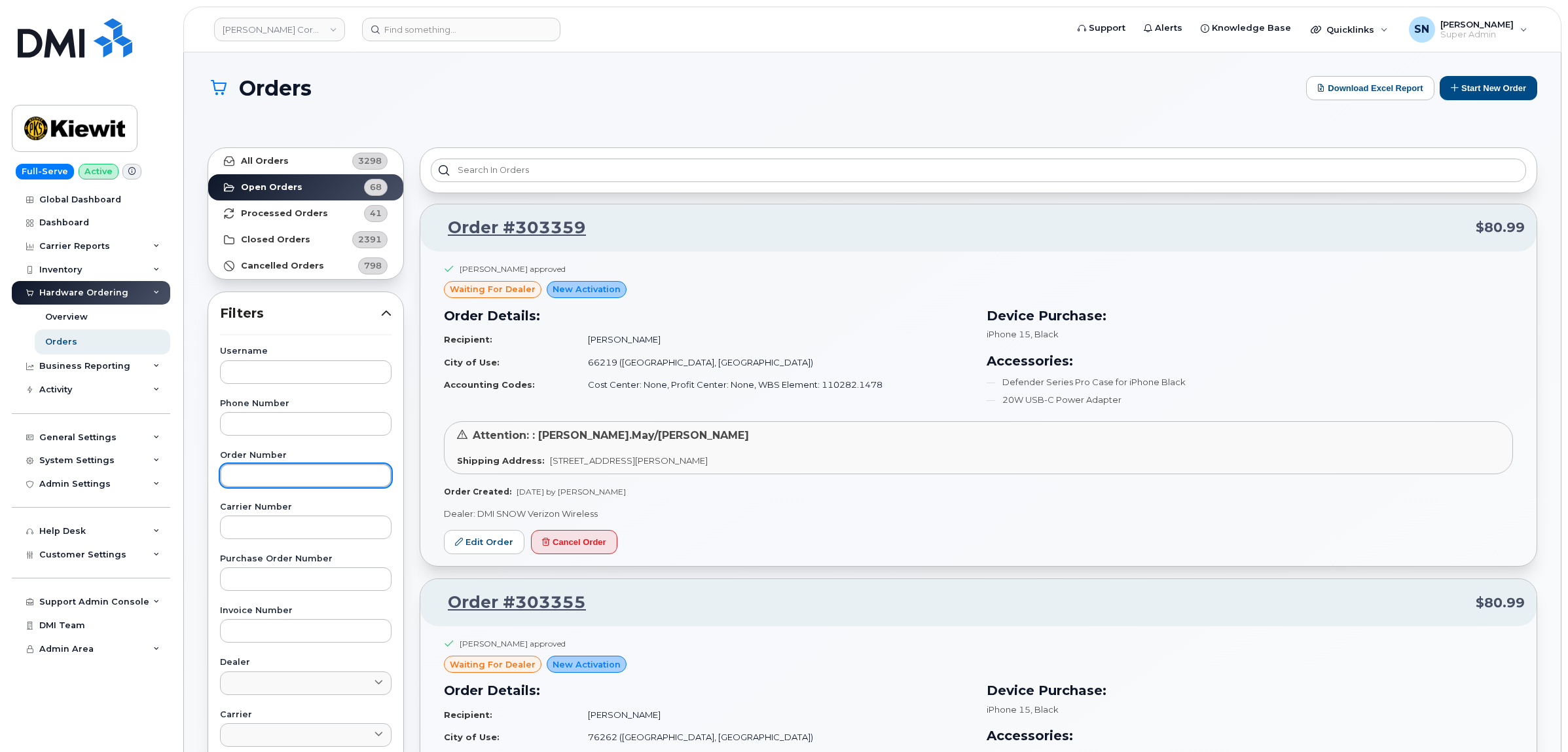
click at [299, 476] on input "text" at bounding box center [306, 476] width 172 height 24
paste input "303354"
type input "303354"
click at [321, 152] on link "All Orders 3298" at bounding box center [305, 161] width 195 height 27
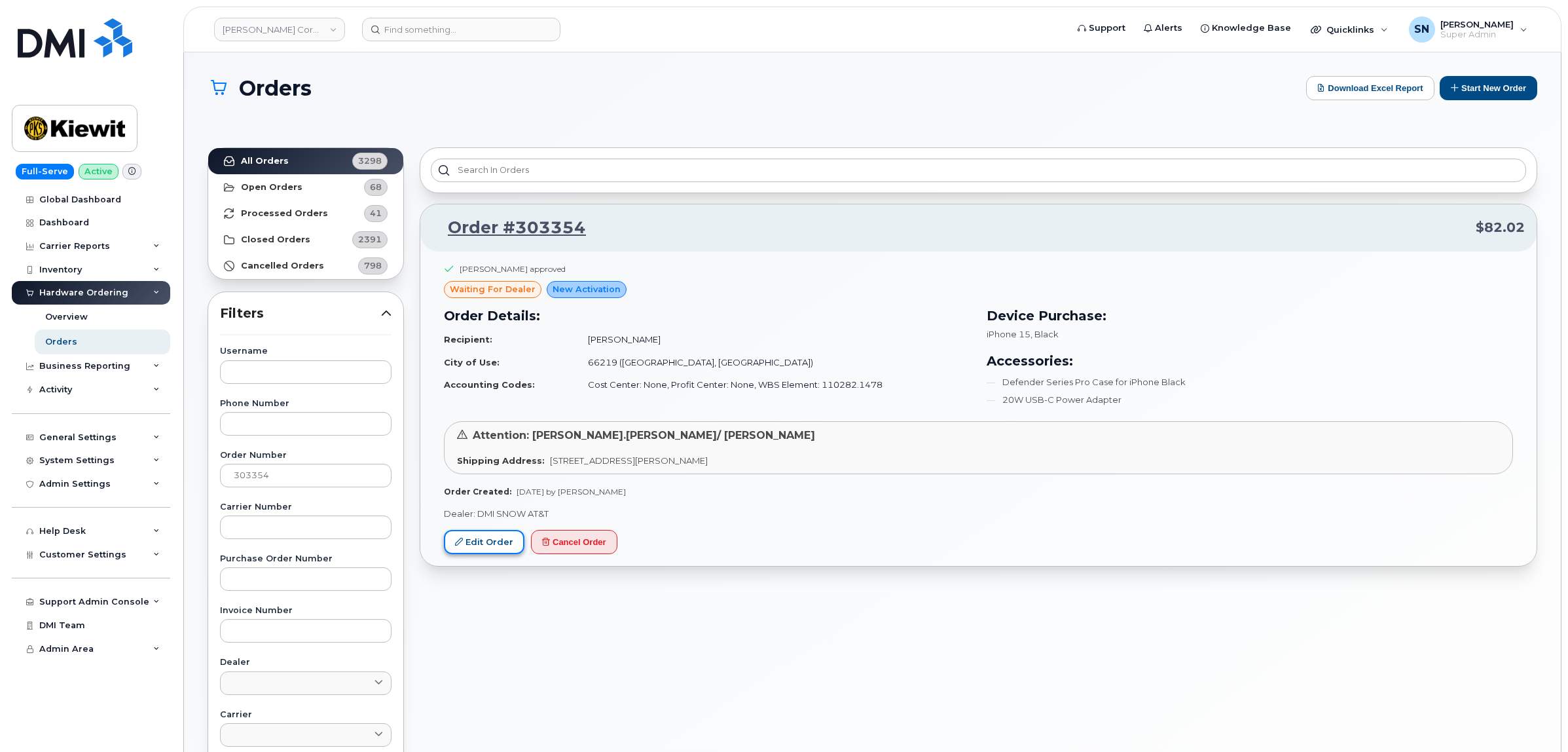
click at [483, 544] on link "Edit Order" at bounding box center [483, 541] width 81 height 24
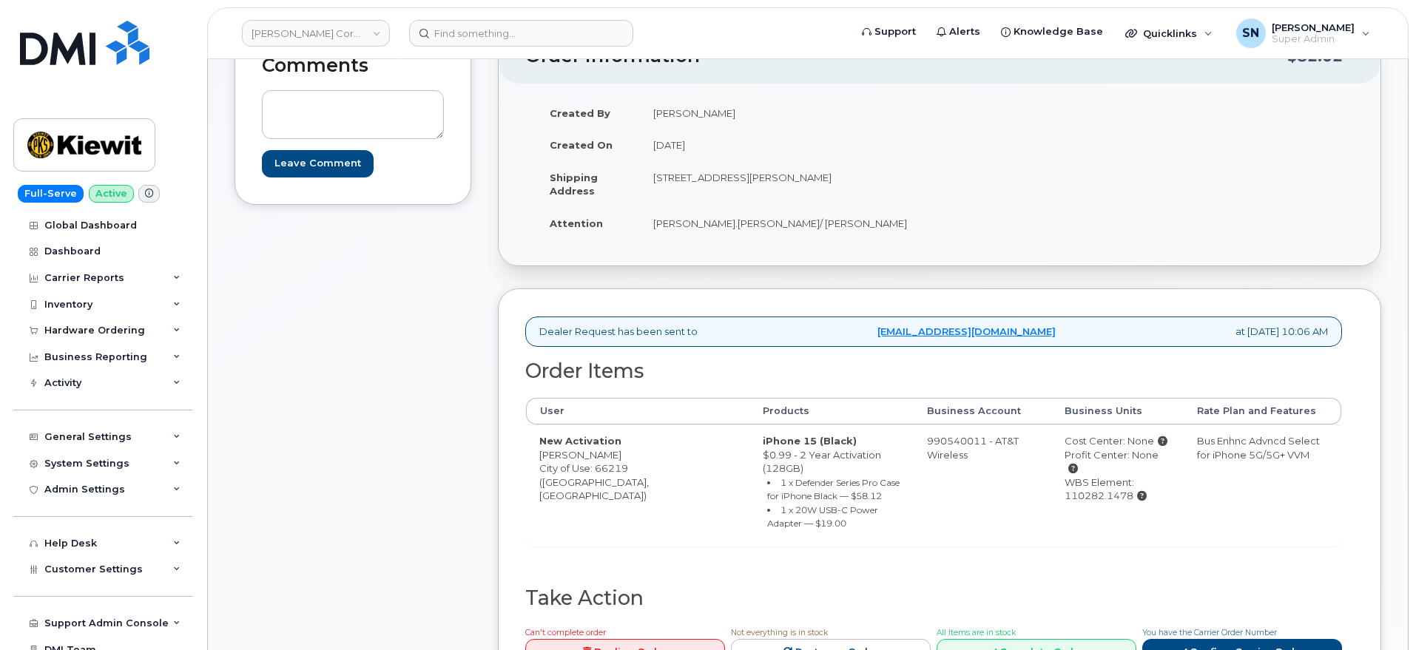
scroll to position [185, 0]
drag, startPoint x: 655, startPoint y: 180, endPoint x: 834, endPoint y: 190, distance: 179.3
click at [834, 190] on td "8900 Renner Blvd, Lenexa, KS, 66219, USA" at bounding box center [784, 184] width 288 height 46
copy td "8900 Renner Blvd, Lenexa, KS, 66219"
drag, startPoint x: 538, startPoint y: 453, endPoint x: 561, endPoint y: 459, distance: 23.7
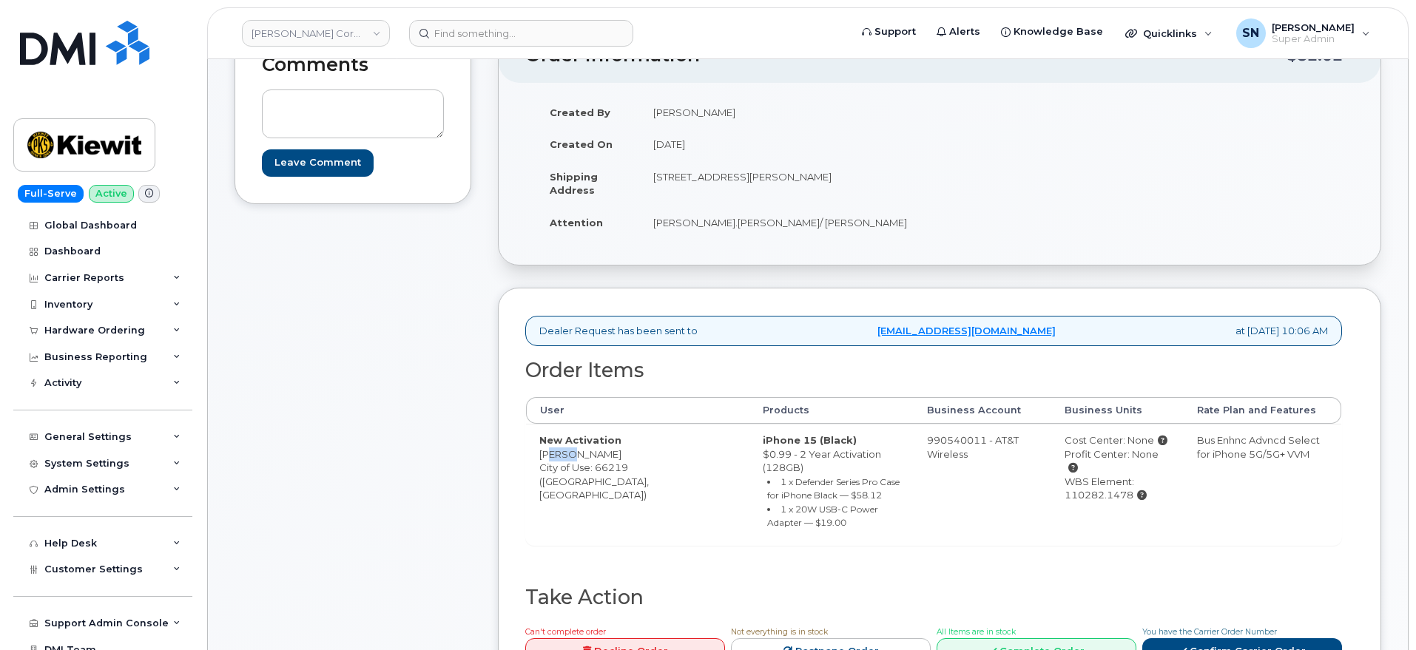
click at [561, 459] on td "New Activation Brad Adell City of Use: 66219 (Lenexa, KS)" at bounding box center [637, 484] width 223 height 121
copy td "Brad"
click at [581, 453] on td "New Activation Brad Adell City of Use: 66219 (Lenexa, KS)" at bounding box center [637, 484] width 223 height 121
copy td "Adell"
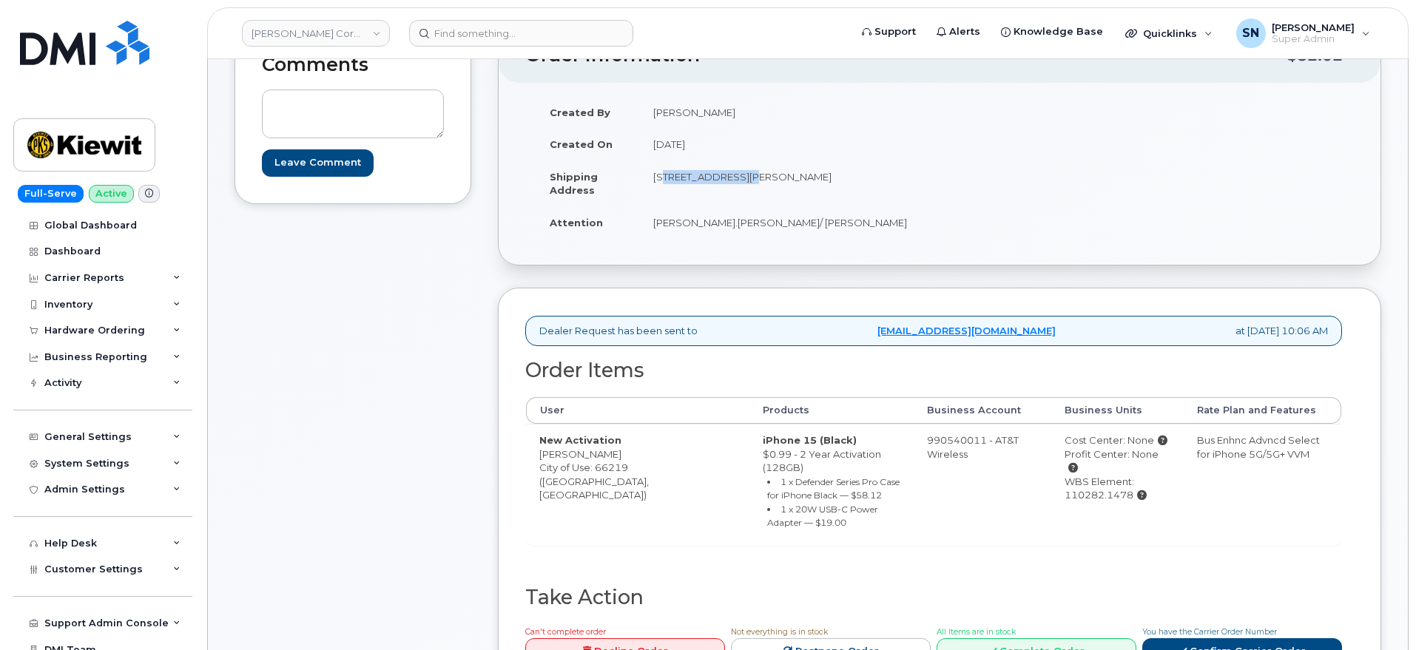
drag, startPoint x: 654, startPoint y: 180, endPoint x: 743, endPoint y: 183, distance: 88.8
click at [743, 183] on td "8900 Renner Blvd, Lenexa, KS, 66219, USA" at bounding box center [784, 184] width 288 height 46
copy td "8900 Renner Blvd"
click at [760, 179] on td "8900 Renner Blvd, Lenexa, KS, 66219, USA" at bounding box center [784, 184] width 288 height 46
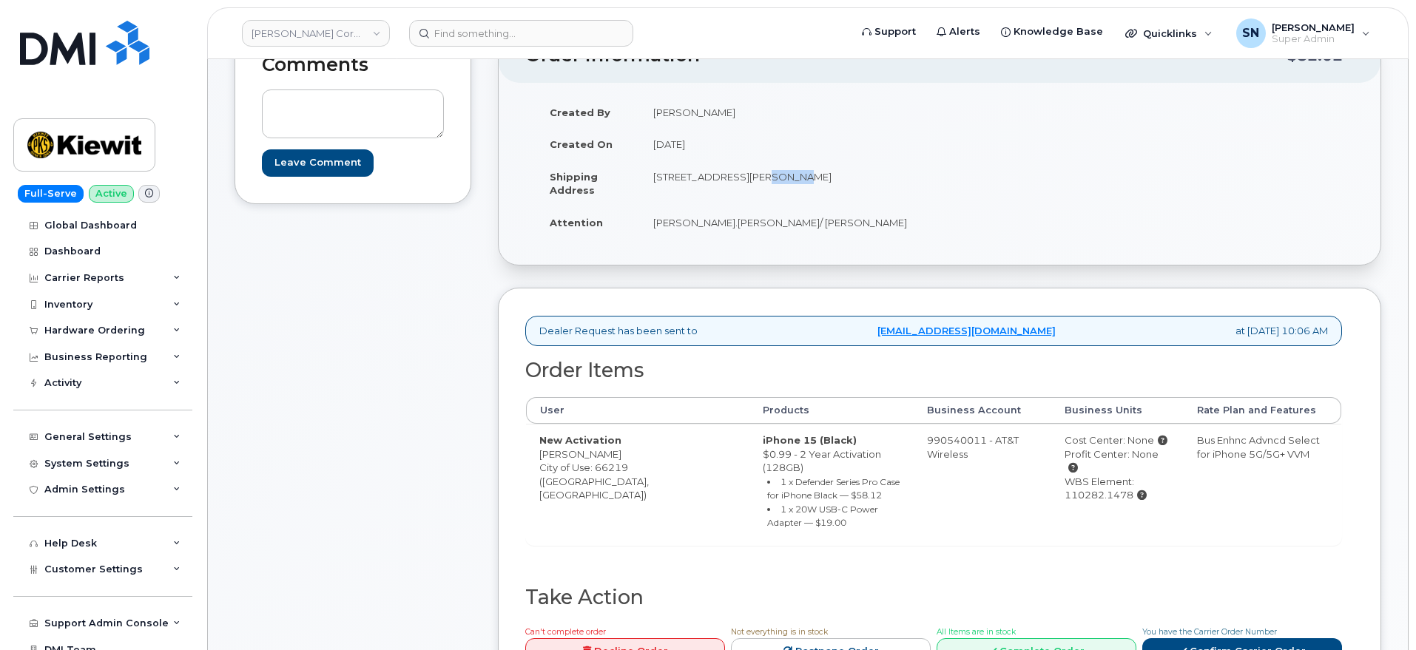
copy td "Lenexa"
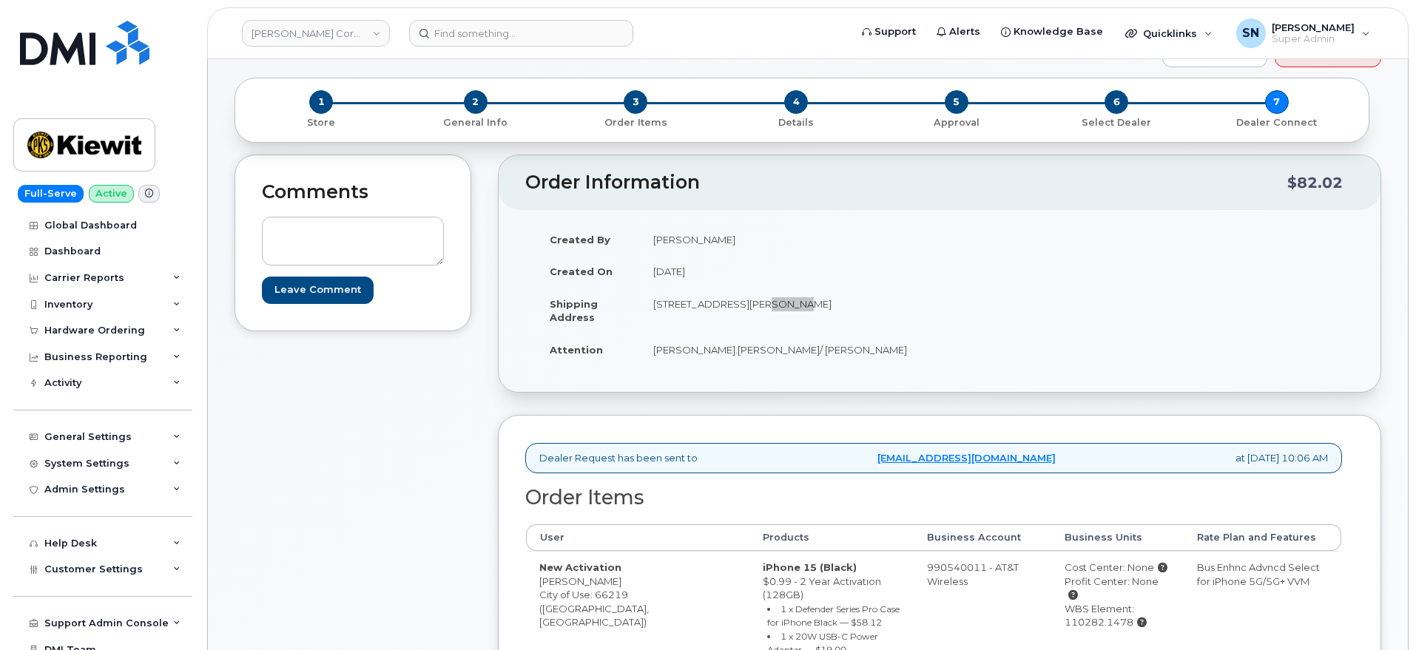
scroll to position [0, 0]
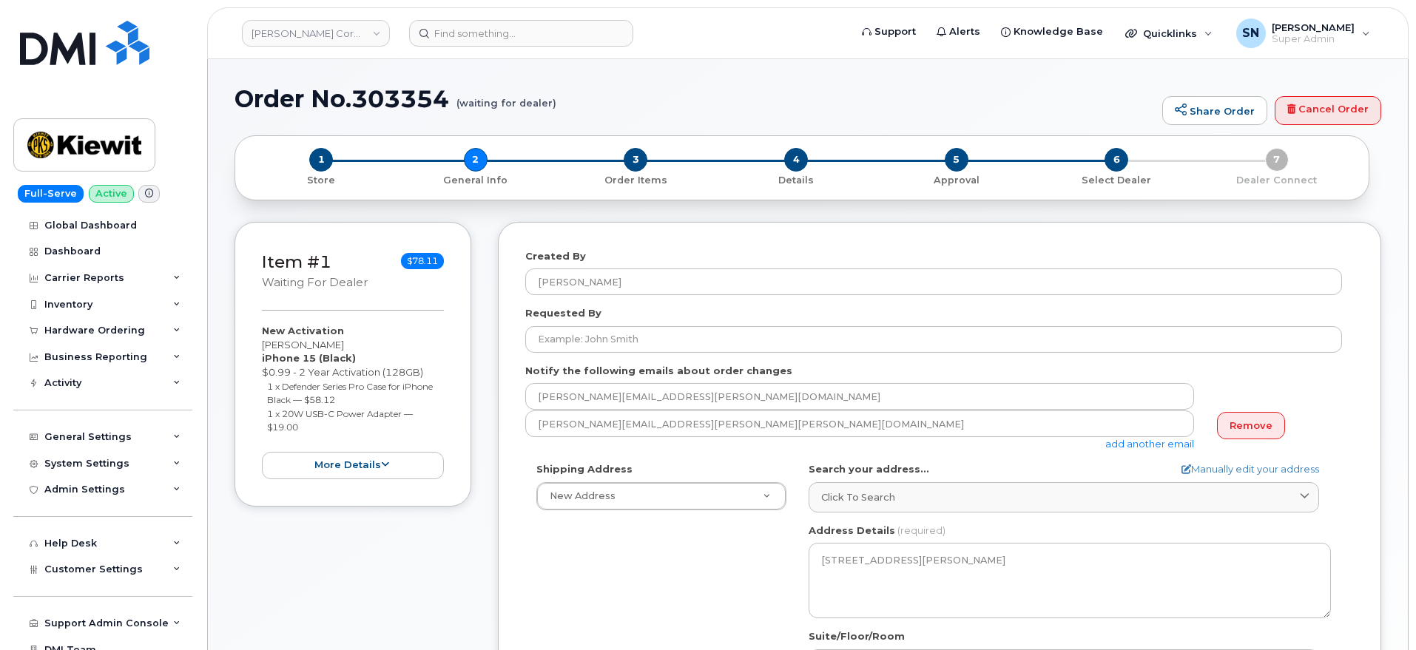
select select
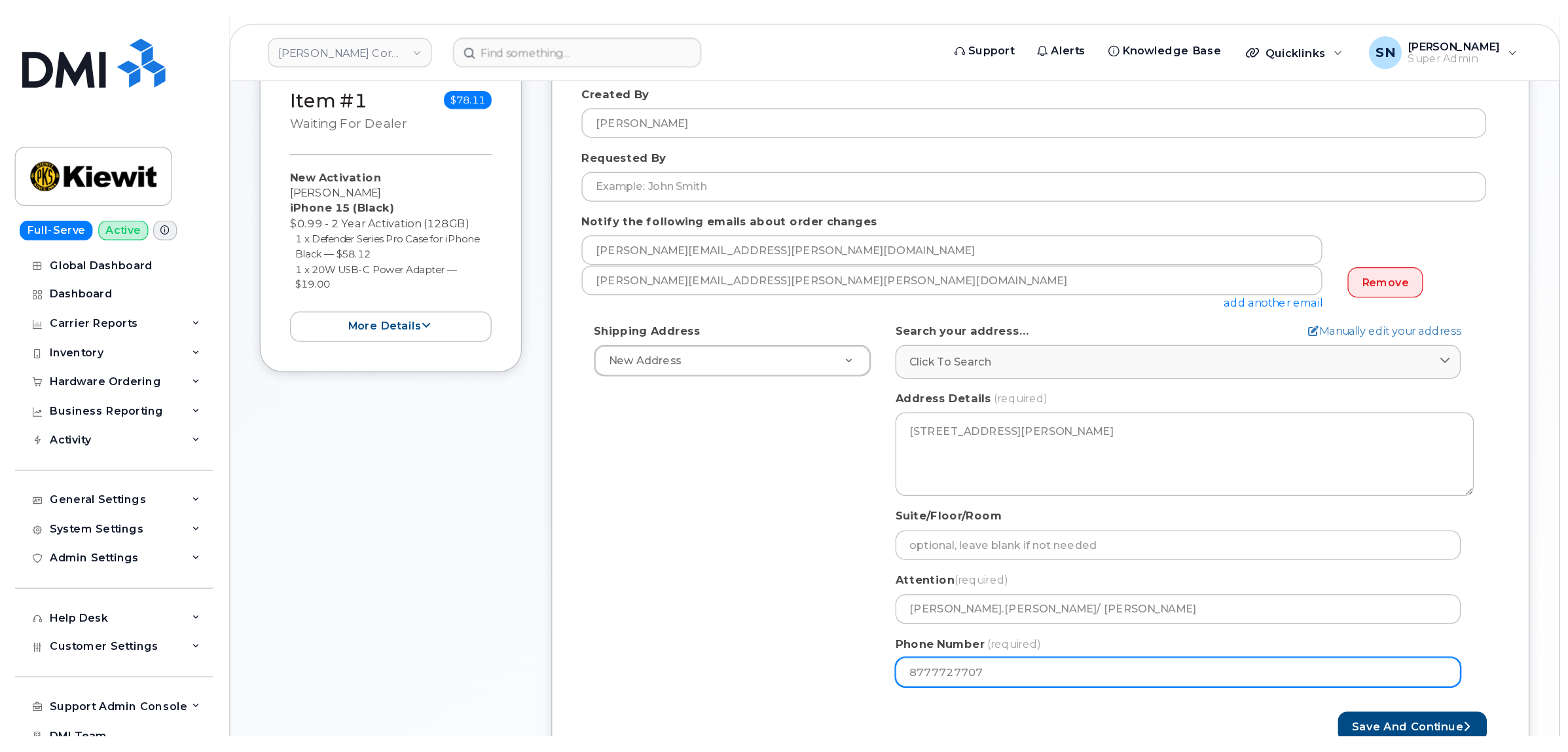
scroll to position [164, 0]
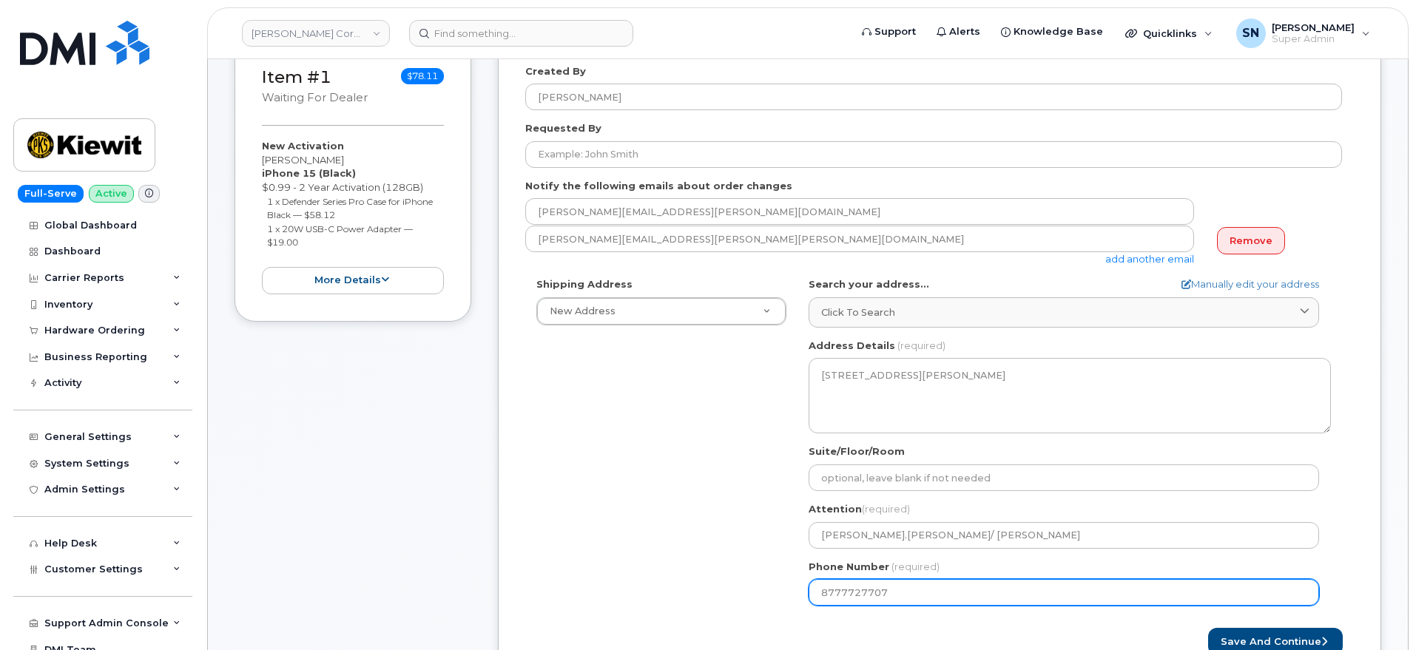
drag, startPoint x: 894, startPoint y: 589, endPoint x: 794, endPoint y: 574, distance: 101.1
click at [792, 579] on div "Shipping Address New Address New Address [STREET_ADDRESS][GEOGRAPHIC_DATA] KS L…" at bounding box center [933, 446] width 817 height 339
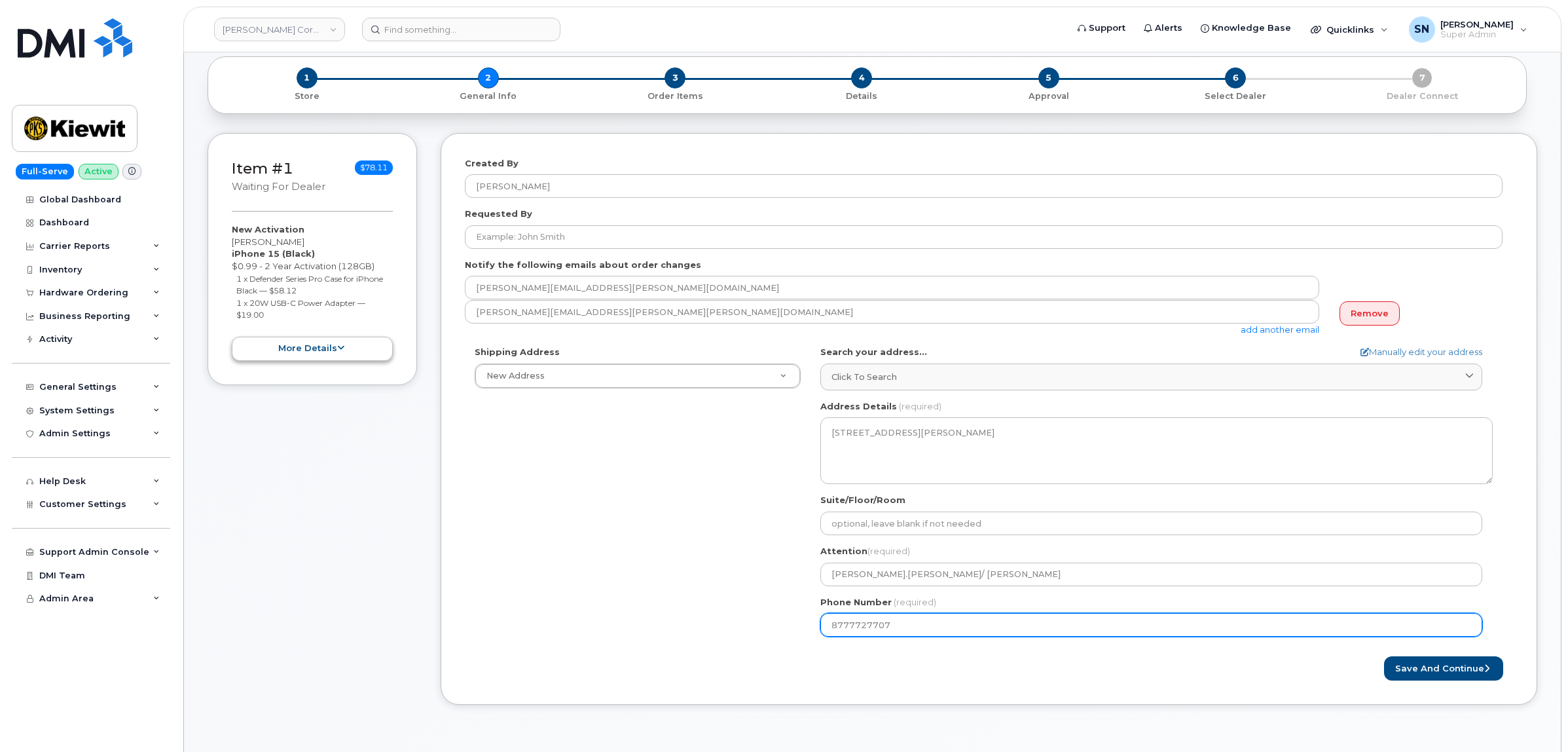
scroll to position [81, 0]
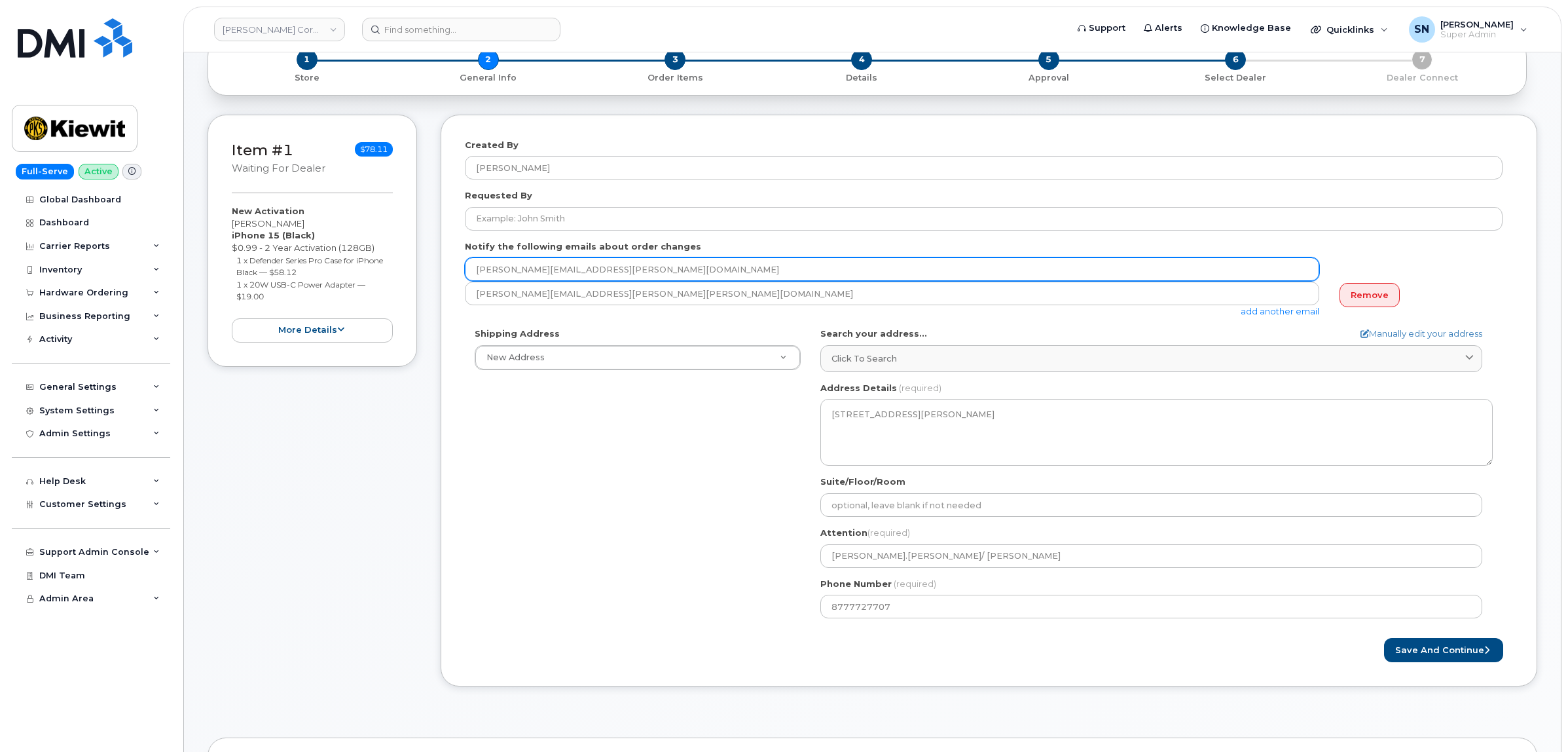
drag, startPoint x: 582, startPoint y: 272, endPoint x: 476, endPoint y: 272, distance: 106.0
click at [476, 272] on input "barbara.dye@kiewit.com" at bounding box center [892, 269] width 854 height 24
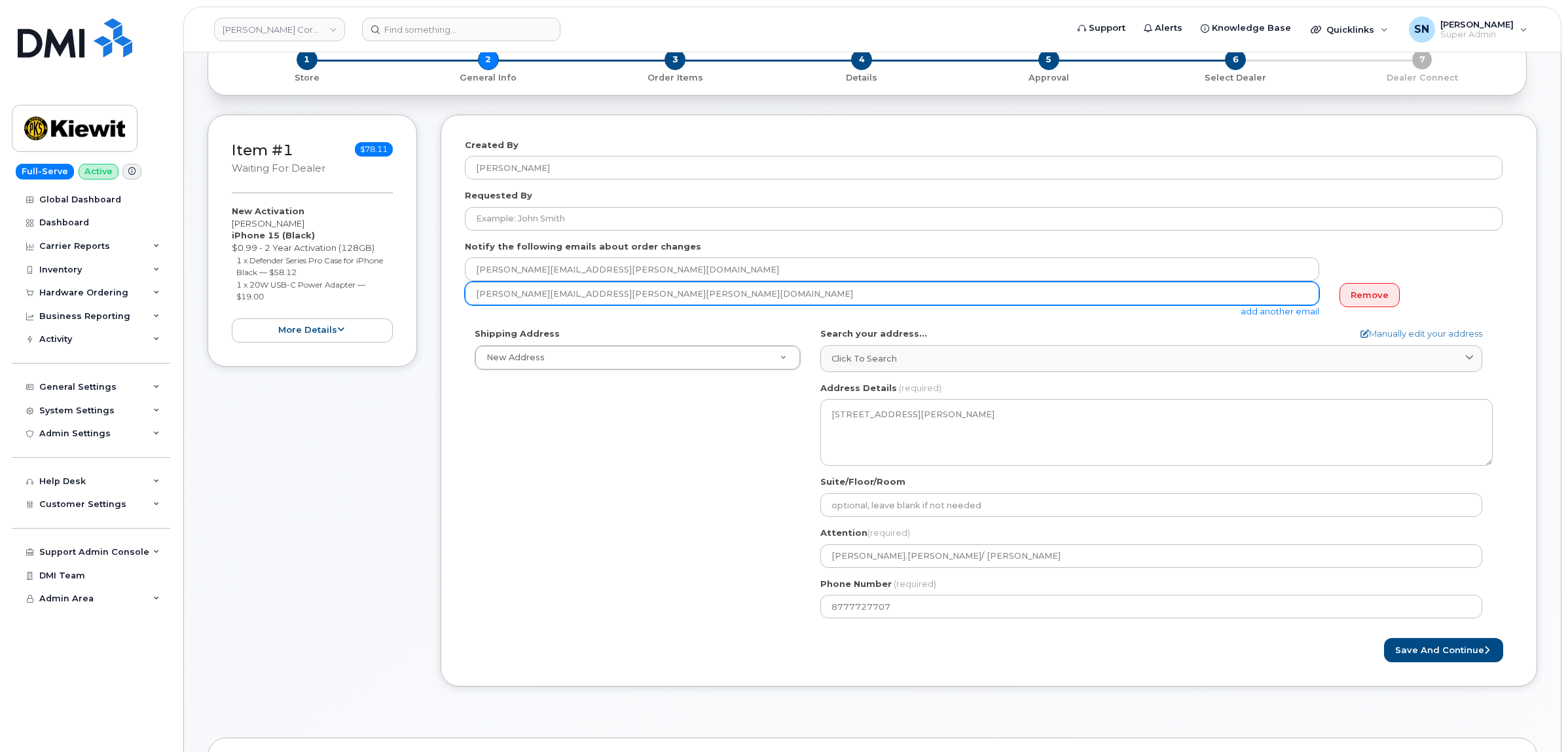
drag, startPoint x: 595, startPoint y: 296, endPoint x: 475, endPoint y: 288, distance: 120.3
click at [475, 288] on input "cindy.caballero@kiewit.com" at bounding box center [892, 293] width 854 height 24
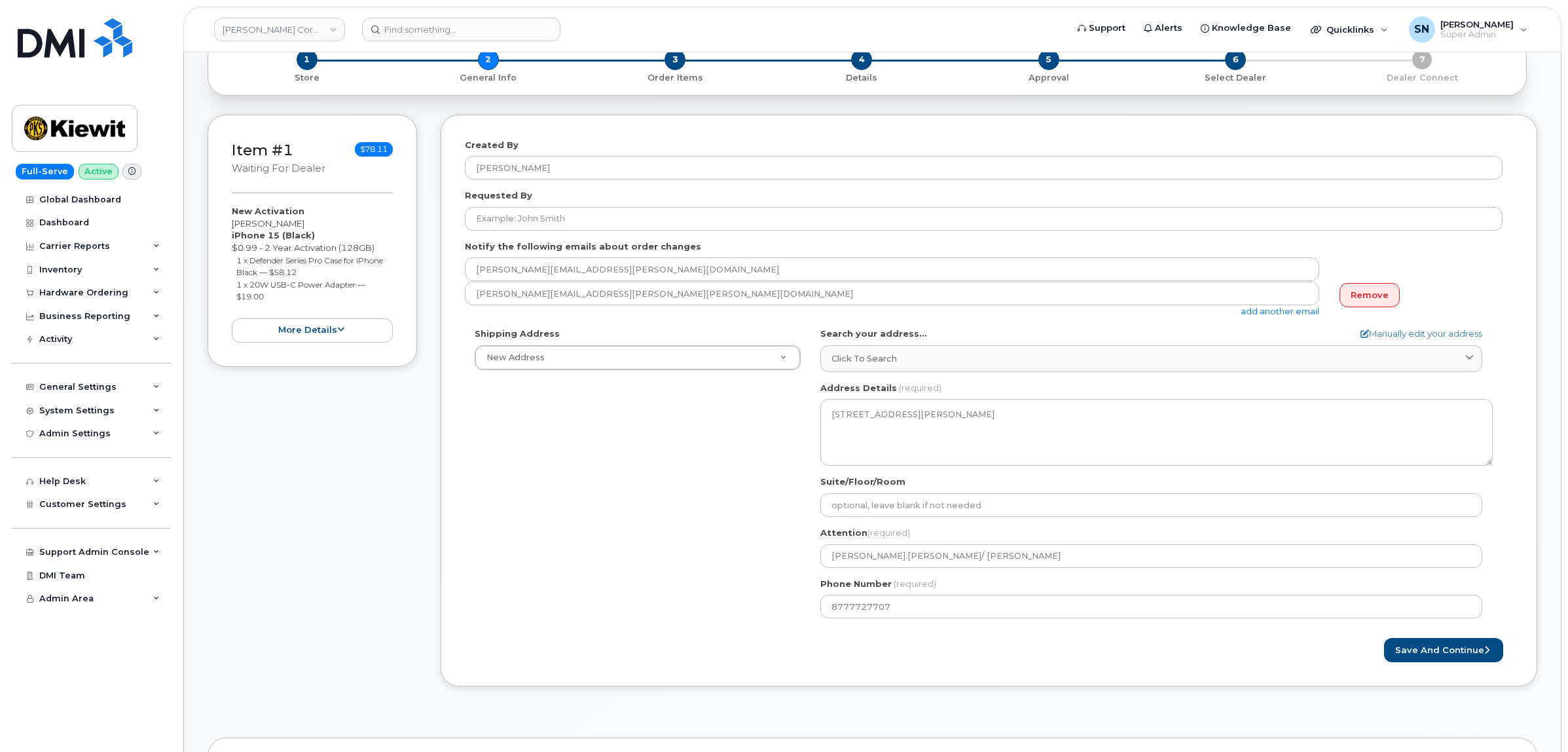
scroll to position [0, 0]
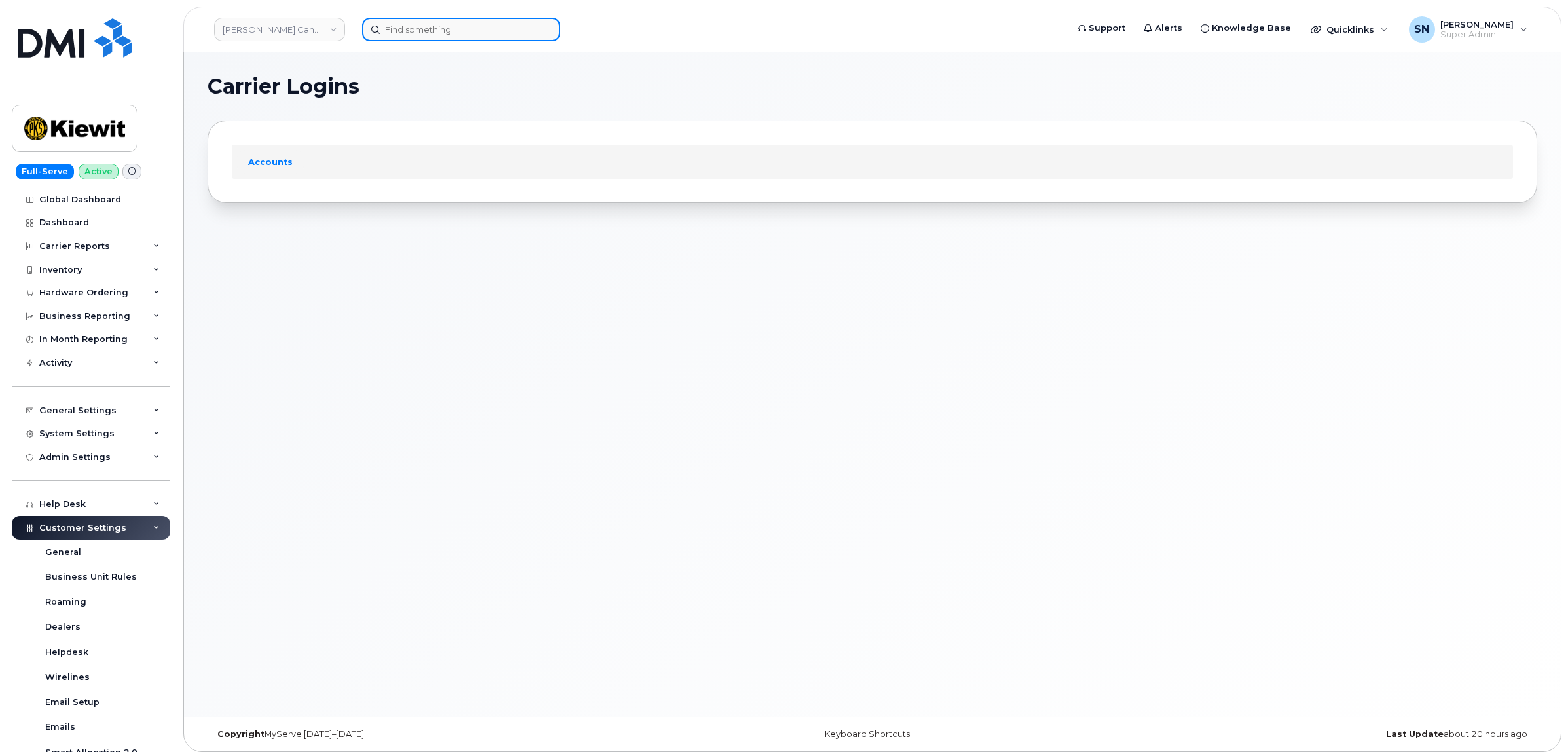
click at [442, 23] on input at bounding box center [461, 29] width 198 height 24
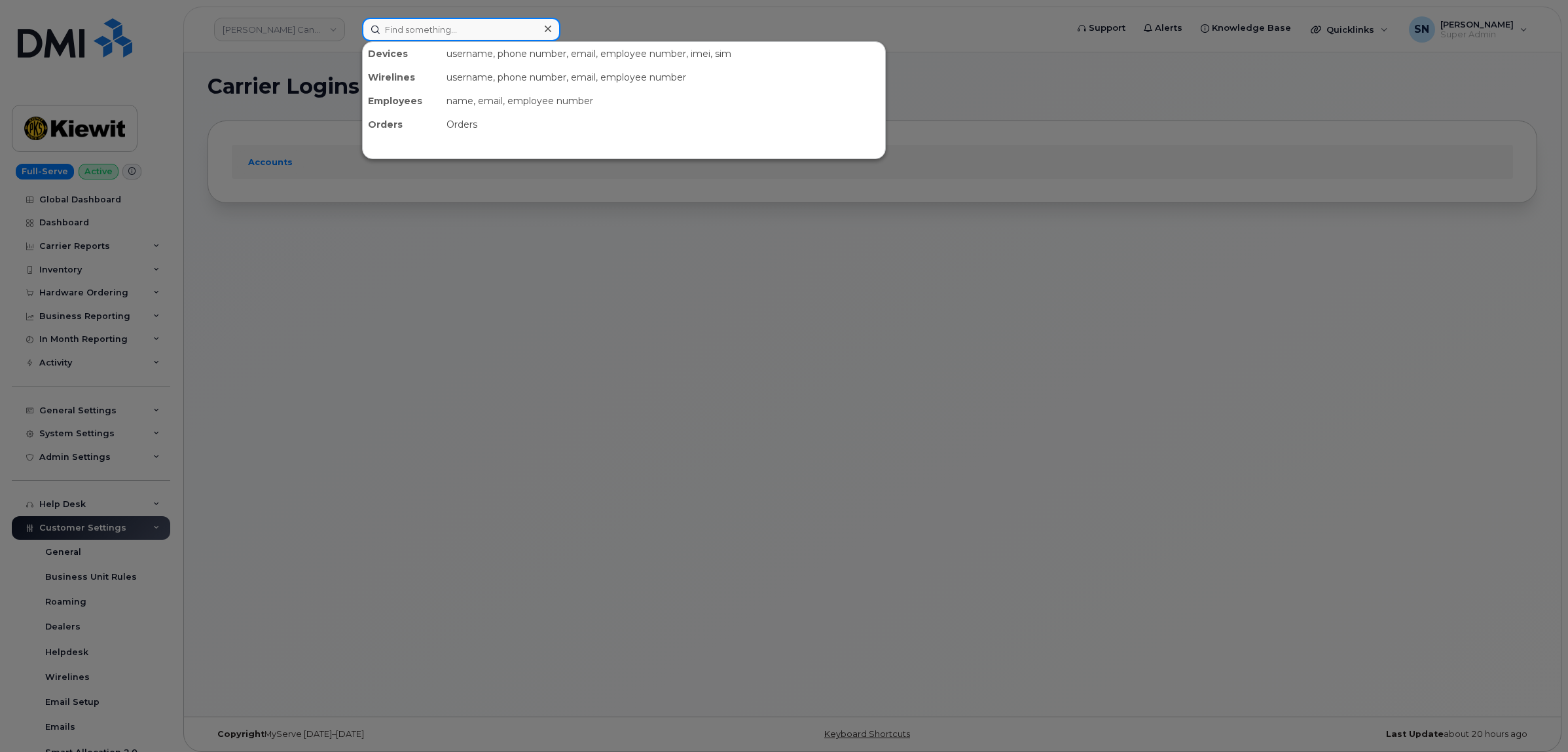
paste input "4048892455"
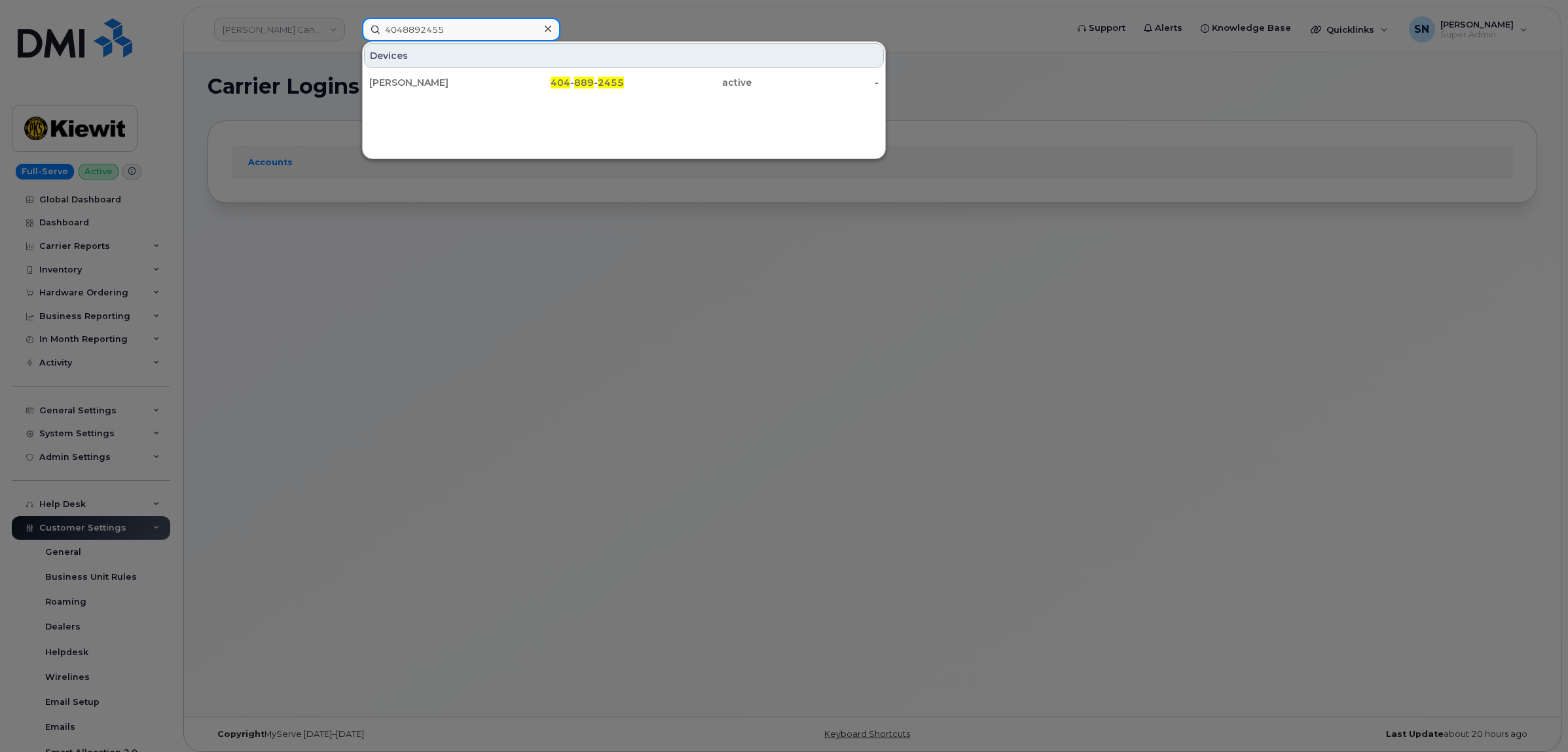
type input "4048892455"
click at [421, 75] on div "[PERSON_NAME]" at bounding box center [433, 82] width 127 height 24
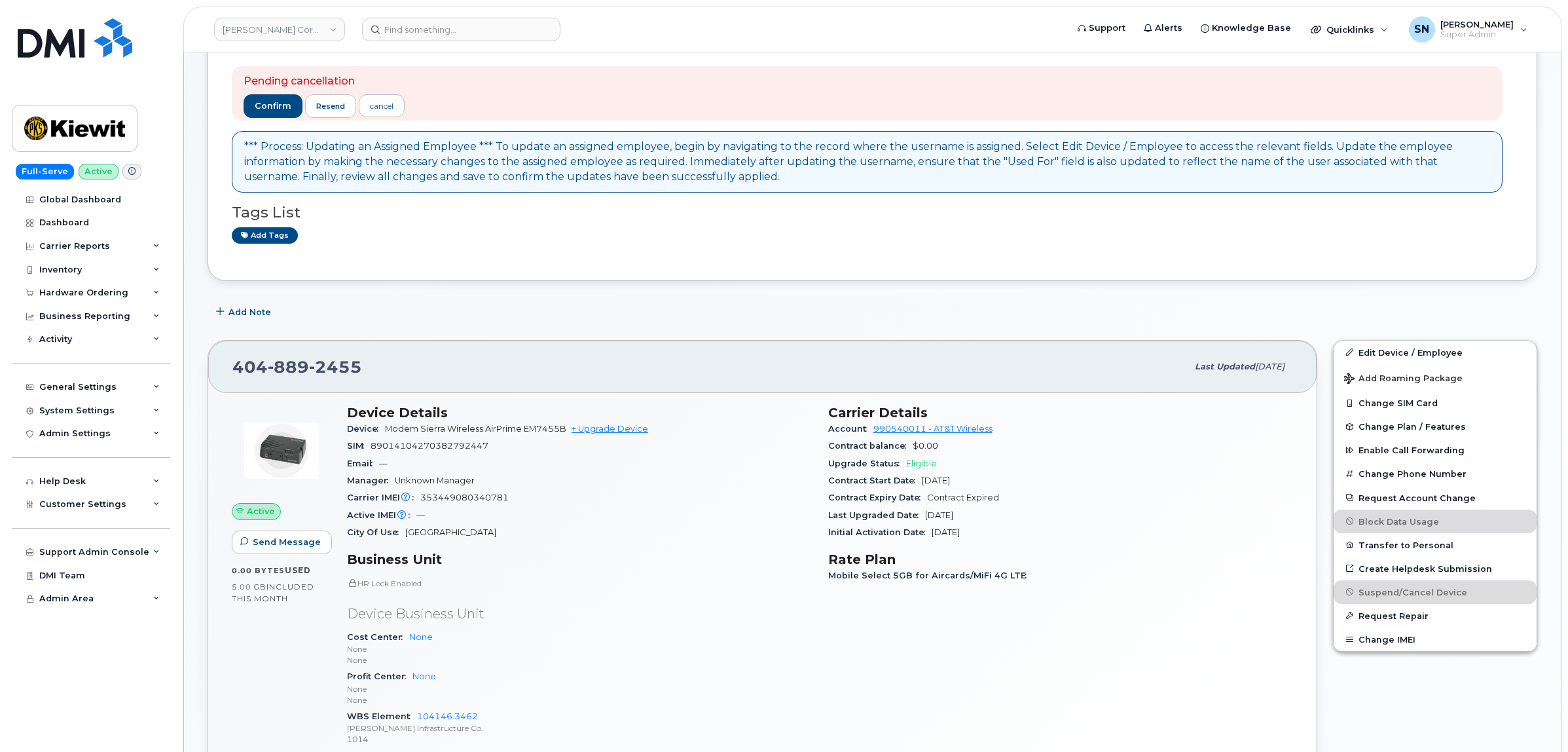
scroll to position [245, 0]
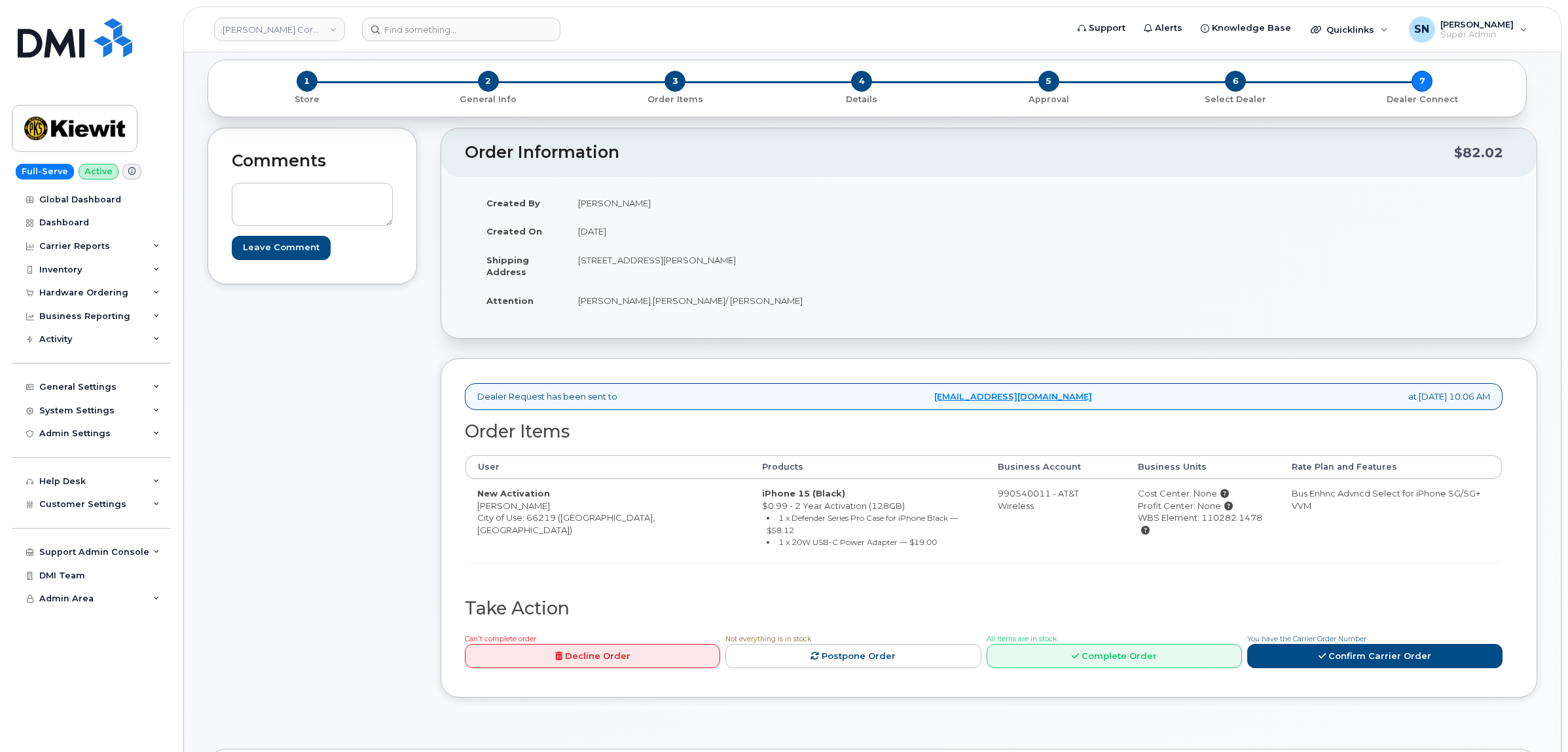
scroll to position [164, 0]
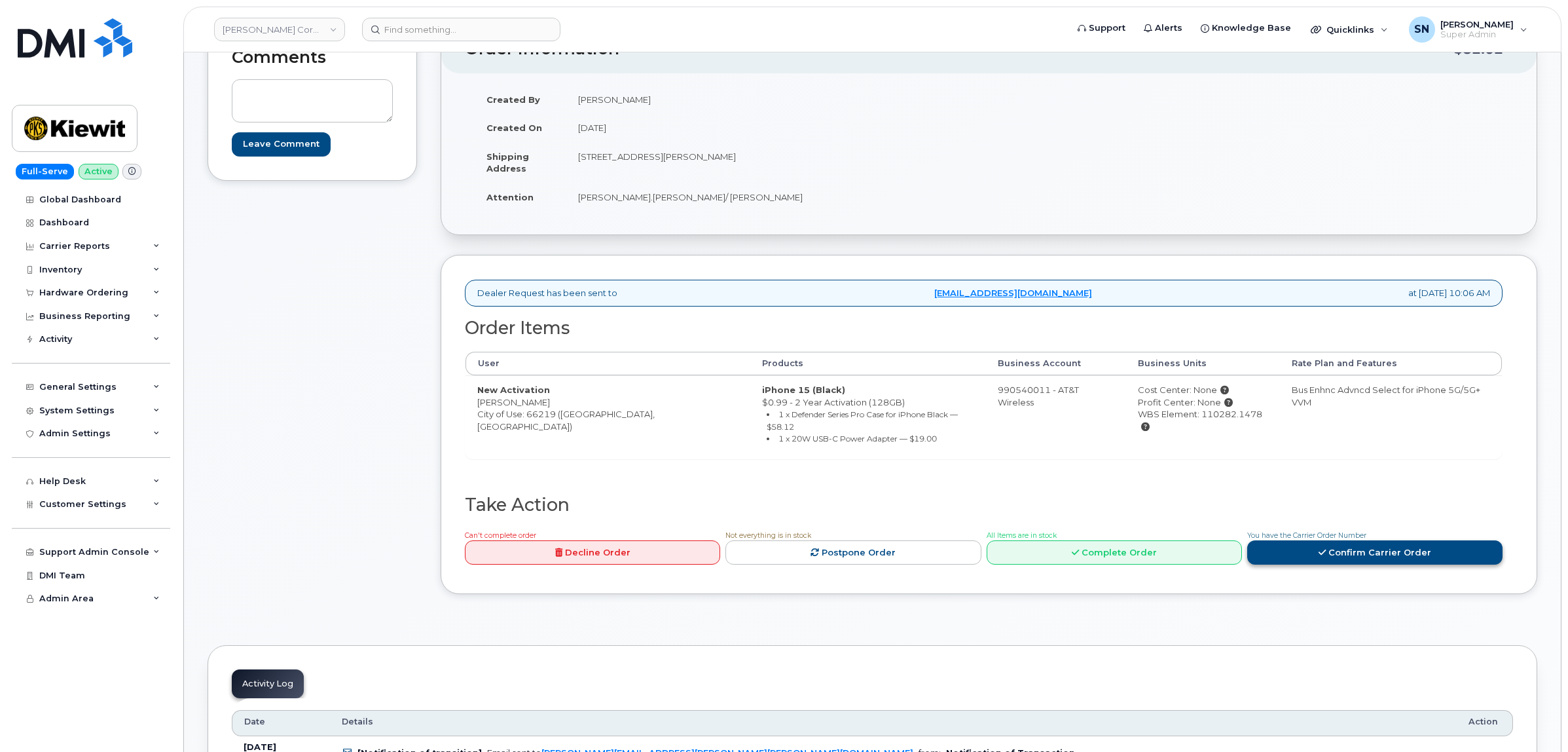
click at [1385, 547] on link "Confirm Carrier Order" at bounding box center [1375, 552] width 255 height 24
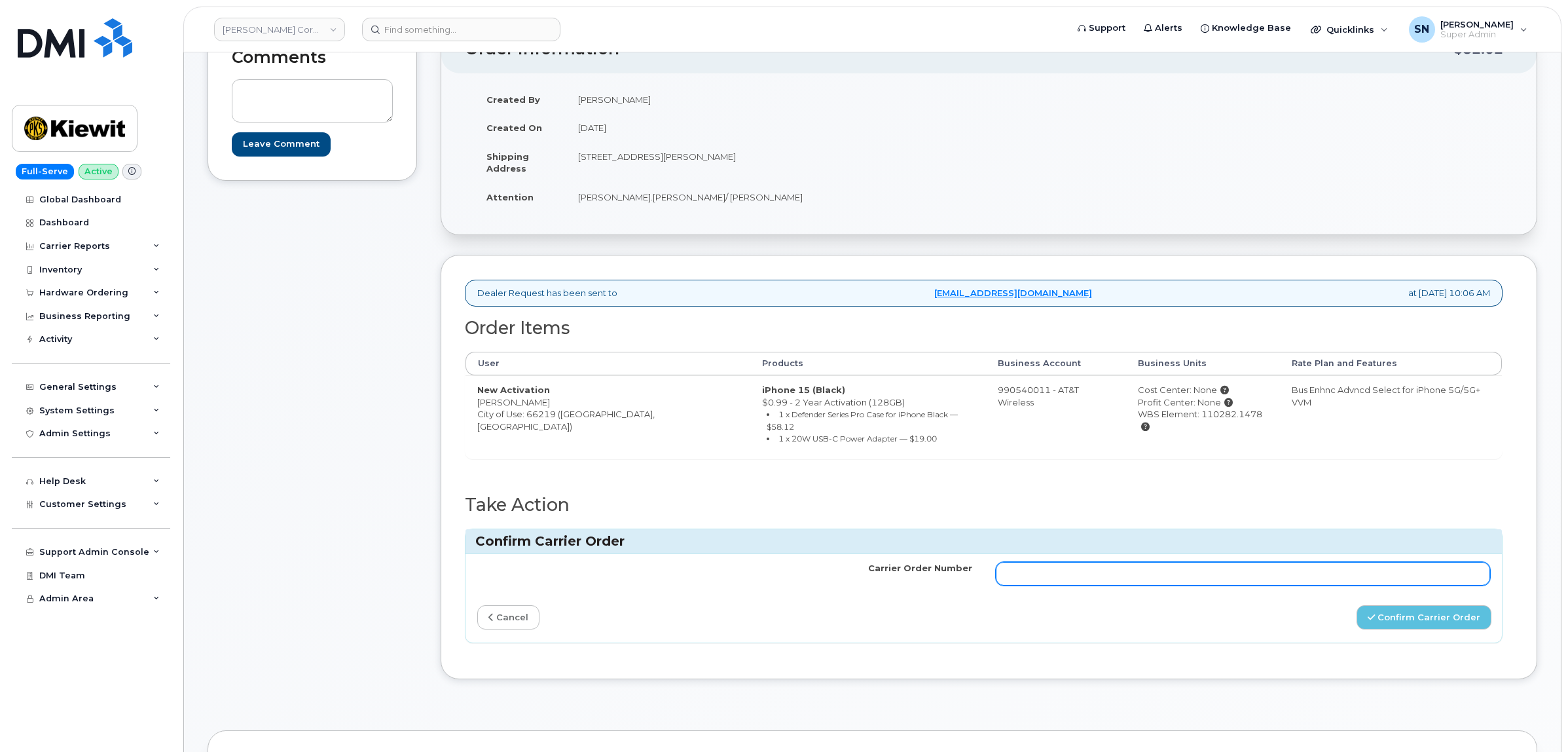
click at [1340, 563] on input "Carrier Order Number" at bounding box center [1243, 574] width 495 height 24
paste input "10-154230629792033"
type input "10-154230629792033"
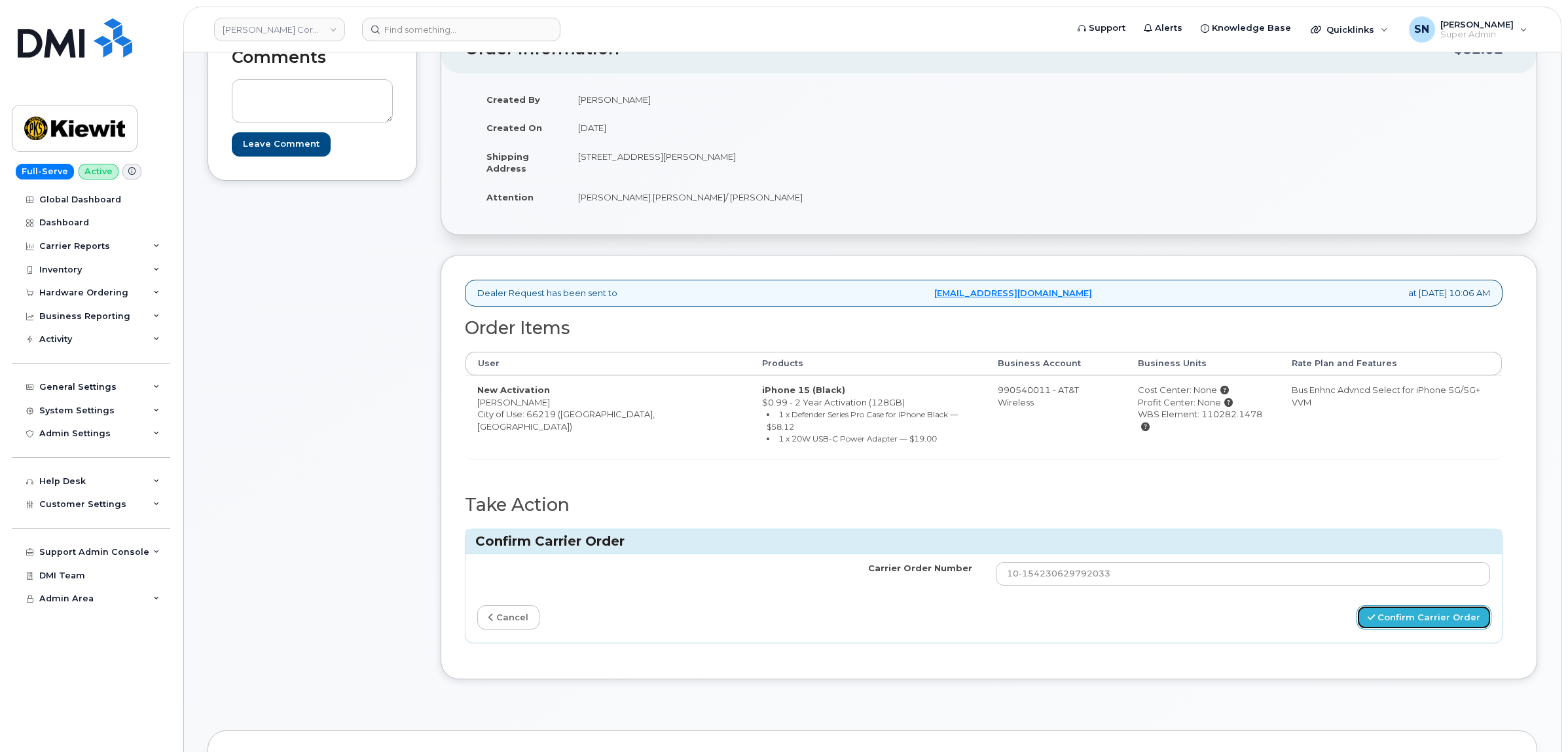
click at [1415, 609] on button "Confirm Carrier Order" at bounding box center [1425, 616] width 135 height 24
